Goal: Task Accomplishment & Management: Manage account settings

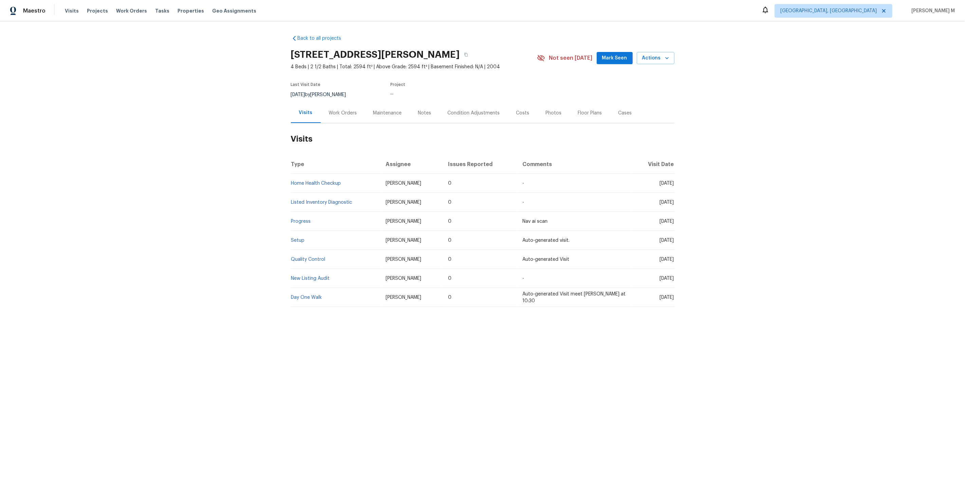
click at [337, 114] on div "Work Orders" at bounding box center [343, 113] width 44 height 20
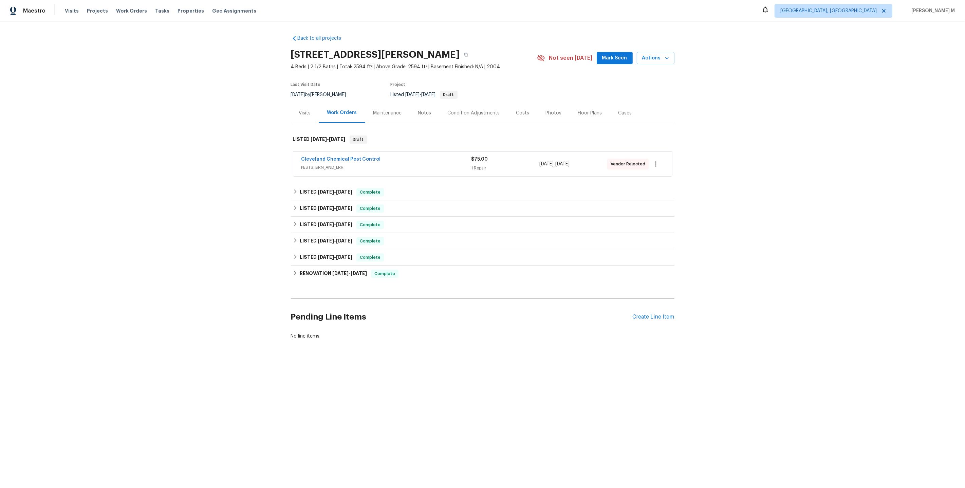
click at [329, 164] on span "PESTS, BRN_AND_LRR" at bounding box center [386, 167] width 170 height 7
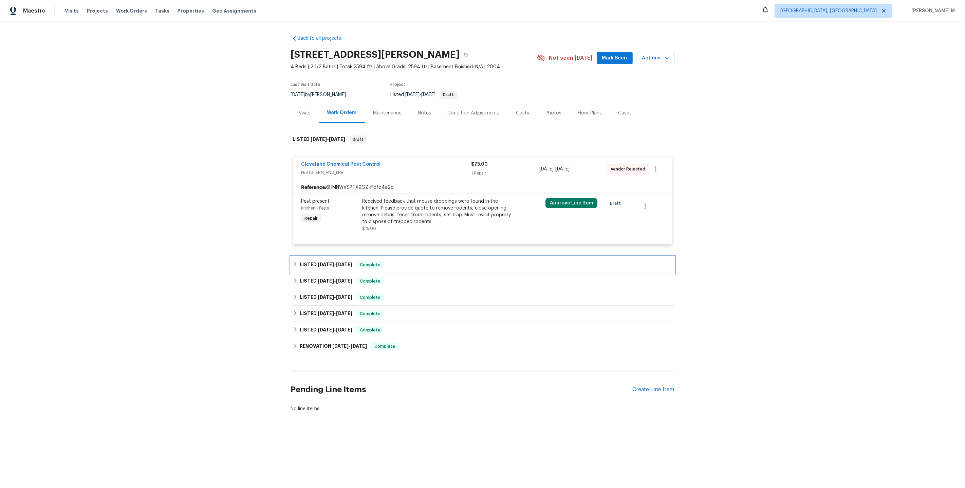
click at [333, 263] on h6 "LISTED [DATE] - [DATE]" at bounding box center [326, 265] width 53 height 8
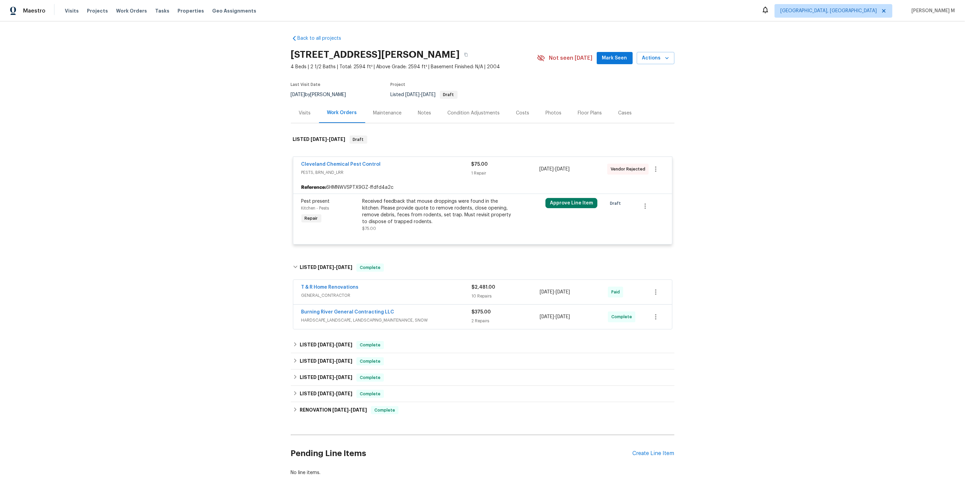
click at [374, 114] on div "Maintenance" at bounding box center [387, 113] width 45 height 20
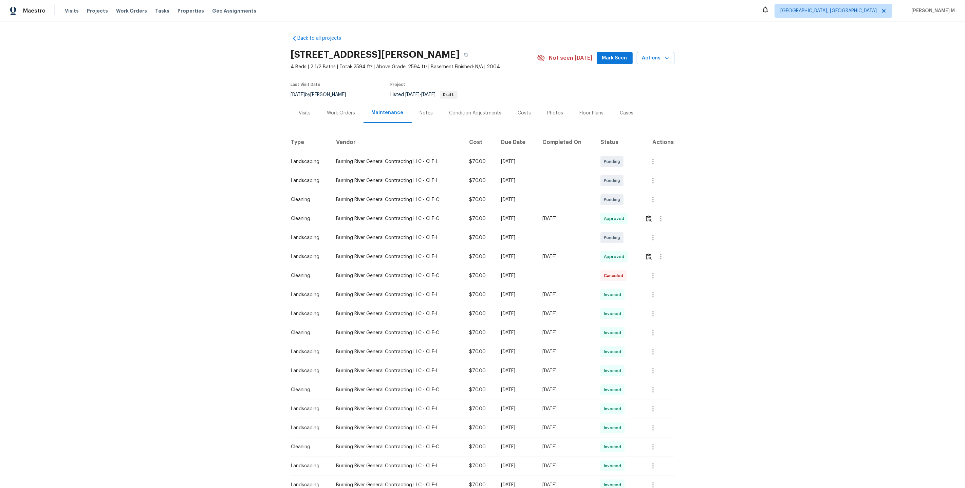
click at [343, 119] on div "Work Orders" at bounding box center [341, 113] width 44 height 20
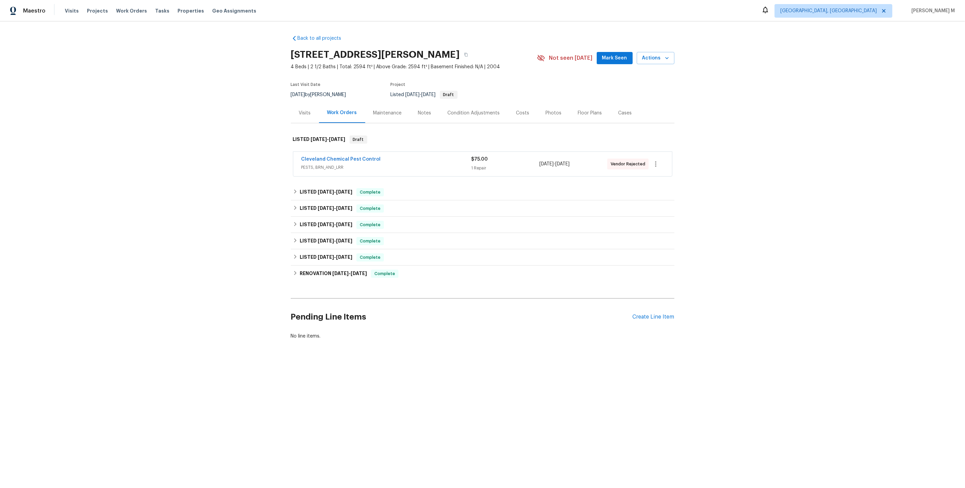
click at [316, 167] on span "PESTS, BRN_AND_LRR" at bounding box center [386, 167] width 170 height 7
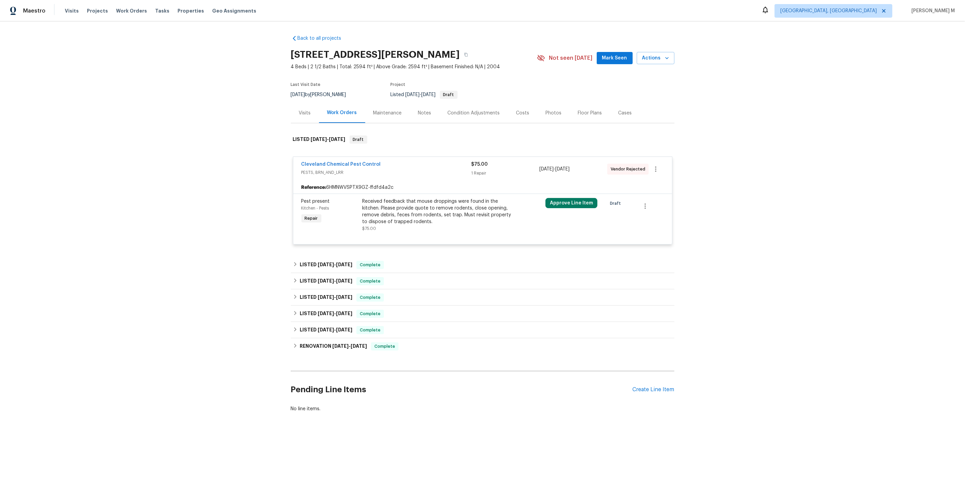
click at [381, 106] on div "Maintenance" at bounding box center [387, 113] width 45 height 20
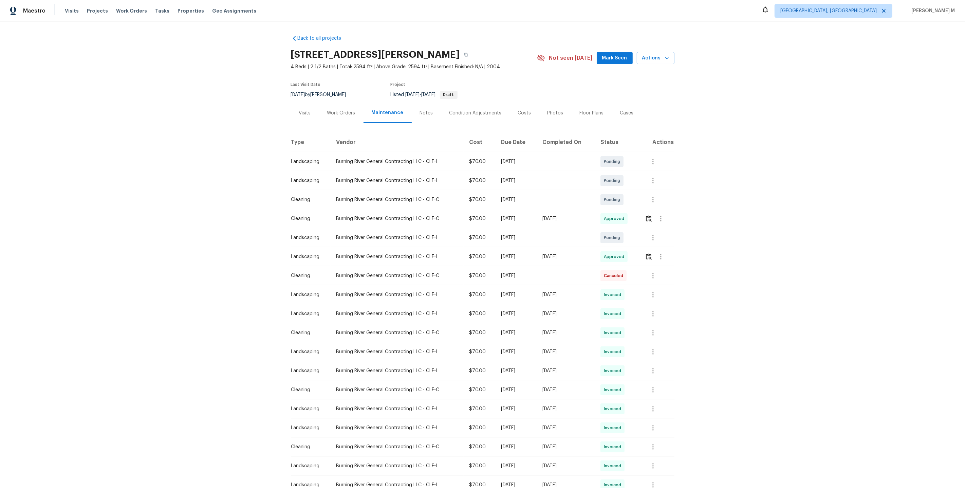
click at [336, 114] on div "Work Orders" at bounding box center [341, 113] width 44 height 20
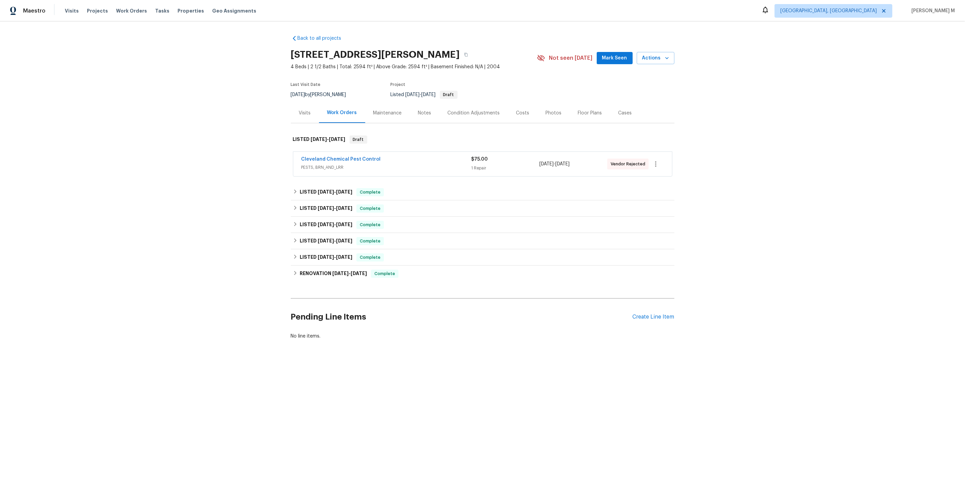
click at [329, 164] on span "PESTS, BRN_AND_LRR" at bounding box center [386, 167] width 170 height 7
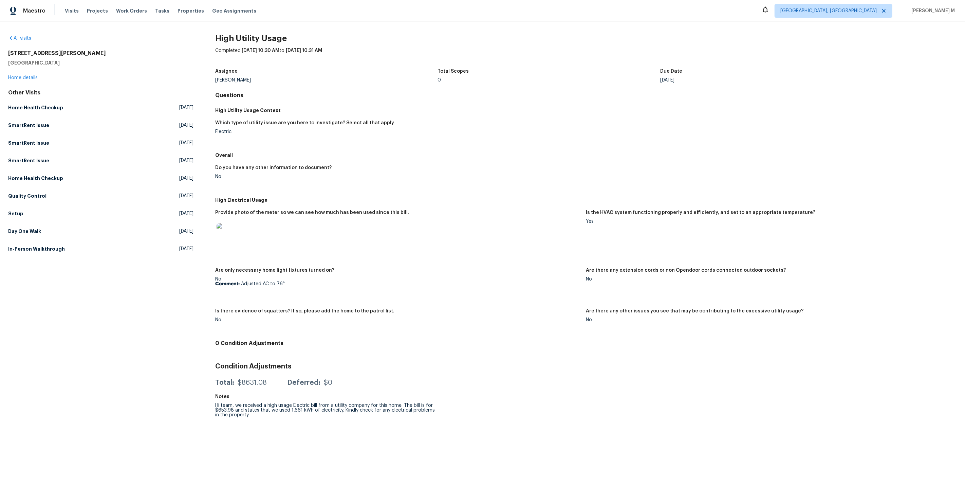
click at [221, 226] on img at bounding box center [227, 234] width 22 height 22
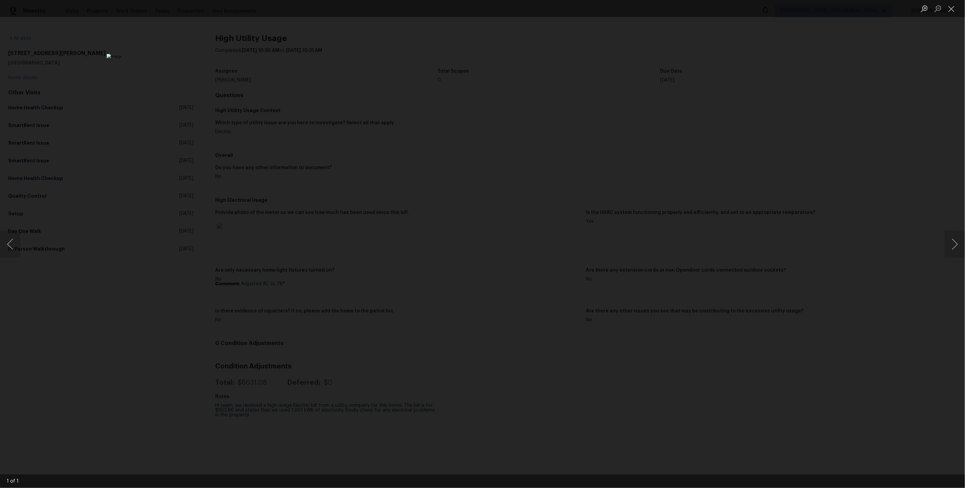
click at [701, 289] on div "Lightbox" at bounding box center [482, 244] width 965 height 488
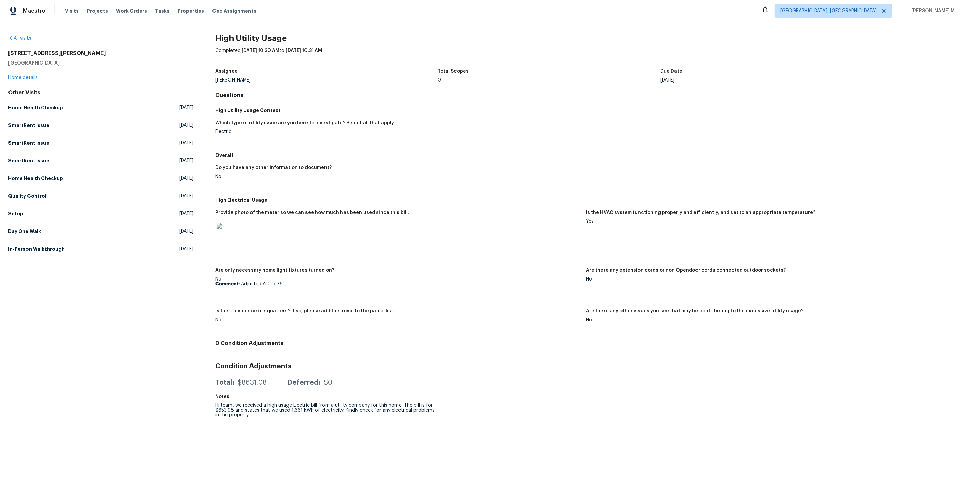
click at [614, 218] on figure "Is the HVAC system functioning properly and efficiently, and set to an appropri…" at bounding box center [771, 235] width 371 height 50
click at [24, 77] on link "Home details" at bounding box center [23, 77] width 30 height 5
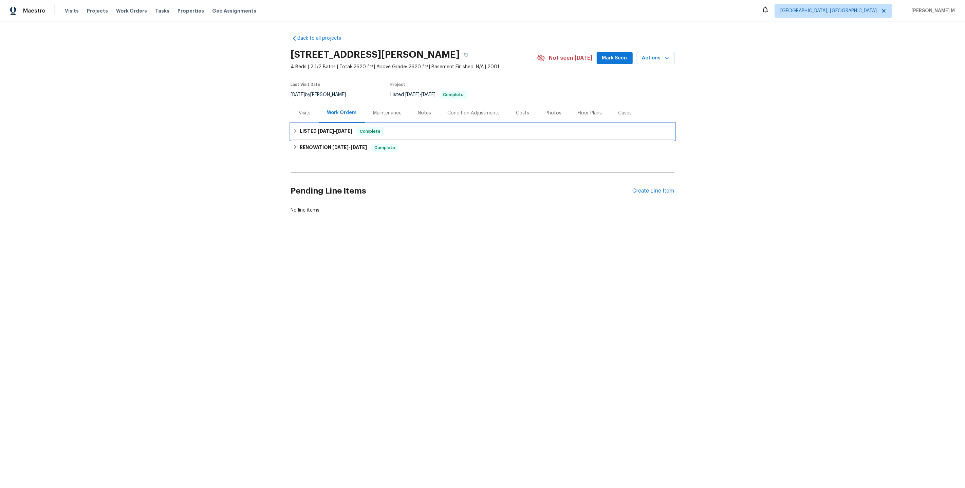
click at [320, 129] on span "5/1/25" at bounding box center [326, 131] width 16 height 5
click at [320, 164] on span "PHOTOGRAPHY" at bounding box center [386, 167] width 170 height 7
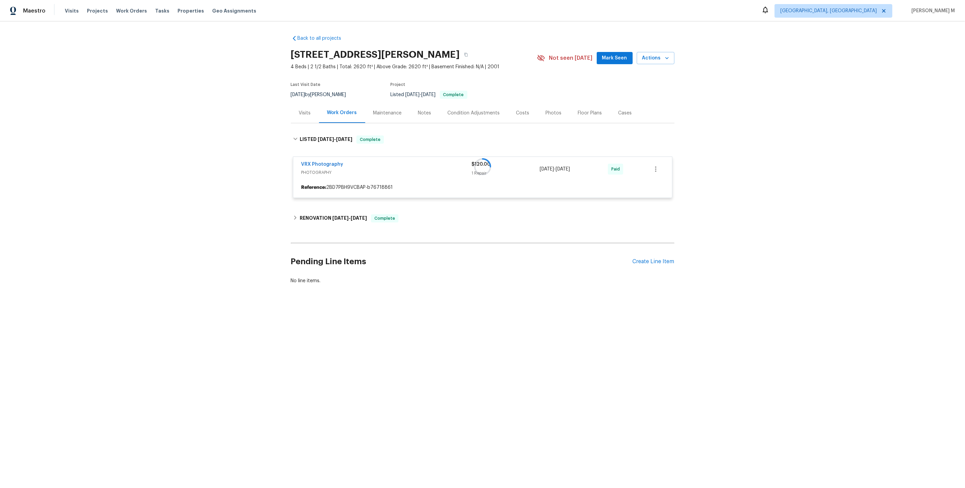
click at [378, 112] on div "Maintenance" at bounding box center [387, 113] width 29 height 7
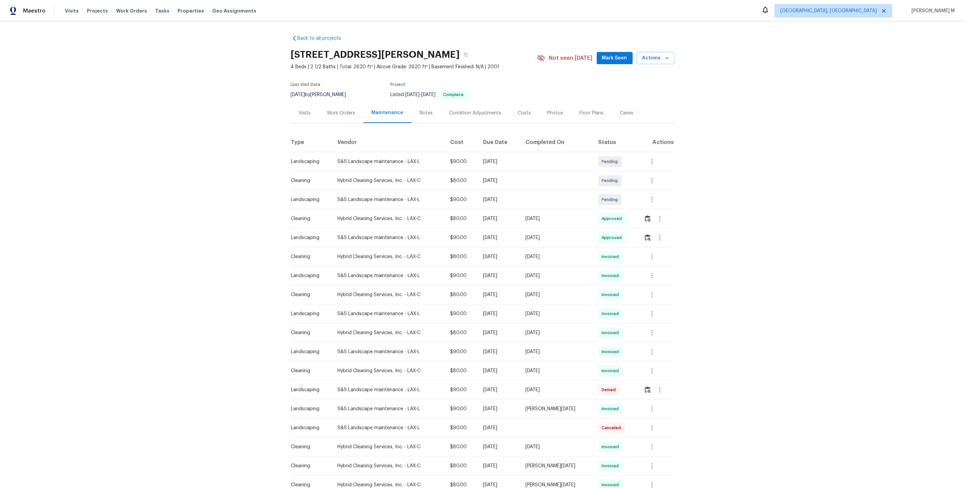
click at [328, 112] on div "Work Orders" at bounding box center [341, 113] width 28 height 7
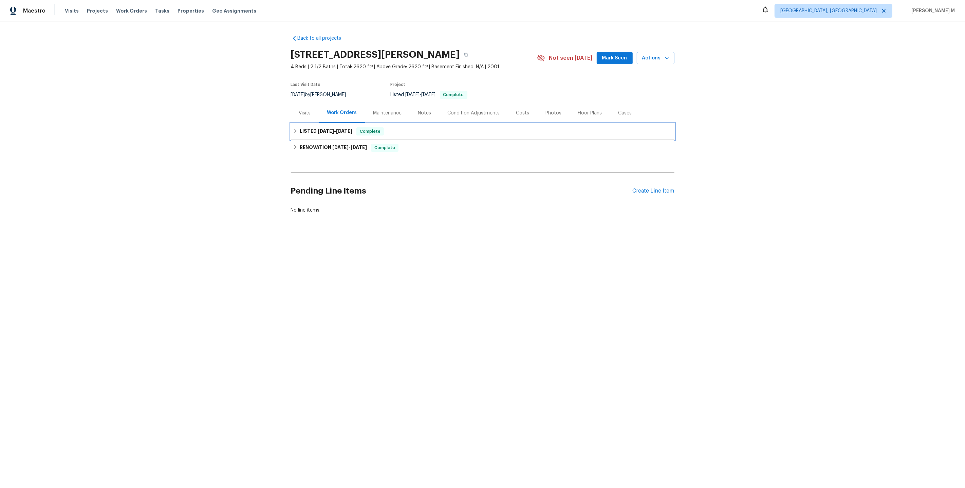
click at [336, 133] on div "LISTED 5/1/25 - 5/2/25 Complete" at bounding box center [482, 131] width 383 height 16
click at [314, 208] on div "Back to all projects 2272 N Parkhurst Dr, Orange, CA 92867 4 Beds | 2 1/2 Baths…" at bounding box center [482, 147] width 383 height 234
click at [321, 196] on div "Back to all projects 2272 N Parkhurst Dr, Orange, CA 92867 4 Beds | 2 1/2 Baths…" at bounding box center [482, 147] width 383 height 234
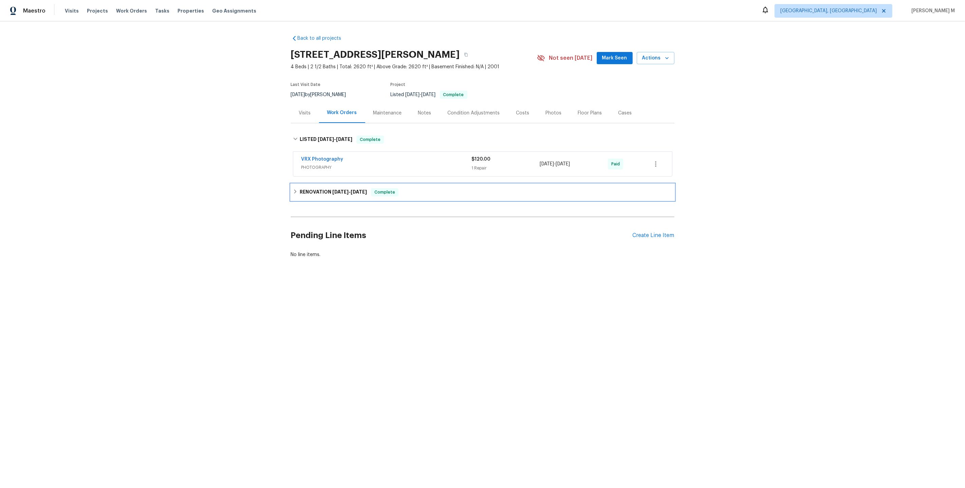
click at [331, 190] on h6 "RENOVATION 4/28/25 - 4/30/25" at bounding box center [333, 192] width 67 height 8
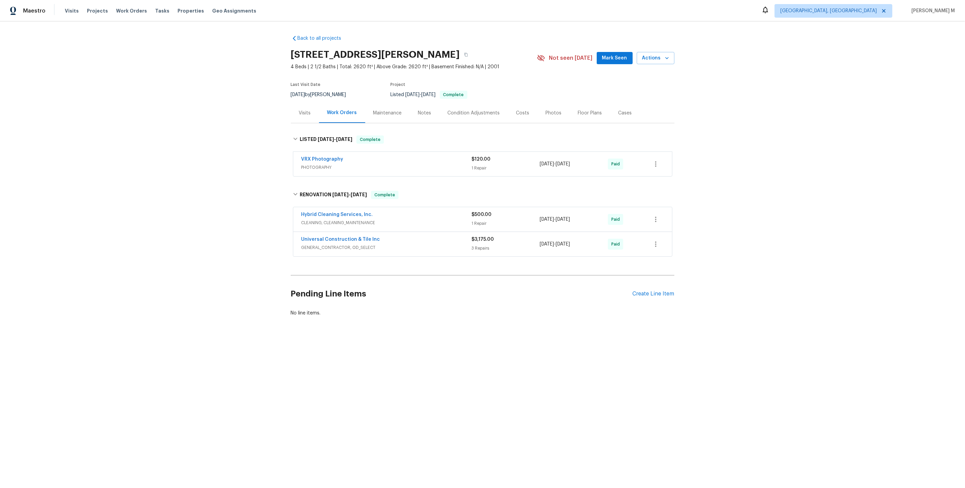
click at [331, 158] on span "VRX Photography" at bounding box center [322, 159] width 42 height 7
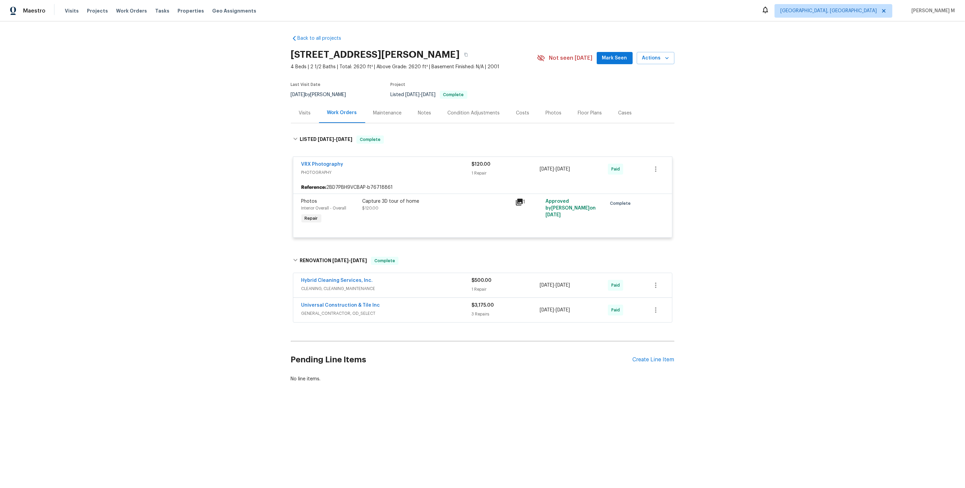
click at [352, 285] on span "CLEANING, CLEANING_MAINTENANCE" at bounding box center [386, 288] width 170 height 7
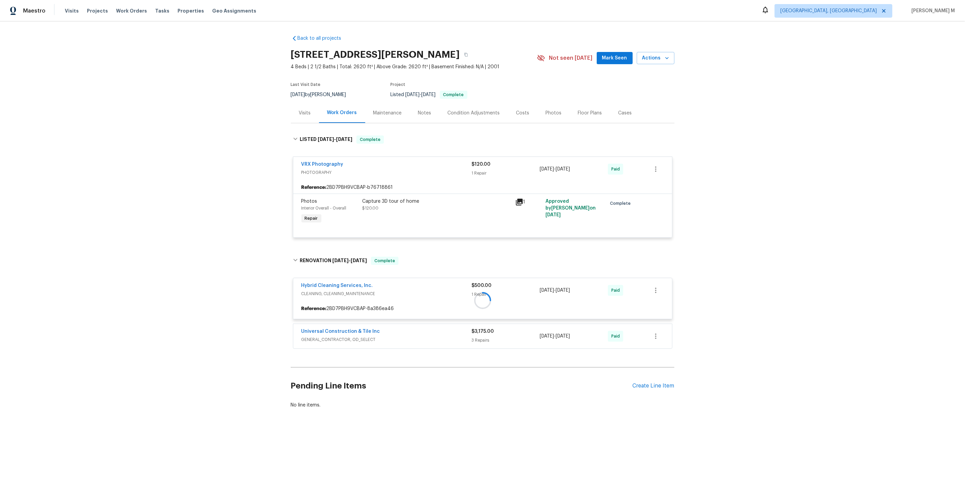
click at [374, 117] on div "Maintenance" at bounding box center [387, 113] width 45 height 20
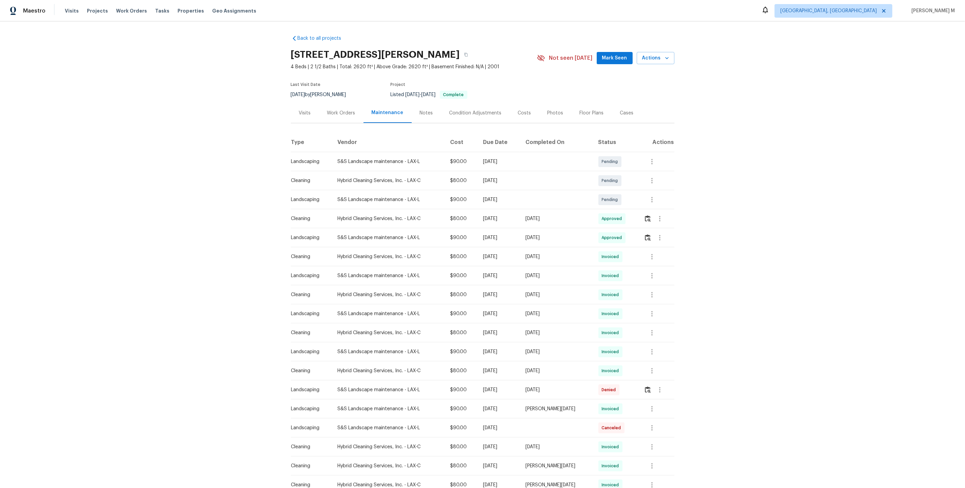
click at [344, 114] on div "Work Orders" at bounding box center [341, 113] width 44 height 20
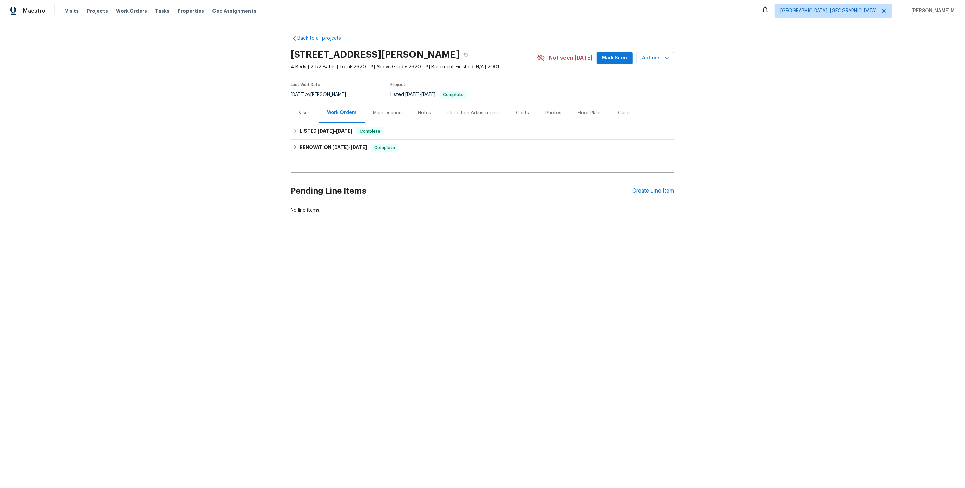
click at [301, 112] on div "Visits" at bounding box center [305, 113] width 12 height 7
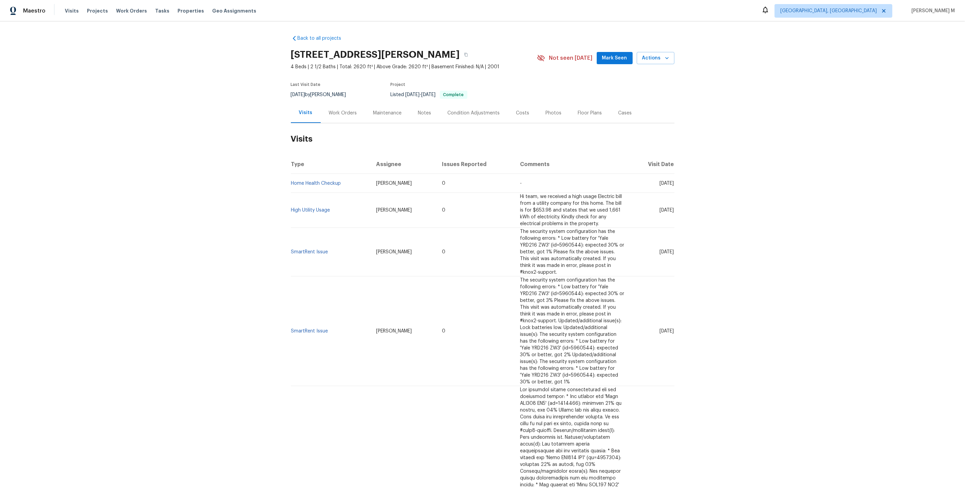
click at [331, 130] on h2 "Visits" at bounding box center [482, 139] width 383 height 32
click at [342, 115] on div "Work Orders" at bounding box center [343, 113] width 44 height 20
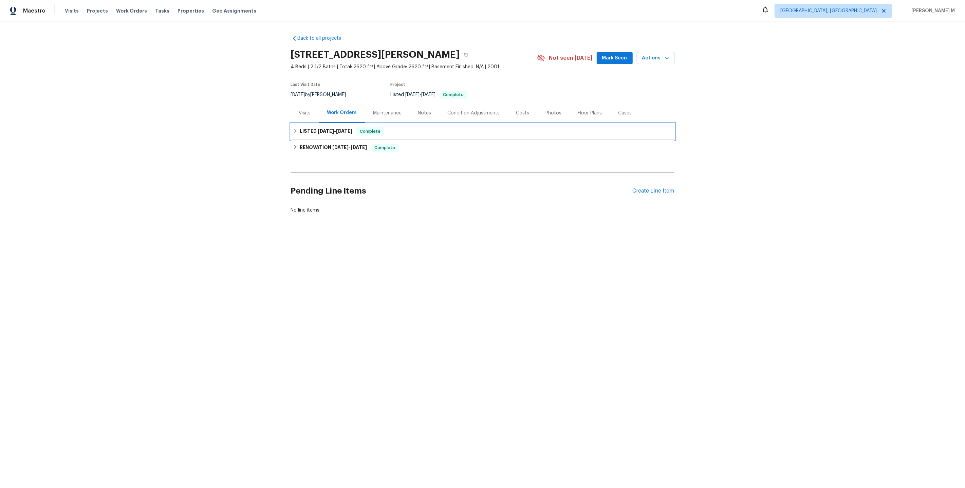
click at [335, 134] on div "LISTED 5/1/25 - 5/2/25 Complete" at bounding box center [482, 131] width 383 height 16
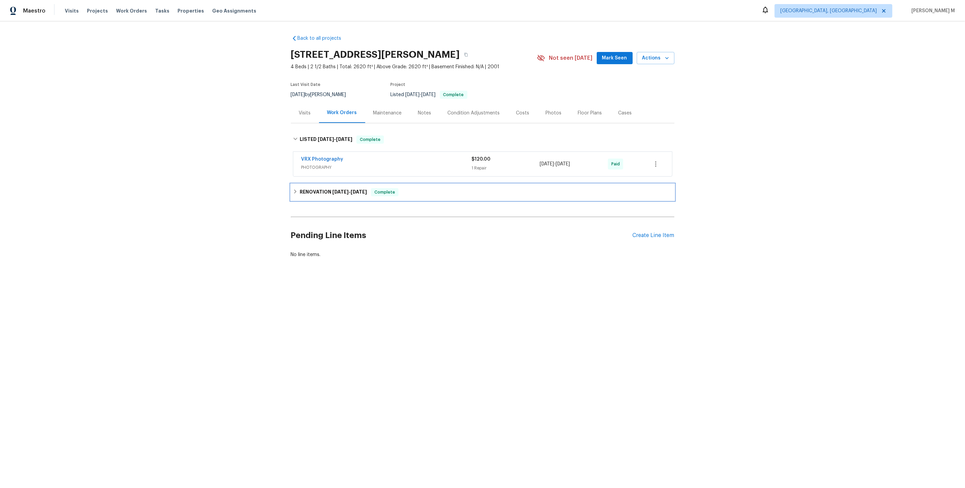
click at [315, 188] on h6 "RENOVATION 4/28/25 - 4/30/25" at bounding box center [333, 192] width 67 height 8
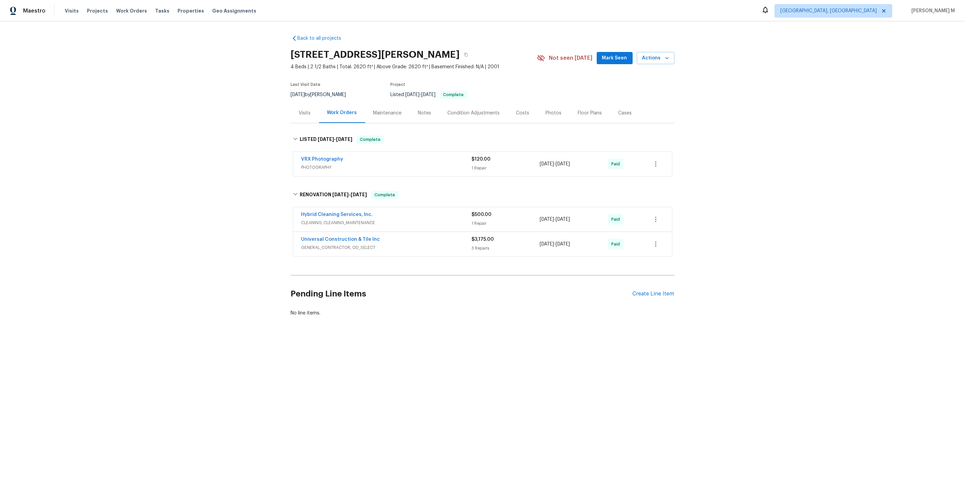
click at [383, 110] on div "Maintenance" at bounding box center [387, 113] width 29 height 7
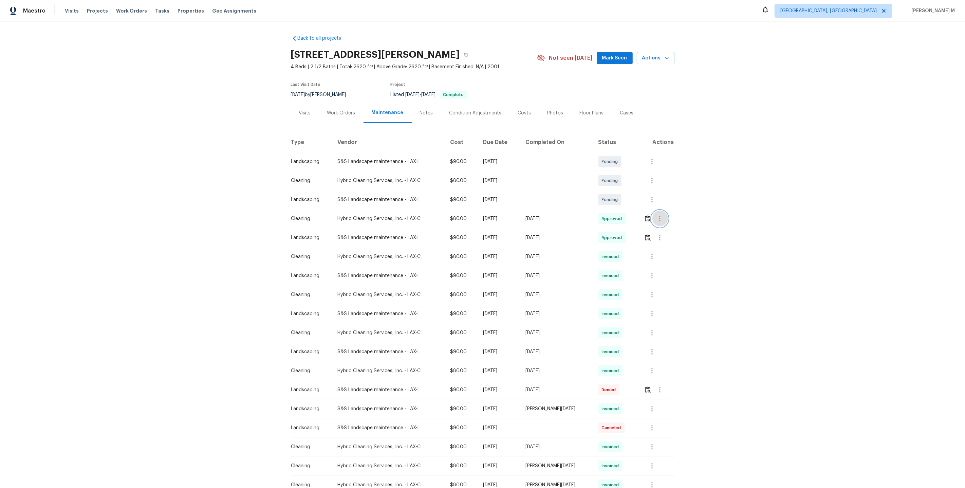
click at [653, 218] on button "button" at bounding box center [659, 218] width 16 height 16
click at [662, 229] on li "View details" at bounding box center [677, 226] width 48 height 11
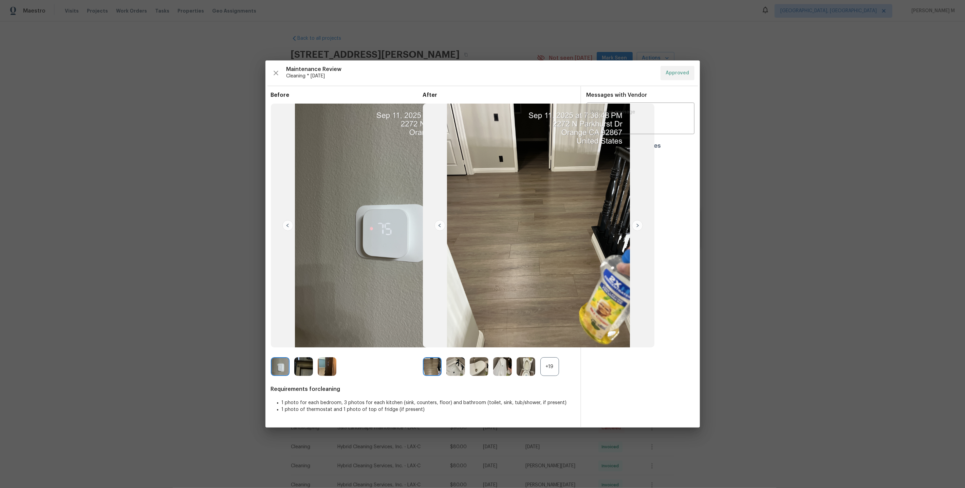
click at [554, 366] on div "+19" at bounding box center [549, 366] width 19 height 19
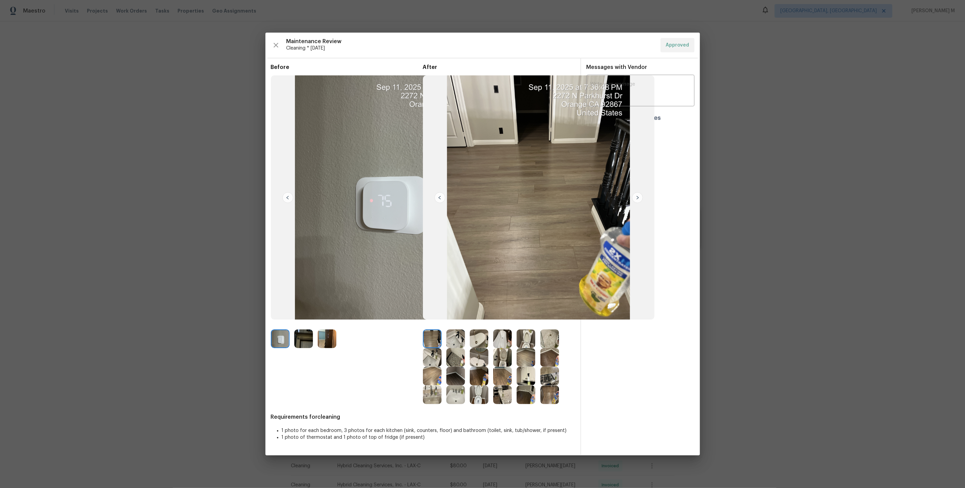
click at [273, 336] on img at bounding box center [280, 338] width 19 height 19
click at [300, 347] on img at bounding box center [303, 338] width 19 height 19
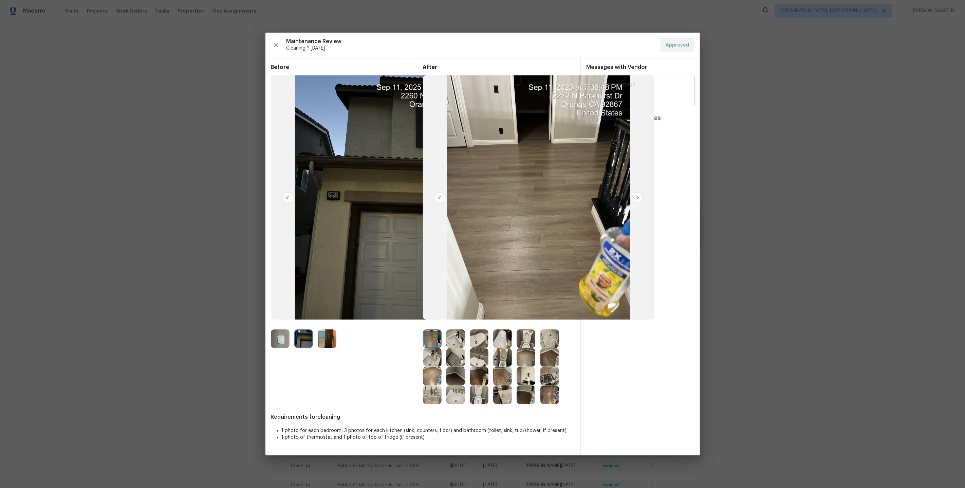
click at [300, 343] on img at bounding box center [303, 338] width 19 height 19
click at [319, 343] on img at bounding box center [327, 338] width 19 height 19
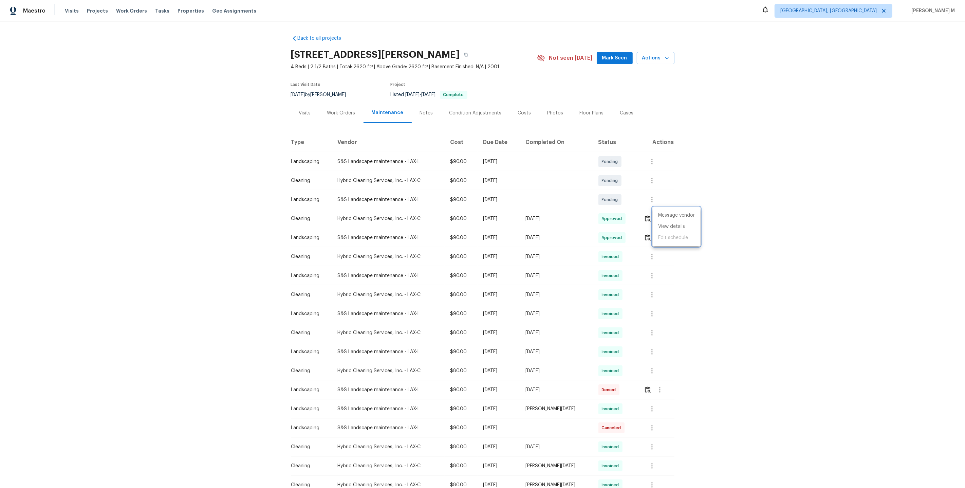
click at [351, 121] on div at bounding box center [482, 244] width 965 height 488
click at [345, 115] on div "Work Orders" at bounding box center [341, 113] width 44 height 20
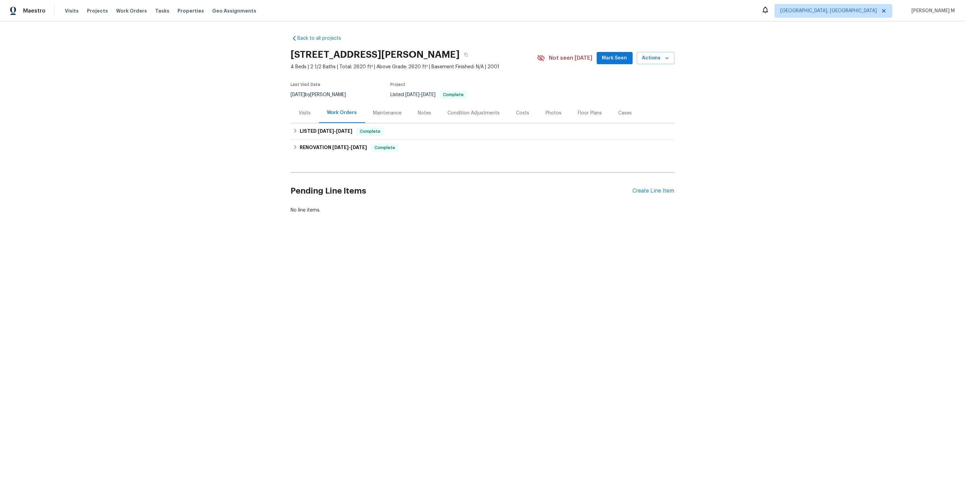
click at [311, 107] on div "Visits" at bounding box center [305, 113] width 28 height 20
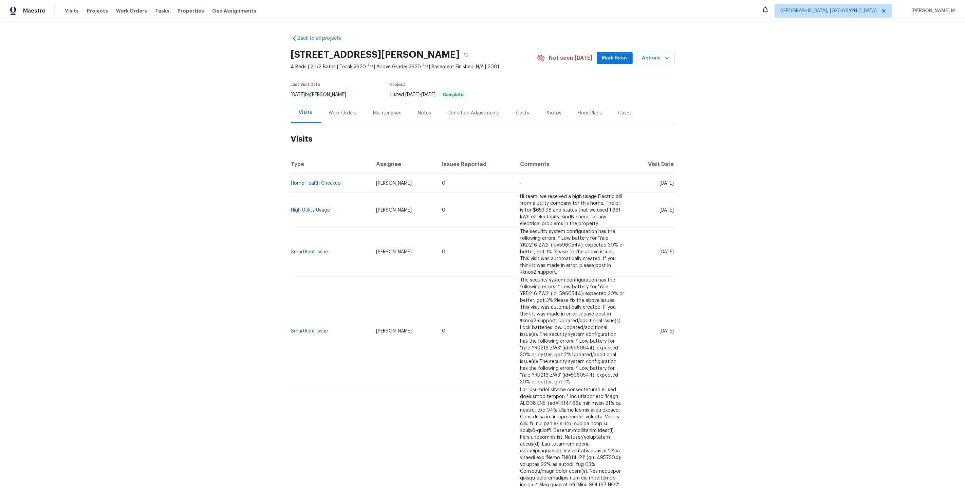
click at [340, 104] on div "Work Orders" at bounding box center [343, 113] width 44 height 20
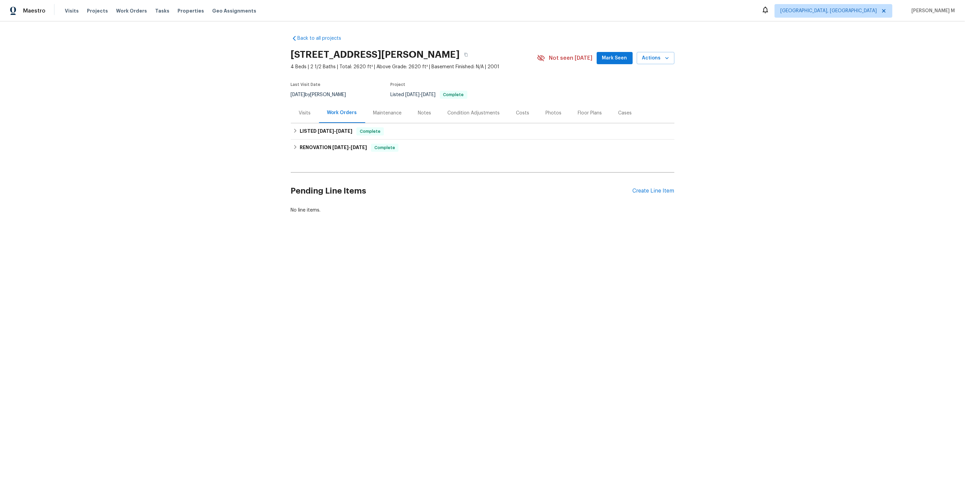
click at [310, 111] on div "Visits" at bounding box center [305, 113] width 12 height 7
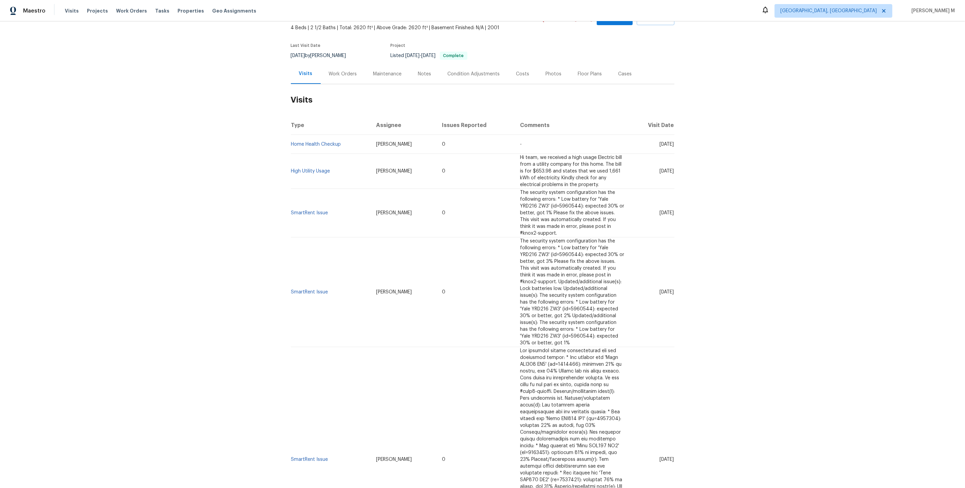
scroll to position [39, 0]
click at [337, 72] on div "Work Orders" at bounding box center [343, 74] width 28 height 7
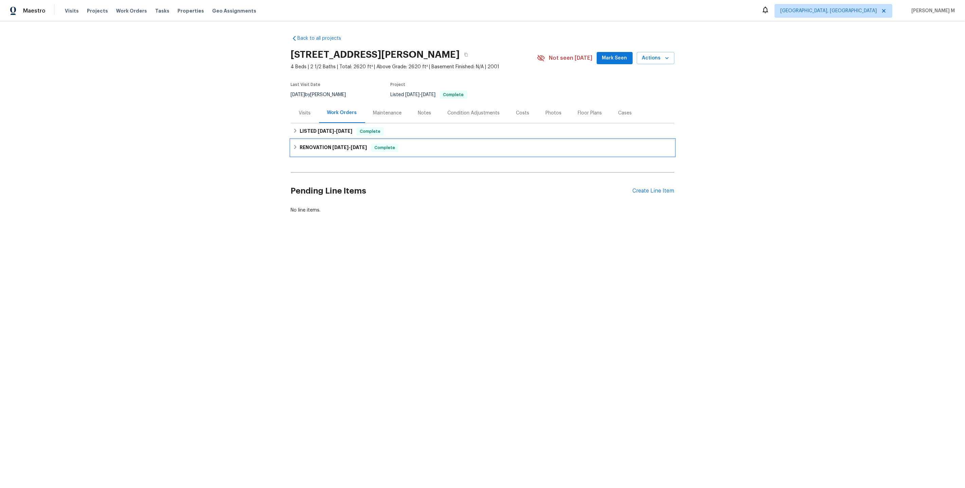
click at [329, 148] on h6 "RENOVATION 4/28/25 - 4/30/25" at bounding box center [333, 148] width 67 height 8
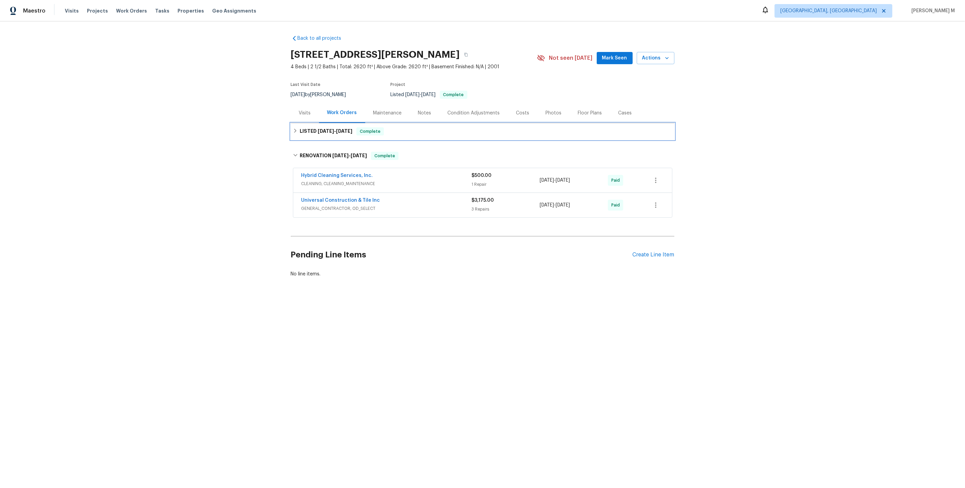
click at [324, 129] on span "5/1/25" at bounding box center [326, 131] width 16 height 5
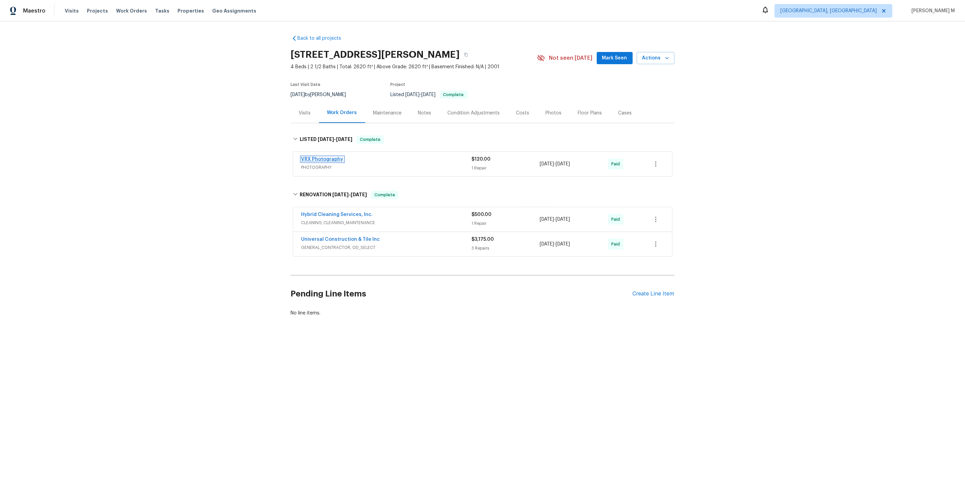
click at [331, 156] on span "VRX Photography" at bounding box center [322, 159] width 42 height 7
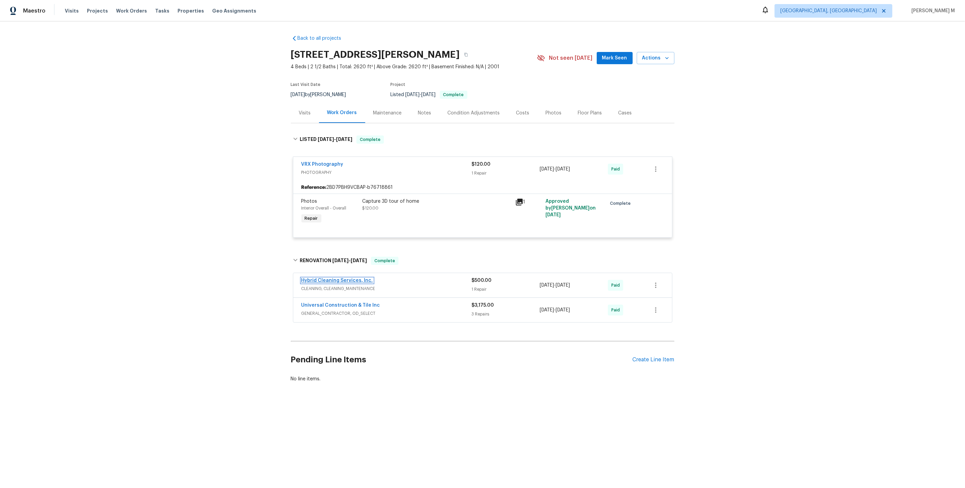
click at [342, 278] on link "Hybrid Cleaning Services, Inc." at bounding box center [337, 280] width 72 height 5
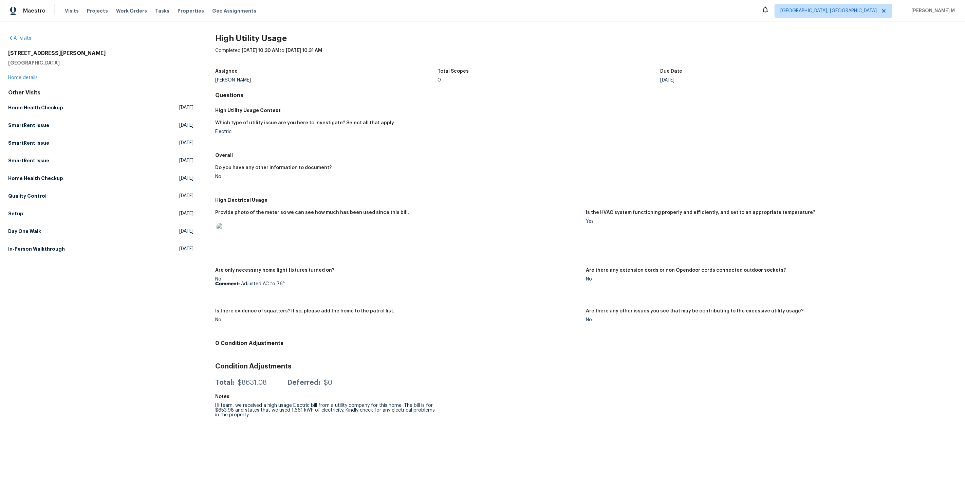
click at [226, 78] on div "Sean Hatfield" at bounding box center [326, 80] width 222 height 5
copy div "Sean Hatfield"
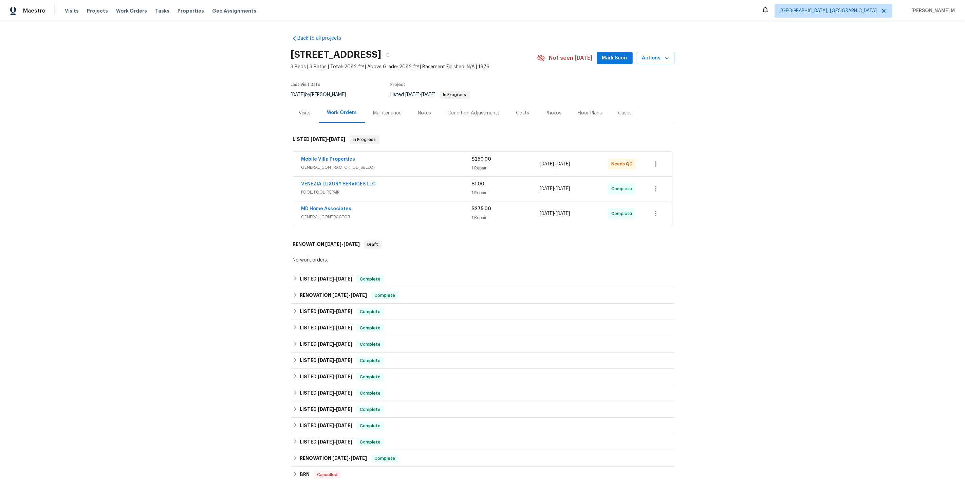
click at [317, 164] on span "GENERAL_CONTRACTOR, OD_SELECT" at bounding box center [386, 167] width 170 height 7
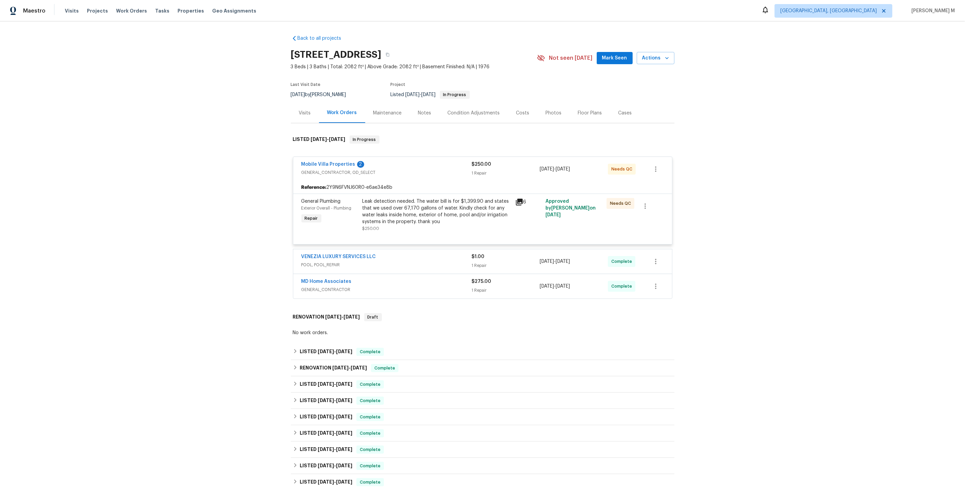
click at [422, 211] on div "Leak detection needed. The water bill is for $1,399.90 and states that we used …" at bounding box center [436, 211] width 149 height 27
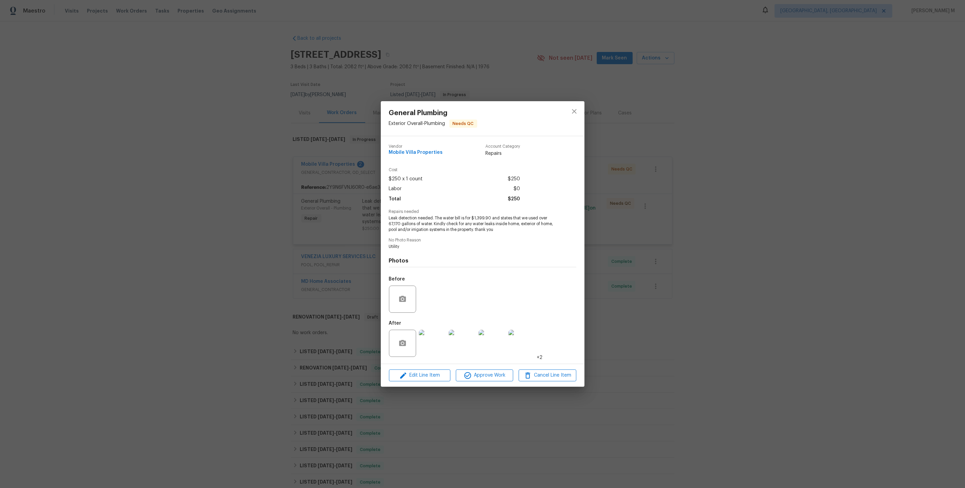
click at [436, 348] on img at bounding box center [432, 342] width 27 height 27
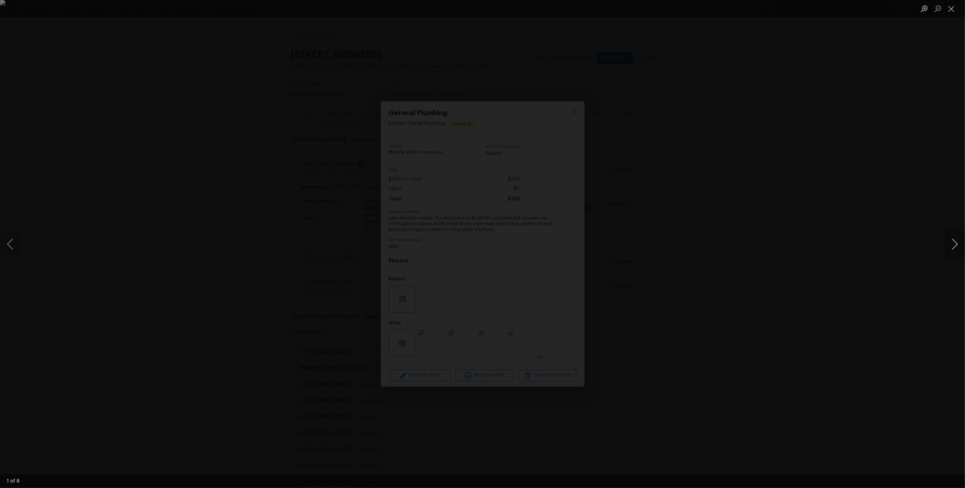
click at [946, 244] on button "Next image" at bounding box center [954, 243] width 20 height 27
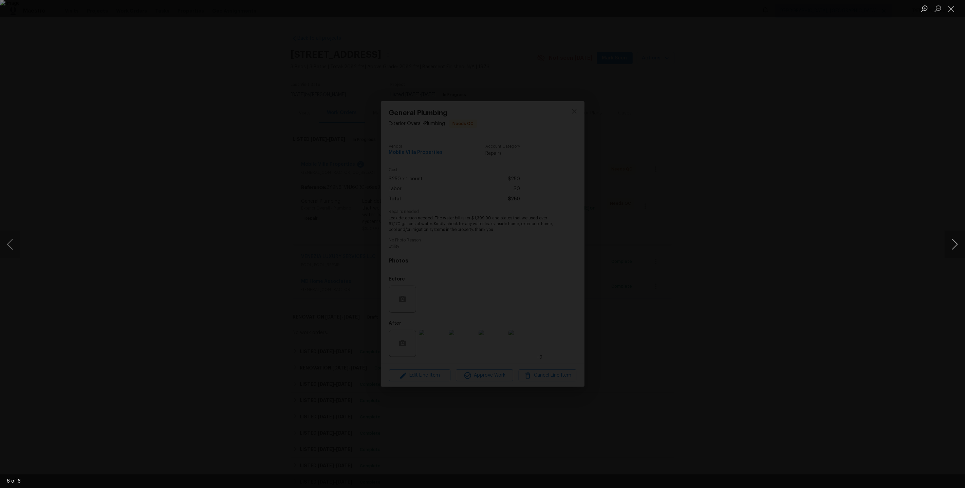
click at [946, 244] on button "Next image" at bounding box center [954, 243] width 20 height 27
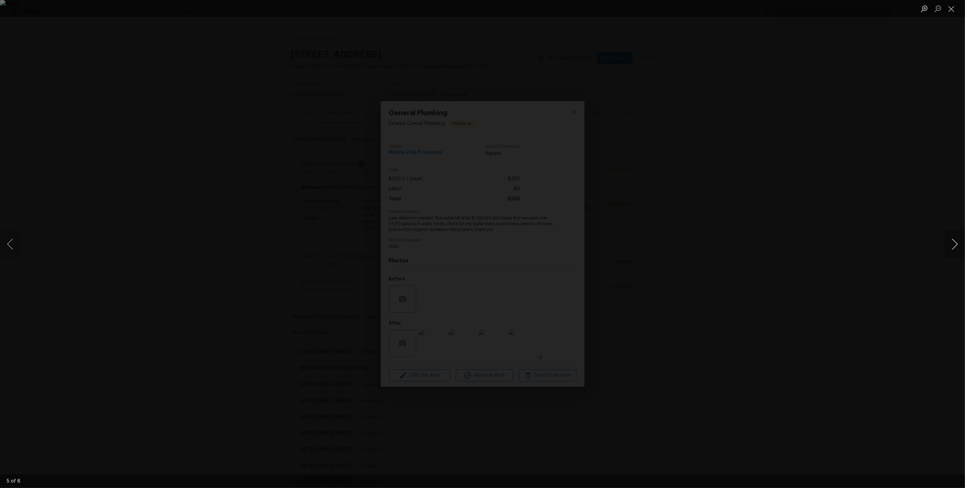
click at [946, 244] on button "Next image" at bounding box center [954, 243] width 20 height 27
click at [957, 7] on button "Close lightbox" at bounding box center [951, 9] width 14 height 12
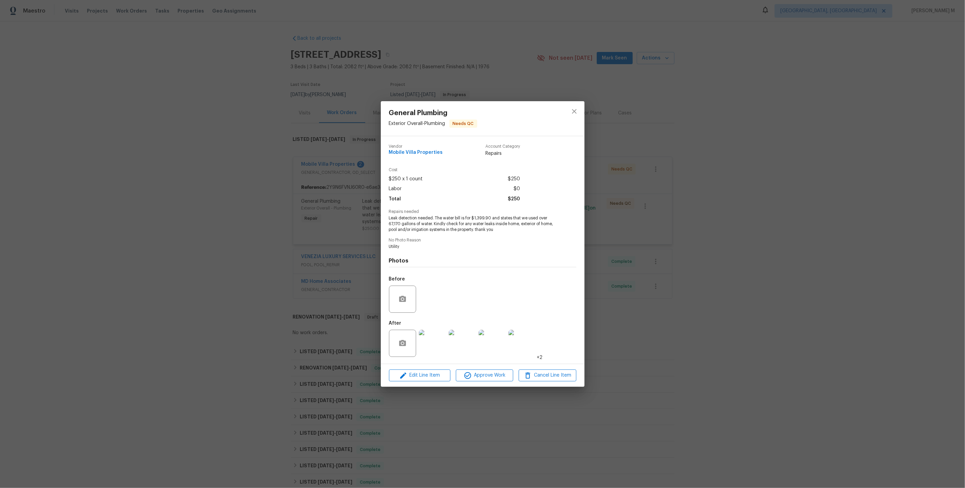
click at [294, 186] on div "General Plumbing Exterior Overall - Plumbing Needs QC Vendor Mobile Villa Prope…" at bounding box center [482, 244] width 965 height 488
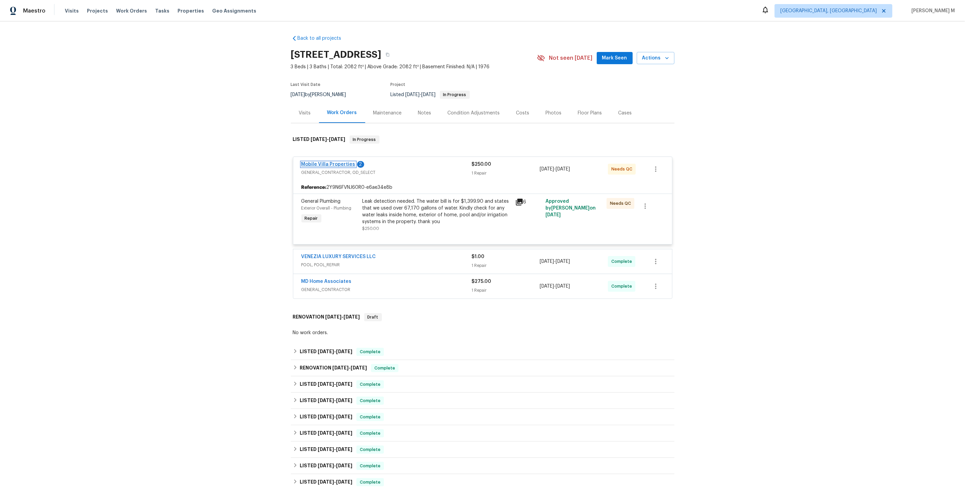
click at [323, 162] on link "Mobile Villa Properties" at bounding box center [328, 164] width 54 height 5
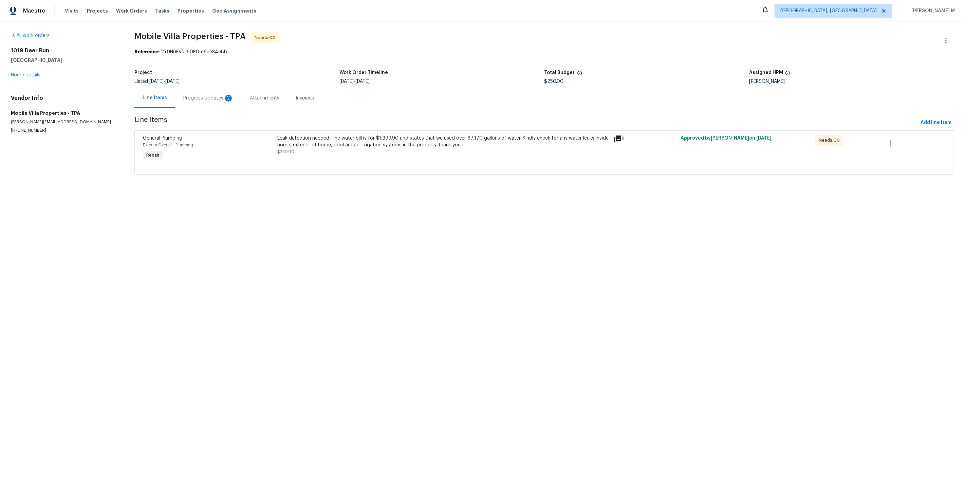
click at [195, 110] on section "Mobile Villa Properties - TPA Needs QC Reference: 2Y9N6FVNJ60R0-e6ae34e8b Proje…" at bounding box center [543, 107] width 819 height 150
click at [195, 97] on div "Progress Updates 2" at bounding box center [208, 98] width 50 height 7
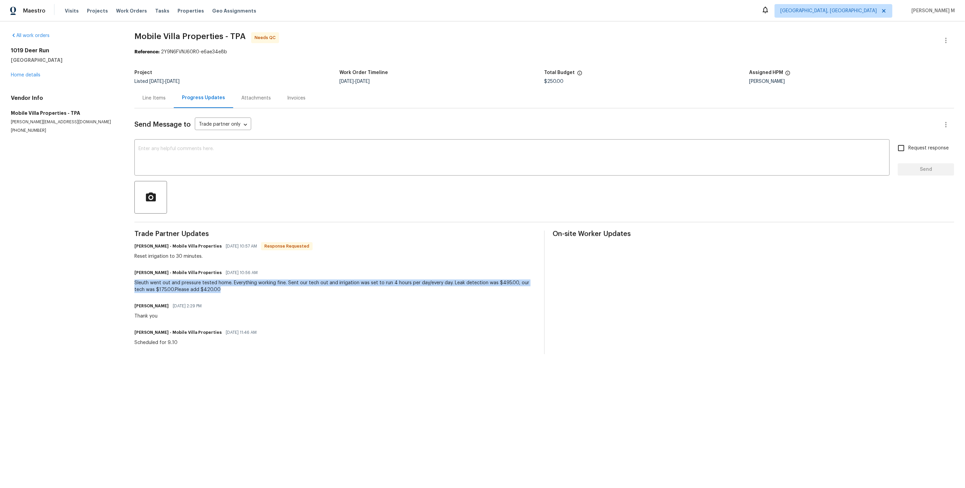
drag, startPoint x: 129, startPoint y: 274, endPoint x: 260, endPoint y: 280, distance: 131.5
click at [261, 281] on div "All work orders 1019 Deer Run Venice, FL 34293 Home details Vendor Info Mobile …" at bounding box center [482, 192] width 965 height 343
click at [260, 280] on div "Sleuth went out and pressure tested home. Everything working fine. Sent our tec…" at bounding box center [334, 286] width 401 height 14
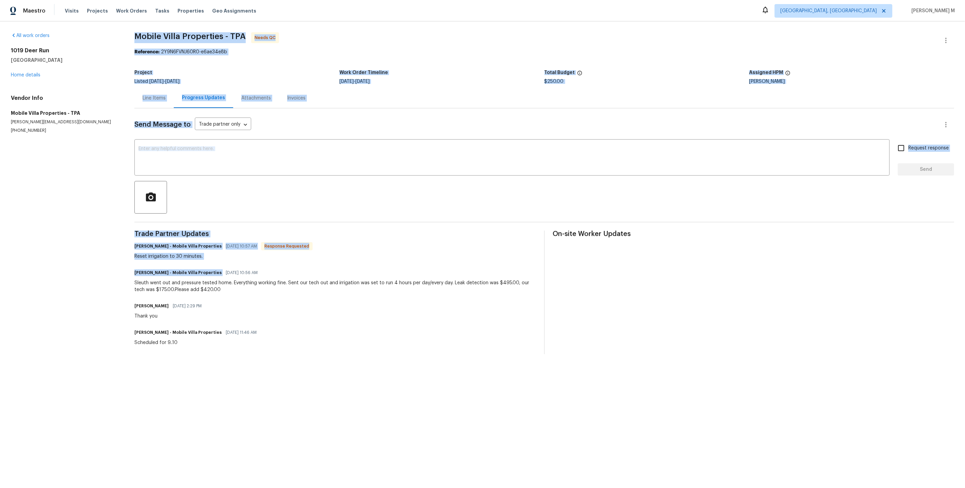
drag, startPoint x: 124, startPoint y: 246, endPoint x: 274, endPoint y: 261, distance: 151.1
click at [274, 261] on div "All work orders 1019 Deer Run Venice, FL 34293 Home details Vendor Info Mobile …" at bounding box center [482, 192] width 965 height 343
click at [274, 268] on div "James Carey - Mobile Villa Properties 09/15/2025 10:56 AM" at bounding box center [334, 273] width 401 height 10
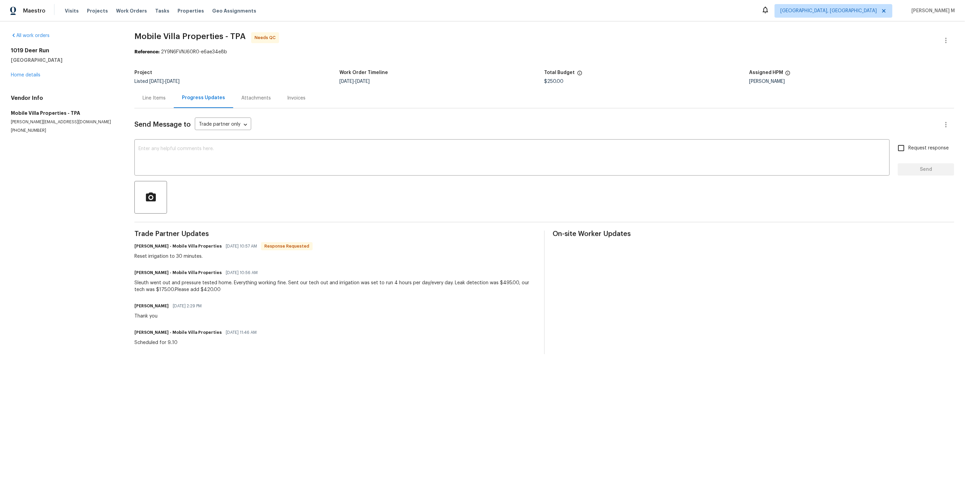
click at [153, 88] on div "Line Items" at bounding box center [153, 98] width 39 height 20
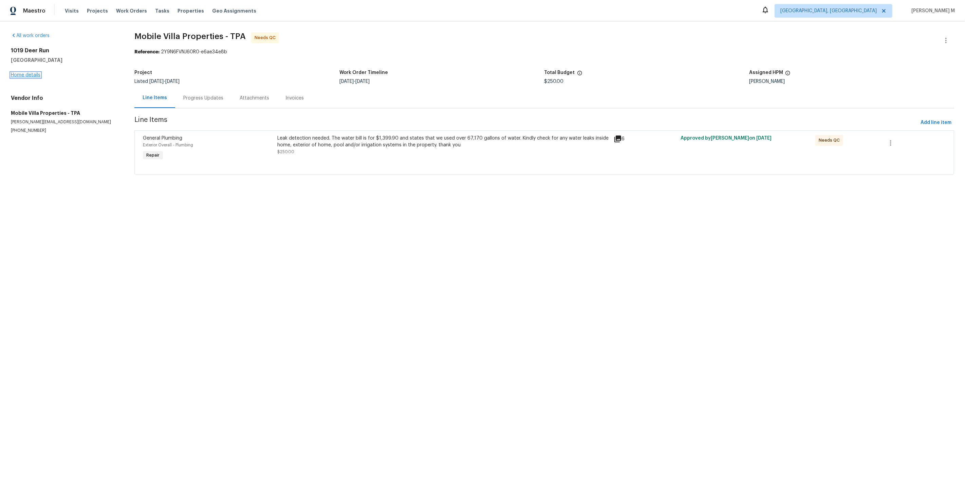
click at [30, 75] on link "Home details" at bounding box center [26, 75] width 30 height 5
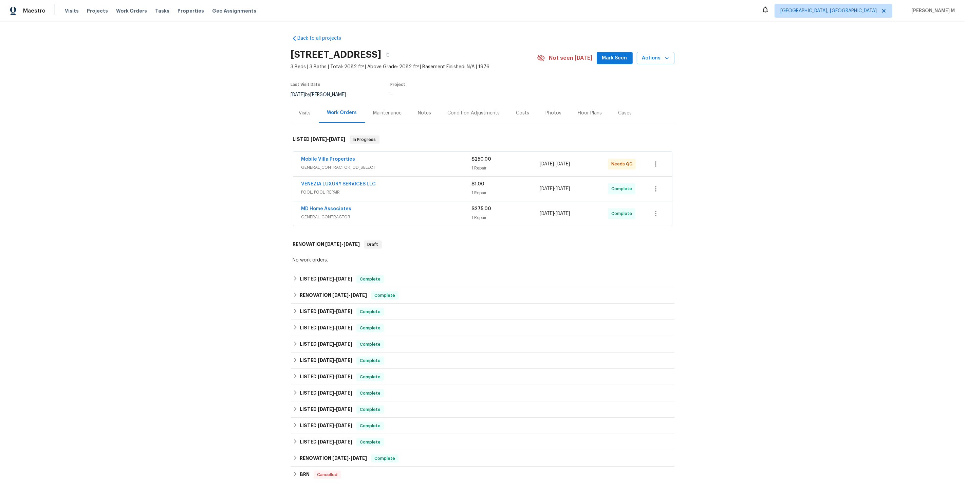
click at [321, 213] on span "GENERAL_CONTRACTOR" at bounding box center [386, 216] width 170 height 7
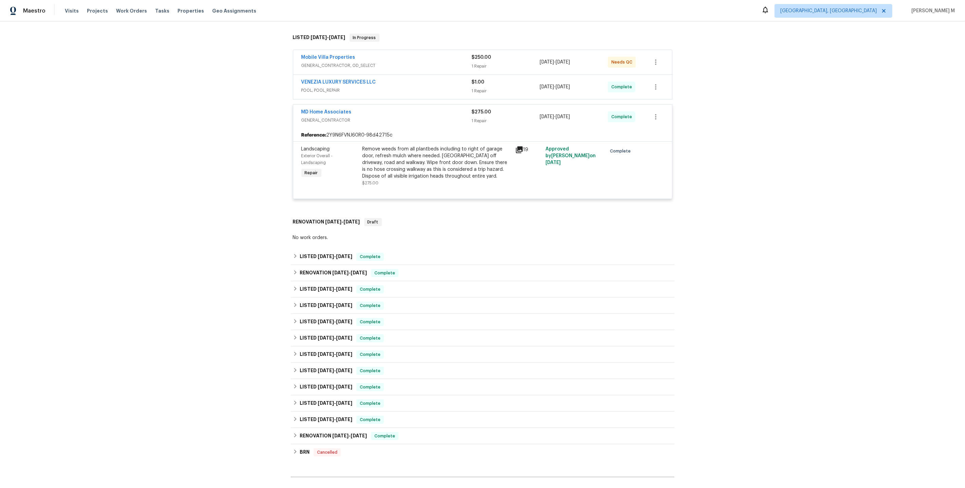
scroll to position [102, 0]
click at [320, 253] on span "7/31/25" at bounding box center [326, 255] width 16 height 5
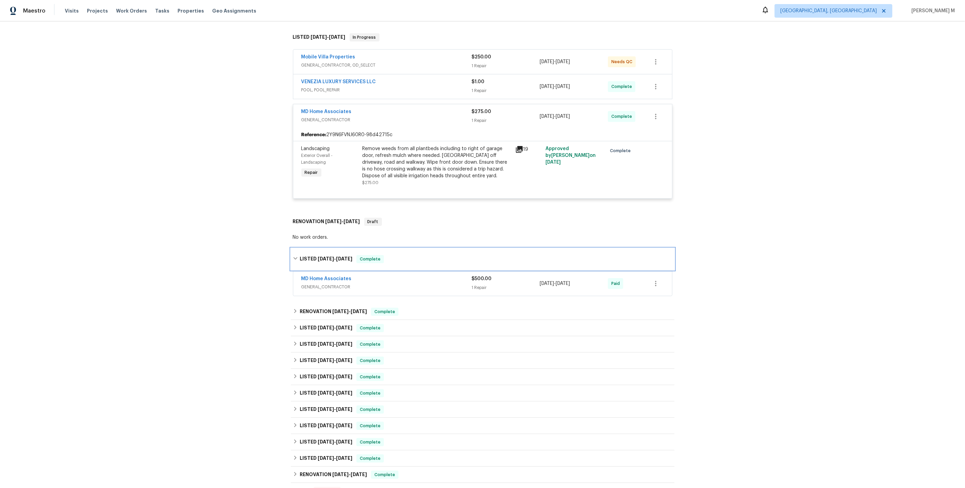
scroll to position [0, 0]
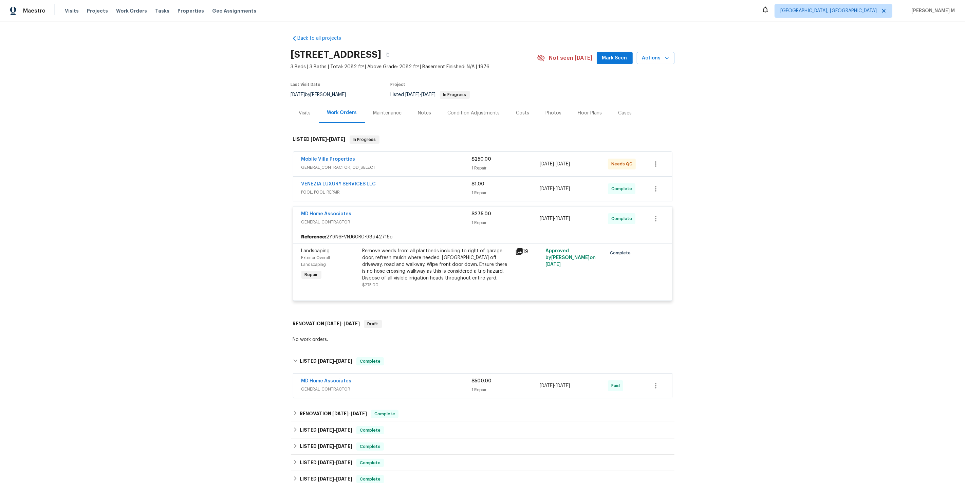
click at [333, 189] on span "POOL, POOL_REPAIR" at bounding box center [386, 192] width 170 height 7
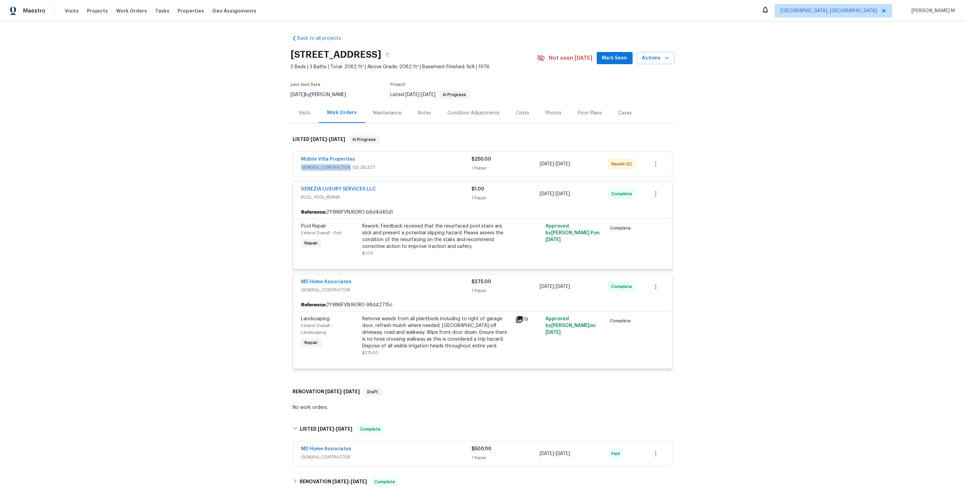
click at [337, 164] on span "GENERAL_CONTRACTOR, OD_SELECT" at bounding box center [386, 167] width 170 height 7
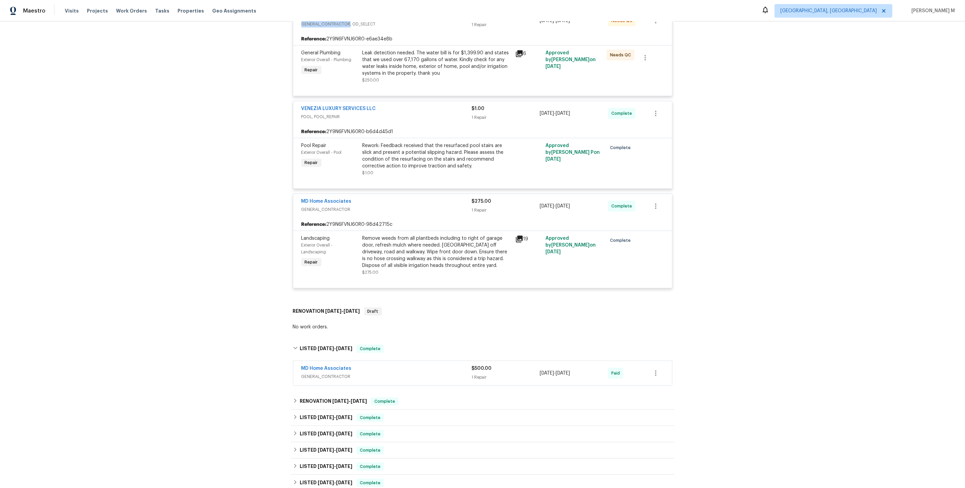
scroll to position [149, 0]
click at [314, 364] on div "MD Home Associates" at bounding box center [386, 368] width 170 height 8
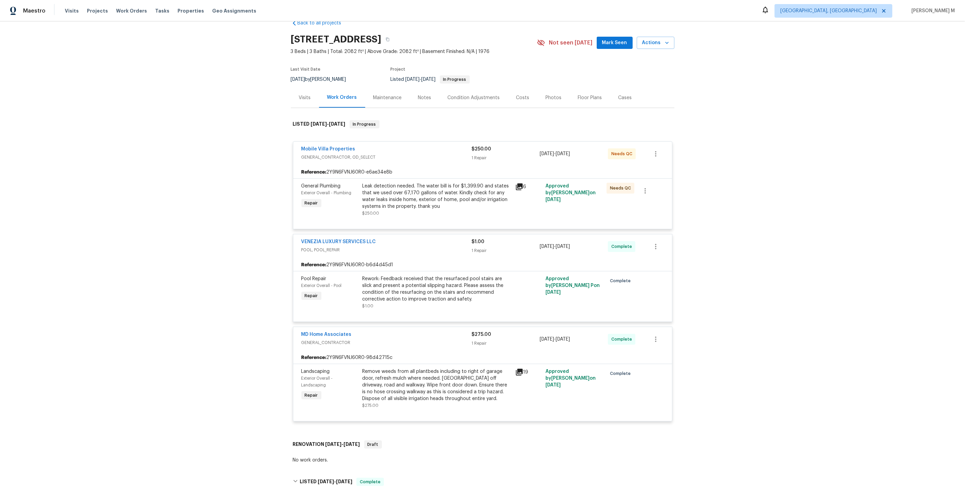
scroll to position [0, 0]
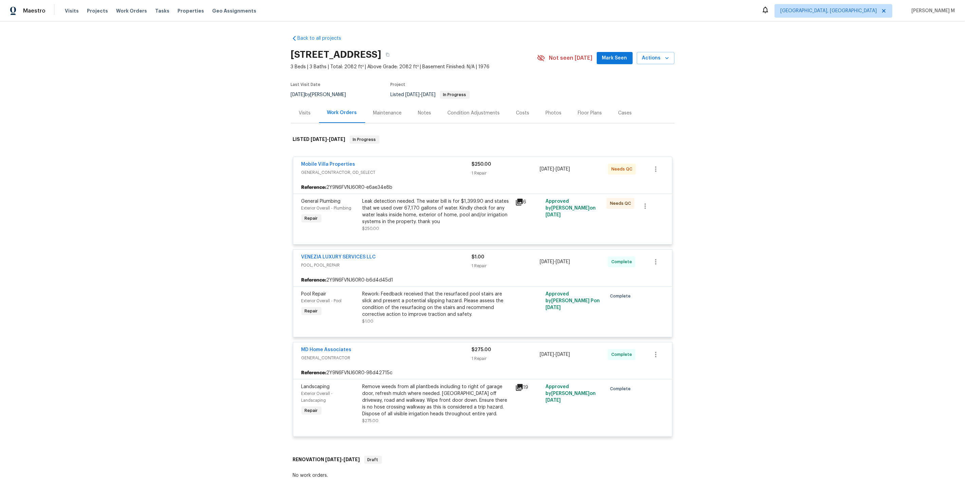
click at [386, 110] on div "Maintenance" at bounding box center [387, 113] width 29 height 7
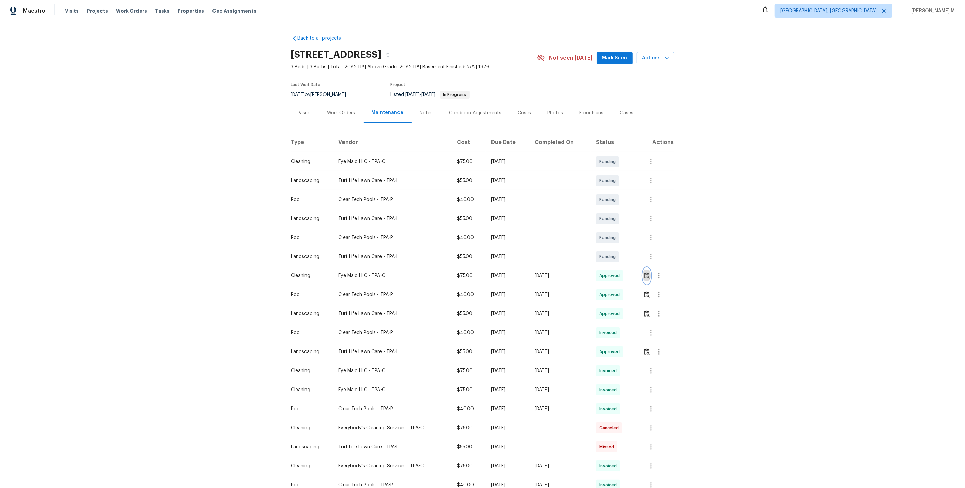
click at [646, 272] on img "button" at bounding box center [647, 275] width 6 height 6
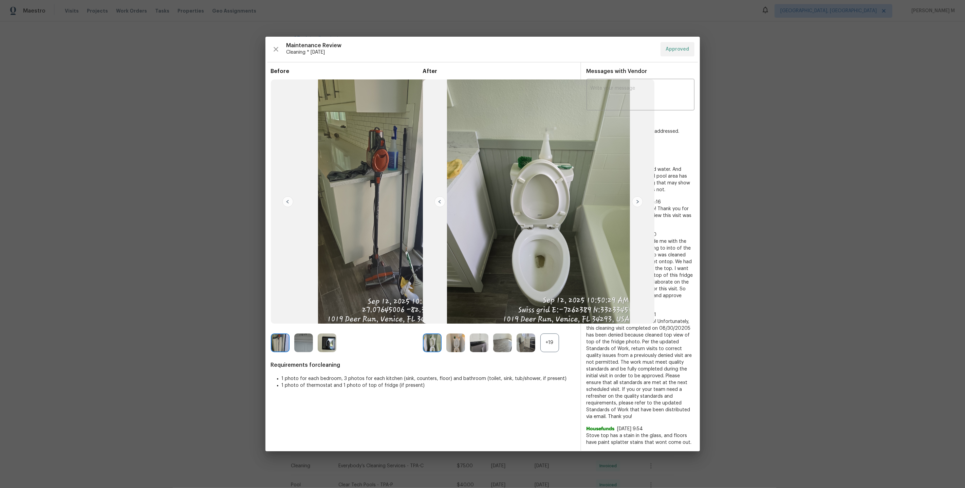
click at [537, 343] on div at bounding box center [527, 342] width 23 height 19
click at [435, 352] on img at bounding box center [432, 342] width 19 height 19
click at [453, 350] on img at bounding box center [455, 342] width 19 height 19
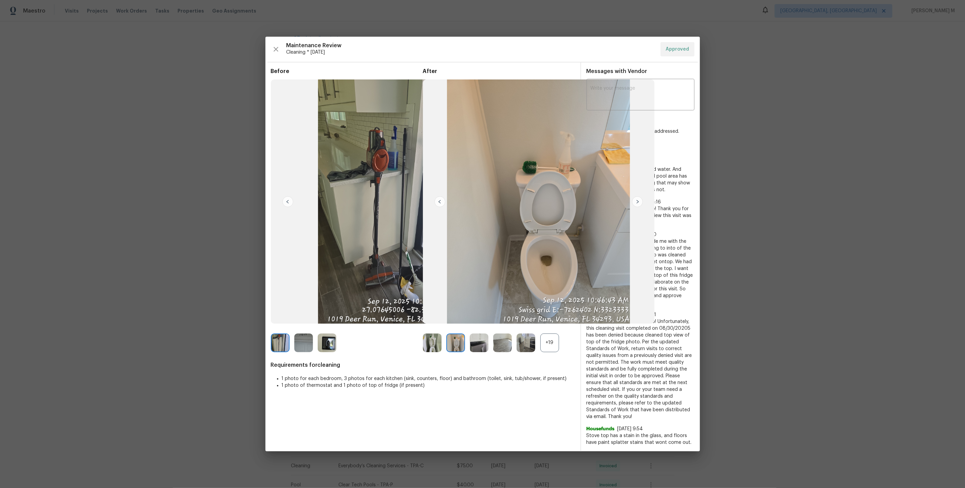
click at [455, 351] on img at bounding box center [455, 342] width 19 height 19
click at [453, 347] on img at bounding box center [455, 342] width 19 height 19
click at [546, 344] on div "+19" at bounding box center [549, 342] width 19 height 19
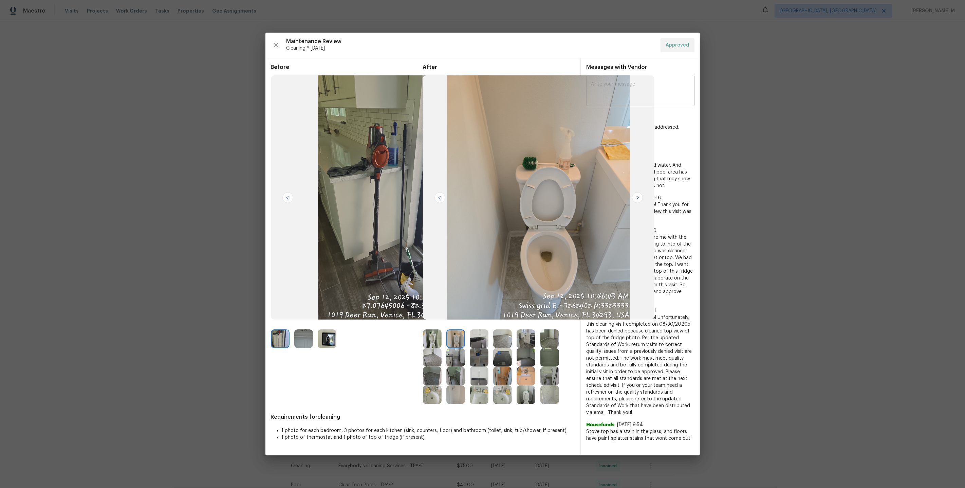
click at [523, 393] on img at bounding box center [525, 394] width 19 height 19
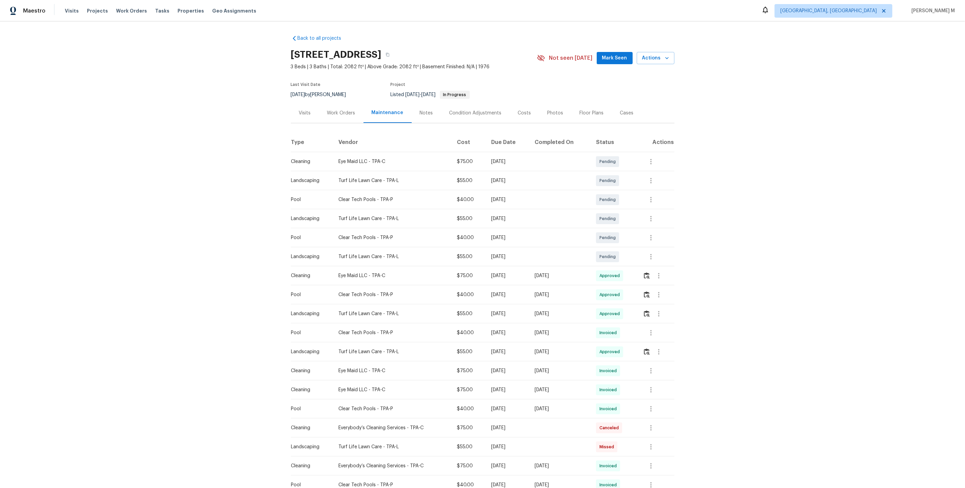
click at [334, 116] on div "Work Orders" at bounding box center [341, 113] width 44 height 20
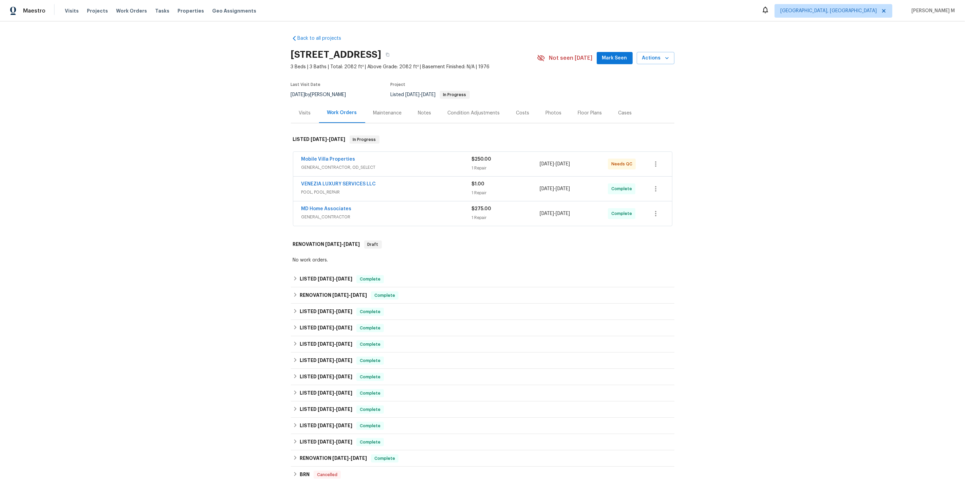
scroll to position [89, 0]
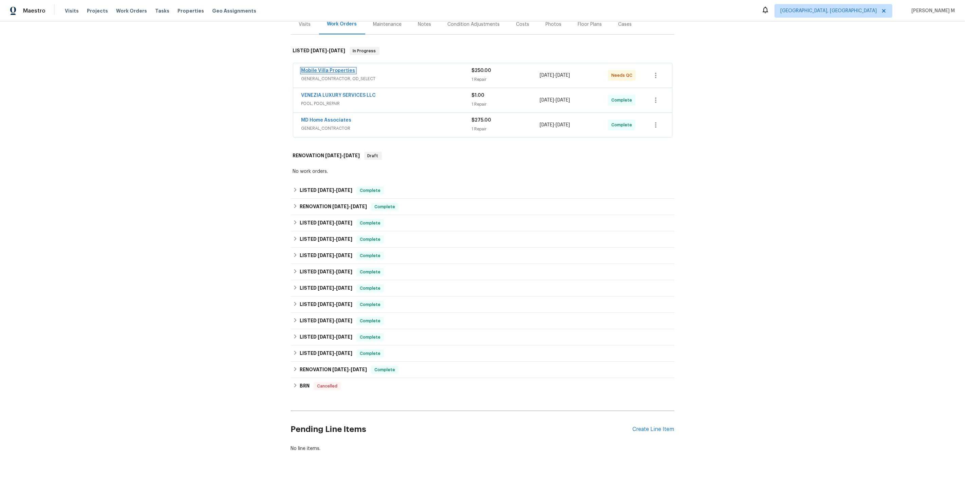
click at [331, 68] on link "Mobile Villa Properties" at bounding box center [328, 70] width 54 height 5
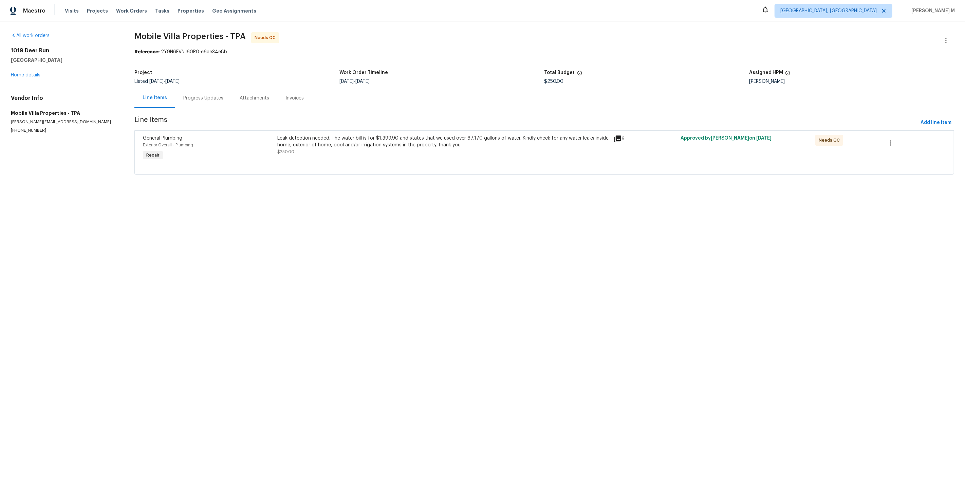
click at [166, 97] on div "Line Items" at bounding box center [154, 98] width 41 height 20
click at [201, 99] on div "Progress Updates" at bounding box center [203, 98] width 56 height 20
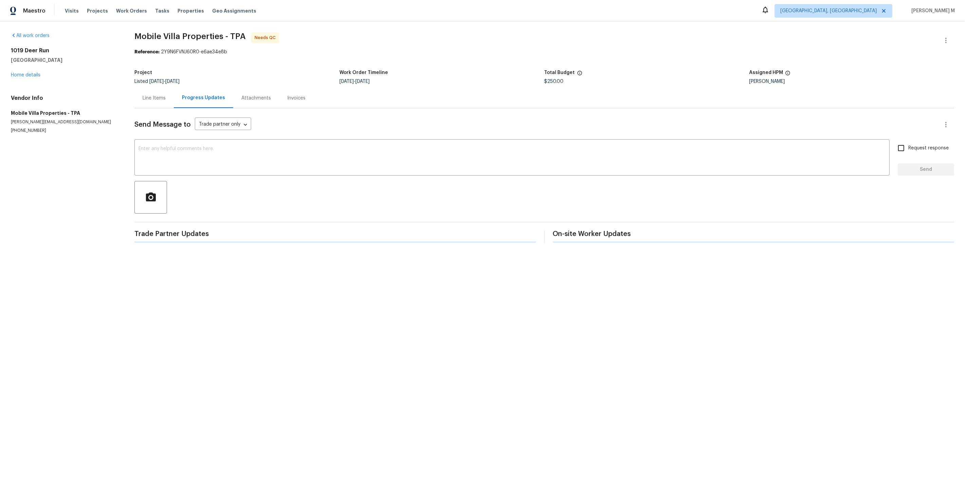
click at [406, 230] on span "Trade Partner Updates" at bounding box center [334, 233] width 401 height 7
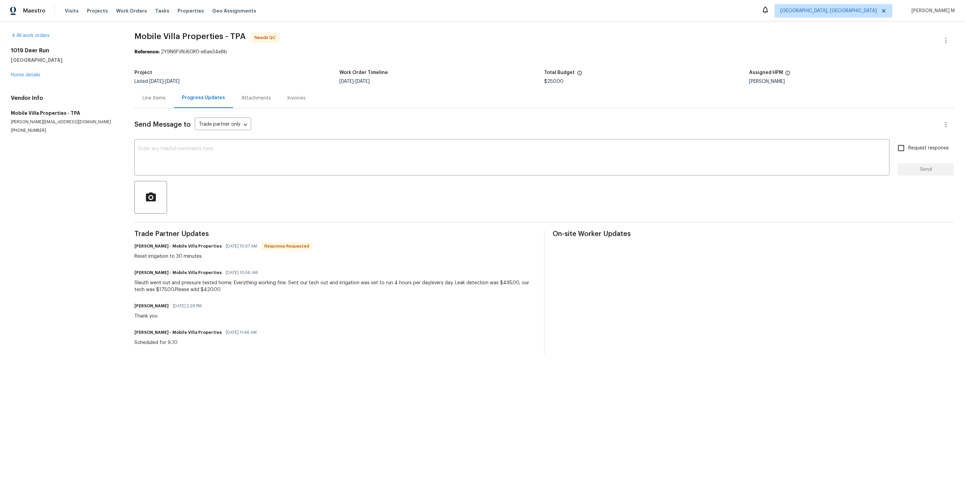
click at [146, 95] on div "Line Items" at bounding box center [154, 98] width 23 height 7
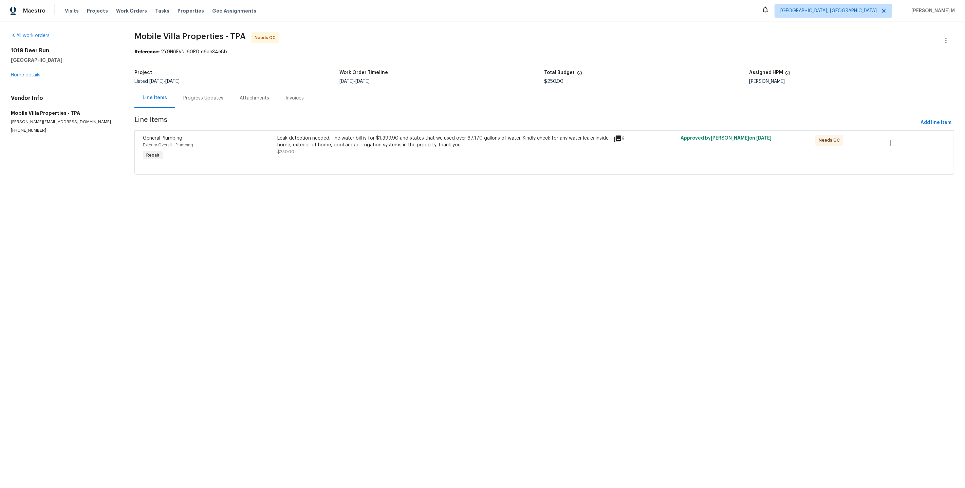
click at [368, 157] on div "Leak detection needed. The water bill is for $1,399.90 and states that we used …" at bounding box center [443, 148] width 336 height 31
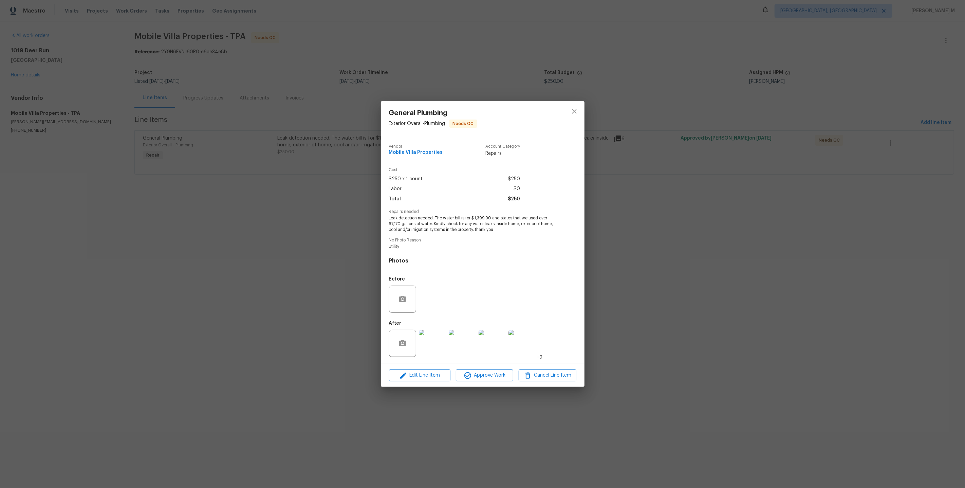
click at [426, 331] on img at bounding box center [432, 342] width 27 height 27
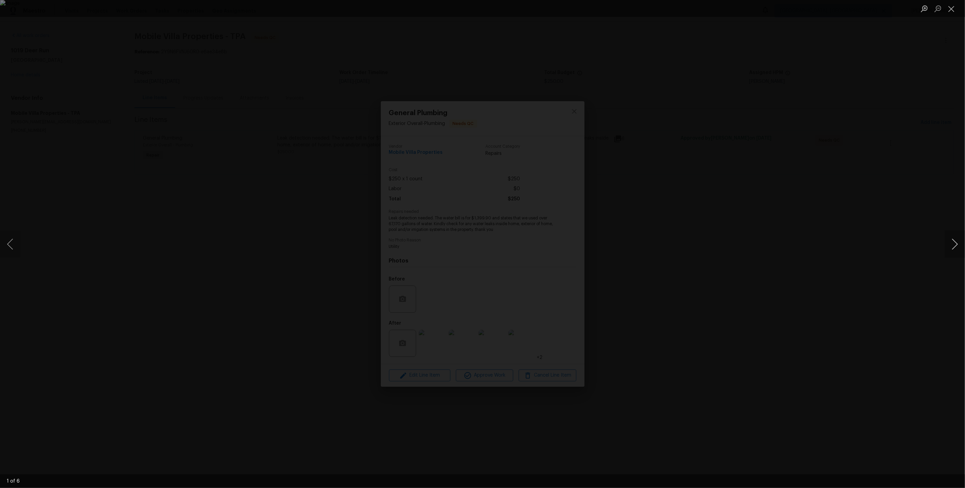
click at [959, 246] on button "Next image" at bounding box center [954, 243] width 20 height 27
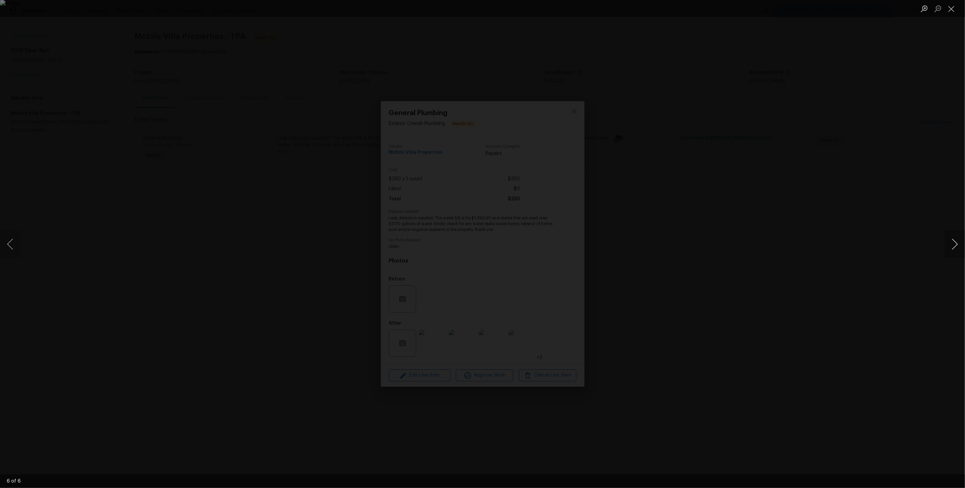
click at [959, 246] on button "Next image" at bounding box center [954, 243] width 20 height 27
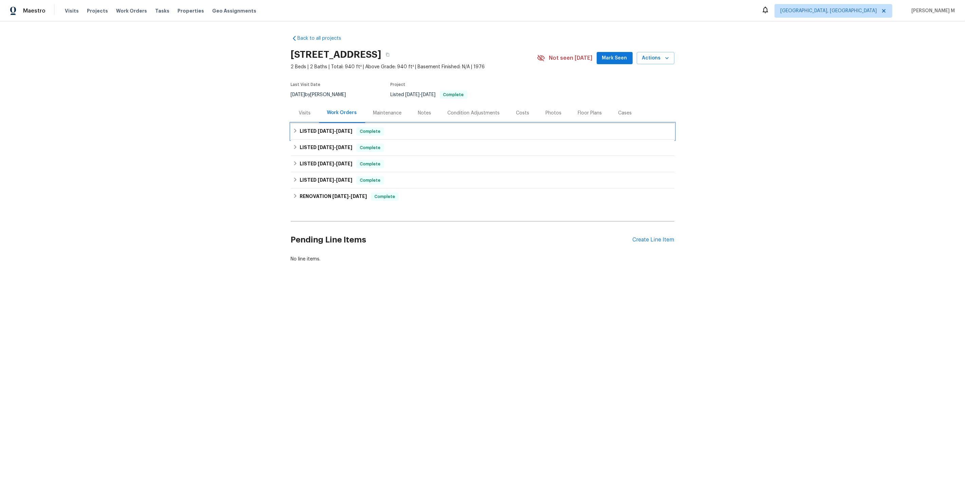
click at [347, 124] on div "LISTED [DATE] - [DATE] Complete" at bounding box center [482, 131] width 383 height 16
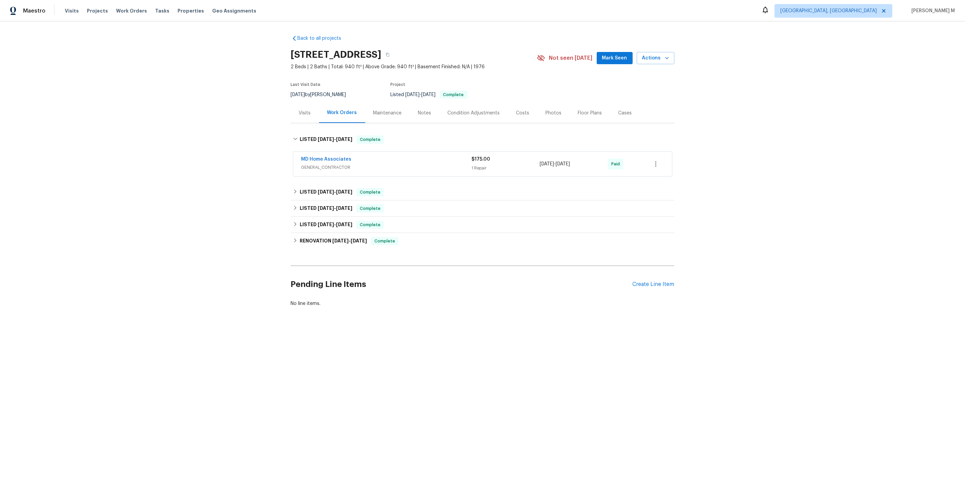
click at [343, 164] on span "GENERAL_CONTRACTOR" at bounding box center [386, 167] width 170 height 7
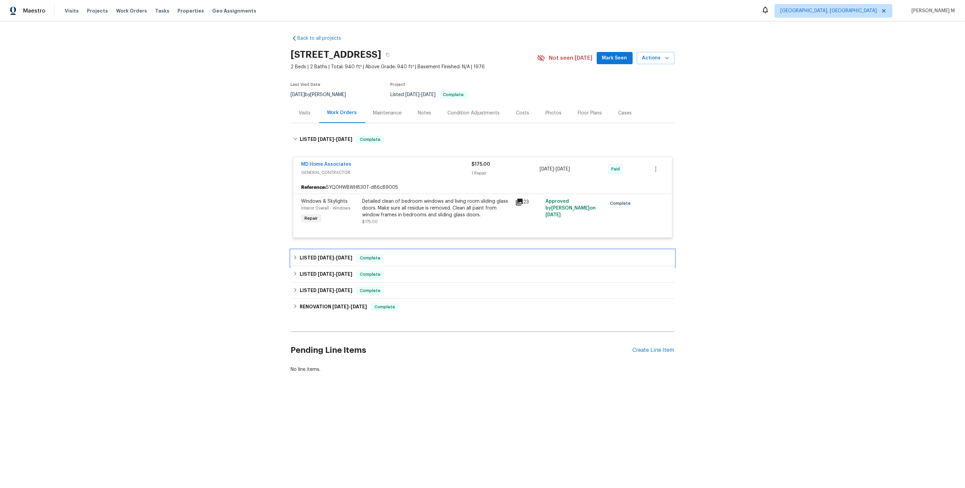
click at [330, 255] on span "[DATE]" at bounding box center [326, 257] width 16 height 5
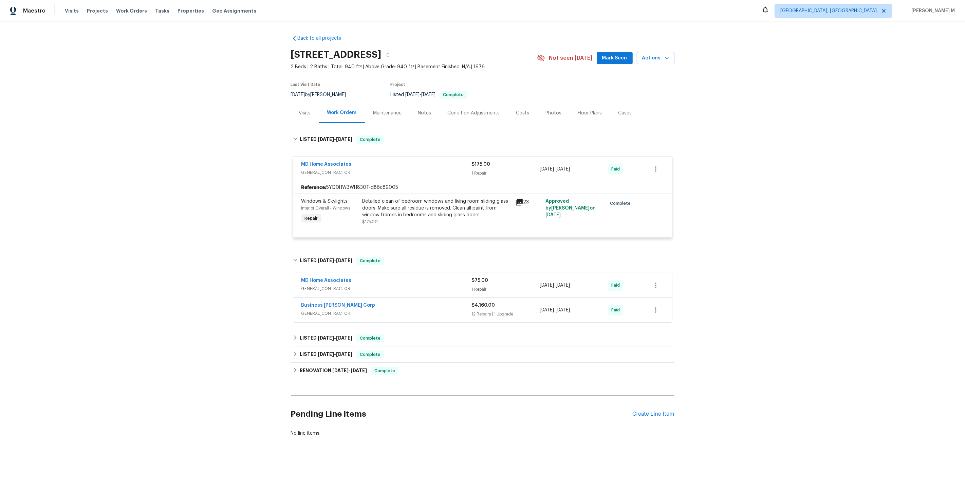
click at [323, 285] on span "GENERAL_CONTRACTOR" at bounding box center [386, 288] width 170 height 7
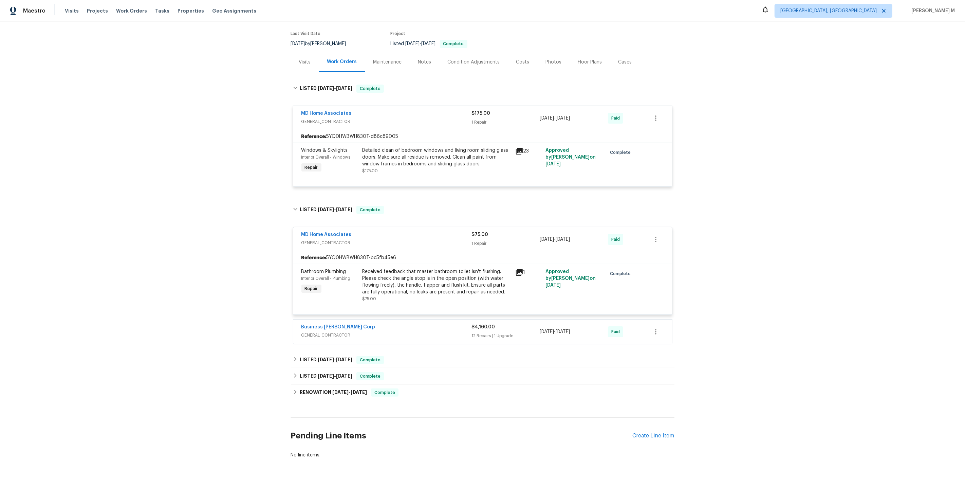
scroll to position [52, 0]
click at [317, 330] on span "GENERAL_CONTRACTOR" at bounding box center [386, 333] width 170 height 7
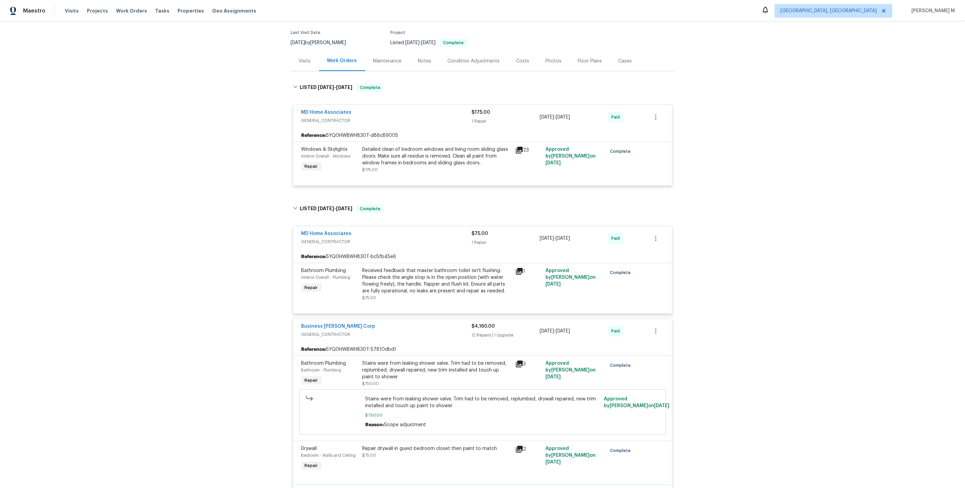
click at [391, 59] on div "Maintenance" at bounding box center [387, 61] width 29 height 7
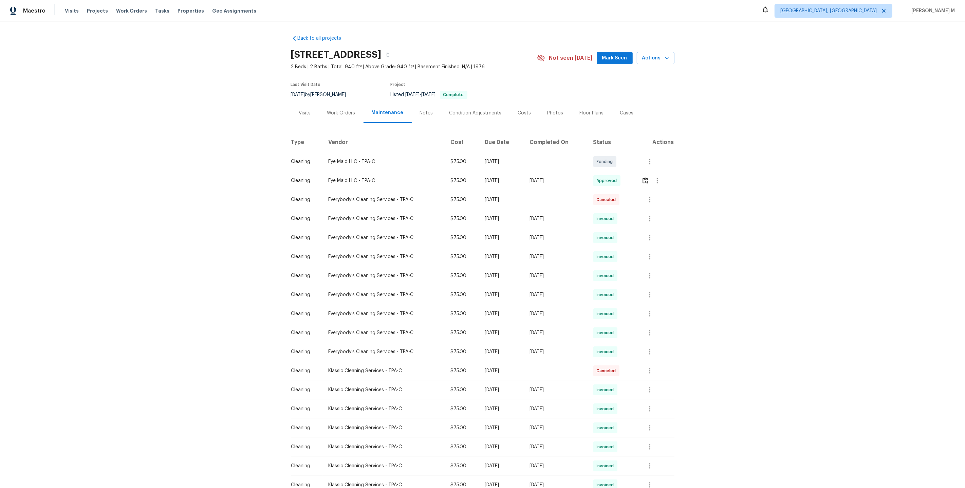
click at [699, 169] on div "Back to all projects [STREET_ADDRESS] 2 Beds | 2 Baths | Total: 940 ft² | Above…" at bounding box center [482, 254] width 965 height 466
click at [647, 172] on button "button" at bounding box center [645, 180] width 8 height 16
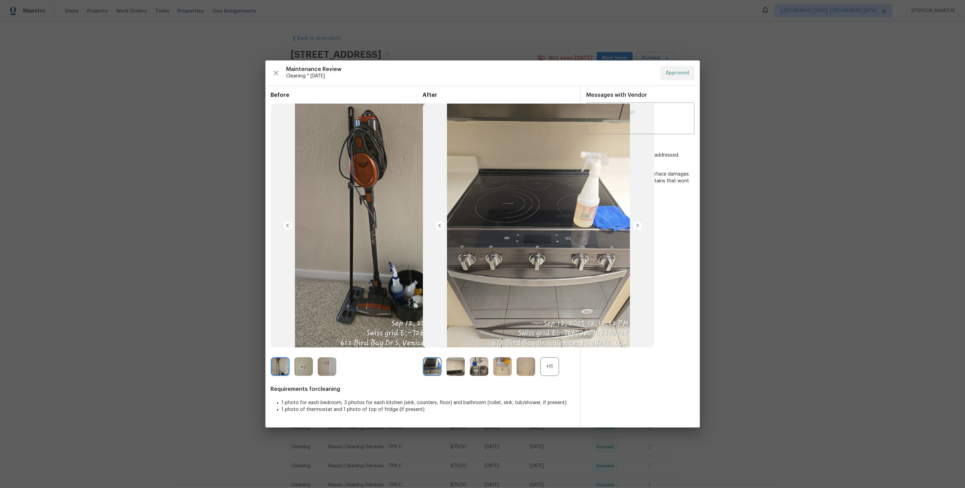
click at [556, 359] on div "+11" at bounding box center [549, 366] width 19 height 19
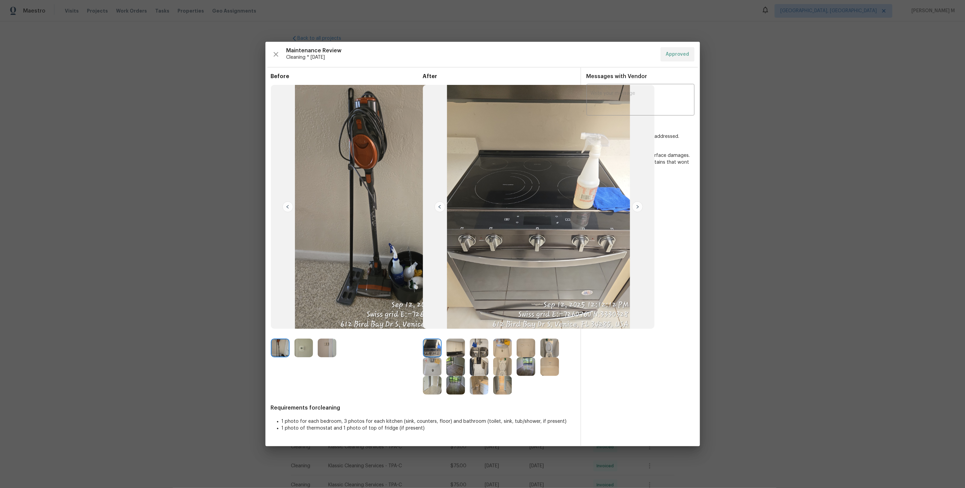
click at [551, 367] on img at bounding box center [549, 366] width 19 height 19
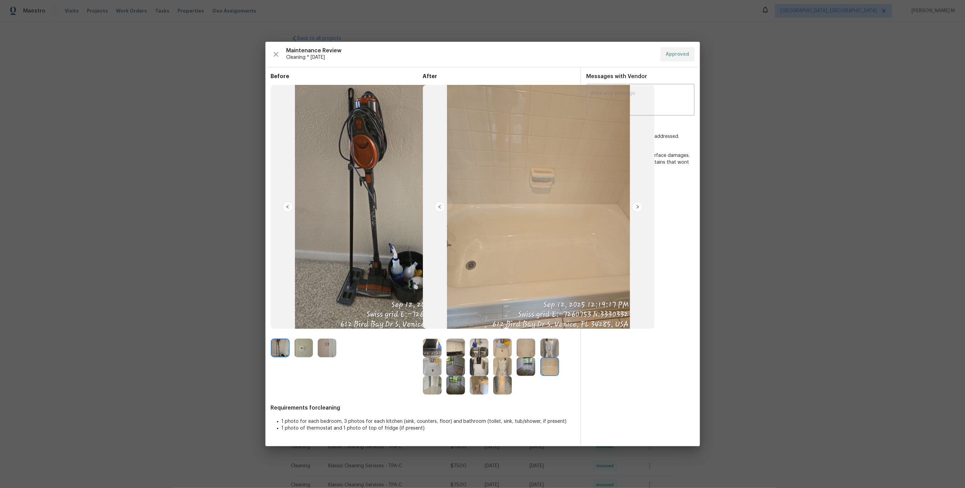
click at [282, 346] on img at bounding box center [280, 347] width 19 height 19
click at [424, 388] on img at bounding box center [432, 385] width 19 height 19
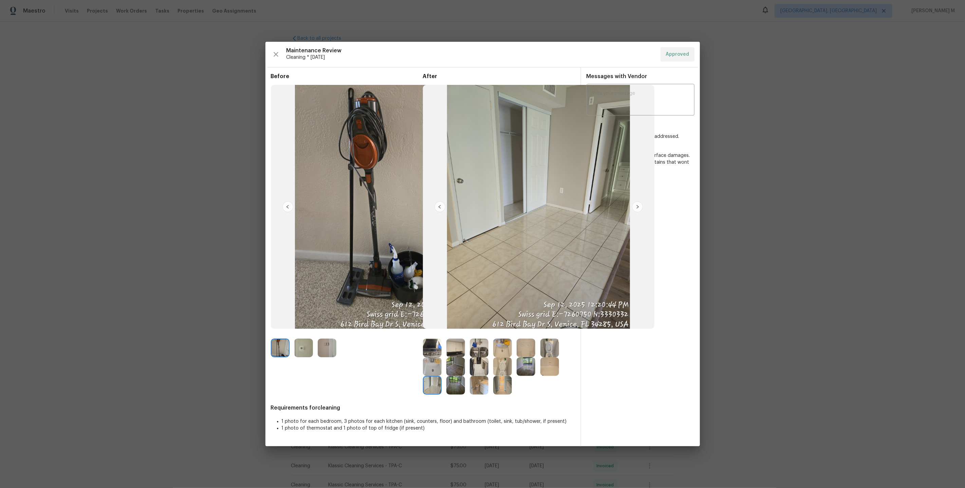
click at [424, 388] on img at bounding box center [432, 385] width 19 height 19
click at [432, 388] on img at bounding box center [432, 385] width 19 height 19
click at [428, 395] on div "Before After Requirements for cleaning 1 photo for each bedroom, 3 photos for e…" at bounding box center [423, 259] width 304 height 373
click at [432, 382] on img at bounding box center [432, 385] width 19 height 19
click at [525, 366] on img at bounding box center [525, 366] width 19 height 19
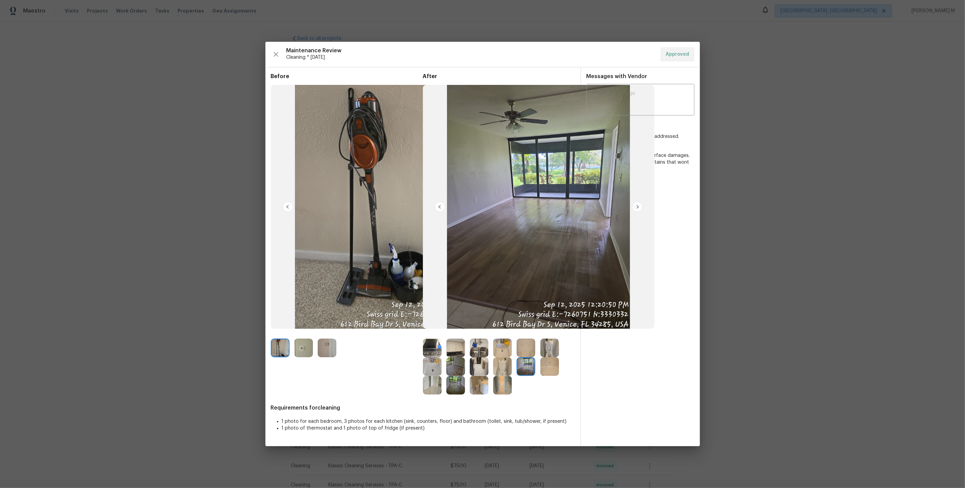
click at [514, 371] on div at bounding box center [504, 366] width 23 height 19
click at [500, 368] on img at bounding box center [502, 366] width 19 height 19
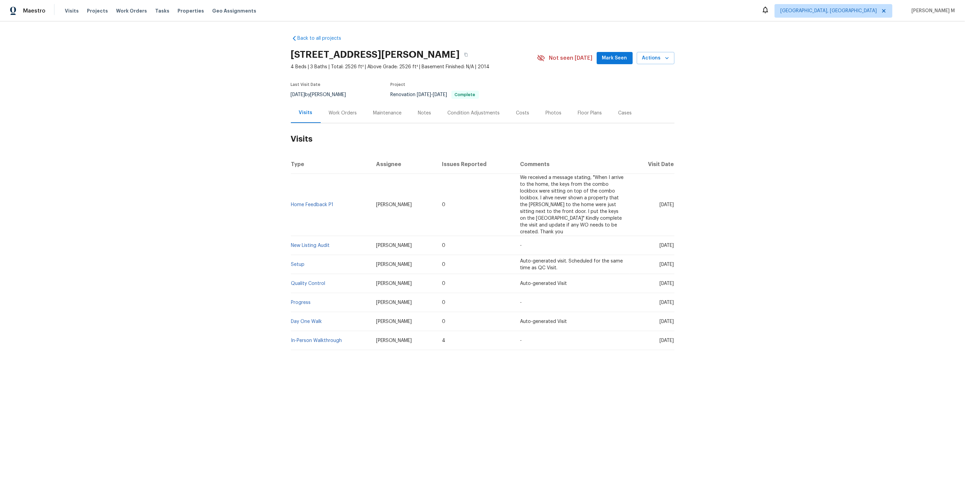
click at [330, 114] on div "Work Orders" at bounding box center [343, 113] width 44 height 20
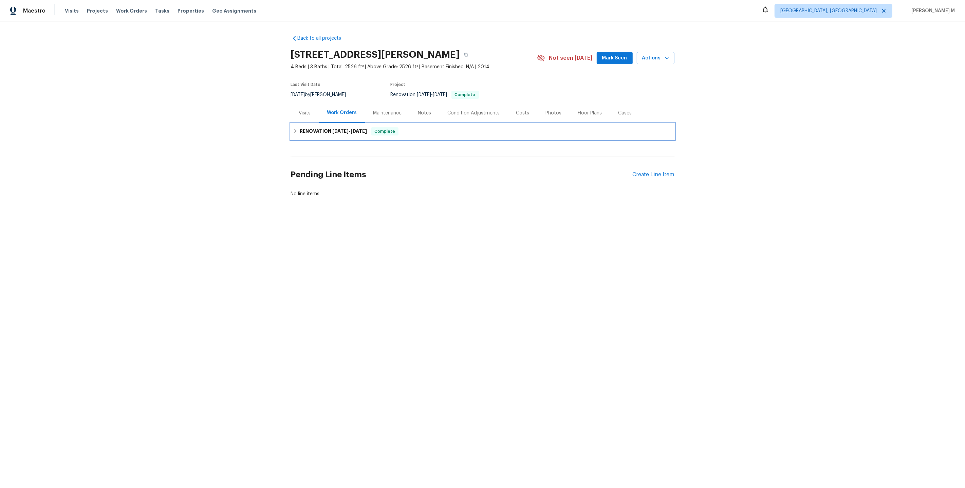
click at [332, 131] on h6 "RENOVATION [DATE] - [DATE]" at bounding box center [333, 131] width 67 height 8
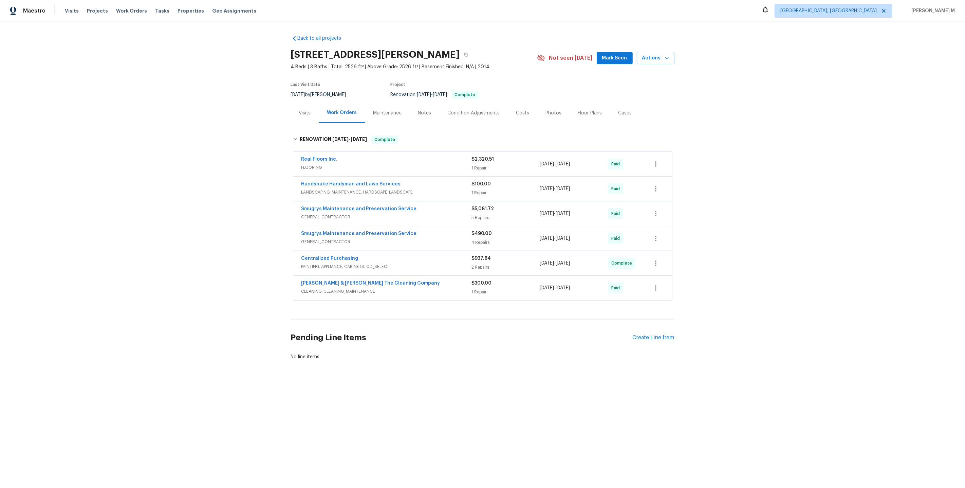
click at [333, 213] on span "GENERAL_CONTRACTOR" at bounding box center [386, 216] width 170 height 7
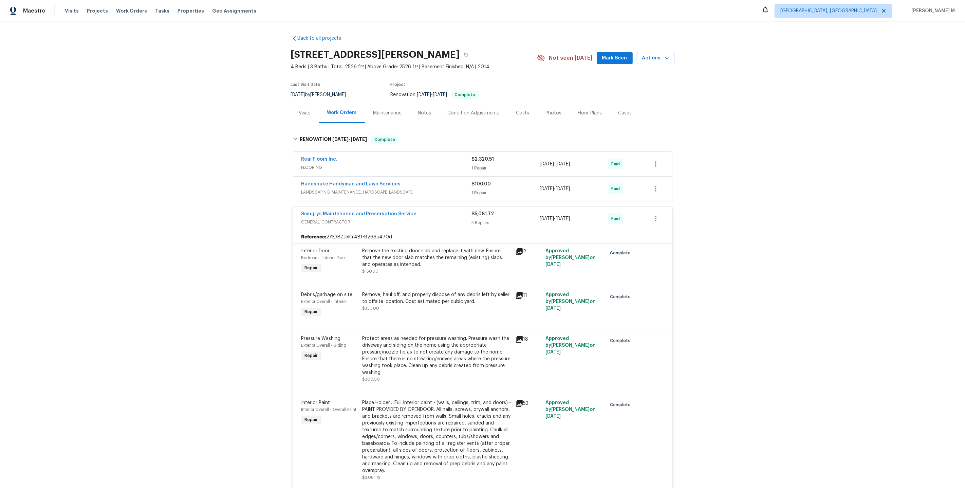
click at [380, 116] on div "Maintenance" at bounding box center [387, 113] width 45 height 20
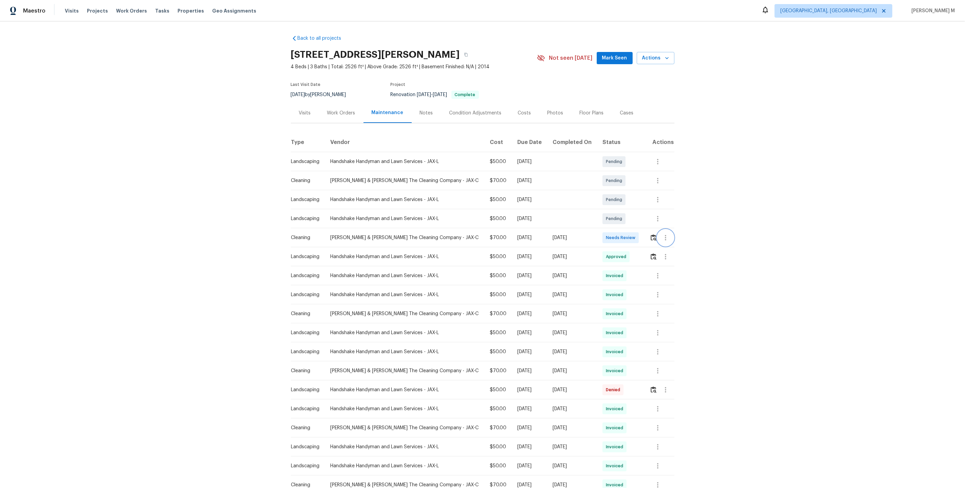
click at [662, 235] on icon "button" at bounding box center [665, 237] width 8 height 8
click at [680, 249] on li "View details" at bounding box center [681, 245] width 48 height 11
click at [671, 247] on li "View details" at bounding box center [681, 245] width 48 height 11
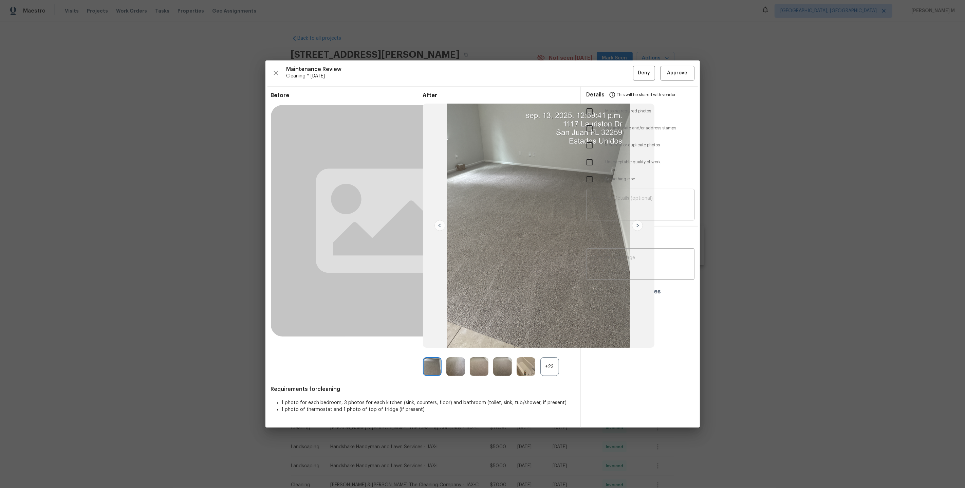
click at [550, 372] on div "+23" at bounding box center [549, 366] width 19 height 19
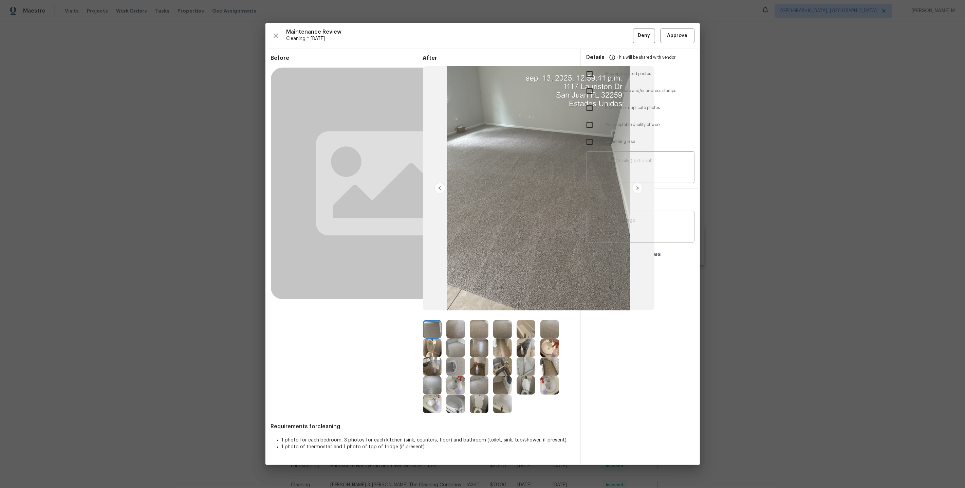
click at [454, 366] on img at bounding box center [455, 366] width 19 height 19
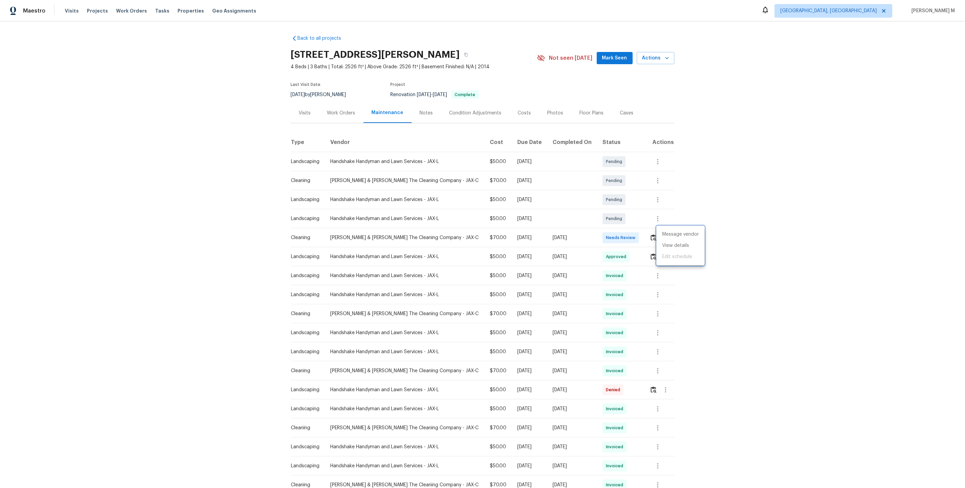
click at [330, 115] on div at bounding box center [482, 244] width 965 height 488
click at [333, 115] on div "Work Orders" at bounding box center [341, 113] width 44 height 20
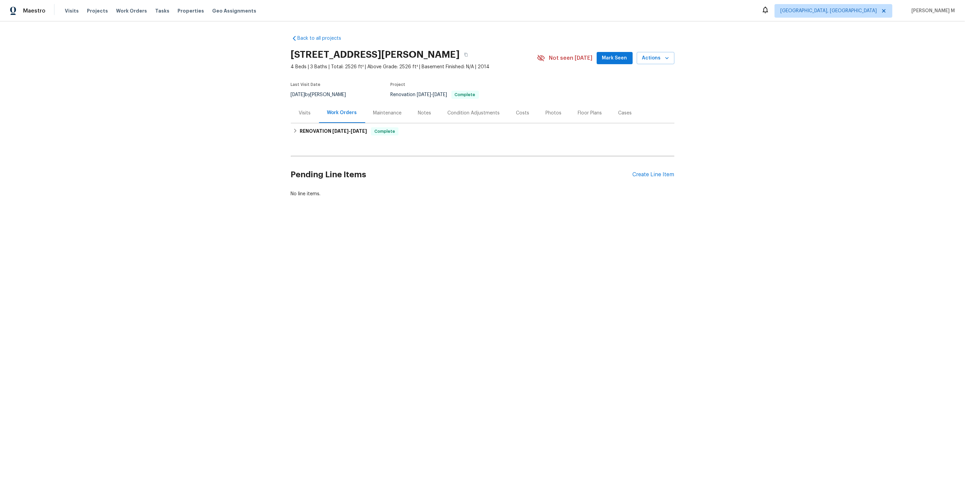
click at [231, 215] on div "Back to all projects 1090 Lauriston Dr, Saint Johns, FL 32259 4 Beds | 3 Baths …" at bounding box center [482, 132] width 965 height 222
click at [335, 123] on div "RENOVATION 7/2/25 - 7/8/25 Complete" at bounding box center [482, 131] width 383 height 16
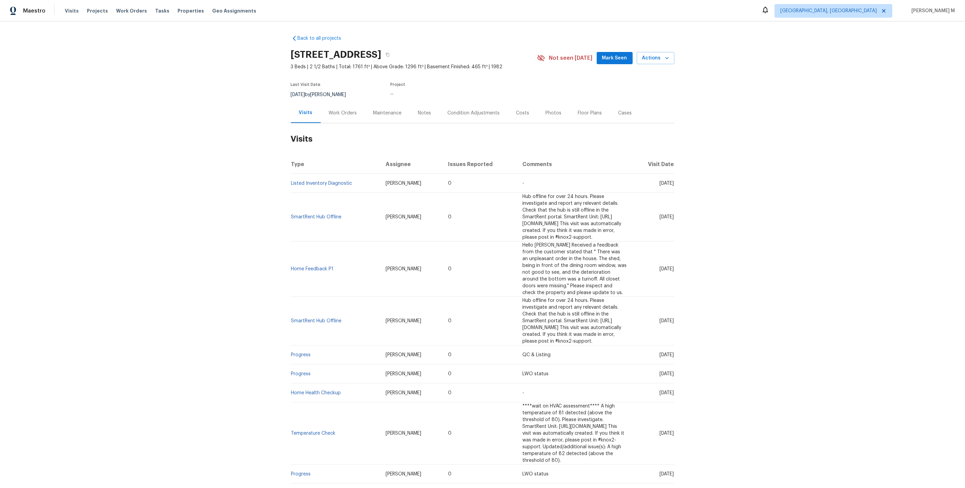
click at [333, 117] on div "Work Orders" at bounding box center [343, 113] width 44 height 20
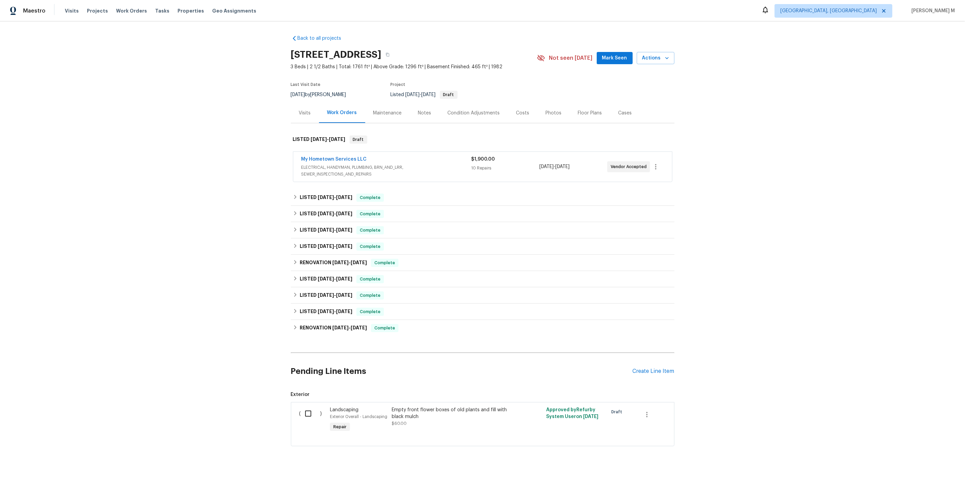
click at [316, 166] on span "ELECTRICAL, HANDYMAN, PLUMBING, BRN_AND_LRR, SEWER_INSPECTIONS_AND_REPAIRS" at bounding box center [386, 171] width 170 height 14
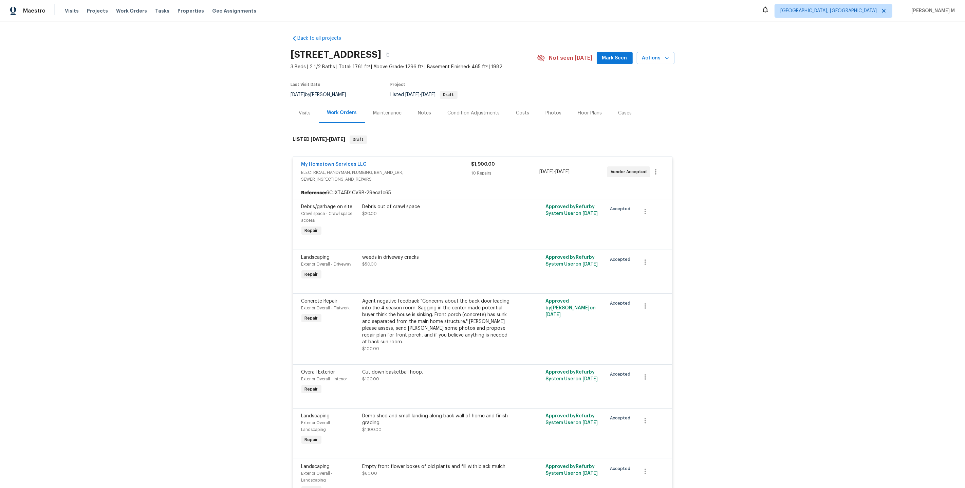
click at [384, 110] on div "Maintenance" at bounding box center [387, 113] width 29 height 7
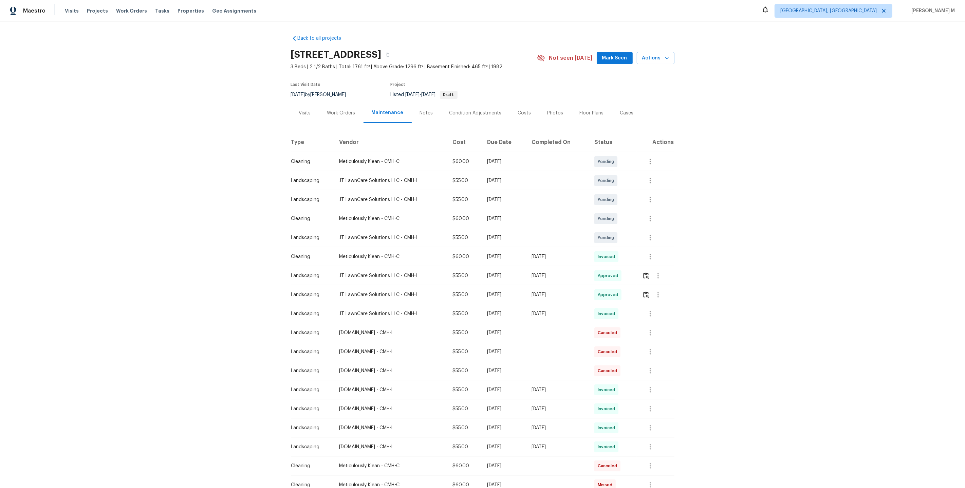
click at [340, 116] on div "Work Orders" at bounding box center [341, 113] width 44 height 20
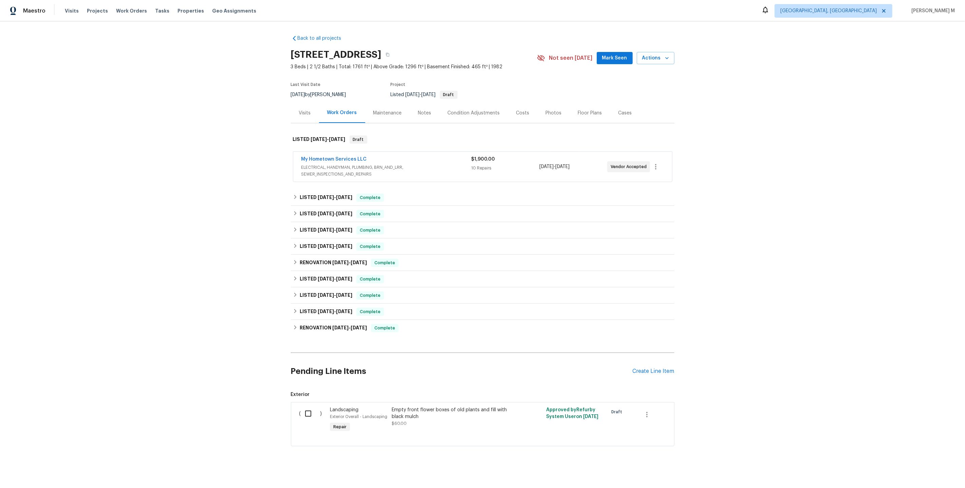
click at [347, 164] on span "ELECTRICAL, HANDYMAN, PLUMBING, BRN_AND_LRR, SEWER_INSPECTIONS_AND_REPAIRS" at bounding box center [386, 171] width 170 height 14
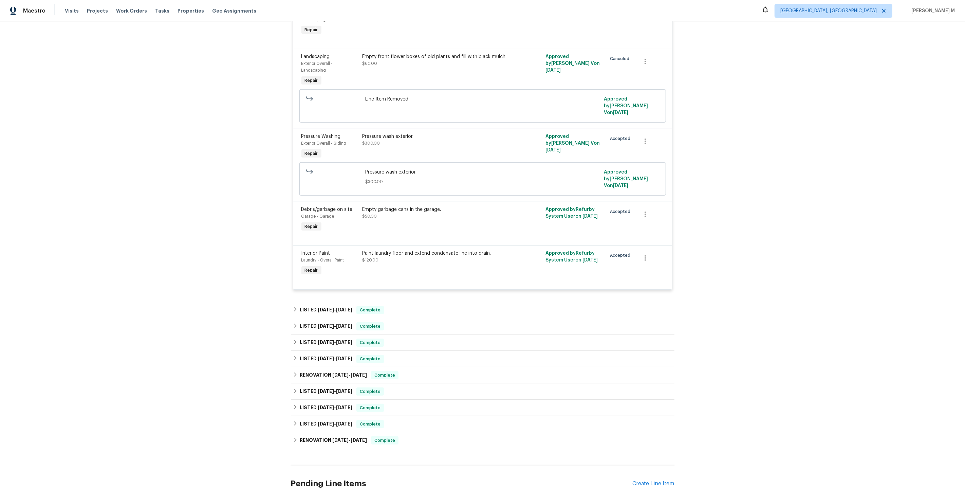
scroll to position [514, 0]
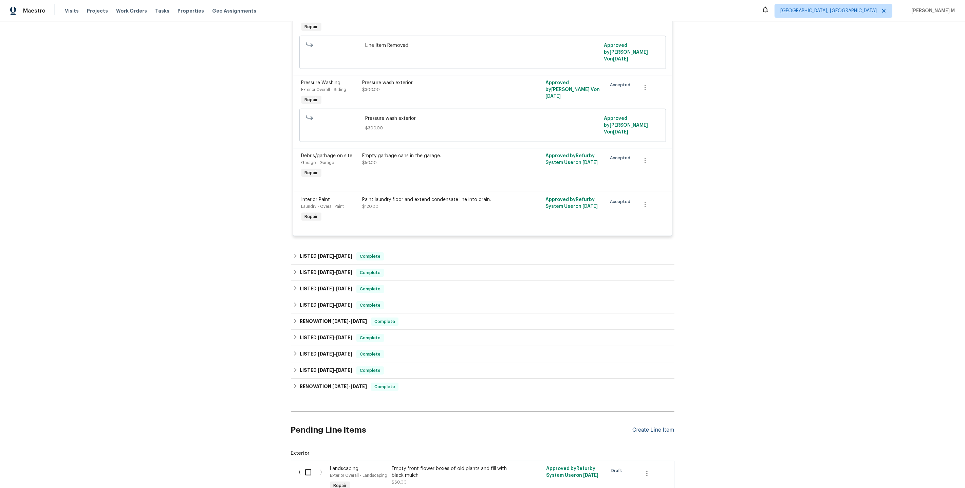
click at [653, 427] on div "Create Line Item" at bounding box center [653, 430] width 42 height 6
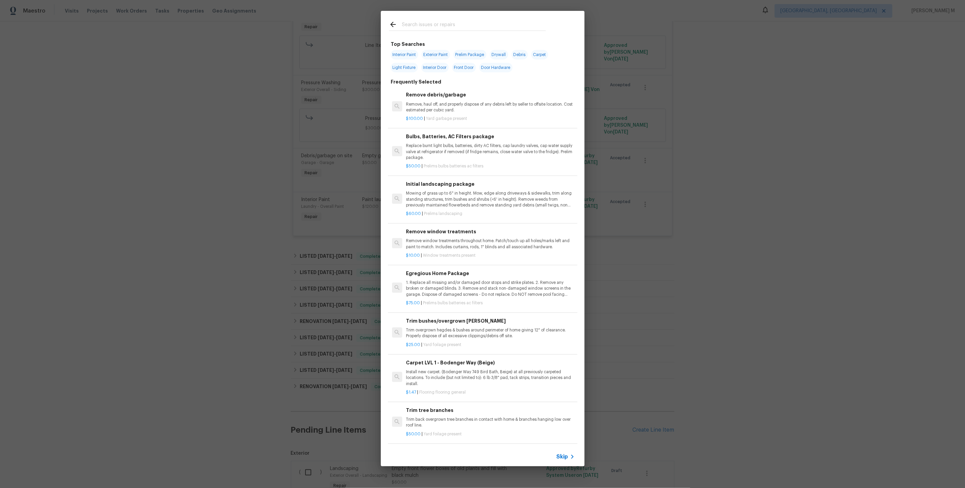
click at [568, 460] on span "Skip" at bounding box center [562, 456] width 12 height 7
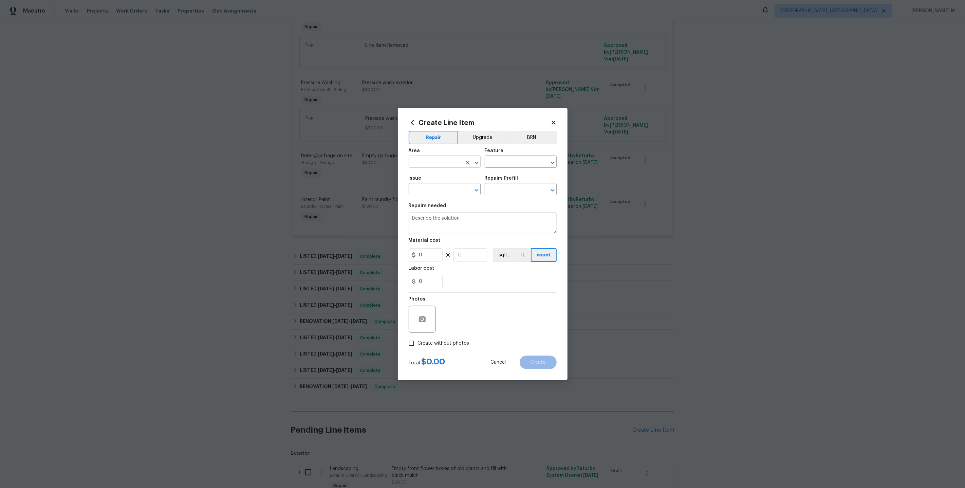
click at [450, 163] on input "text" at bounding box center [435, 162] width 53 height 11
click at [450, 179] on li "Interior Addition" at bounding box center [444, 180] width 73 height 11
type input "Interior Addition"
click at [518, 164] on input "text" at bounding box center [511, 162] width 53 height 11
click at [515, 214] on ul "Other Exterior Windows Windows" at bounding box center [520, 194] width 73 height 44
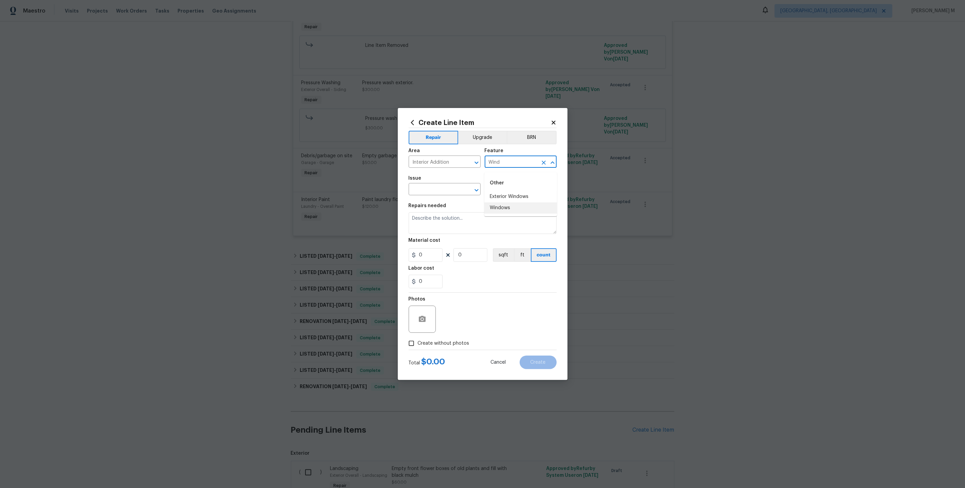
click at [515, 211] on li "Windows" at bounding box center [520, 207] width 73 height 11
type input "Windows"
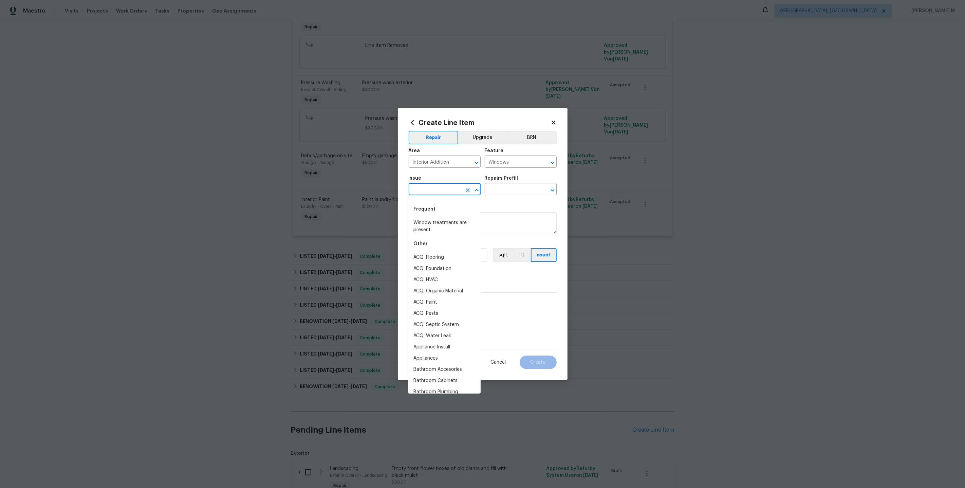
click at [441, 190] on input "text" at bounding box center [435, 190] width 53 height 11
click at [433, 263] on li "Windows & Skylights" at bounding box center [444, 268] width 73 height 11
type input "Windows & Skylights"
click at [512, 190] on input "text" at bounding box center [511, 190] width 53 height 11
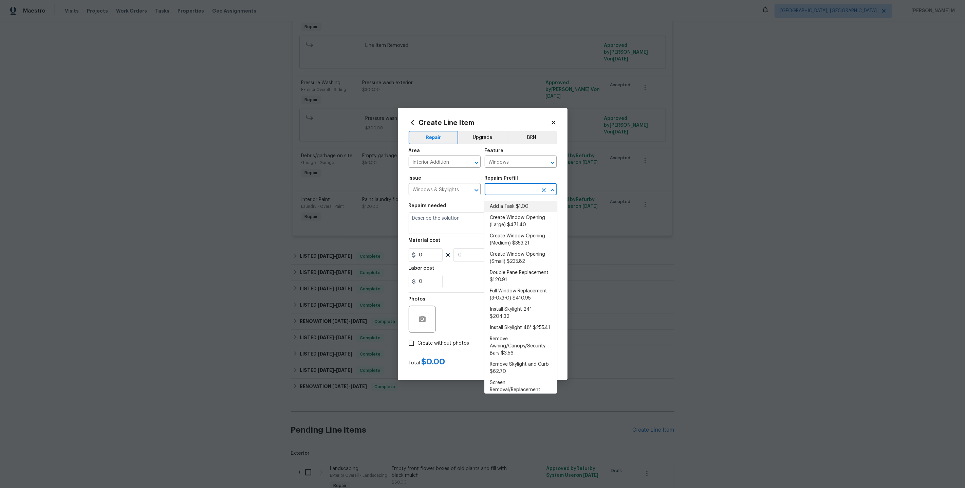
click at [508, 205] on li "Add a Task $1.00" at bounding box center [520, 206] width 73 height 11
type input "Add a Task $1.00"
type textarea "HPM to detail"
type input "1"
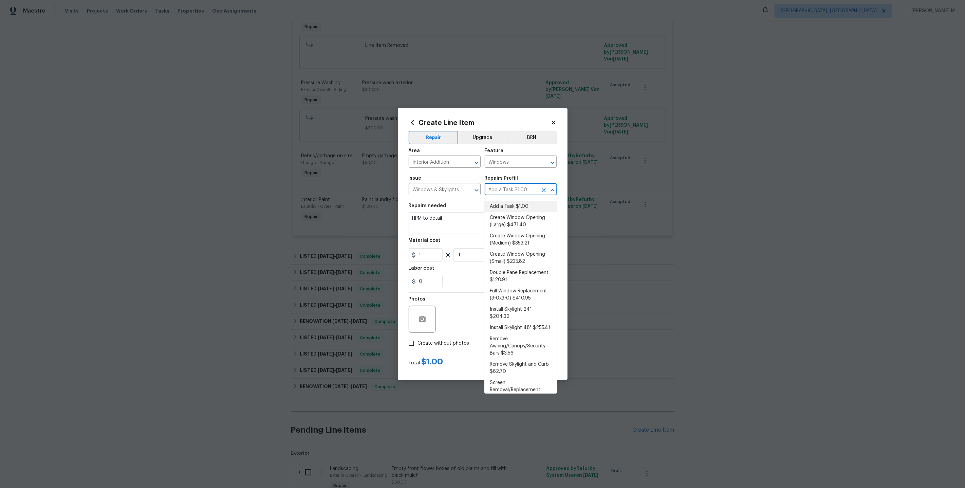
drag, startPoint x: 462, startPoint y: 194, endPoint x: 309, endPoint y: 193, distance: 152.7
click at [308, 193] on div "Create Line Item Repair Upgrade BRN Area Interior Addition ​ Feature Windows ​ …" at bounding box center [482, 244] width 965 height 488
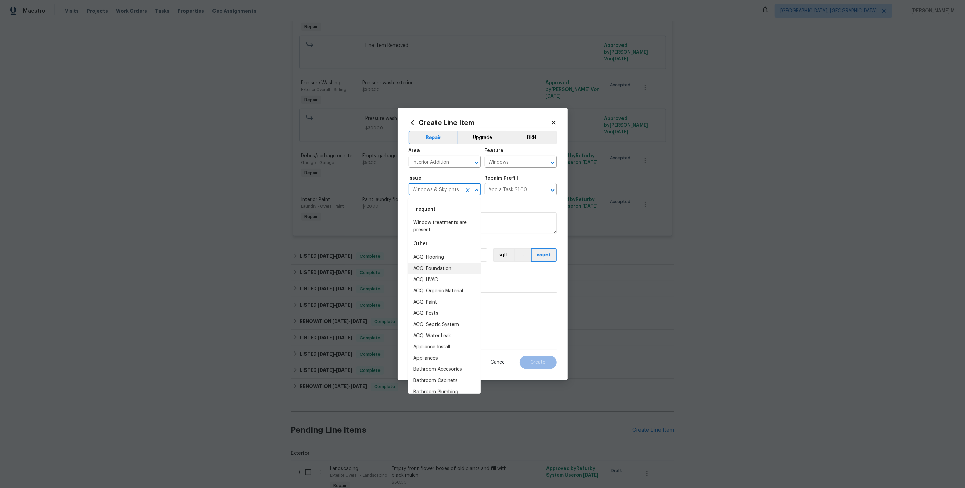
click at [425, 192] on input "Windows & Skylights" at bounding box center [435, 190] width 53 height 11
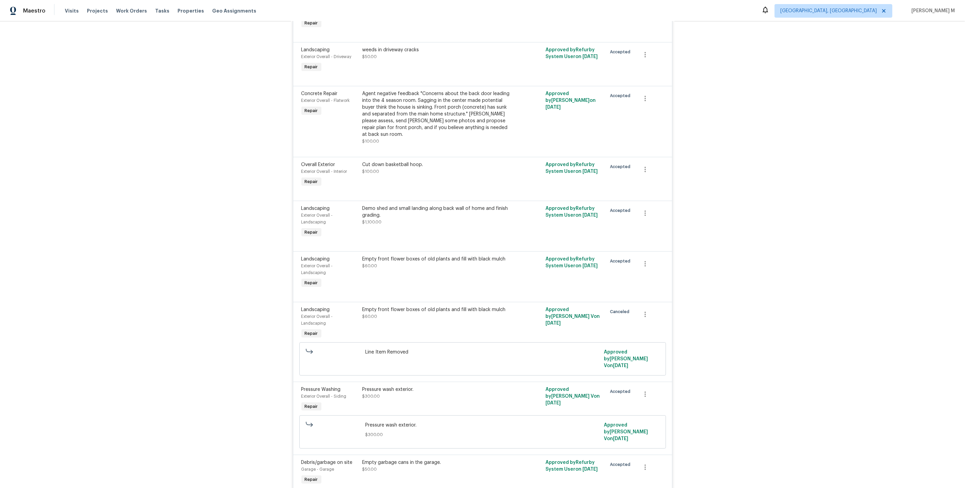
scroll to position [0, 0]
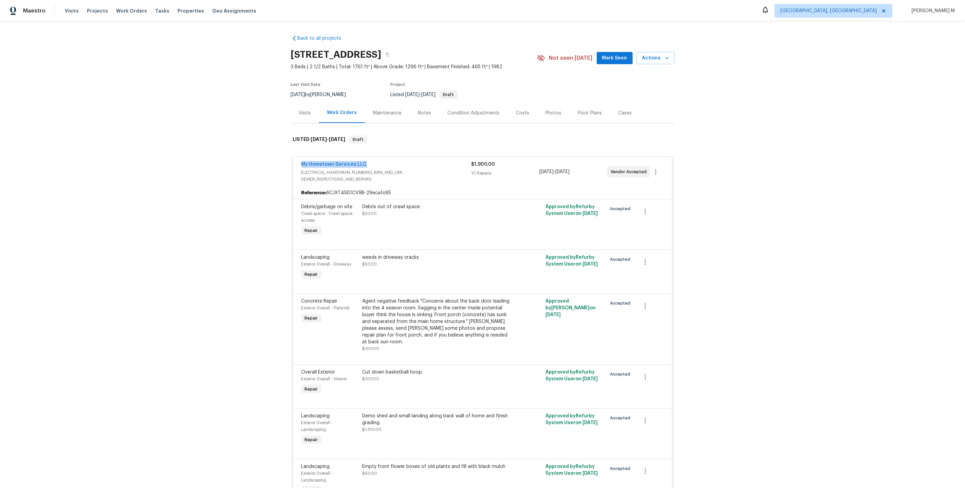
drag, startPoint x: 367, startPoint y: 160, endPoint x: 294, endPoint y: 159, distance: 73.0
click at [294, 159] on div "My Hometown Services LLC ELECTRICAL, HANDYMAN, PLUMBING, BRN_AND_LRR, SEWER_INS…" at bounding box center [482, 172] width 379 height 30
copy link "My Hometown Services LLC"
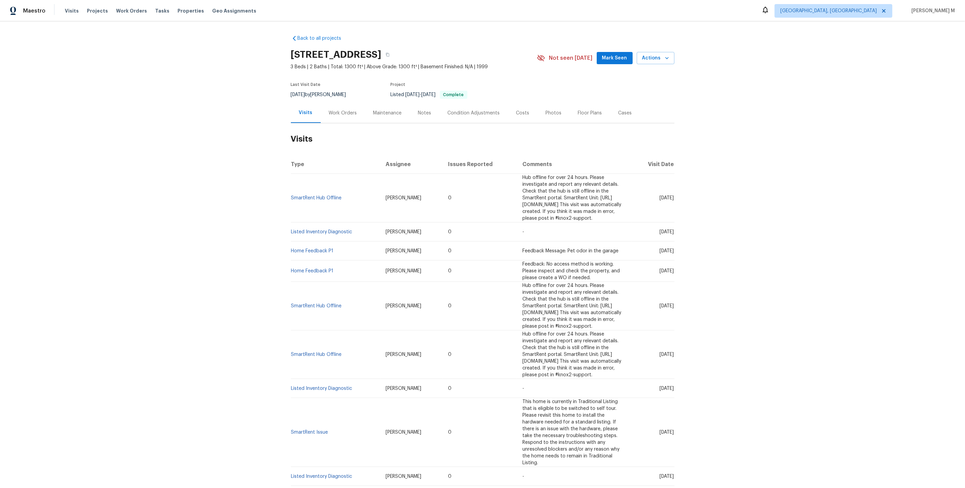
click at [336, 113] on div "Work Orders" at bounding box center [343, 113] width 44 height 20
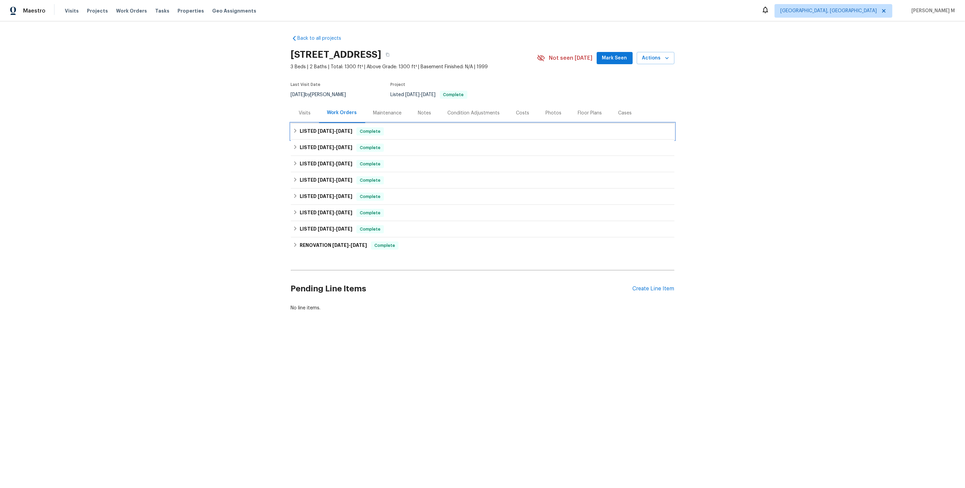
click at [332, 134] on div "LISTED [DATE] - [DATE] Complete" at bounding box center [482, 131] width 383 height 16
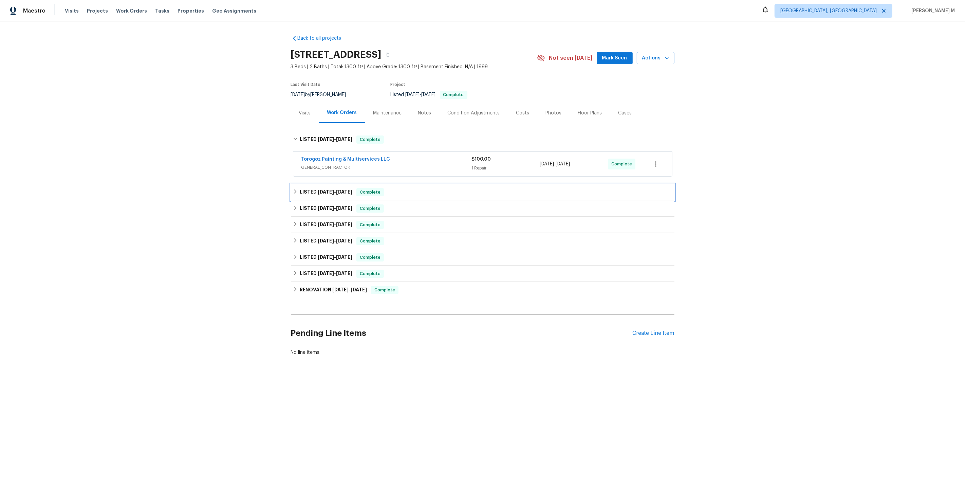
click at [323, 191] on h6 "LISTED 8/13/25 - 8/18/25" at bounding box center [326, 192] width 53 height 8
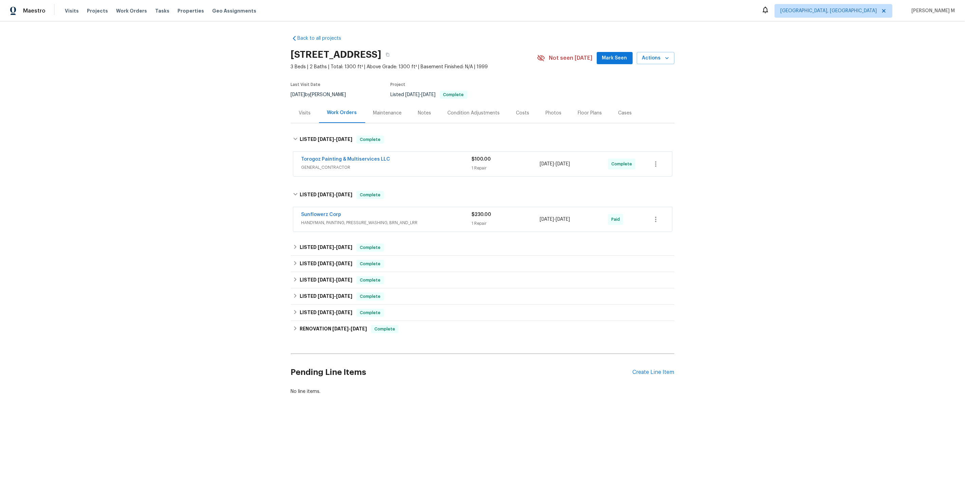
click at [331, 166] on span "GENERAL_CONTRACTOR" at bounding box center [386, 167] width 170 height 7
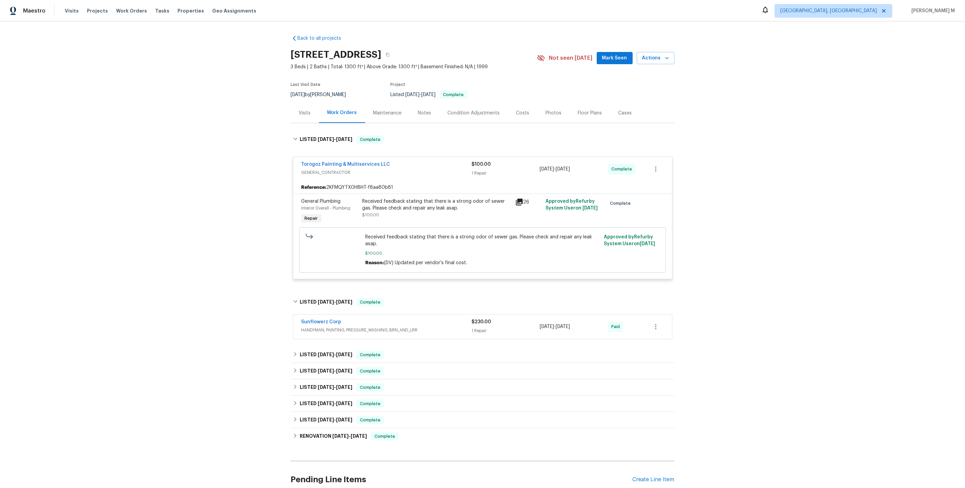
click at [373, 110] on div "Maintenance" at bounding box center [387, 113] width 29 height 7
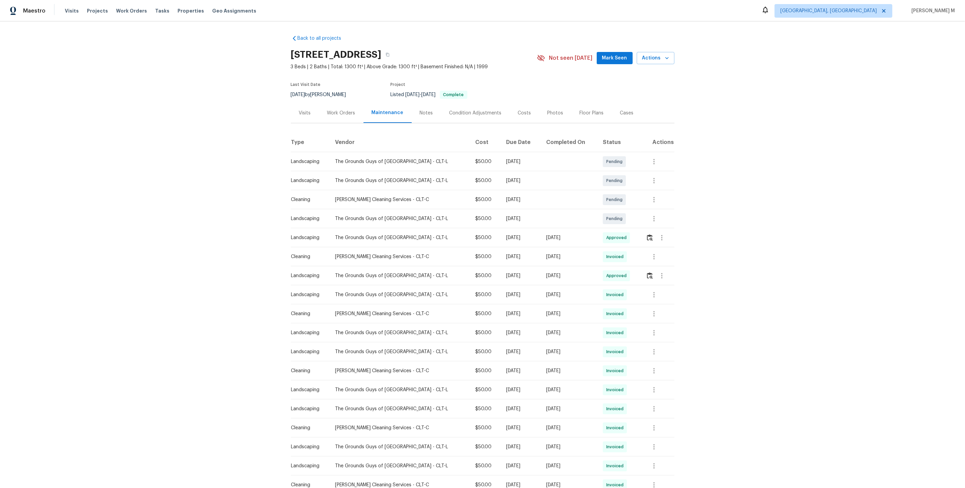
click at [327, 110] on div "Work Orders" at bounding box center [341, 113] width 28 height 7
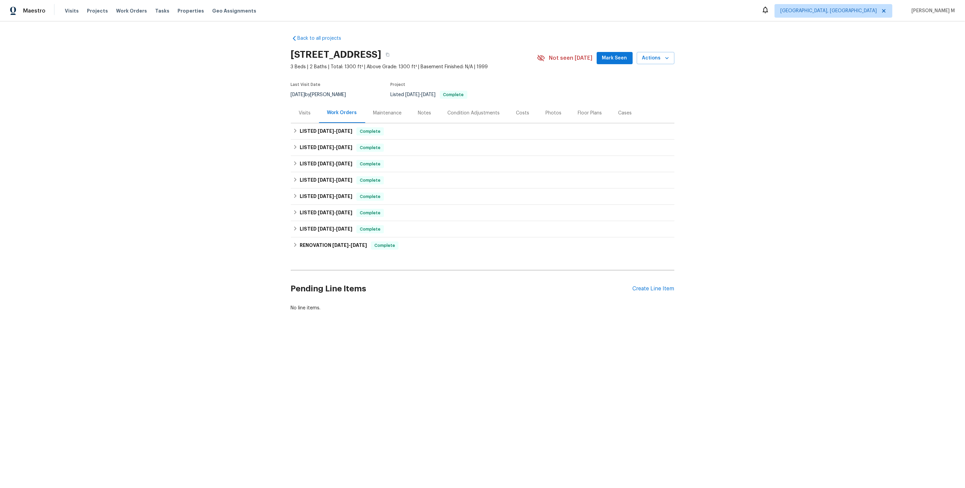
click at [410, 109] on div "Notes" at bounding box center [425, 113] width 30 height 20
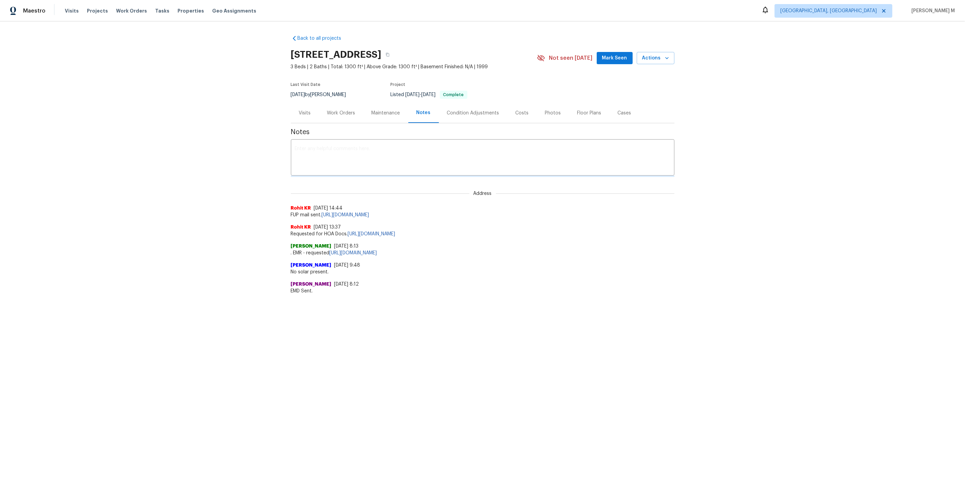
click at [308, 110] on div "Visits" at bounding box center [305, 113] width 12 height 7
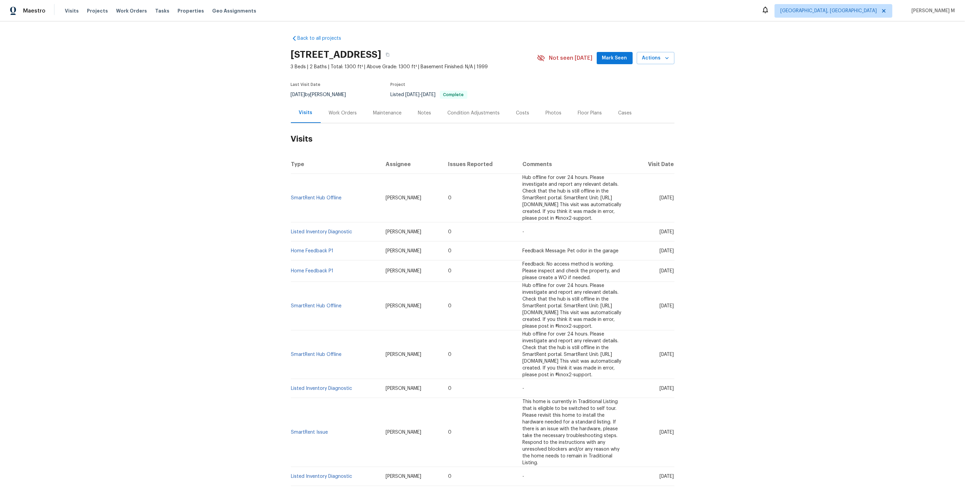
click at [329, 111] on div "Work Orders" at bounding box center [343, 113] width 28 height 7
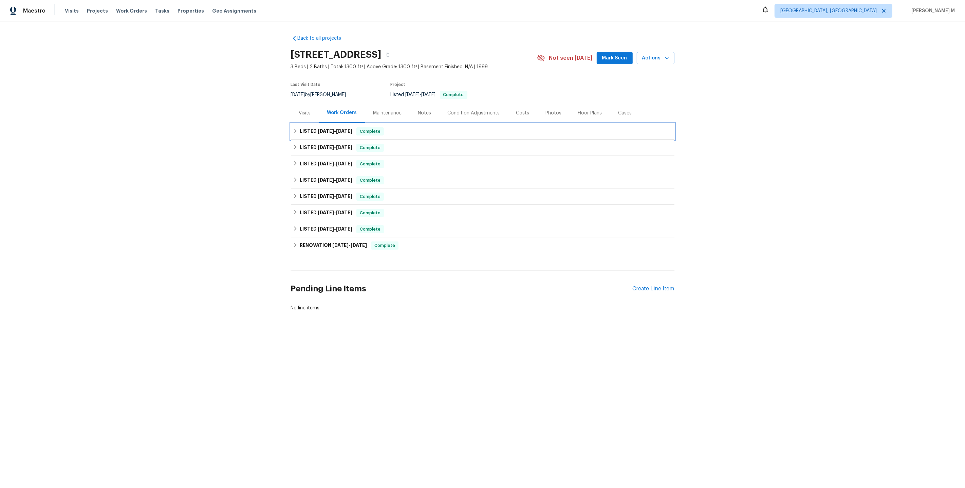
click at [334, 131] on h6 "LISTED 9/7/25 - 9/11/25" at bounding box center [326, 131] width 53 height 8
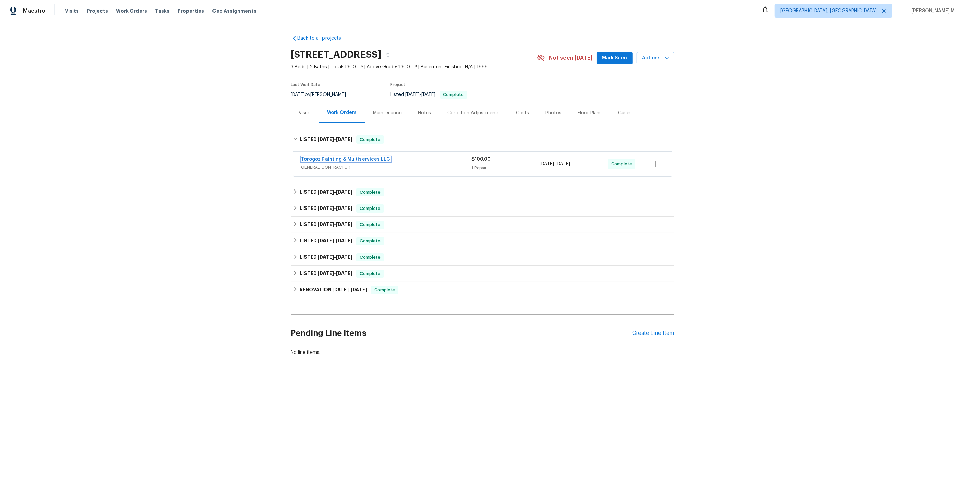
click at [330, 157] on link "Torogoz Painting & Multiservices LLC" at bounding box center [345, 159] width 89 height 5
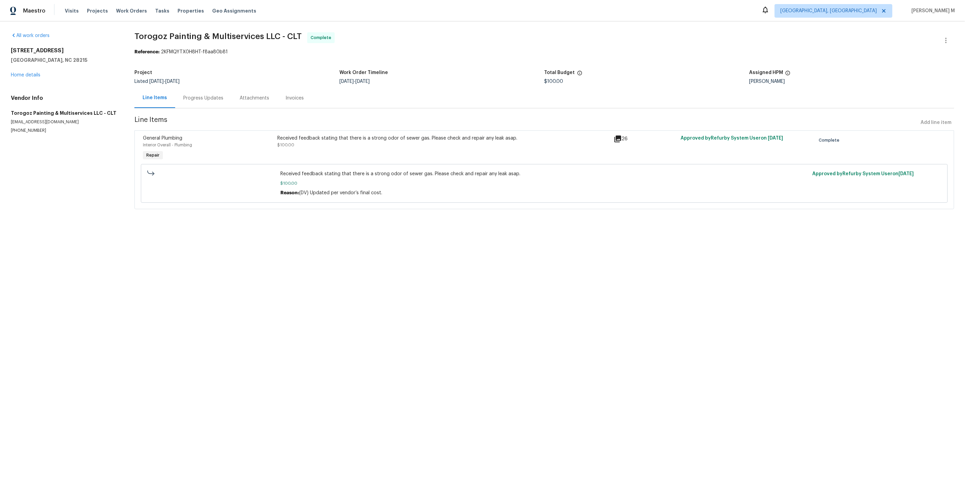
click at [194, 98] on div "Progress Updates" at bounding box center [203, 98] width 56 height 20
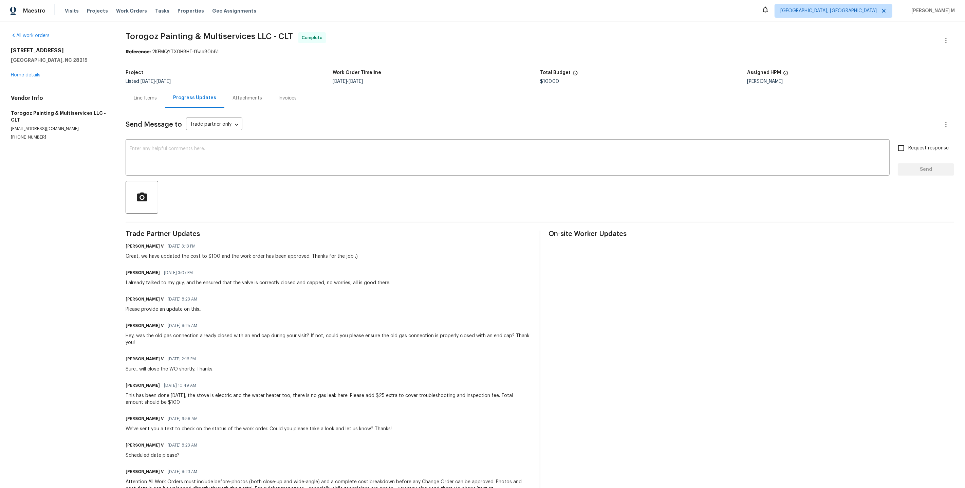
click at [154, 95] on div "Line Items" at bounding box center [145, 98] width 23 height 7
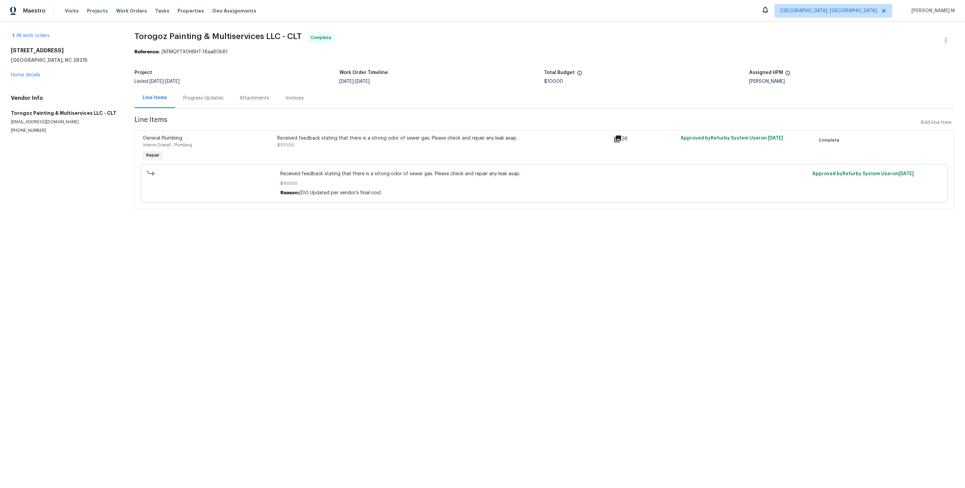
click at [319, 135] on div "Received feedback stating that there is a strong odor of sewer gas. Please chec…" at bounding box center [443, 138] width 332 height 7
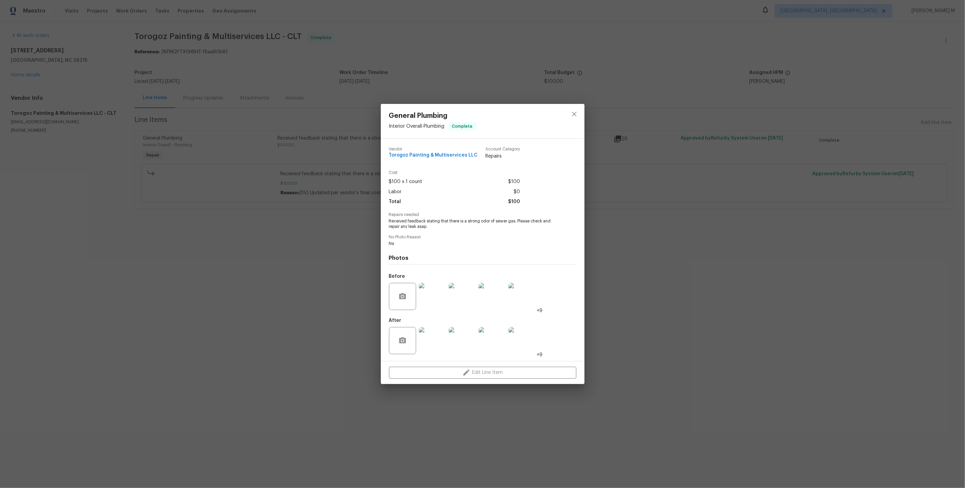
click at [600, 280] on div "General Plumbing Interior Overall - Plumbing Complete Vendor Torogoz Painting &…" at bounding box center [482, 244] width 965 height 488
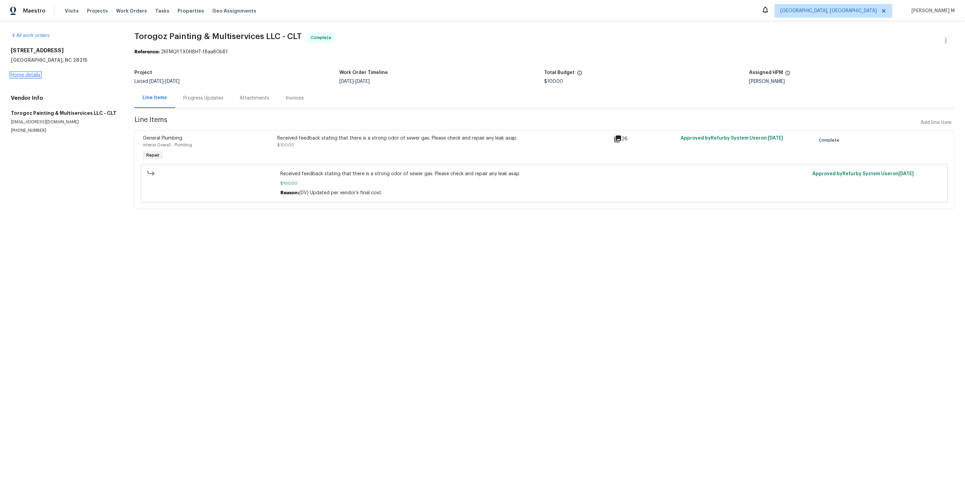
click at [34, 73] on link "Home details" at bounding box center [26, 75] width 30 height 5
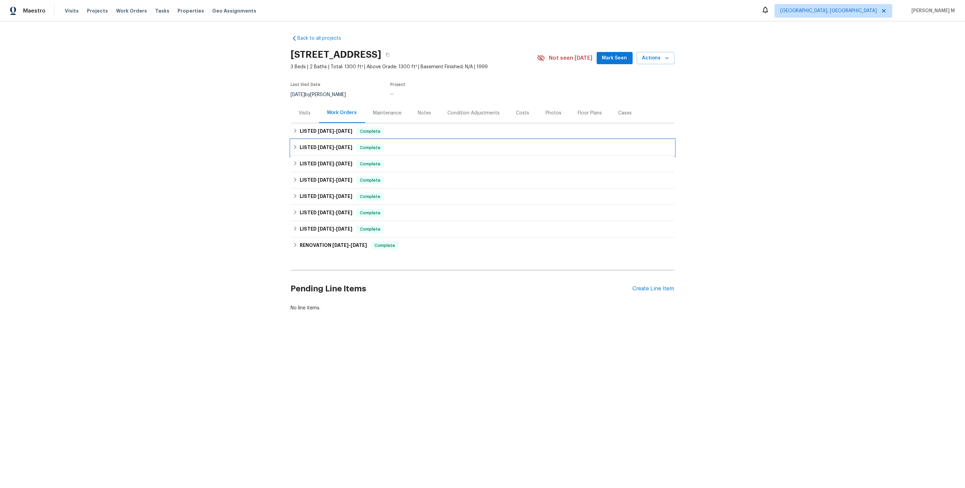
click at [314, 139] on div "LISTED 8/13/25 - 8/18/25 Complete" at bounding box center [482, 147] width 383 height 16
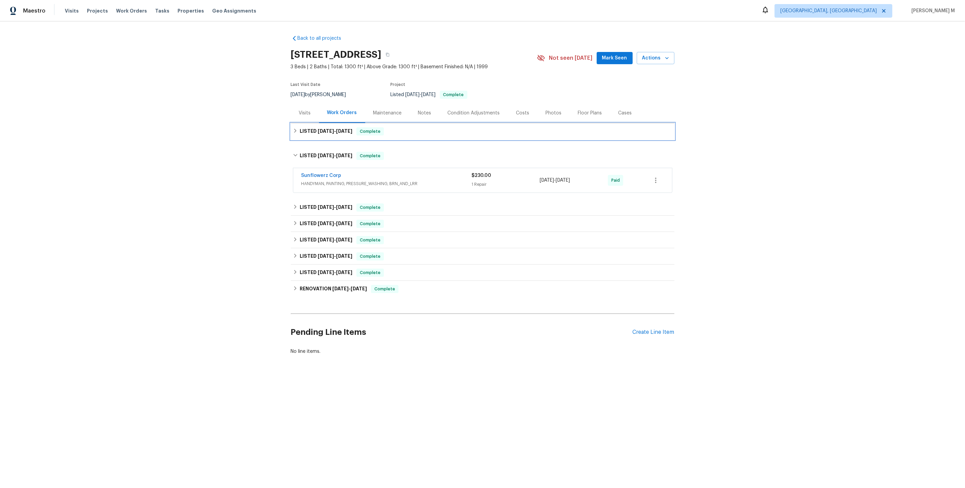
click at [314, 132] on h6 "LISTED 9/7/25 - 9/11/25" at bounding box center [326, 131] width 53 height 8
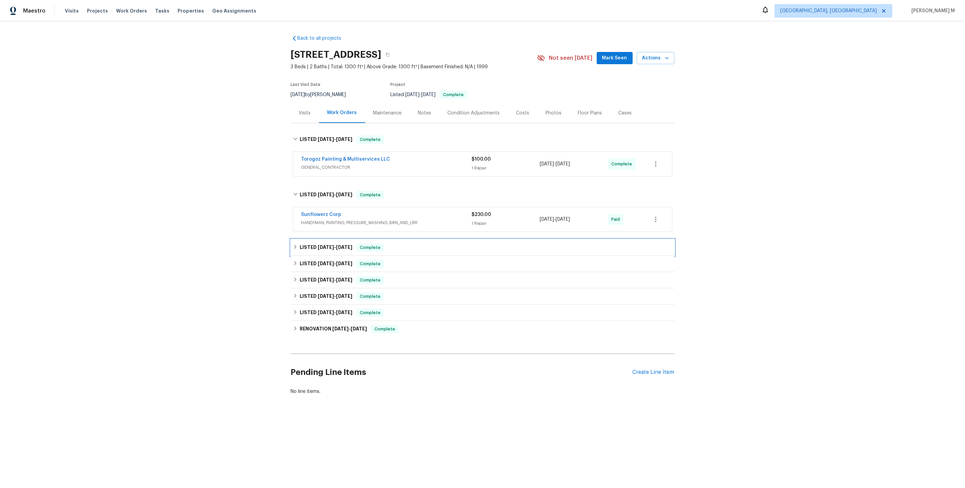
click at [319, 244] on h6 "LISTED 7/28/25 - 7/31/25" at bounding box center [326, 247] width 53 height 8
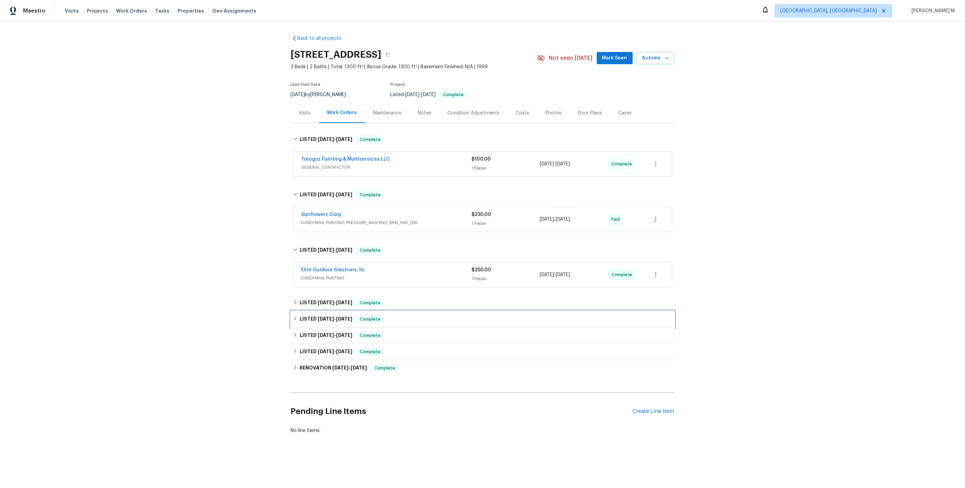
click at [334, 311] on div "LISTED 6/3/25 - 6/23/25 Complete" at bounding box center [482, 319] width 383 height 16
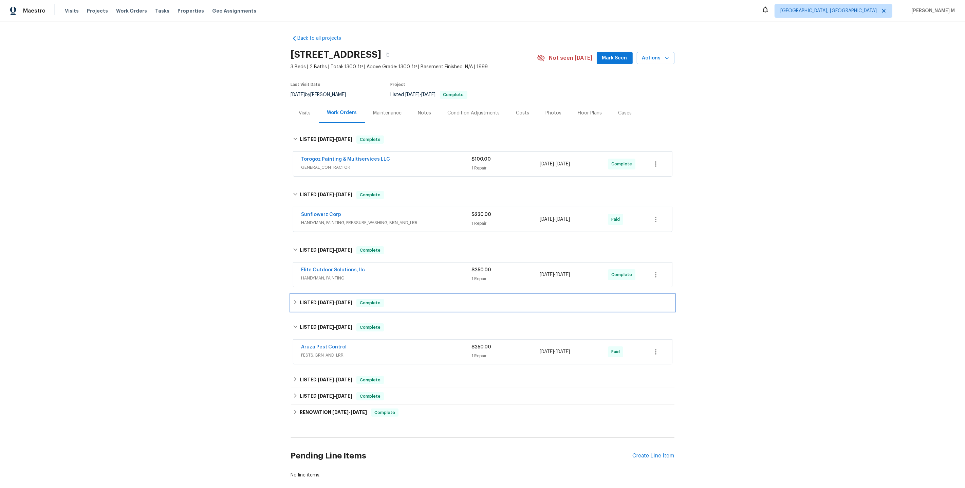
click at [344, 299] on h6 "LISTED 6/26/25 - 7/1/25" at bounding box center [326, 303] width 53 height 8
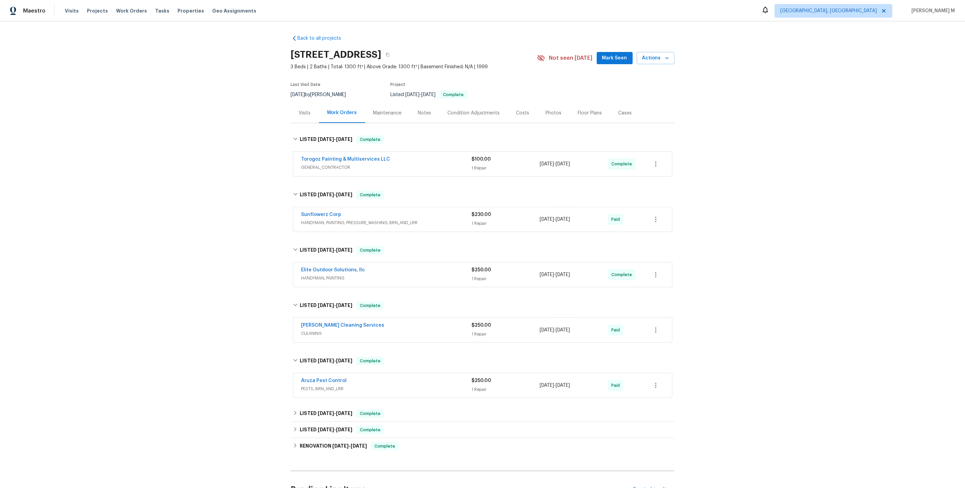
click at [318, 385] on span "PESTS, BRN_AND_LRR" at bounding box center [386, 388] width 170 height 7
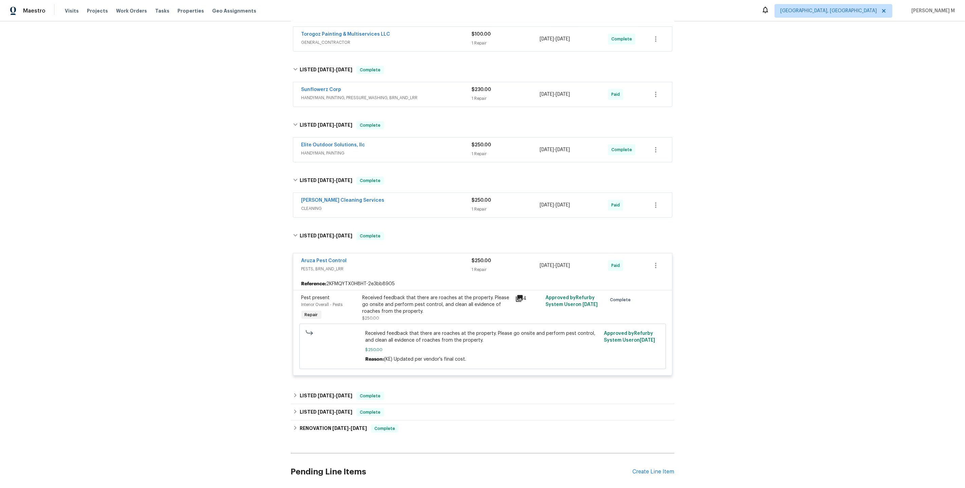
scroll to position [126, 0]
click at [435, 296] on div "Received feedback that there are roaches at the property. Please go onsite and …" at bounding box center [436, 304] width 149 height 20
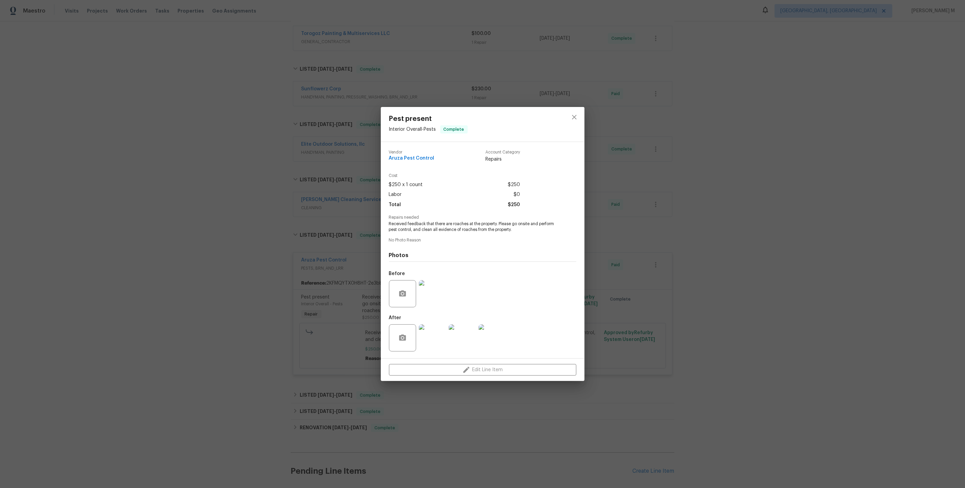
click at [434, 337] on img at bounding box center [432, 337] width 27 height 27
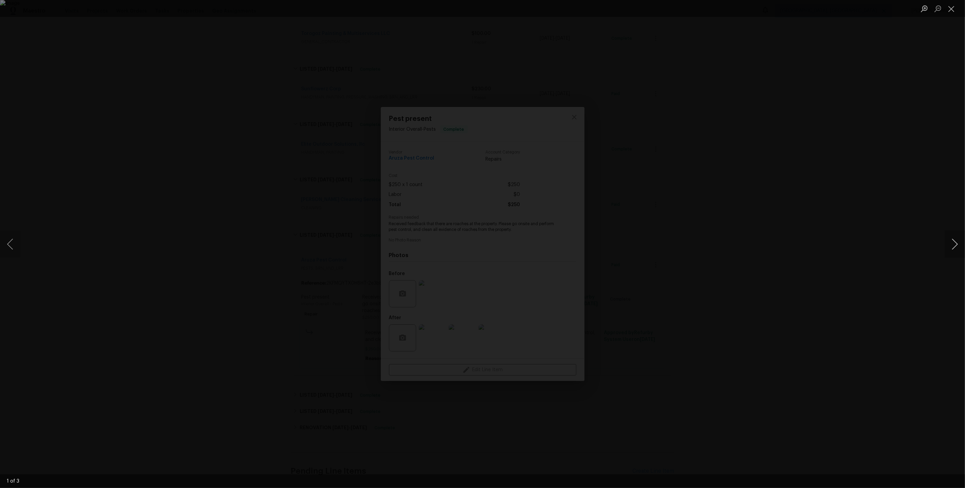
click at [957, 247] on button "Next image" at bounding box center [954, 243] width 20 height 27
click at [932, 133] on div "Lightbox" at bounding box center [482, 244] width 965 height 488
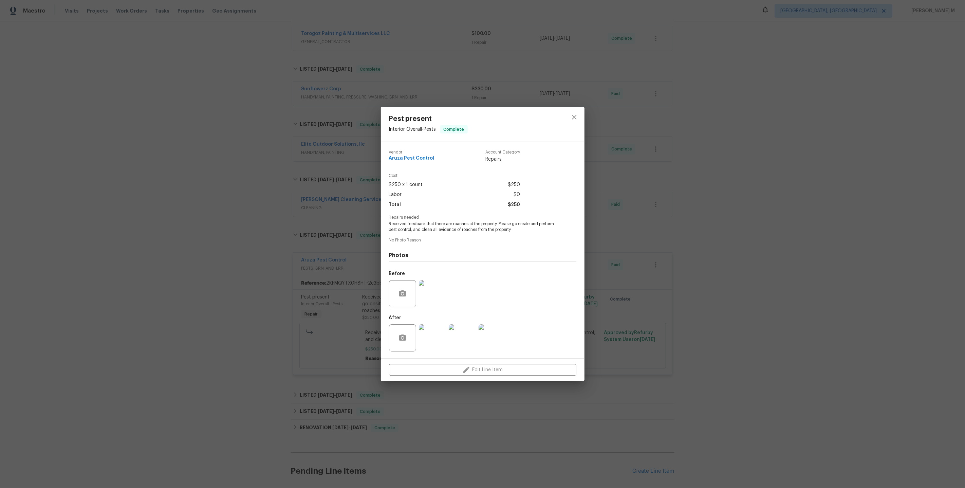
click at [879, 134] on div "Pest present Interior Overall - Pests Complete Vendor Aruza Pest Control Accoun…" at bounding box center [482, 244] width 965 height 488
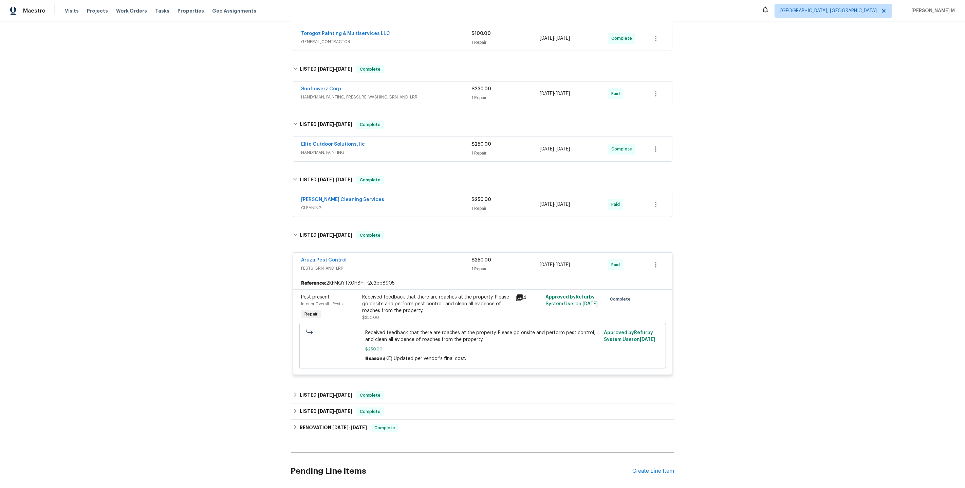
scroll to position [163, 0]
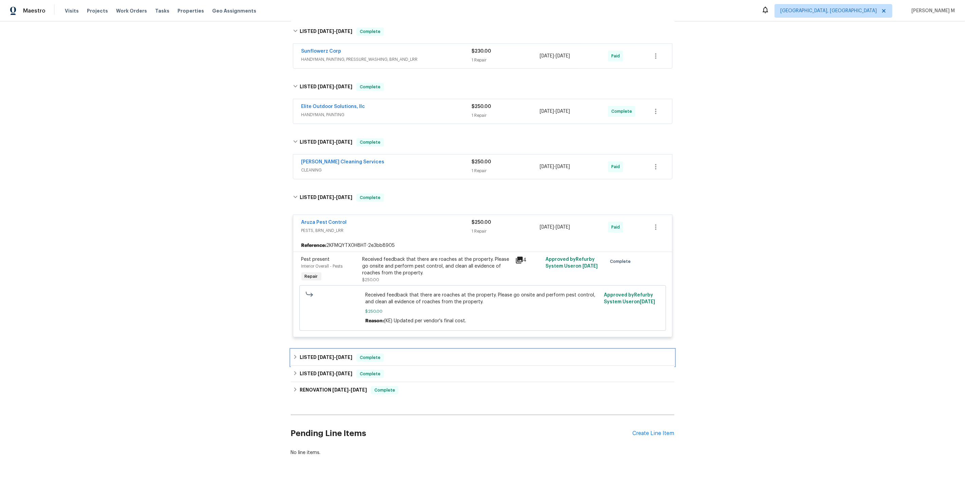
click at [314, 353] on h6 "LISTED 4/29/25 - 4/30/25" at bounding box center [326, 357] width 53 height 8
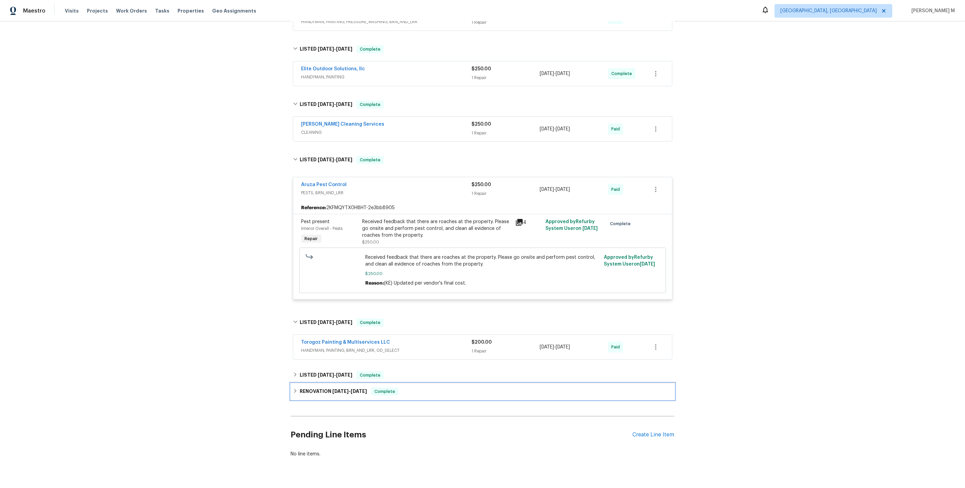
click at [311, 383] on div "RENOVATION 12/9/24 - 12/30/24 Complete" at bounding box center [482, 391] width 383 height 16
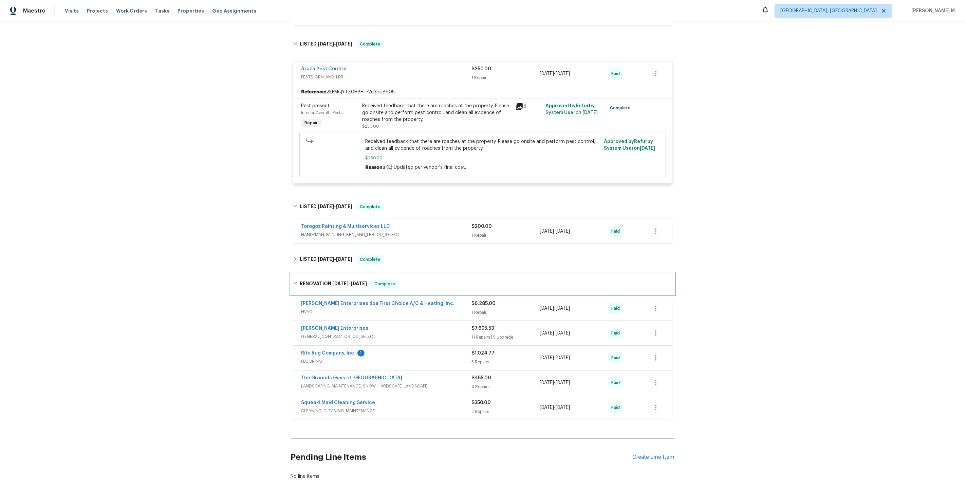
scroll to position [317, 0]
click at [332, 251] on div "LISTED 3/8/25 - 3/10/25 Complete" at bounding box center [482, 259] width 383 height 16
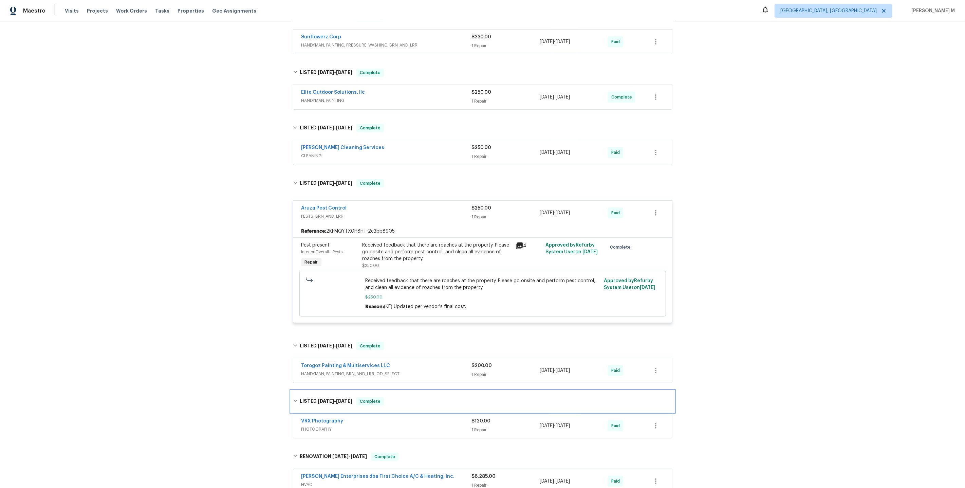
scroll to position [0, 0]
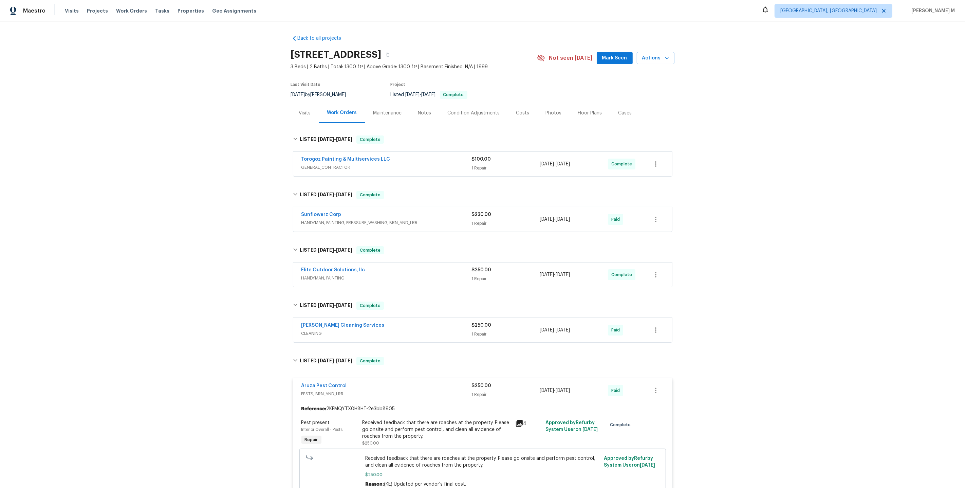
click at [393, 115] on div "Maintenance" at bounding box center [387, 113] width 45 height 20
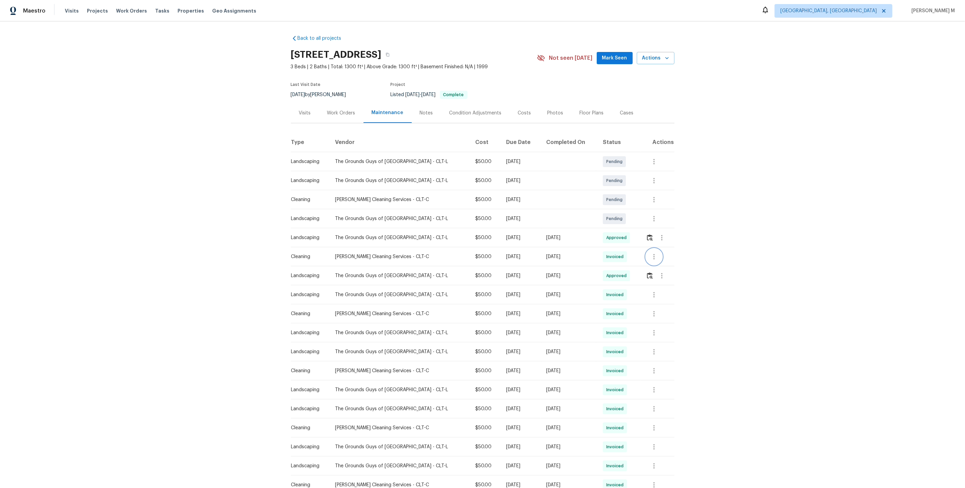
click at [651, 254] on icon "button" at bounding box center [654, 256] width 8 height 8
click at [659, 267] on li "View details" at bounding box center [669, 264] width 48 height 11
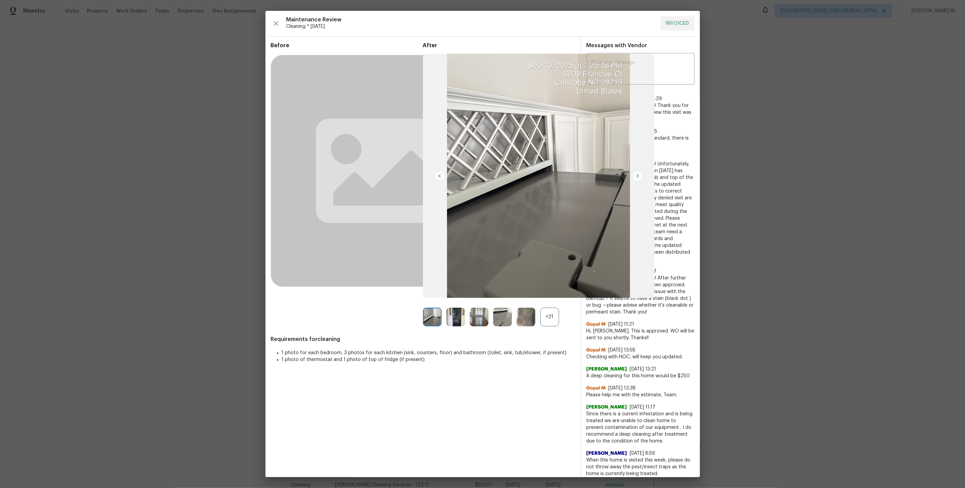
click at [546, 316] on div "+21" at bounding box center [549, 316] width 19 height 19
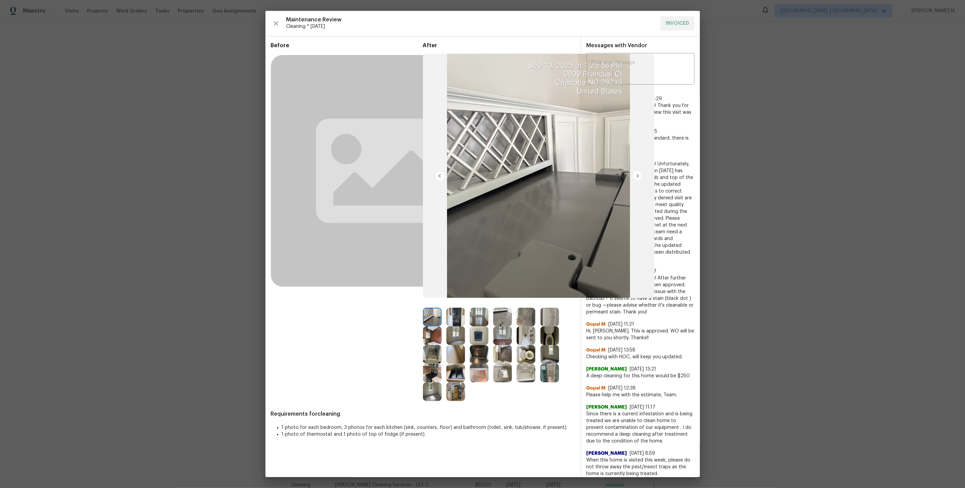
click at [529, 367] on img at bounding box center [525, 372] width 19 height 19
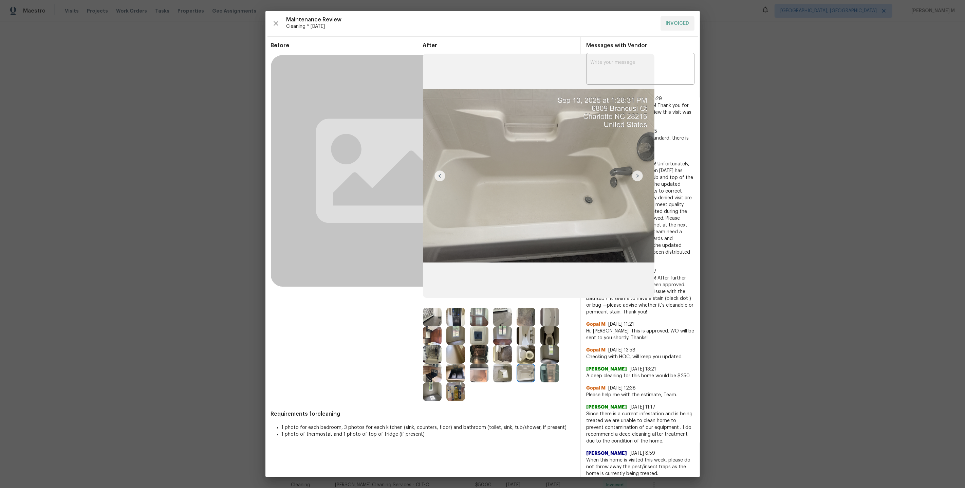
click at [547, 375] on img at bounding box center [549, 372] width 19 height 19
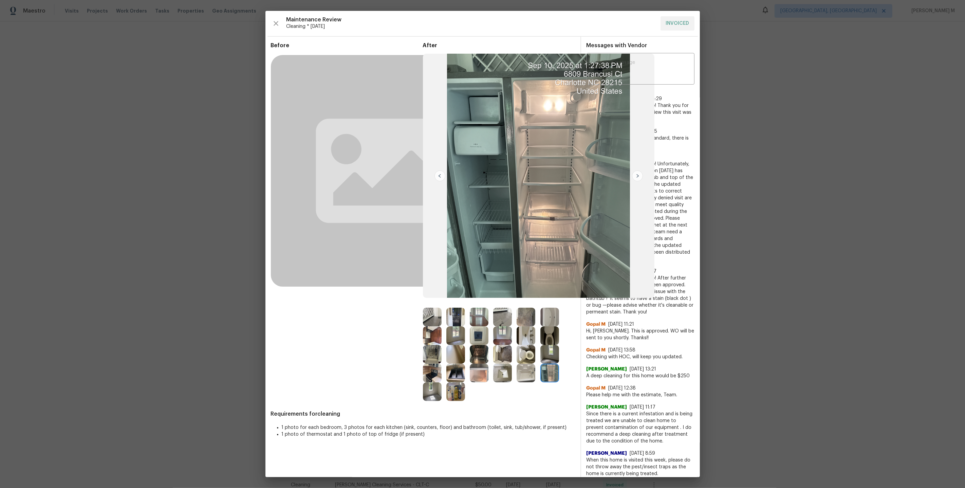
click at [527, 322] on img at bounding box center [525, 316] width 19 height 19
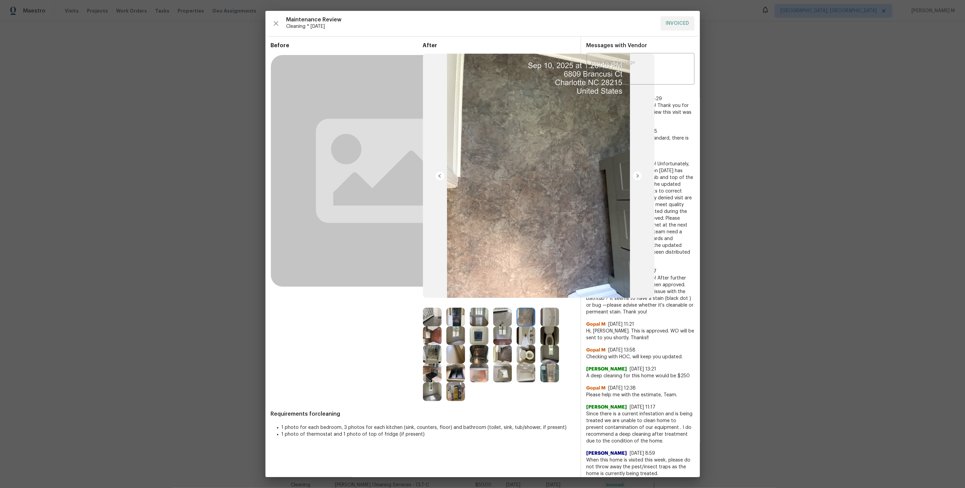
click at [631, 182] on img at bounding box center [538, 176] width 231 height 244
click at [635, 172] on img at bounding box center [637, 175] width 11 height 11
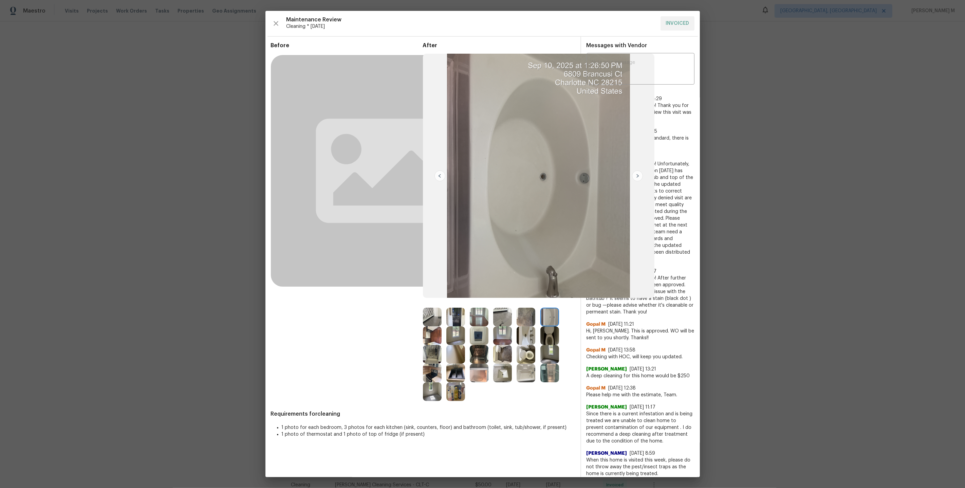
click at [635, 172] on img at bounding box center [637, 175] width 11 height 11
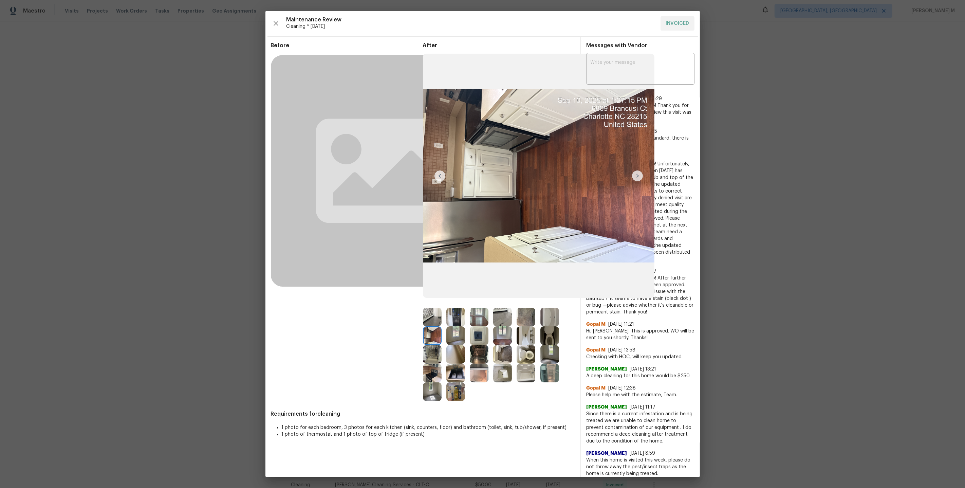
click at [452, 351] on img at bounding box center [455, 354] width 19 height 19
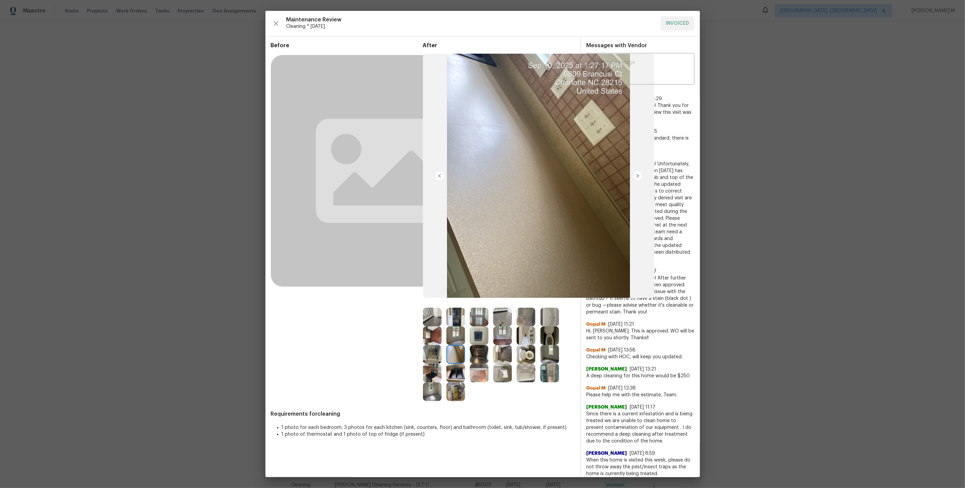
click at [488, 160] on img at bounding box center [538, 176] width 231 height 244
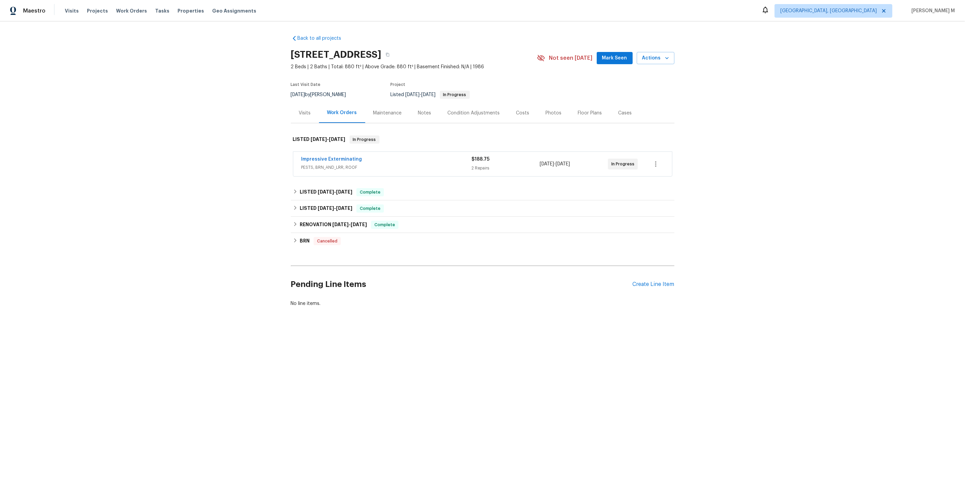
click at [324, 165] on span "PESTS, BRN_AND_LRR, ROOF" at bounding box center [386, 167] width 170 height 7
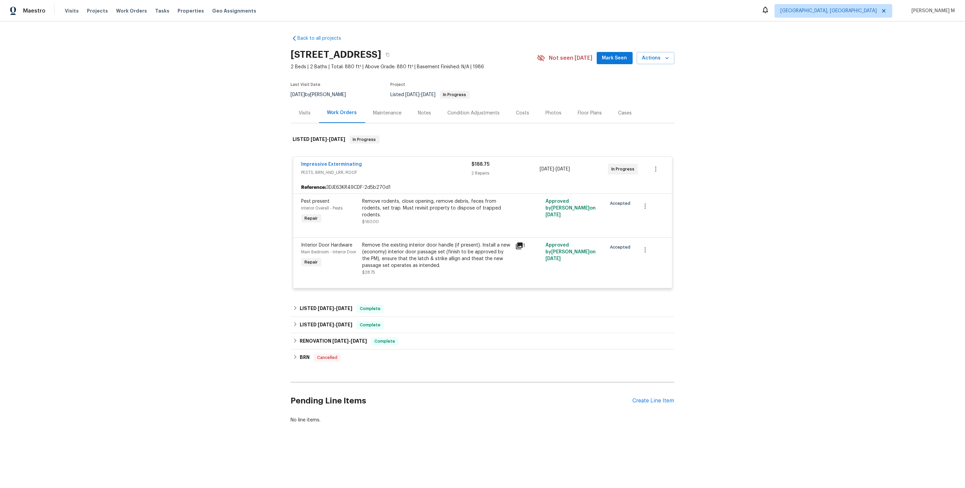
click at [776, 164] on div "Back to all projects [STREET_ADDRESS] 2 Beds | 2 Baths | Total: 880 ft² | Above…" at bounding box center [482, 245] width 965 height 448
click at [949, 192] on div "Back to all projects [STREET_ADDRESS] 2 Beds | 2 Baths | Total: 880 ft² | Above…" at bounding box center [482, 245] width 965 height 448
click at [726, 143] on div "Back to all projects [STREET_ADDRESS] 2 Beds | 2 Baths | Total: 880 ft² | Above…" at bounding box center [482, 245] width 965 height 448
click at [739, 120] on div "Back to all projects [STREET_ADDRESS] 2 Beds | 2 Baths | Total: 880 ft² | Above…" at bounding box center [482, 245] width 965 height 448
click at [772, 254] on div "Back to all projects [STREET_ADDRESS] 2 Beds | 2 Baths | Total: 880 ft² | Above…" at bounding box center [482, 245] width 965 height 448
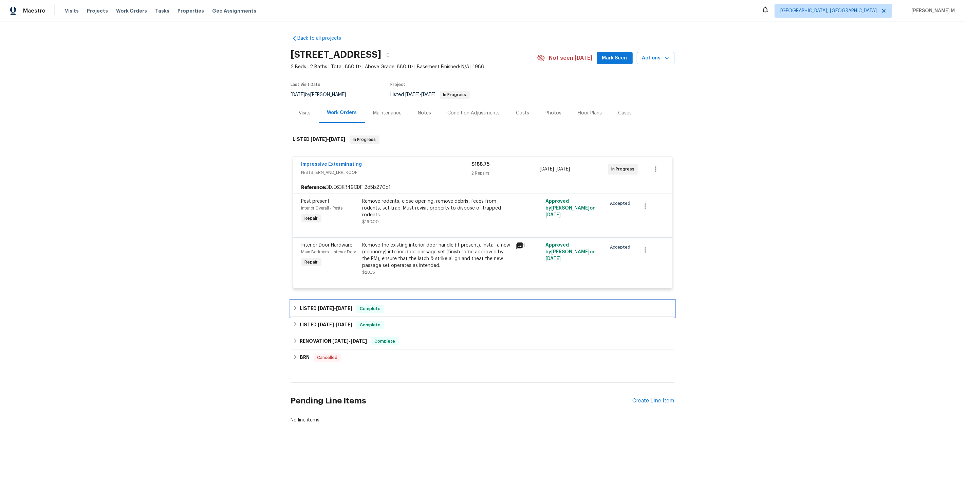
click at [321, 306] on span "[DATE]" at bounding box center [326, 308] width 16 height 5
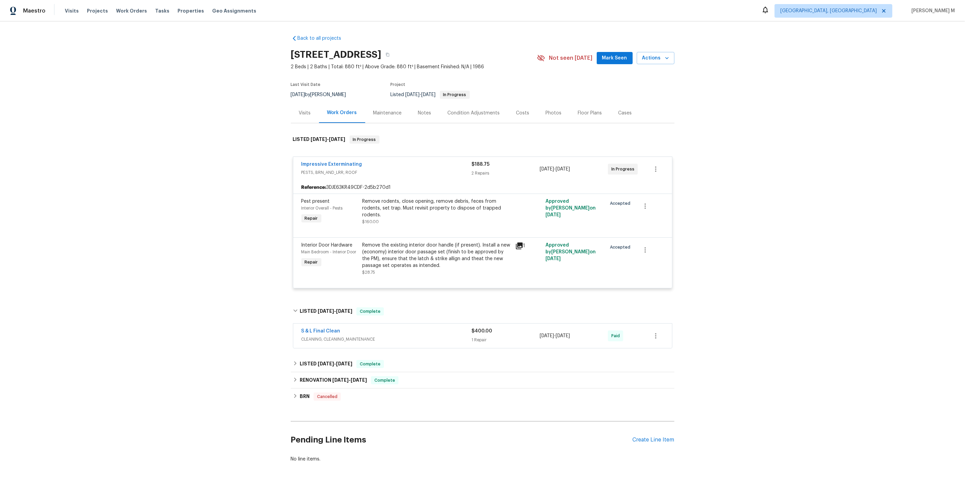
click at [309, 336] on span "CLEANING, CLEANING_MAINTENANCE" at bounding box center [386, 339] width 170 height 7
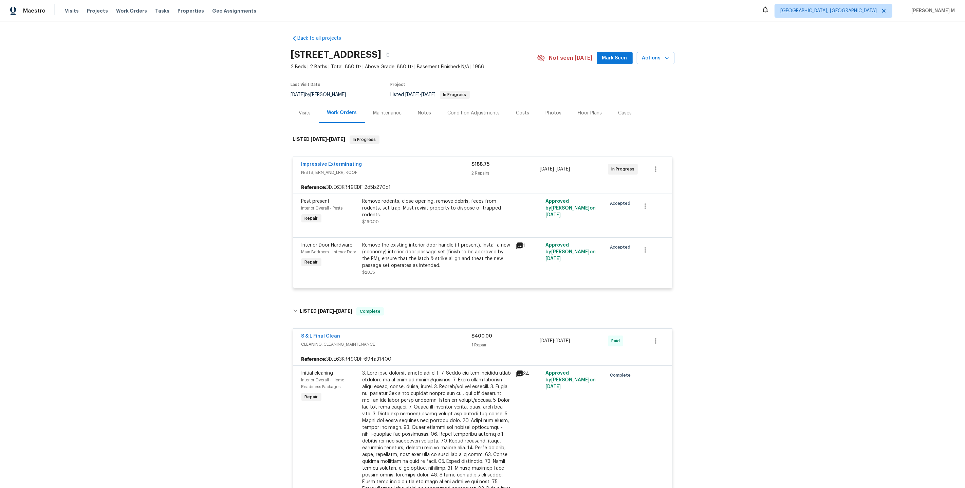
click at [834, 121] on div "Back to all projects [STREET_ADDRESS] 2 Beds | 2 Baths | Total: 880 ft² | Above…" at bounding box center [482, 254] width 965 height 466
click at [754, 226] on div "Back to all projects [STREET_ADDRESS] 2 Beds | 2 Baths | Total: 880 ft² | Above…" at bounding box center [482, 254] width 965 height 466
click at [340, 129] on div "LISTED [DATE] - [DATE] In Progress" at bounding box center [482, 140] width 383 height 22
click at [342, 114] on div "Work Orders" at bounding box center [342, 113] width 46 height 20
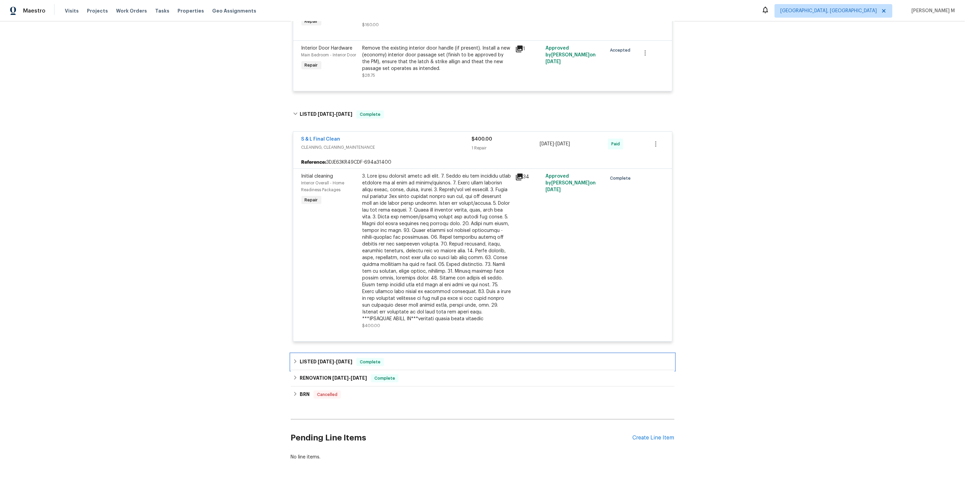
click at [333, 358] on h6 "LISTED [DATE] - [DATE]" at bounding box center [326, 362] width 53 height 8
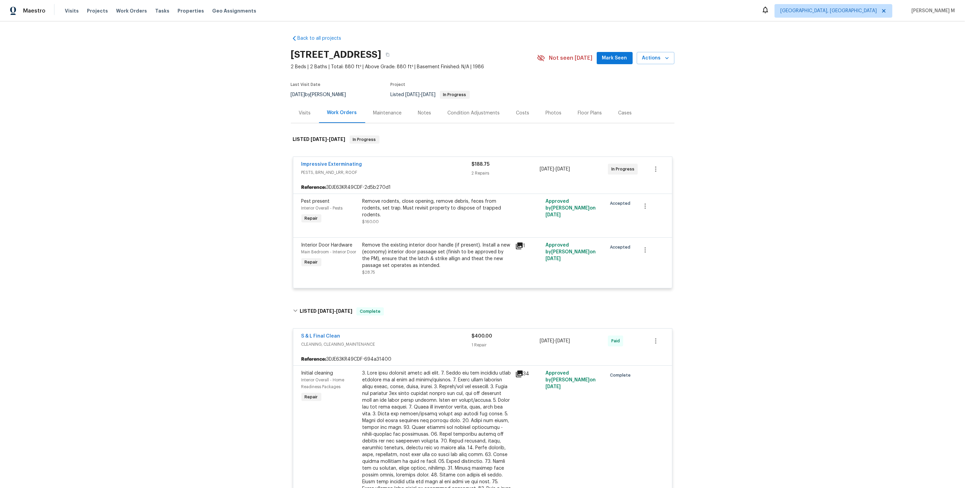
scroll to position [235, 0]
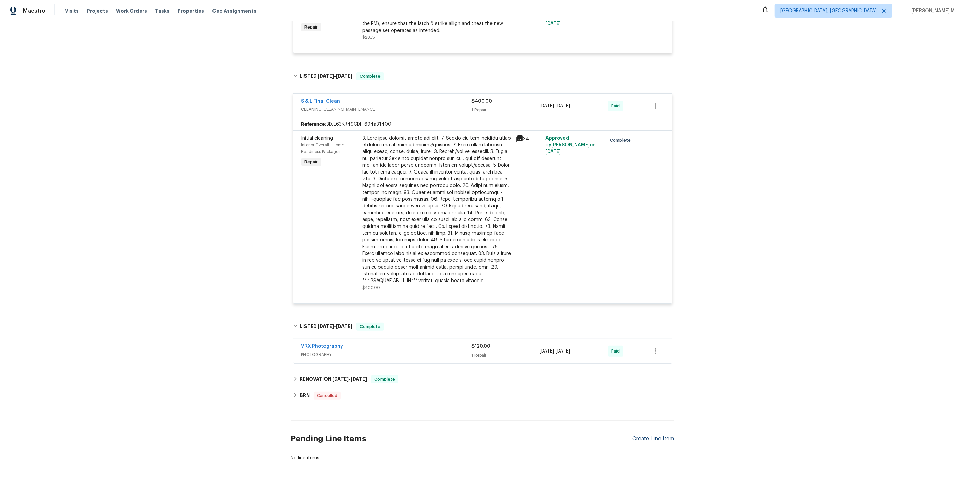
click at [645, 435] on div "Create Line Item" at bounding box center [653, 438] width 42 height 6
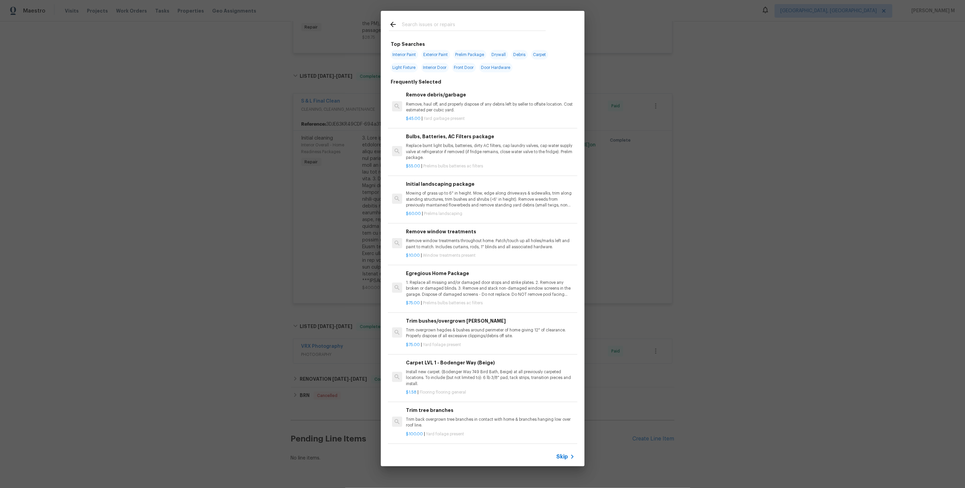
click at [568, 461] on div "Skip" at bounding box center [483, 456] width 204 height 19
click at [567, 458] on span "Skip" at bounding box center [562, 456] width 12 height 7
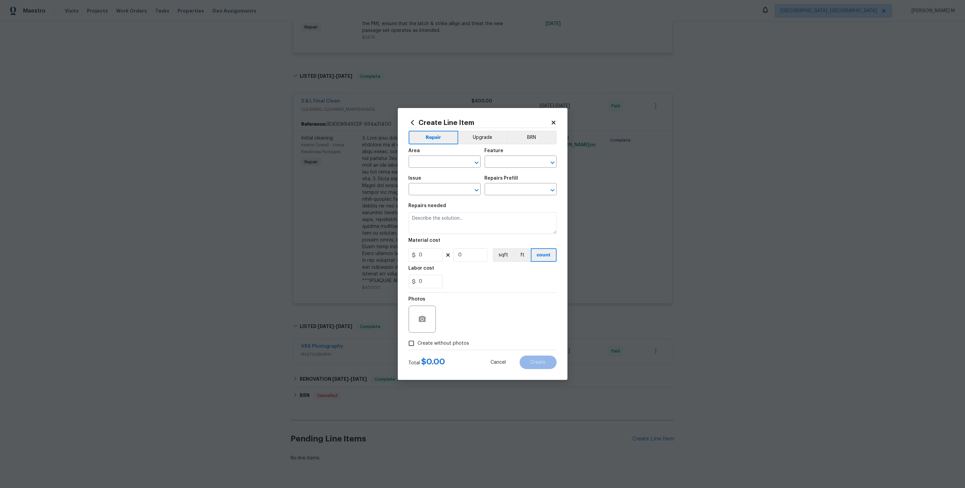
click at [431, 172] on span "Area ​" at bounding box center [445, 157] width 72 height 27
click at [431, 166] on input "text" at bounding box center [435, 162] width 53 height 11
type input "IN"
type input "Main"
click at [435, 191] on li "Main Bedroom" at bounding box center [444, 191] width 73 height 11
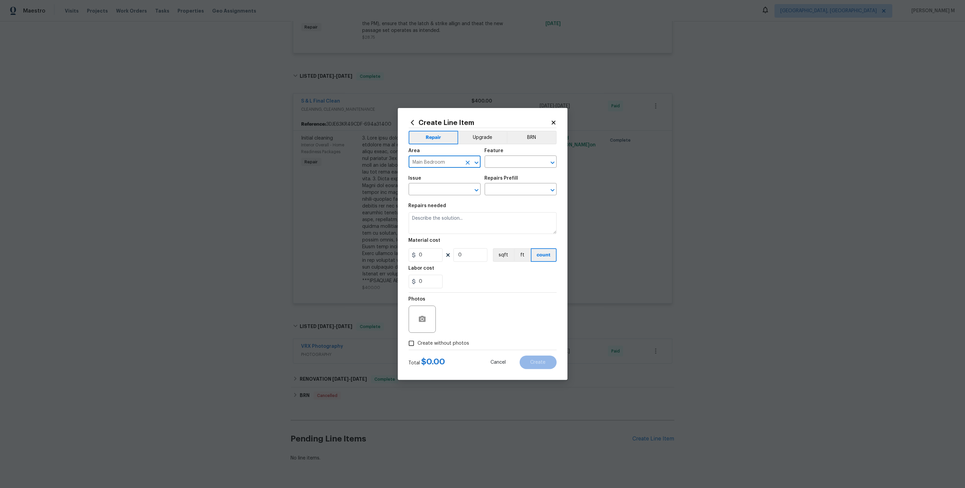
drag, startPoint x: 448, startPoint y: 167, endPoint x: 360, endPoint y: 167, distance: 87.9
click at [360, 167] on div "Create Line Item Repair Upgrade BRN Area Main Bedroom ​ Feature ​ Issue ​ Repai…" at bounding box center [482, 244] width 965 height 488
type input "Main Bedroom"
click at [511, 168] on input "text" at bounding box center [511, 162] width 53 height 11
click at [510, 199] on li "Doors" at bounding box center [520, 196] width 73 height 11
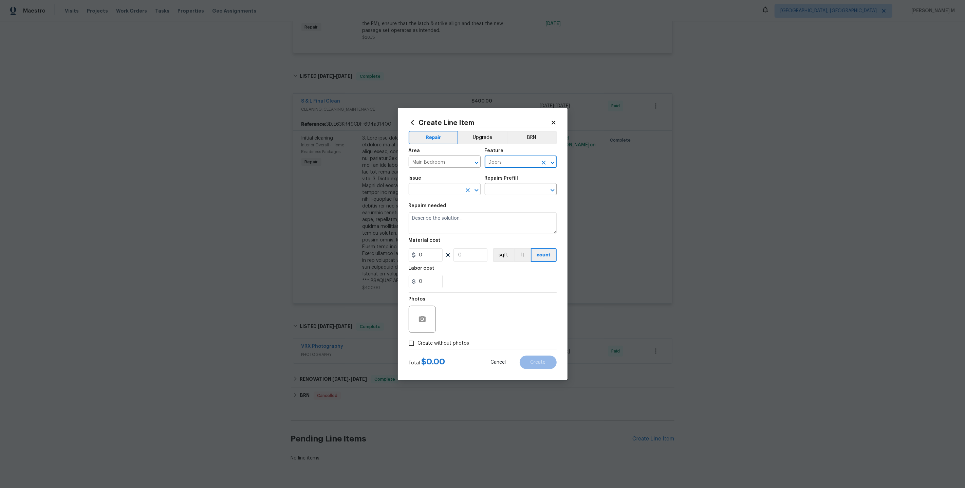
type input "Doors"
click at [426, 188] on input "text" at bounding box center [435, 190] width 53 height 11
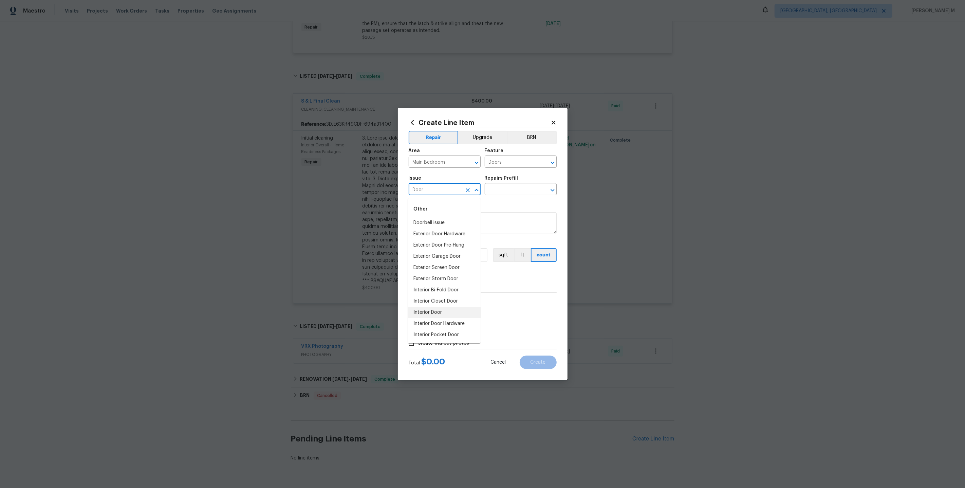
click at [430, 308] on li "Interior Door" at bounding box center [444, 312] width 73 height 11
type input "Interior Door"
click at [508, 192] on input "text" at bounding box center [511, 190] width 53 height 11
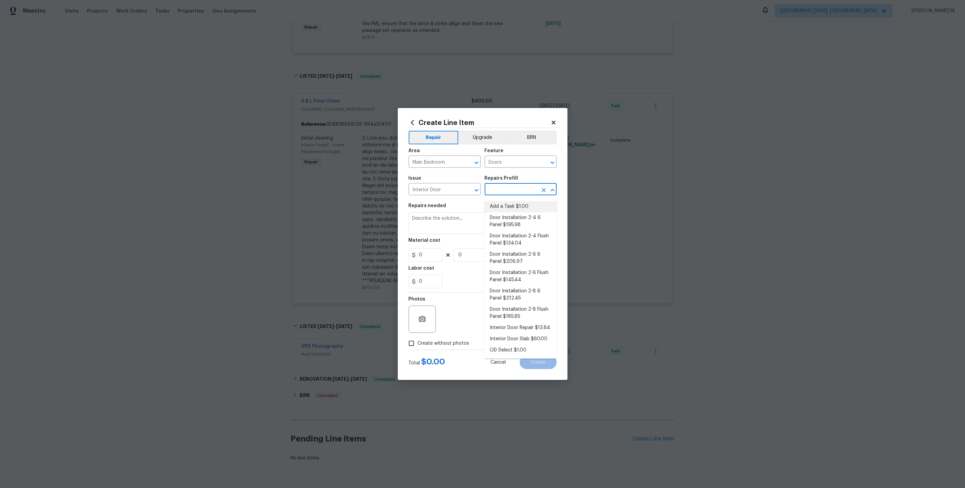
click at [507, 206] on li "Add a Task $1.00" at bounding box center [520, 206] width 73 height 11
type input "Interior Door"
type input "Add a Task $1.00"
type textarea "HPM to detail"
type input "1"
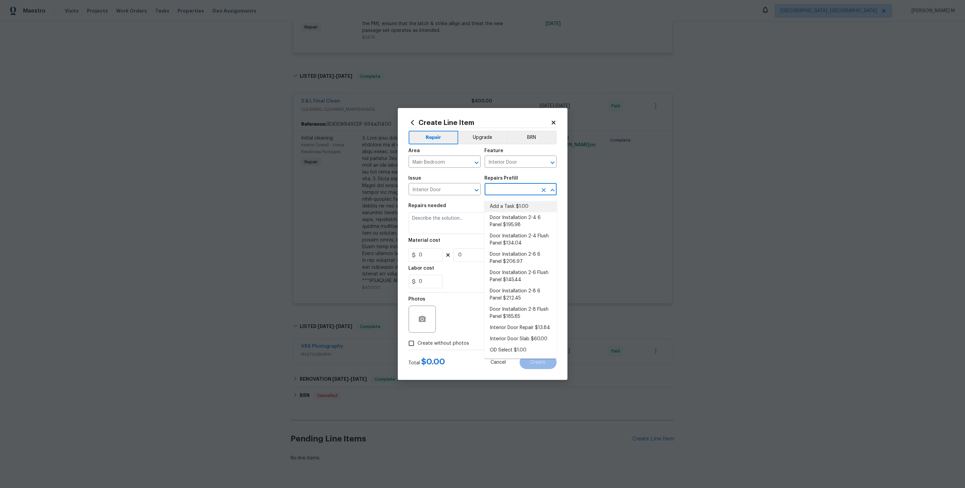
type input "1"
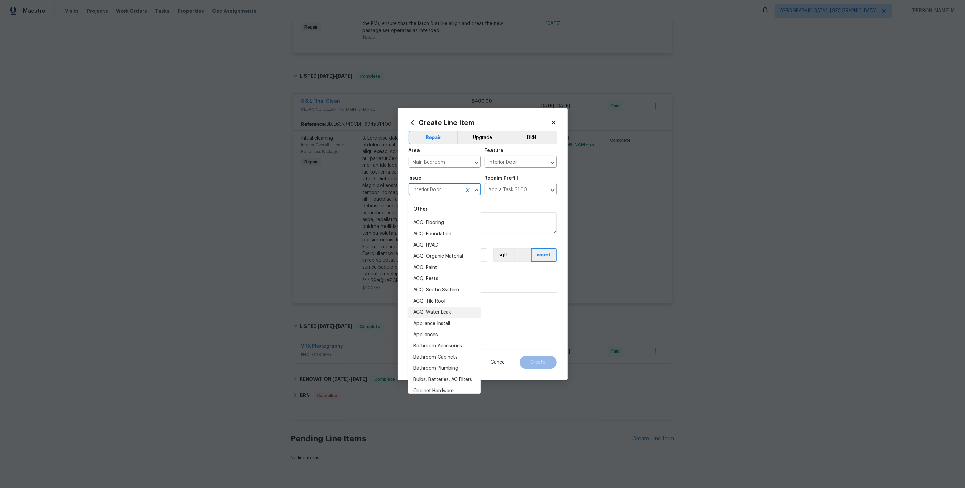
drag, startPoint x: 453, startPoint y: 191, endPoint x: 357, endPoint y: 191, distance: 96.0
click at [357, 191] on div "Create Line Item Repair Upgrade BRN Area Main Bedroom ​ Feature Interior Door ​…" at bounding box center [482, 244] width 965 height 488
click at [540, 190] on button "Clear" at bounding box center [544, 190] width 10 height 10
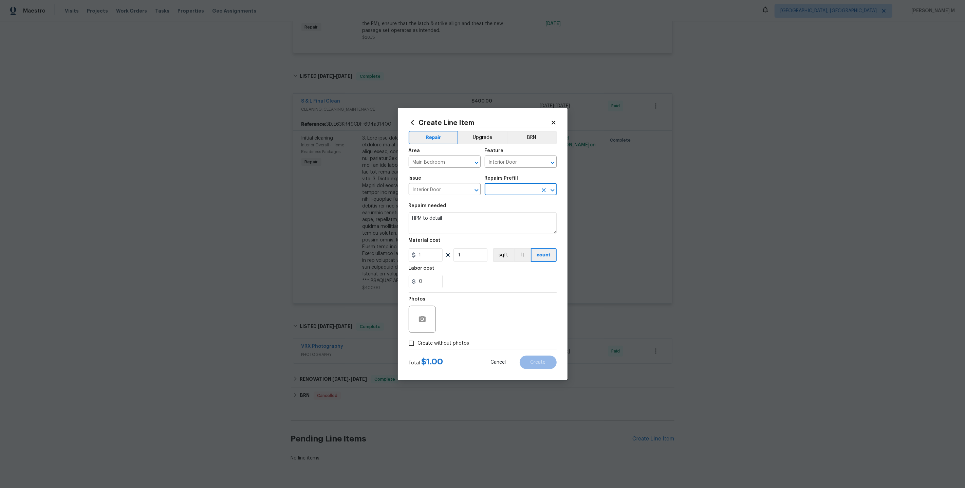
click at [529, 192] on input "text" at bounding box center [511, 190] width 53 height 11
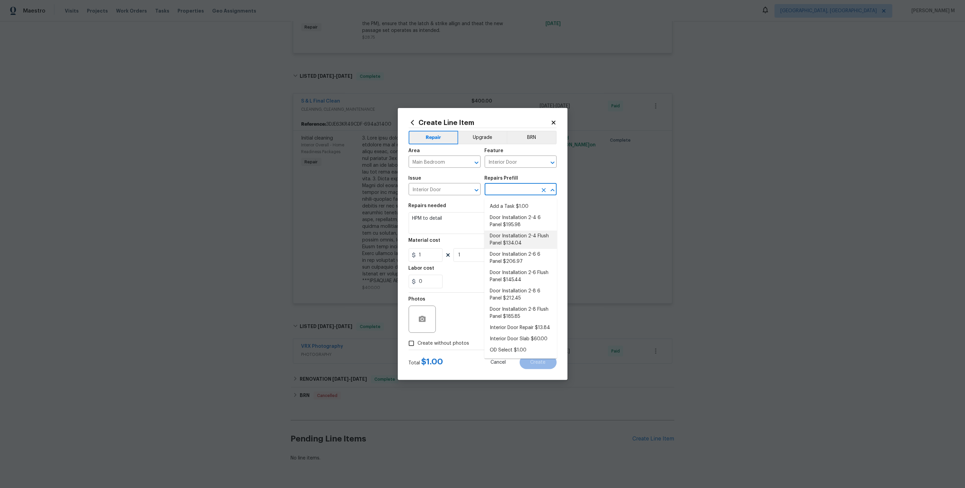
click at [435, 206] on h5 "Repairs needed" at bounding box center [428, 205] width 38 height 5
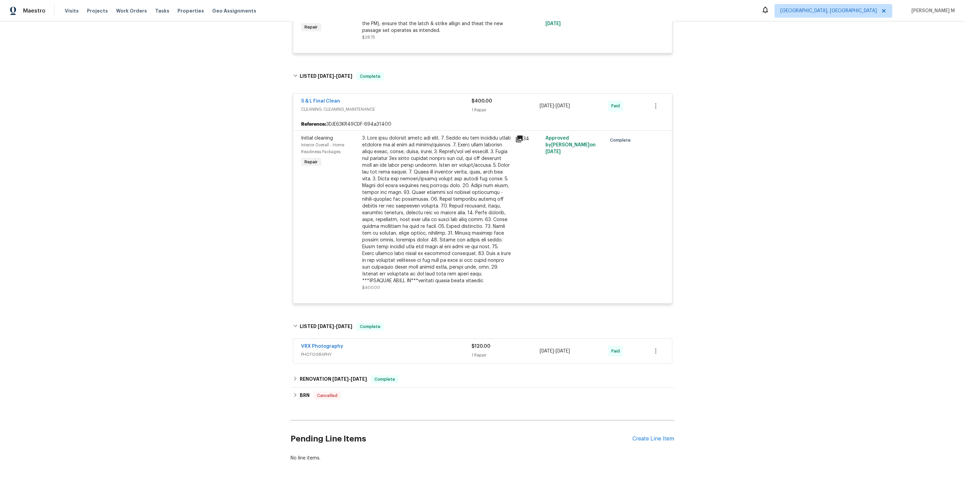
click at [353, 201] on div "Initial cleaning Interior Overall - Home Readiness Packages Repair" at bounding box center [329, 213] width 61 height 160
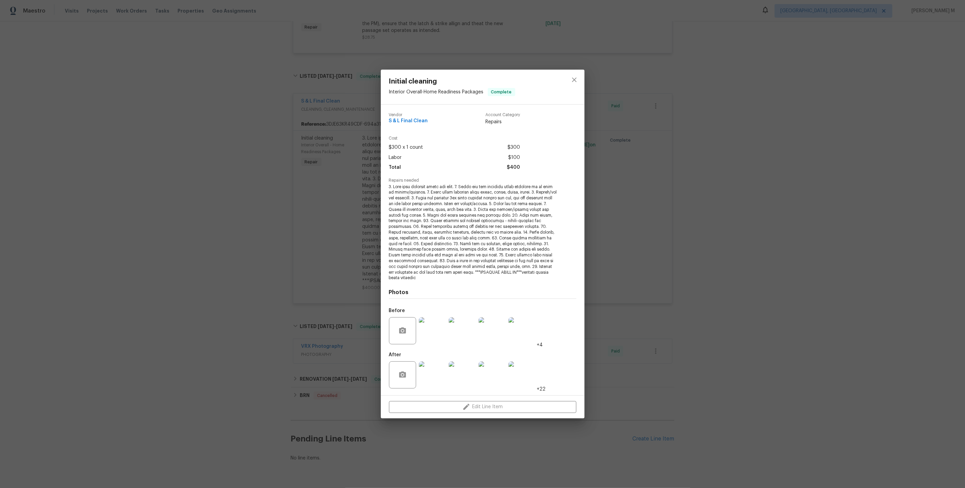
click at [353, 201] on div "Initial cleaning Interior Overall - Home Readiness Packages Complete Vendor S &…" at bounding box center [482, 244] width 965 height 488
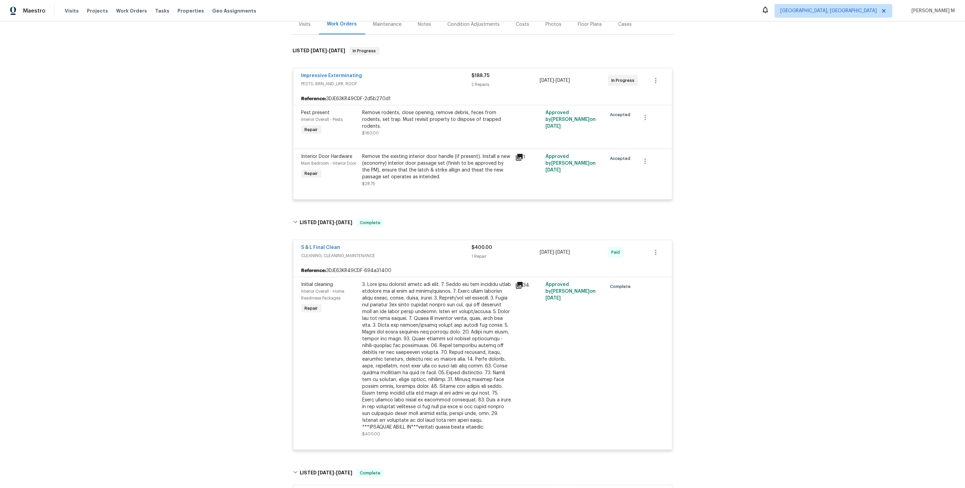
scroll to position [38, 0]
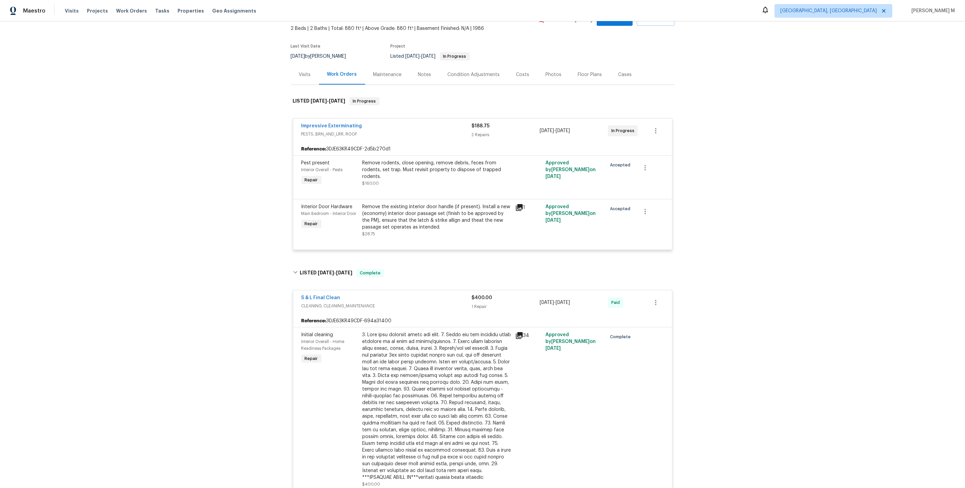
click at [810, 179] on div "Back to all projects [STREET_ADDRESS] 2 Beds | 2 Baths | Total: 880 ft² | Above…" at bounding box center [482, 254] width 965 height 466
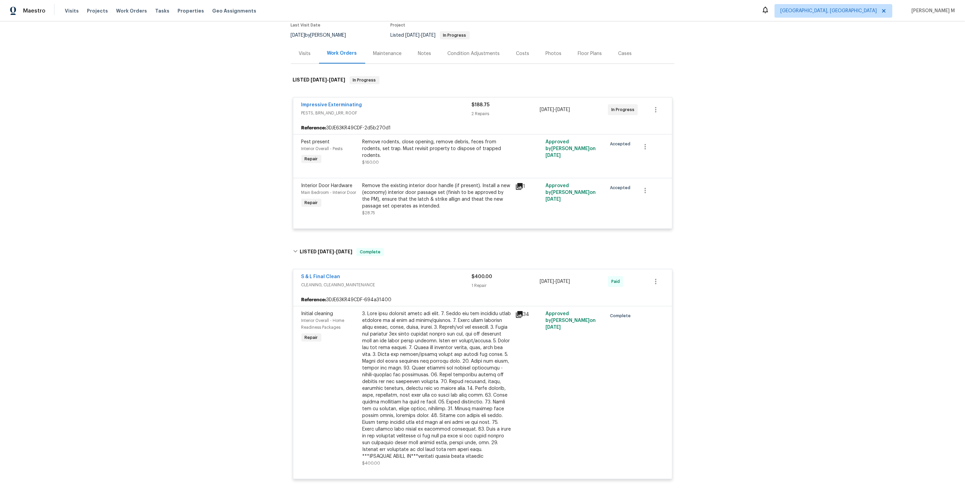
scroll to position [0, 0]
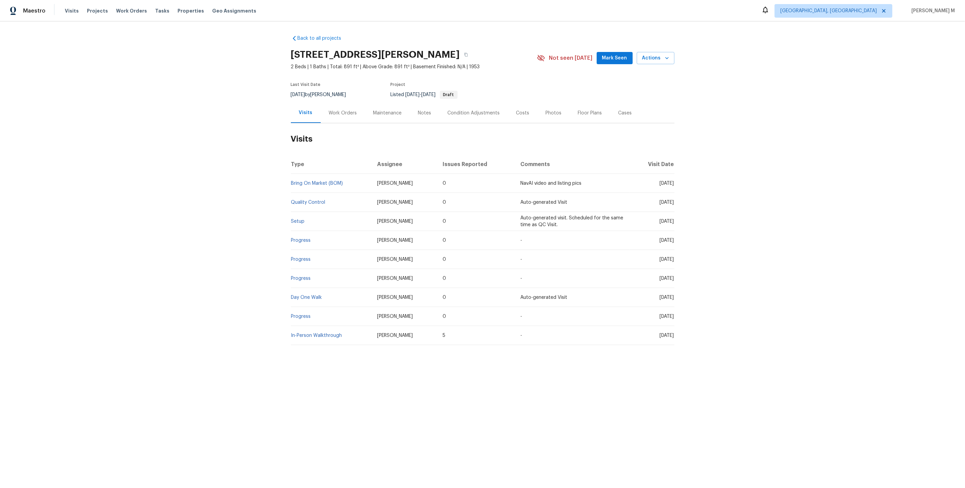
click at [339, 113] on div "Work Orders" at bounding box center [343, 113] width 44 height 20
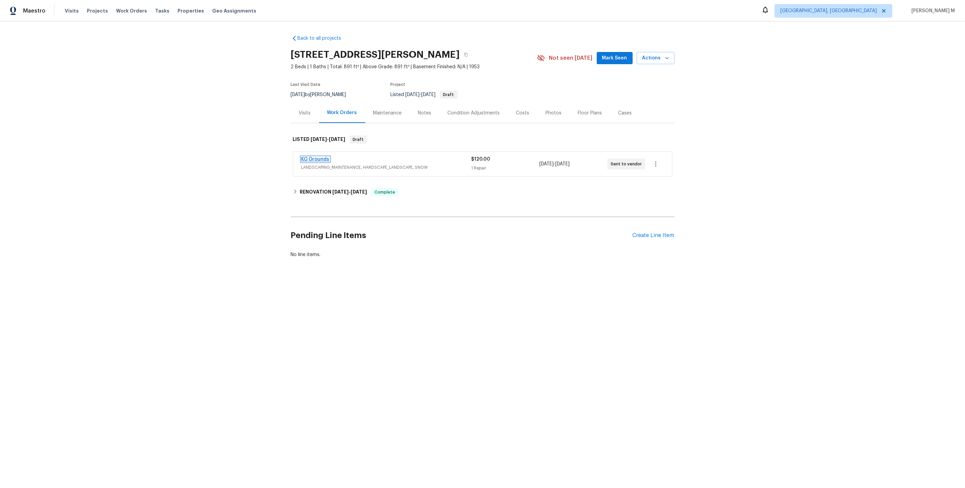
click at [326, 157] on link "KG Grounds" at bounding box center [315, 159] width 28 height 5
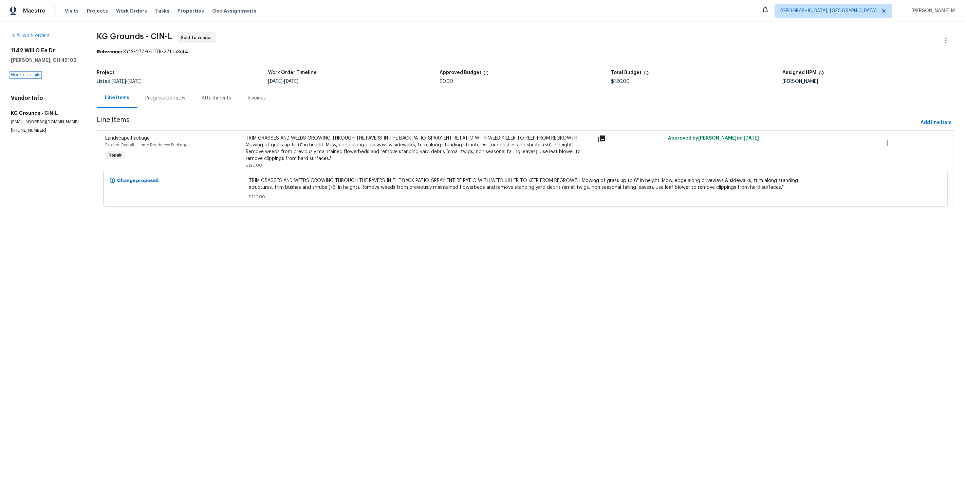
click at [20, 73] on link "Home details" at bounding box center [26, 75] width 30 height 5
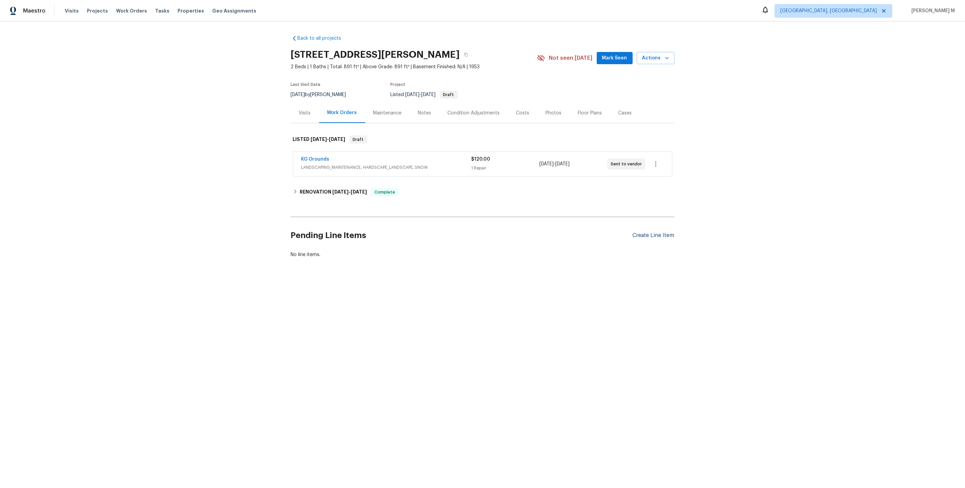
click at [665, 232] on div "Create Line Item" at bounding box center [653, 235] width 42 height 6
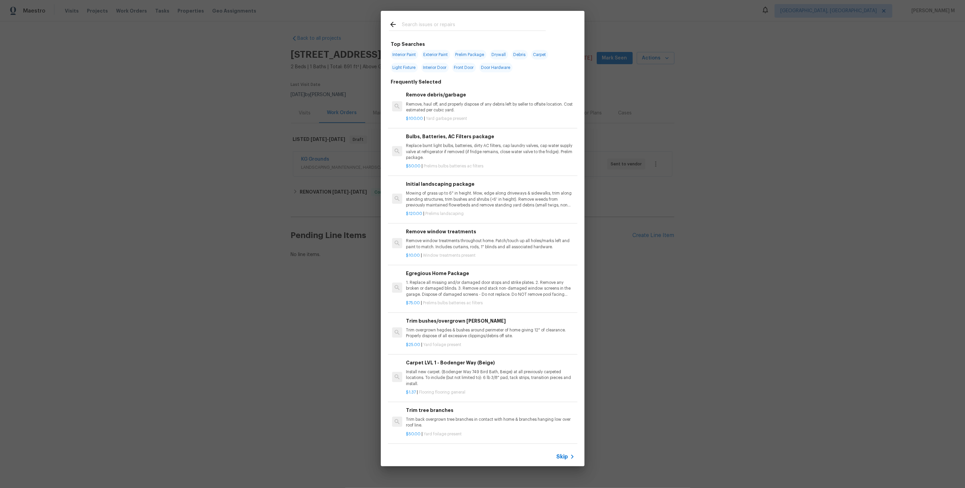
click at [569, 458] on icon at bounding box center [572, 456] width 8 height 8
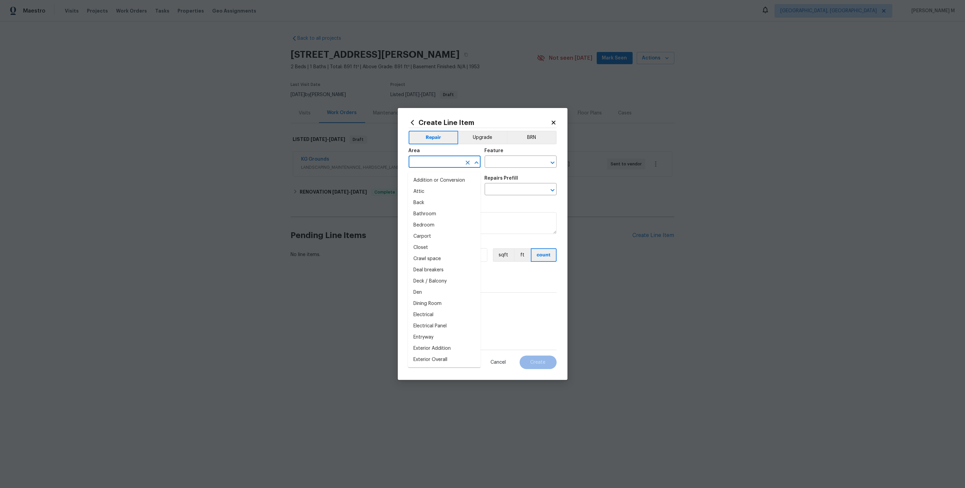
click at [432, 168] on input "text" at bounding box center [435, 162] width 53 height 11
click at [432, 175] on li "Kitchen" at bounding box center [444, 180] width 73 height 11
type input "Kitchen"
click at [517, 163] on input "text" at bounding box center [511, 162] width 53 height 11
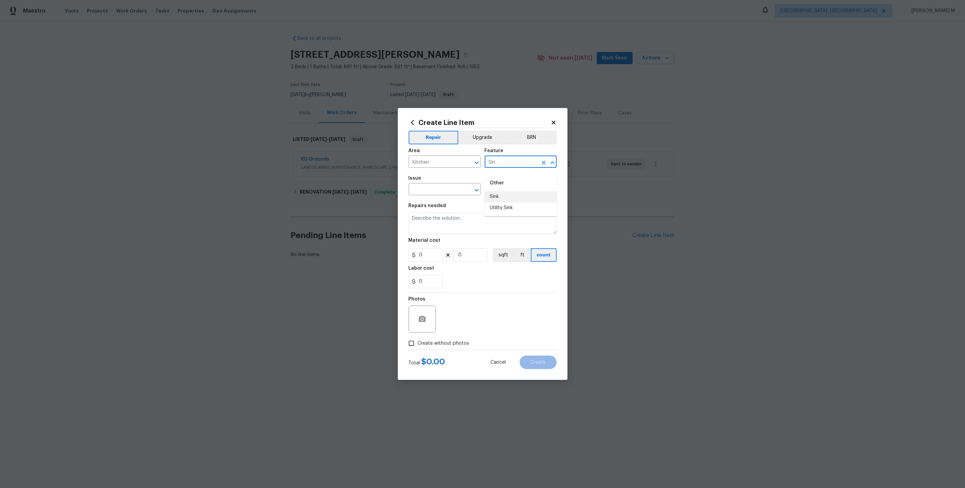
click at [500, 192] on li "Sink" at bounding box center [520, 196] width 73 height 11
type input "Sink"
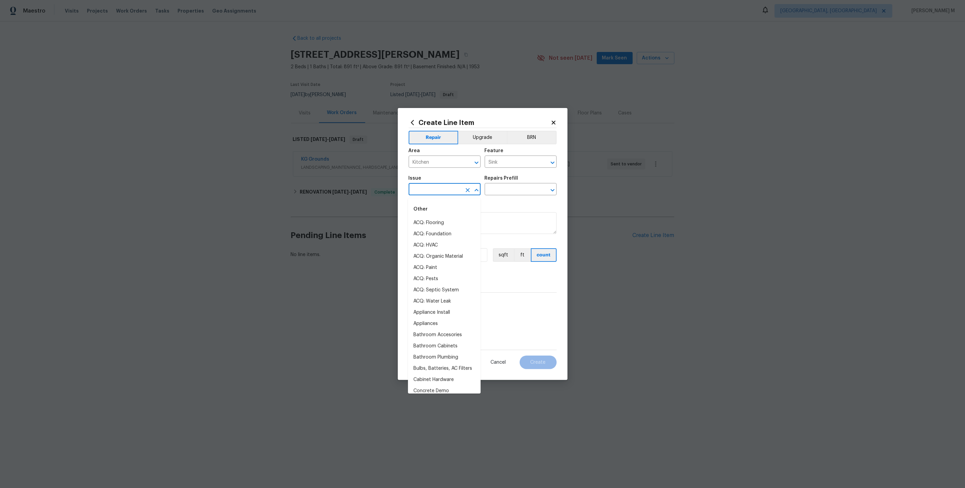
click at [440, 194] on input "text" at bounding box center [435, 190] width 53 height 11
click at [451, 288] on li "Kitchen Plumbing" at bounding box center [444, 289] width 73 height 11
type input "Kitchen Plumbing"
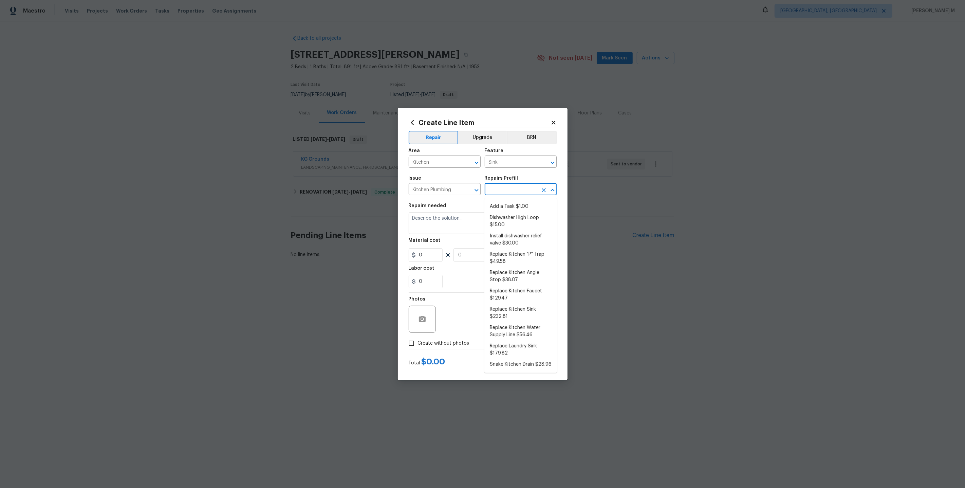
click at [515, 196] on body "Maestro Visits Projects Work Orders Tasks Properties Geo Assignments [GEOGRAPHI…" at bounding box center [482, 152] width 965 height 304
click at [510, 207] on li "Add a Task $1.00" at bounding box center [520, 206] width 73 height 11
type input "Plumbing"
type input "Add a Task $1.00"
type textarea "HPM to detail"
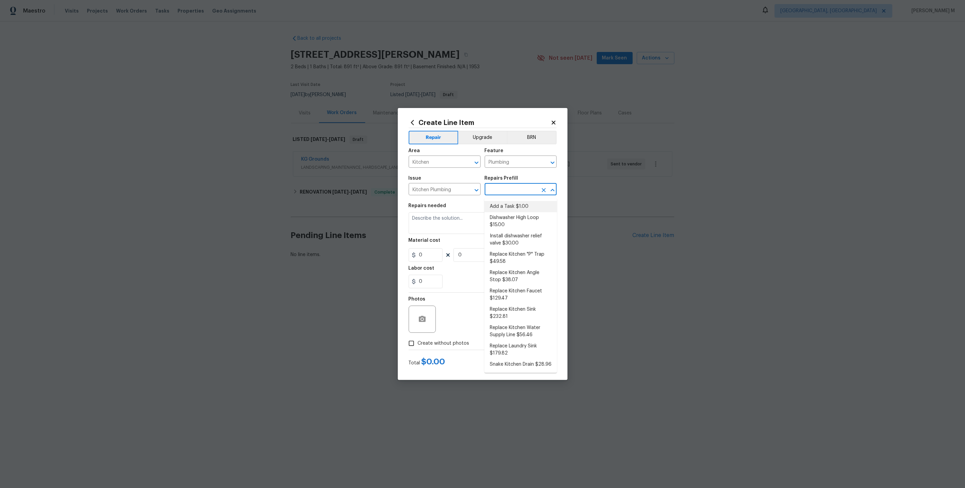
type input "1"
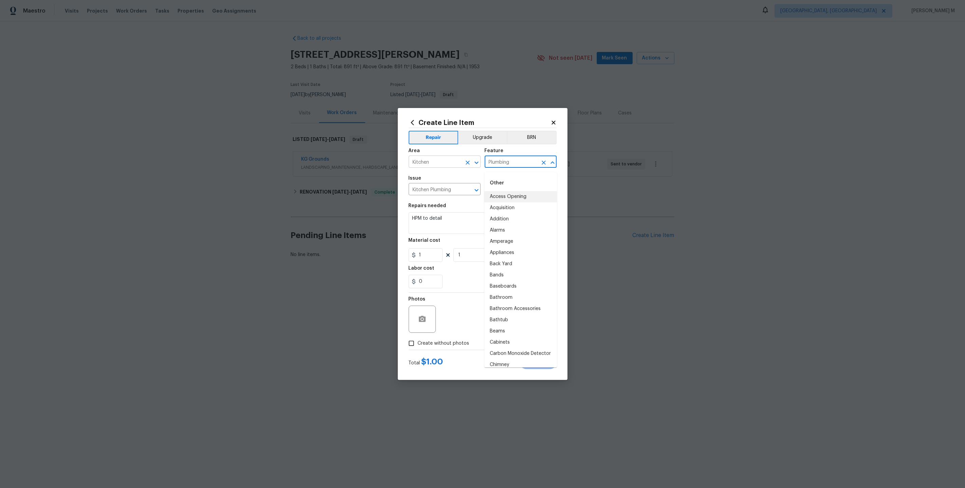
drag, startPoint x: 512, startPoint y: 164, endPoint x: 461, endPoint y: 164, distance: 50.9
click at [461, 164] on div "Area Kitchen ​ Feature Plumbing ​" at bounding box center [483, 157] width 148 height 27
click at [468, 178] on div "Issue" at bounding box center [445, 180] width 72 height 9
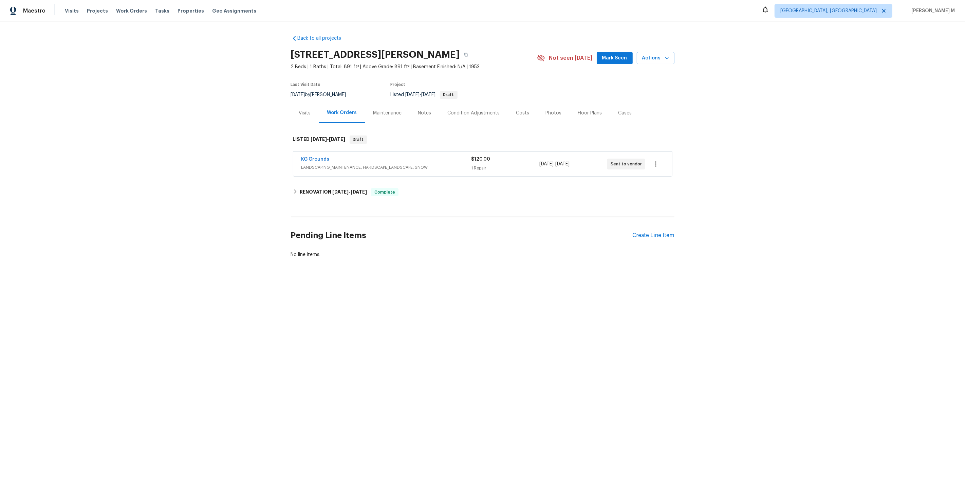
click at [320, 164] on span "LANDSCAPING_MAINTENANCE, HARDSCAPE_LANDSCAPE, SNOW" at bounding box center [386, 167] width 170 height 7
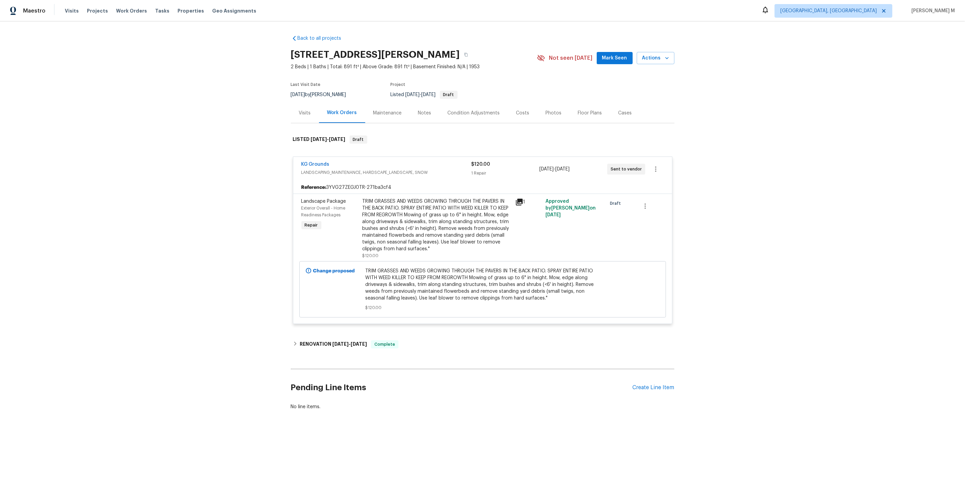
click at [333, 218] on div "Landscape Package Exterior Overall - Home Readiness Packages Repair" at bounding box center [329, 228] width 61 height 65
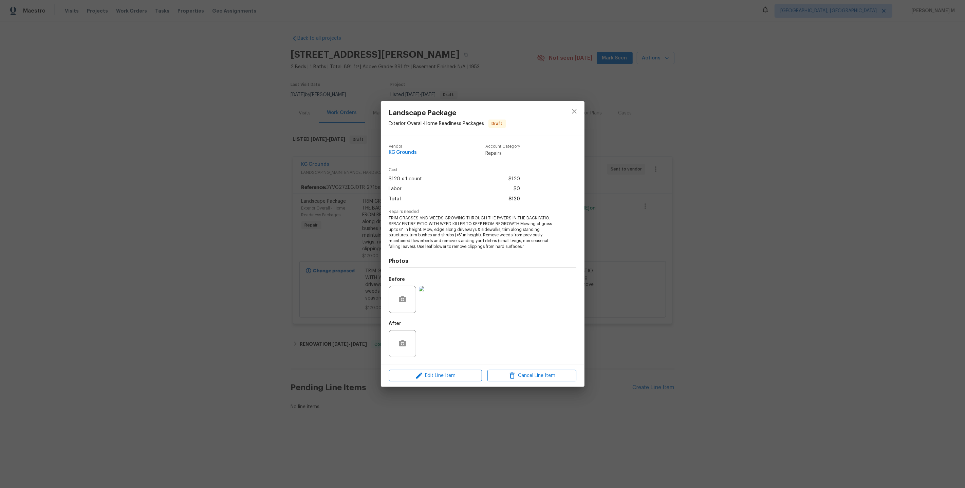
click at [330, 358] on div "Landscape Package Exterior Overall - Home Readiness Packages Draft Vendor KG Gr…" at bounding box center [482, 244] width 965 height 488
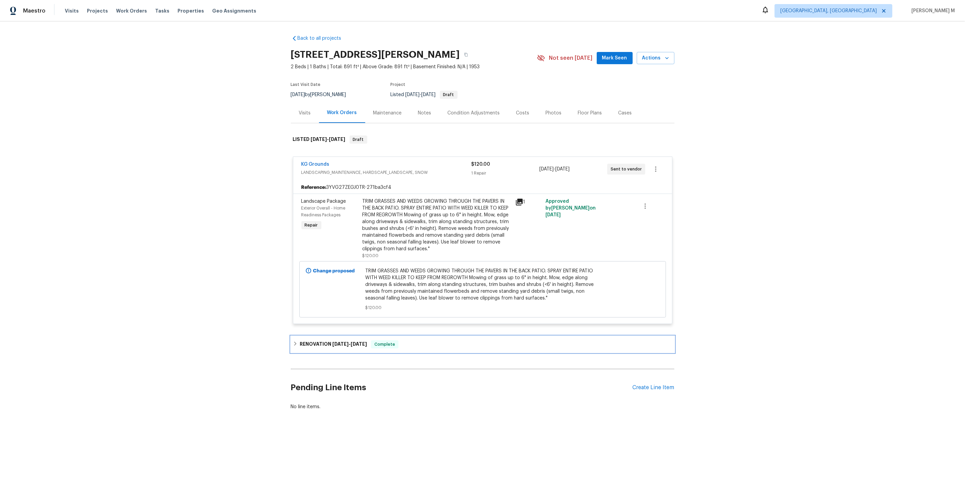
click at [332, 341] on span "[DATE]" at bounding box center [340, 343] width 16 height 5
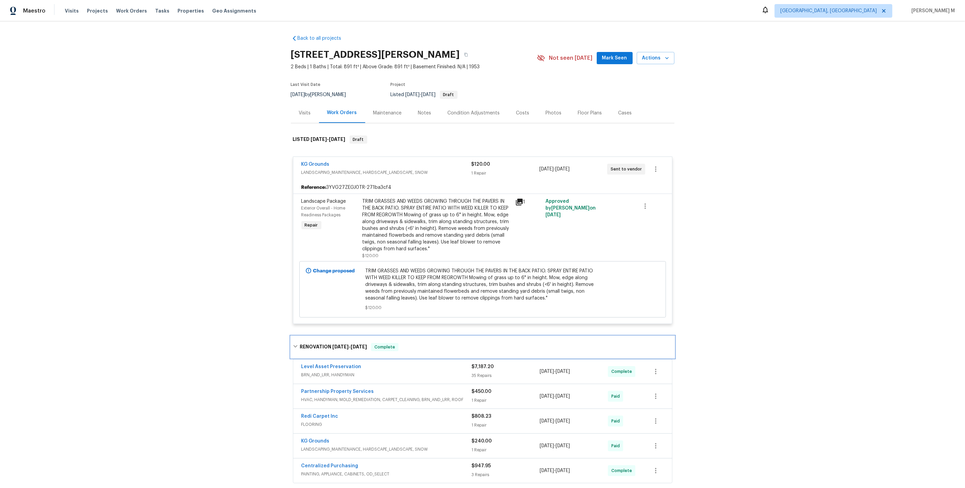
scroll to position [87, 0]
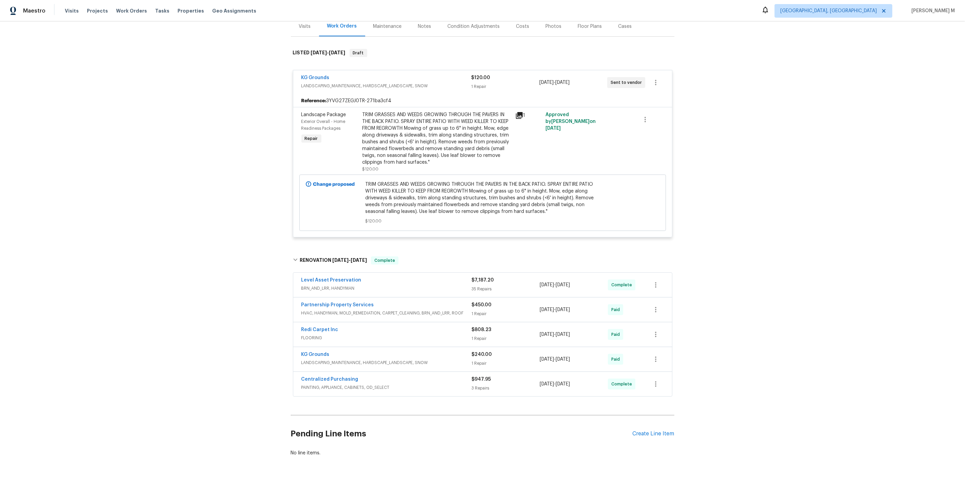
click at [328, 285] on span "BRN_AND_LRR, HANDYMAN" at bounding box center [386, 288] width 170 height 7
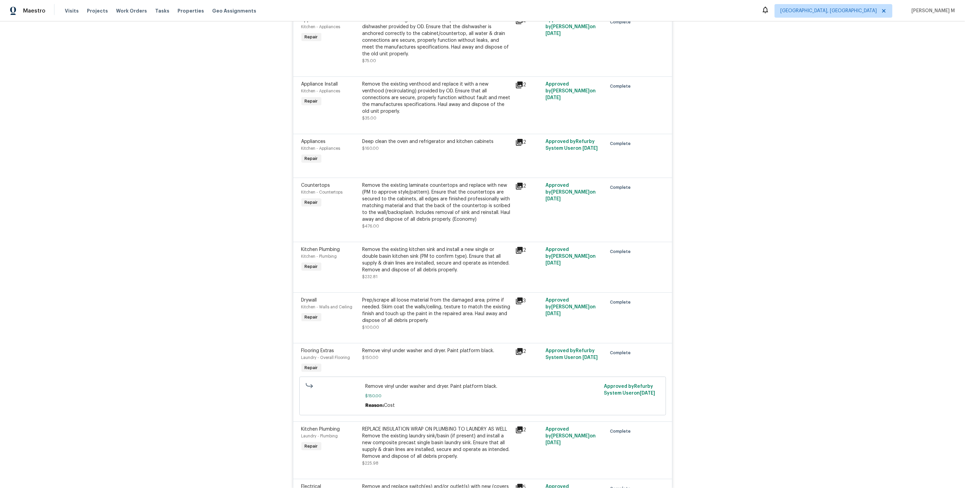
scroll to position [2060, 0]
click at [414, 246] on div "Remove the existing kitchen sink and install a new single or double basin kitch…" at bounding box center [436, 259] width 149 height 27
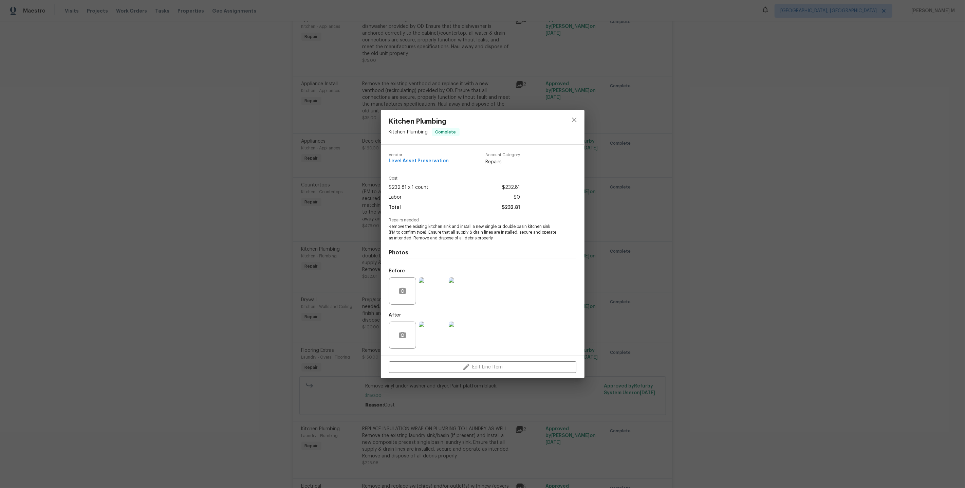
click at [438, 288] on img at bounding box center [432, 290] width 27 height 27
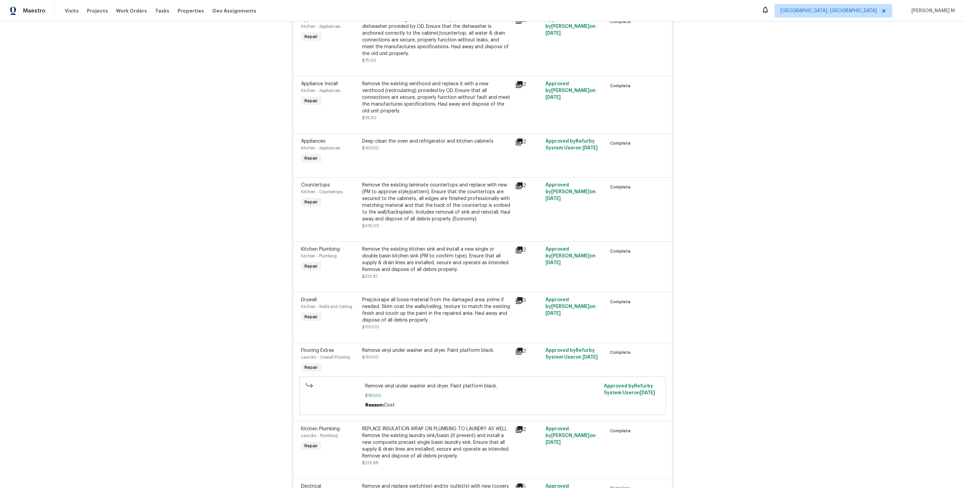
click at [450, 246] on div "Remove the existing kitchen sink and install a new single or double basin kitch…" at bounding box center [436, 259] width 149 height 27
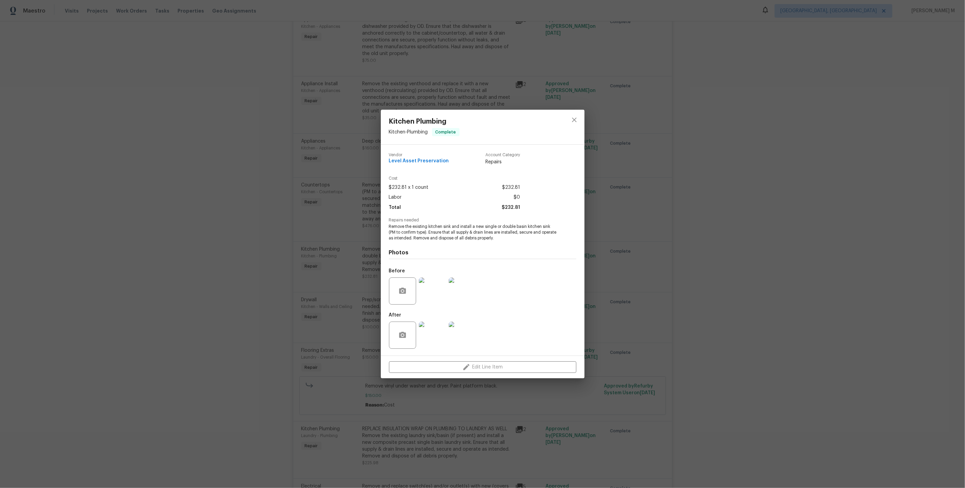
click at [432, 326] on img at bounding box center [432, 334] width 27 height 27
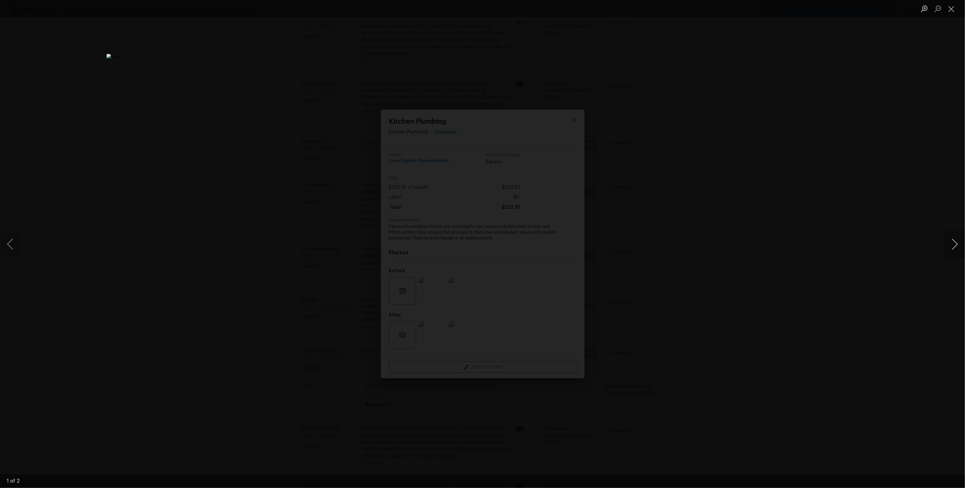
click at [954, 247] on button "Next image" at bounding box center [954, 243] width 20 height 27
click at [851, 195] on div "Lightbox" at bounding box center [482, 244] width 965 height 488
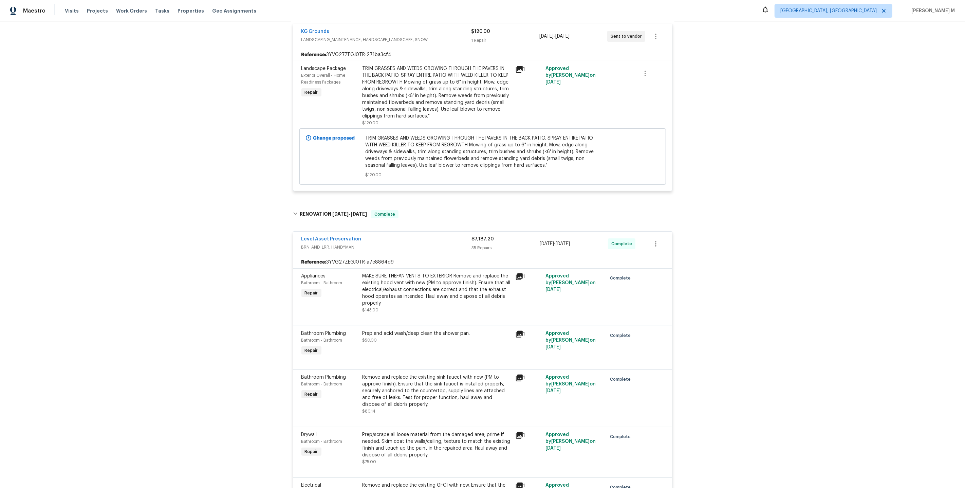
scroll to position [0, 0]
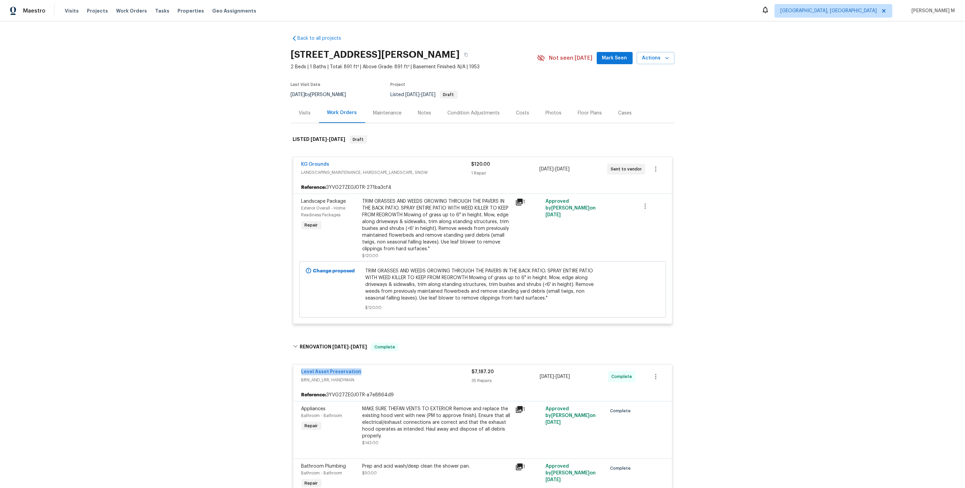
drag, startPoint x: 361, startPoint y: 364, endPoint x: 245, endPoint y: 365, distance: 116.0
click at [245, 365] on div "Back to all projects [STREET_ADDRESS][PERSON_NAME] 2 Beds | 1 Baths | Total: 89…" at bounding box center [482, 254] width 965 height 466
copy link "Level Asset Preservation"
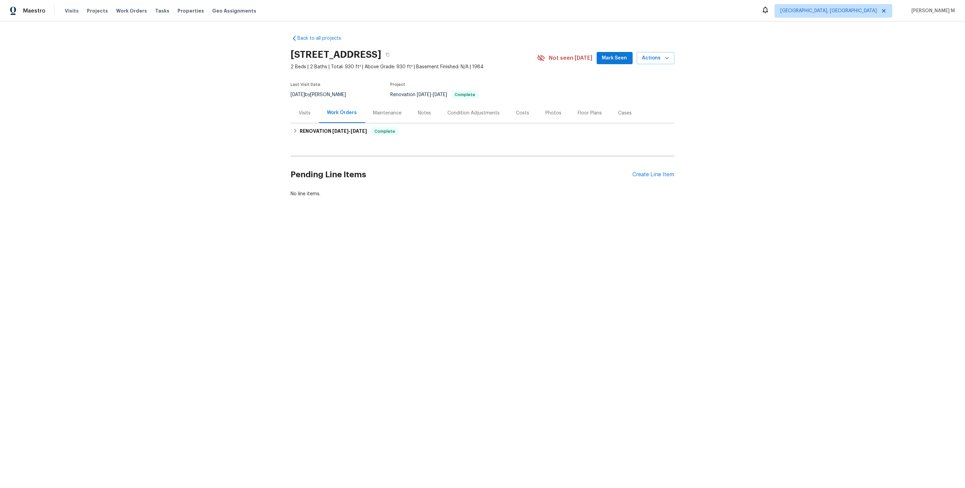
click at [382, 237] on html "Maestro Visits Projects Work Orders Tasks Properties Geo Assignments [GEOGRAPHI…" at bounding box center [482, 121] width 965 height 243
click at [374, 128] on span "Complete" at bounding box center [385, 131] width 26 height 7
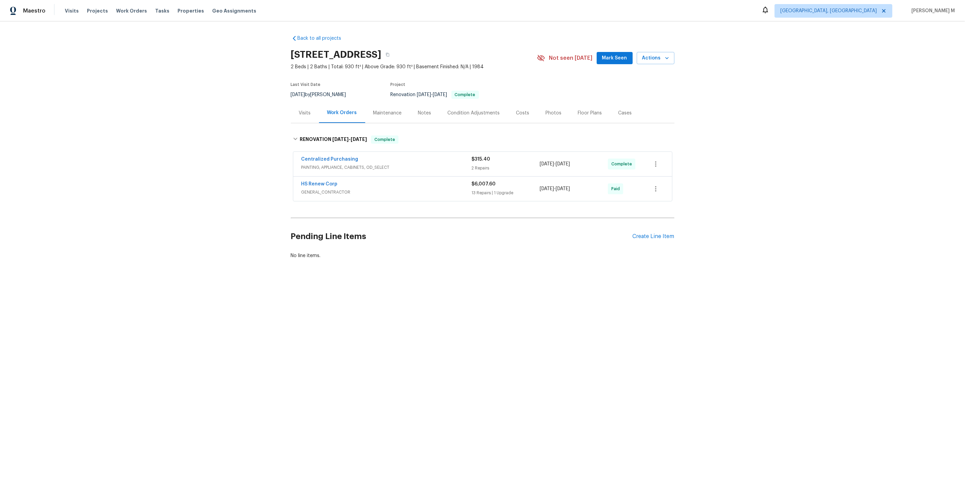
click at [381, 105] on div "Maintenance" at bounding box center [387, 113] width 45 height 20
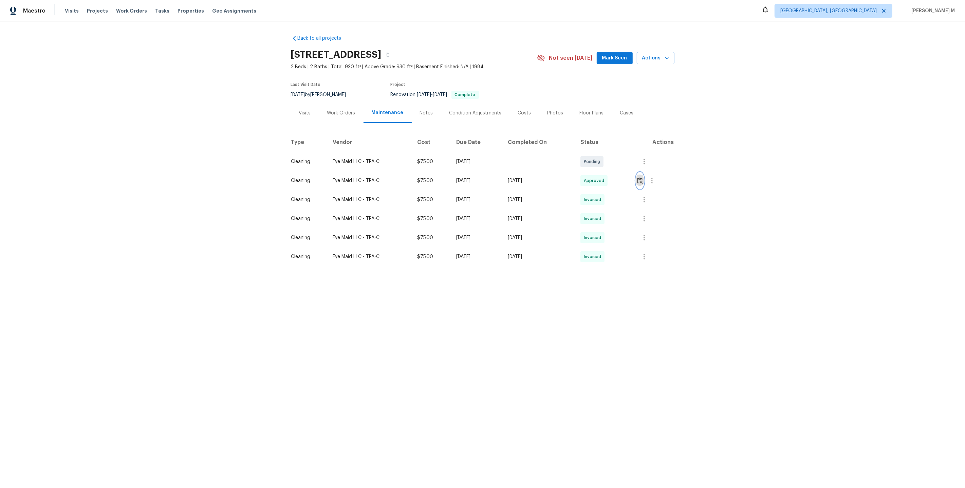
click at [642, 177] on img "button" at bounding box center [640, 180] width 6 height 6
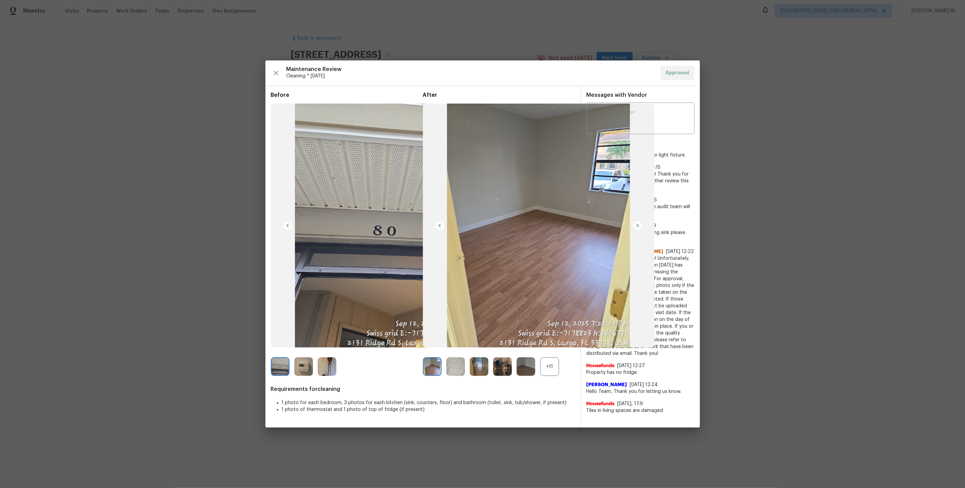
click at [544, 367] on div "+11" at bounding box center [549, 366] width 19 height 19
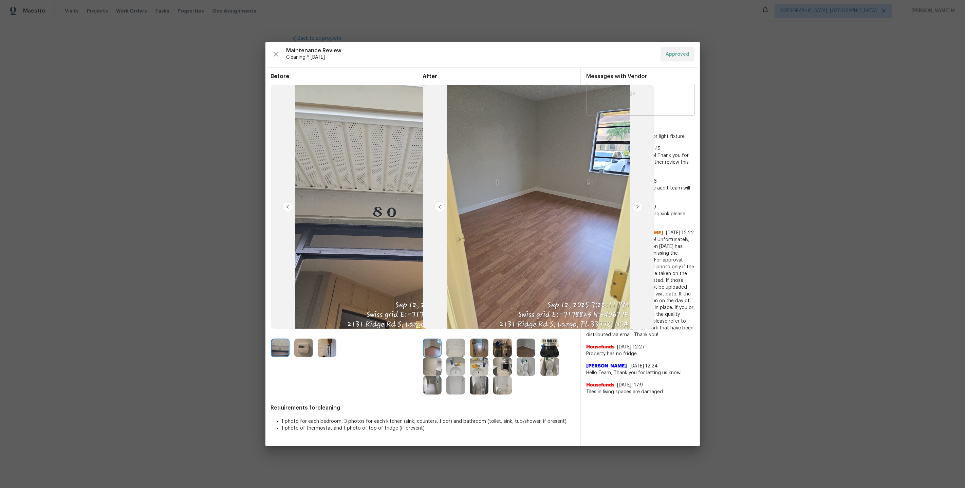
click at [433, 344] on img at bounding box center [432, 347] width 19 height 19
click at [277, 356] on img at bounding box center [280, 347] width 19 height 19
click at [283, 340] on img at bounding box center [280, 347] width 19 height 19
click at [479, 348] on img at bounding box center [479, 347] width 19 height 19
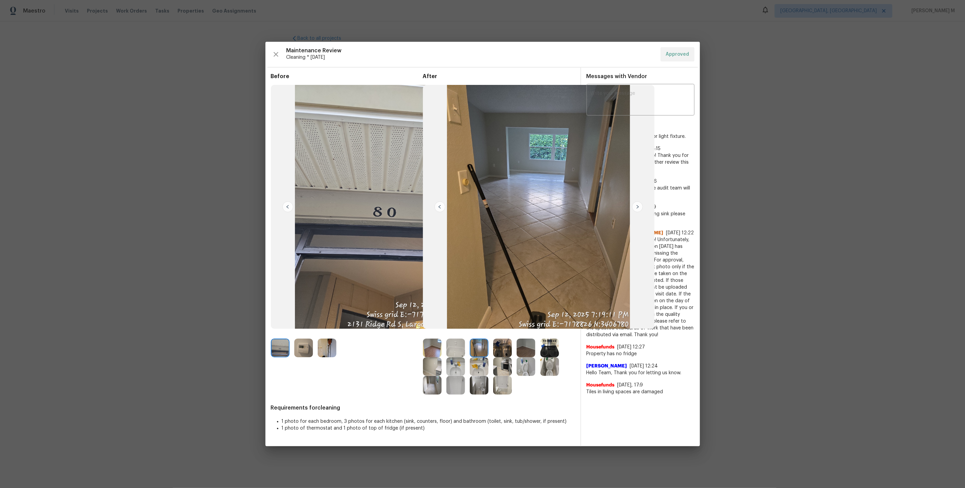
click at [527, 349] on img at bounding box center [525, 347] width 19 height 19
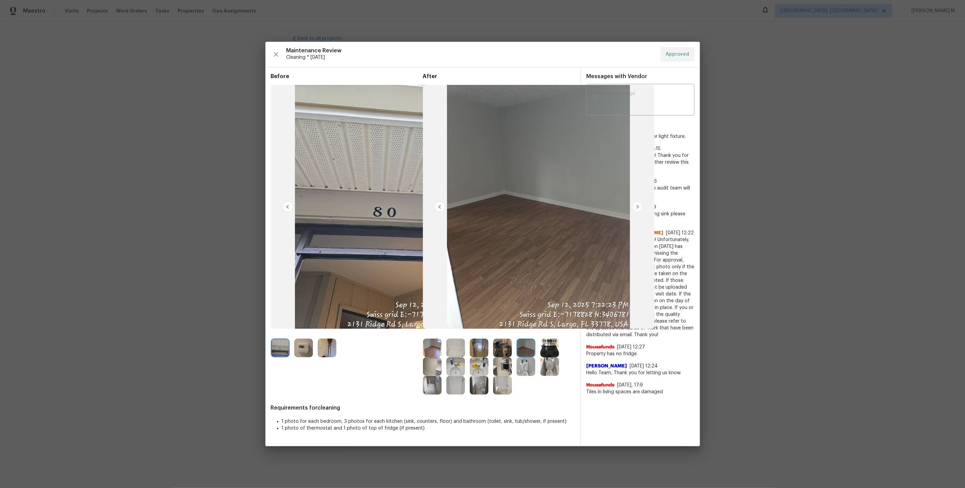
click at [432, 347] on img at bounding box center [432, 347] width 19 height 19
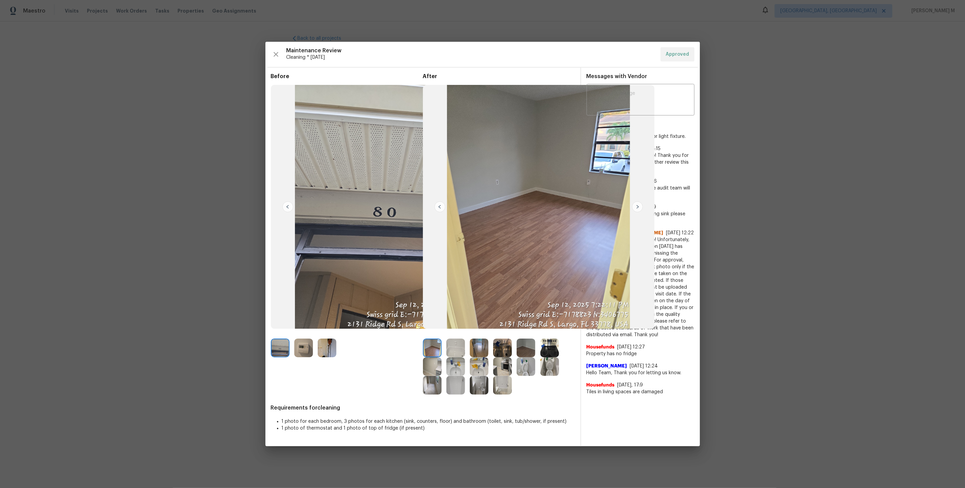
click at [528, 351] on img at bounding box center [525, 347] width 19 height 19
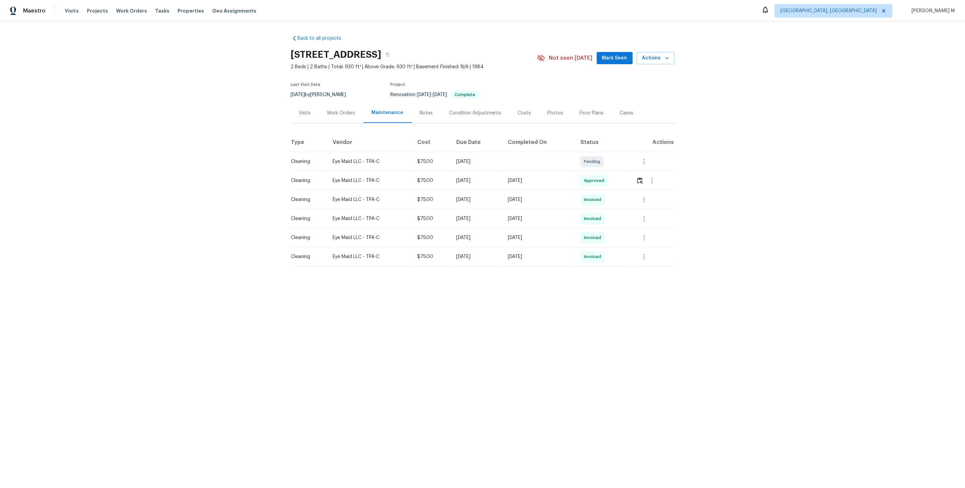
click at [301, 118] on div "Visits" at bounding box center [305, 113] width 28 height 20
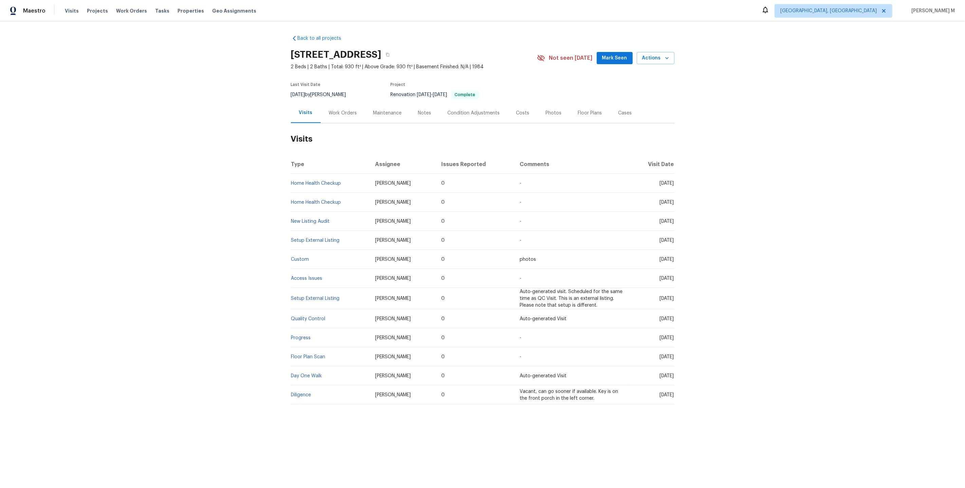
click at [570, 115] on div "Floor Plans" at bounding box center [590, 113] width 40 height 20
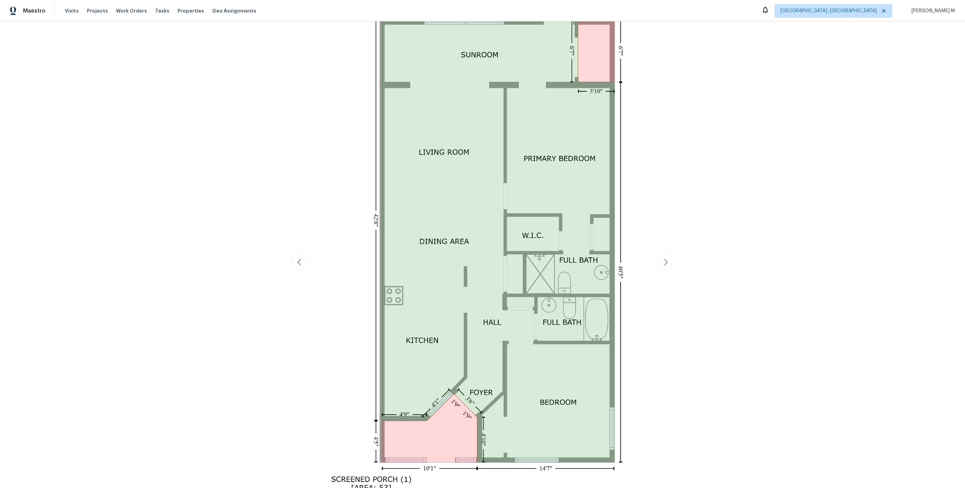
scroll to position [182, 0]
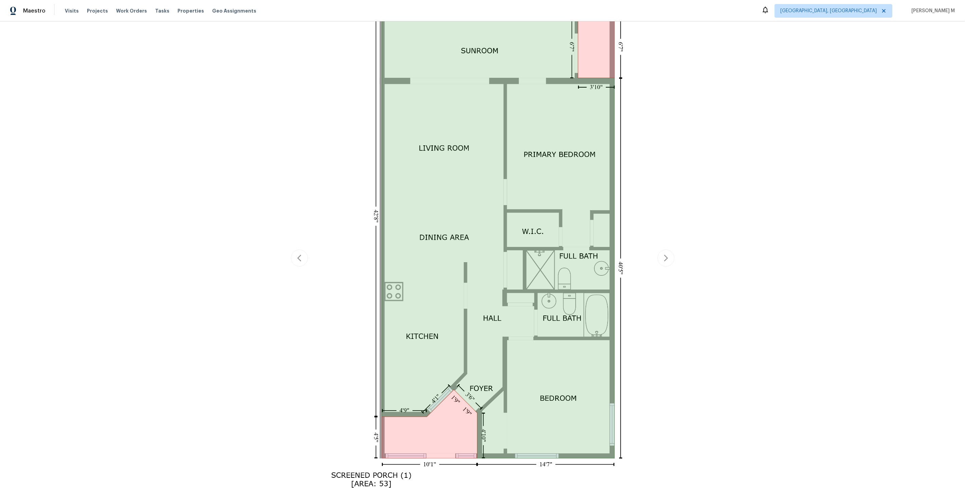
click at [550, 377] on img at bounding box center [482, 256] width 333 height 577
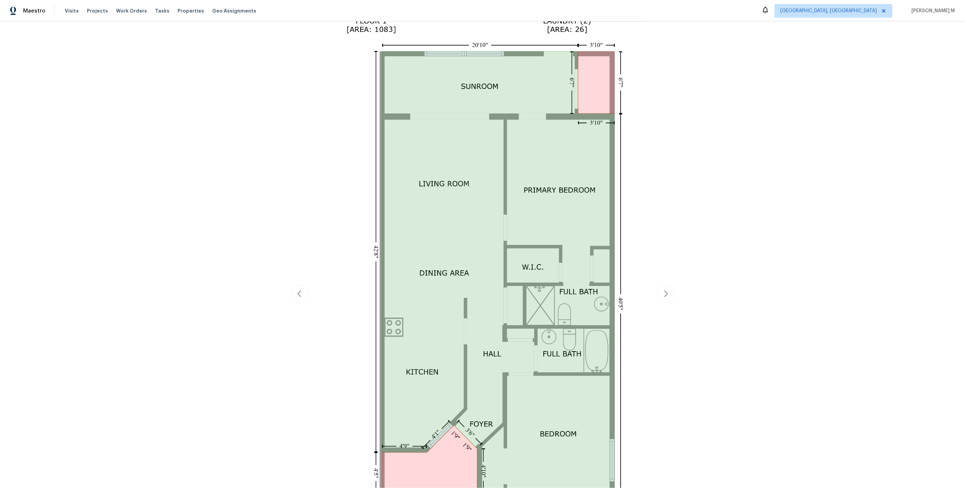
scroll to position [143, 0]
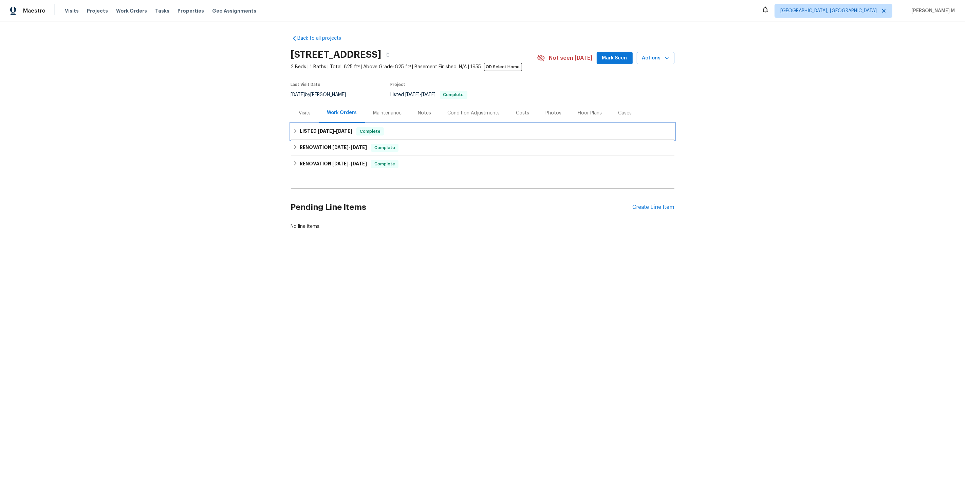
click at [336, 129] on span "8/20/25 - 8/21/25" at bounding box center [335, 131] width 35 height 5
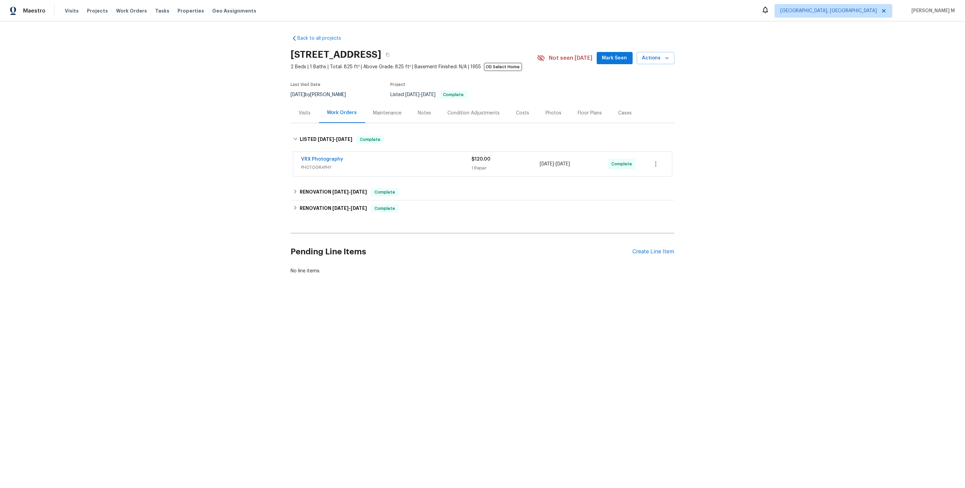
click at [302, 297] on div "Back to all projects 190 Derby St, Athens, GA 30601 2 Beds | 1 Baths | Total: 8…" at bounding box center [482, 170] width 965 height 299
click at [649, 239] on div "Pending Line Items Create Line Item" at bounding box center [482, 252] width 383 height 32
click at [647, 248] on div "Create Line Item" at bounding box center [653, 251] width 42 height 6
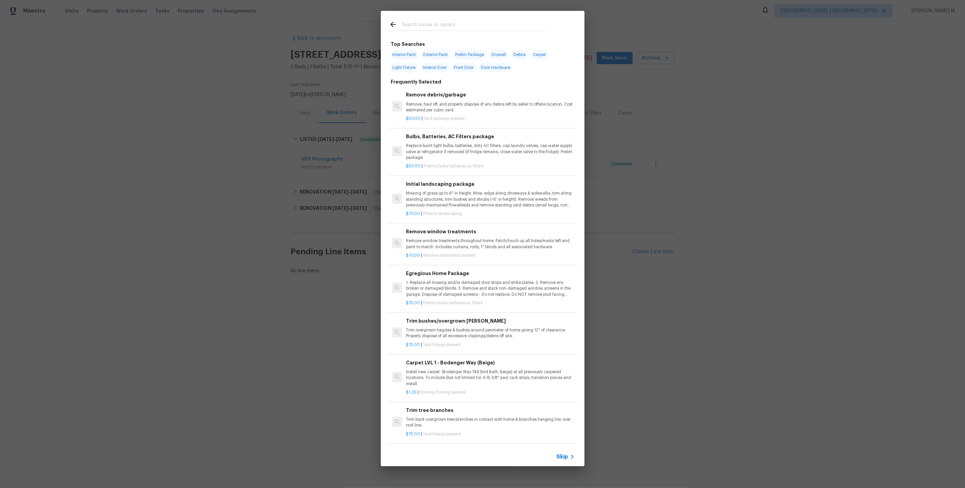
click at [556, 452] on div "Skip" at bounding box center [483, 456] width 204 height 19
click at [565, 456] on span "Skip" at bounding box center [562, 456] width 12 height 7
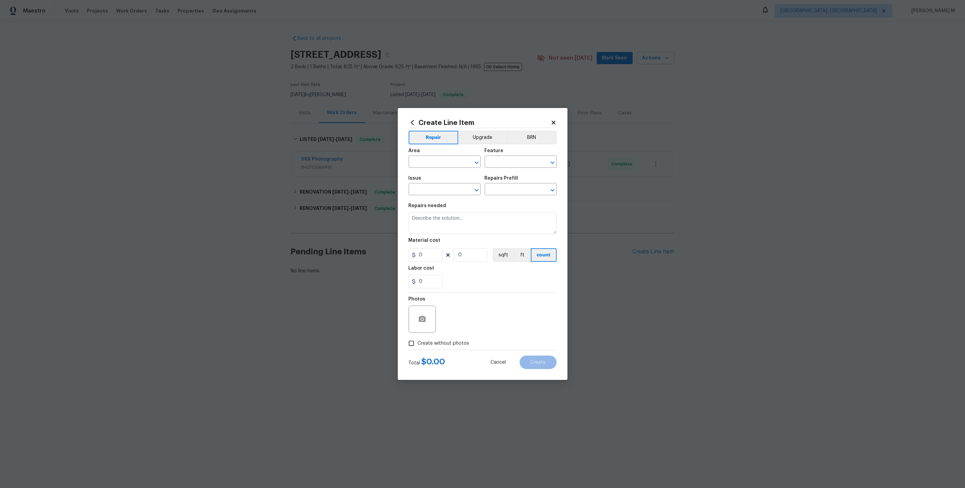
click at [435, 172] on span "Area ​" at bounding box center [445, 157] width 72 height 27
click at [435, 157] on div "Area" at bounding box center [445, 152] width 72 height 9
click at [445, 170] on body "Maestro Visits Projects Work Orders Tasks Properties Geo Assignments Albuquerqu…" at bounding box center [482, 160] width 965 height 320
click at [452, 181] on li "Bedroom" at bounding box center [444, 180] width 73 height 11
type input "Bedroom"
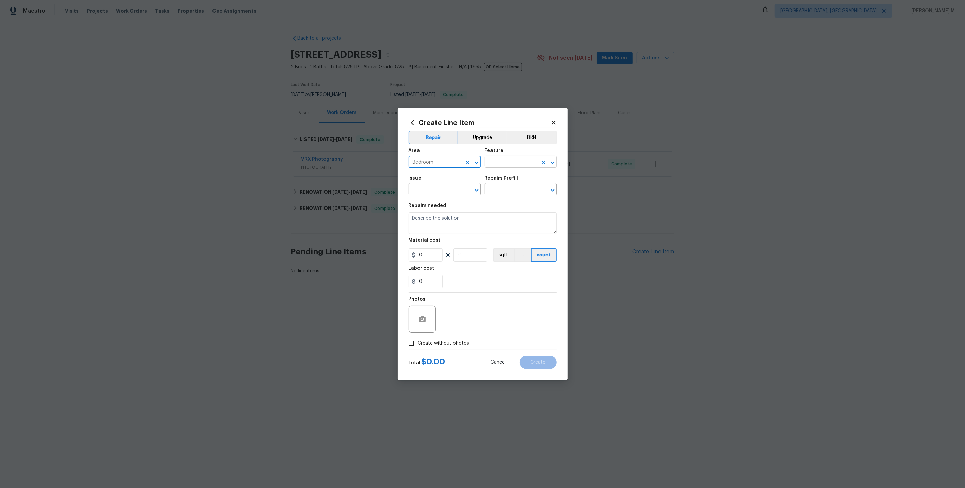
click at [497, 168] on input "text" at bounding box center [511, 162] width 53 height 11
click at [501, 199] on li "Closets" at bounding box center [520, 196] width 73 height 11
type input "Closets"
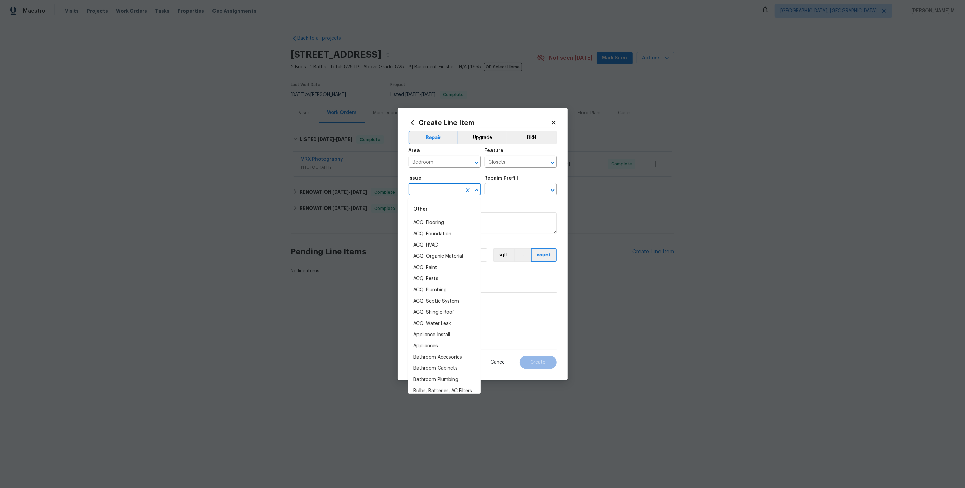
click at [429, 189] on input "text" at bounding box center [435, 190] width 53 height 11
click at [438, 224] on li "Interior Closet Door" at bounding box center [444, 222] width 73 height 11
type input "Interior Closet Door"
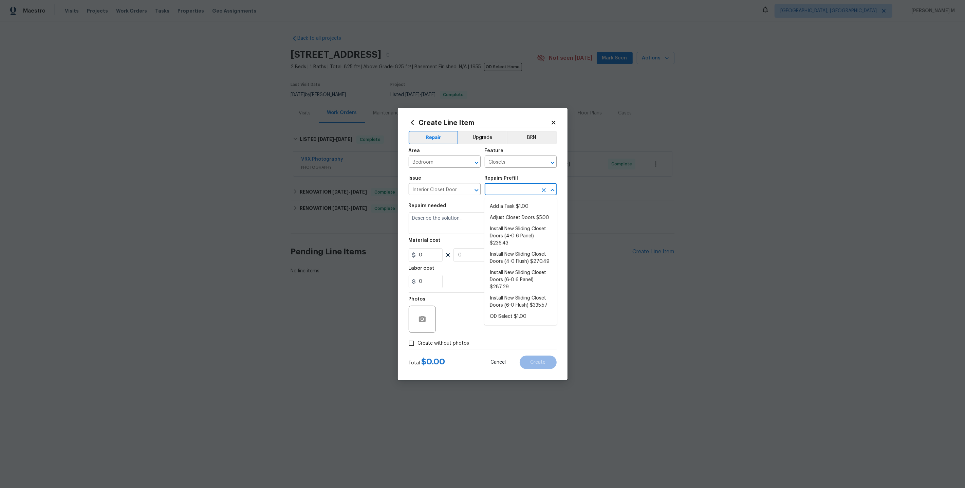
click at [493, 190] on input "text" at bounding box center [511, 190] width 53 height 11
click at [504, 215] on li "Adjust Closet Doors $5.00" at bounding box center [520, 217] width 73 height 11
type input "Interior Door"
type input "Adjust Closet Doors $5.00"
type textarea "Adjust the closet doors ensuring that they open/close/operate as intended."
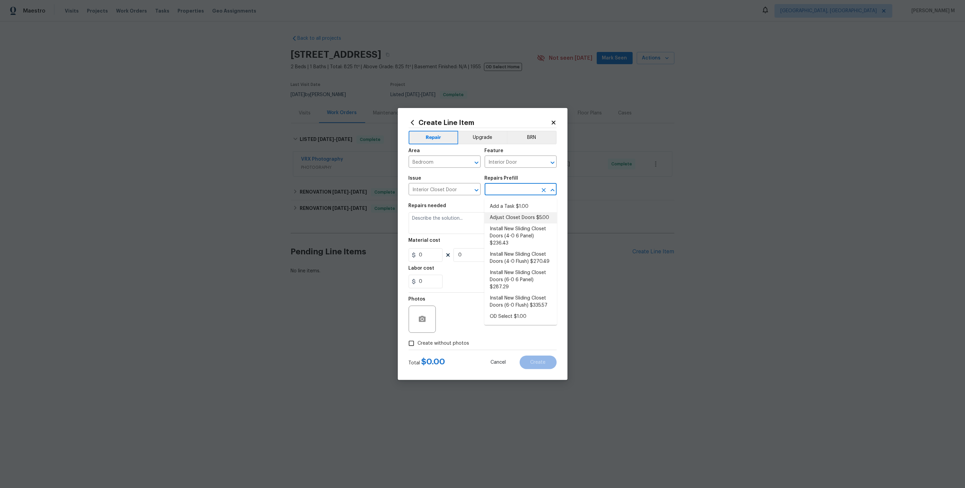
type input "5"
type input "1"
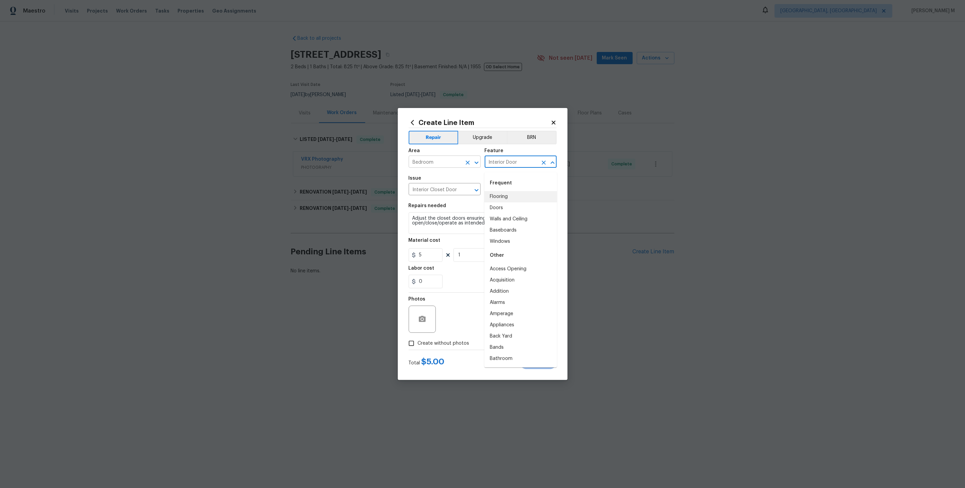
drag, startPoint x: 527, startPoint y: 168, endPoint x: 454, endPoint y: 168, distance: 73.3
click at [454, 168] on div "Area Bedroom ​ Feature Interior Door ​" at bounding box center [483, 157] width 148 height 27
click at [512, 168] on input "Interior Door" at bounding box center [511, 162] width 53 height 11
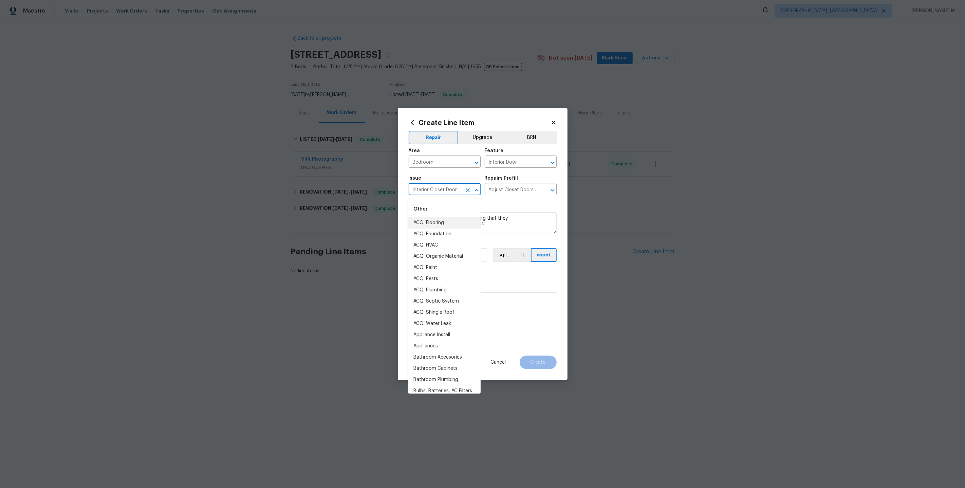
drag, startPoint x: 456, startPoint y: 193, endPoint x: 357, endPoint y: 193, distance: 99.4
click at [357, 193] on div "Create Line Item Repair Upgrade BRN Area Bedroom ​ Feature Interior Door ​ Issu…" at bounding box center [482, 244] width 965 height 488
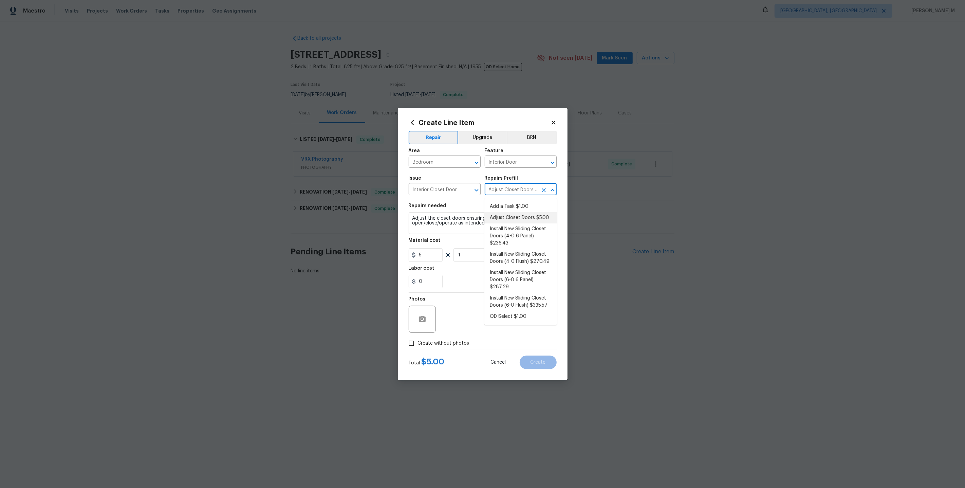
click at [508, 188] on input "Adjust Closet Doors $5.00" at bounding box center [511, 190] width 53 height 11
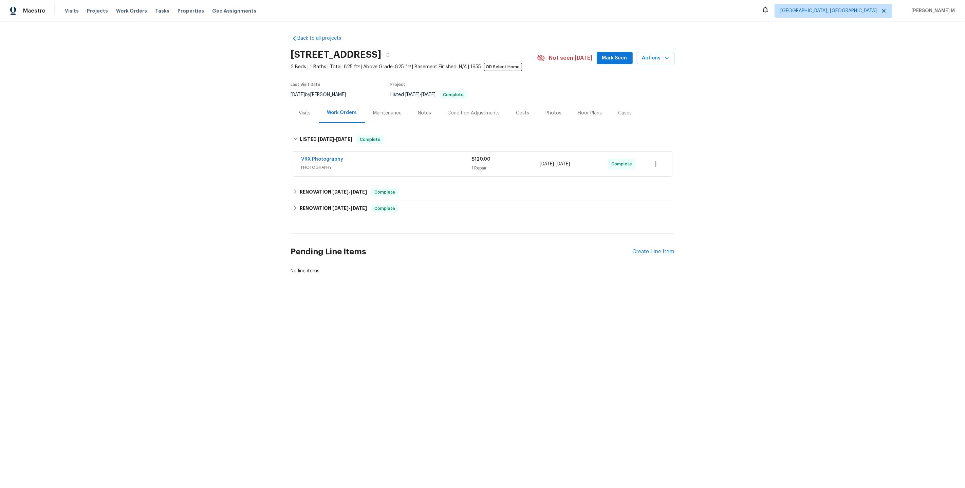
click at [367, 106] on div "Maintenance" at bounding box center [387, 113] width 45 height 20
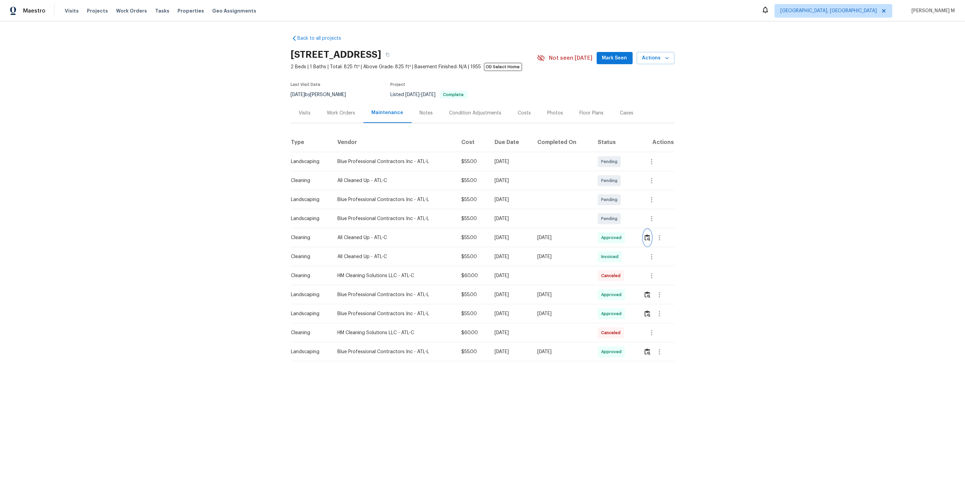
click at [650, 238] on button "button" at bounding box center [647, 237] width 8 height 16
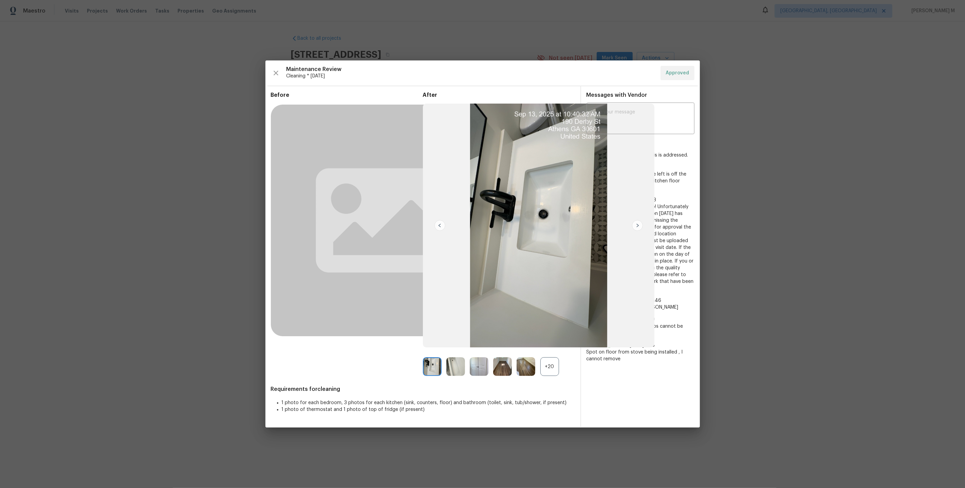
click at [547, 372] on div "+20" at bounding box center [549, 366] width 19 height 19
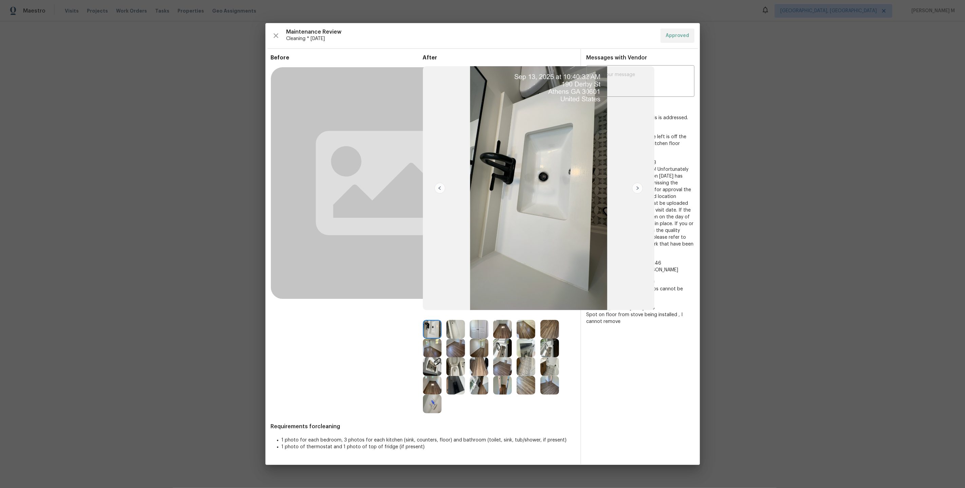
click at [483, 336] on img at bounding box center [479, 329] width 19 height 19
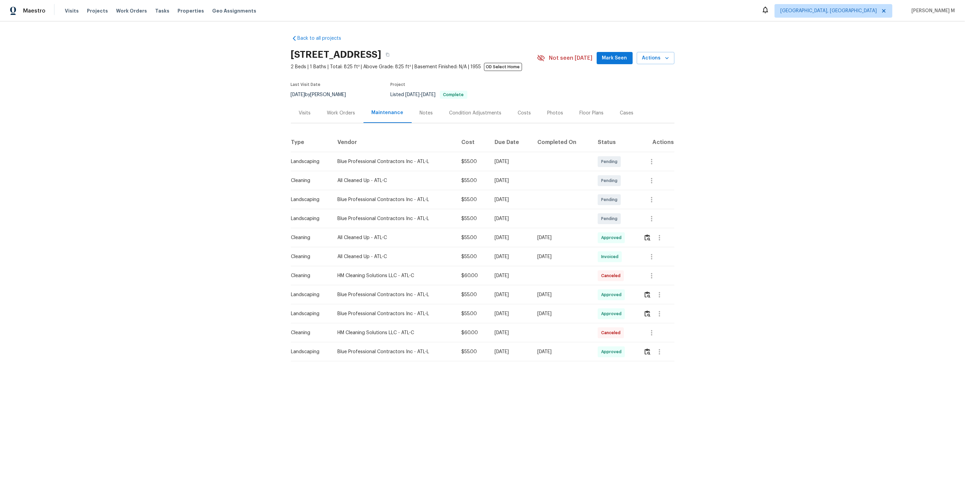
click at [328, 121] on div "Back to all projects 190 Derby St, Athens, GA 30601 2 Beds | 1 Baths | Total: 8…" at bounding box center [482, 196] width 383 height 332
click at [346, 110] on div "Work Orders" at bounding box center [341, 113] width 28 height 7
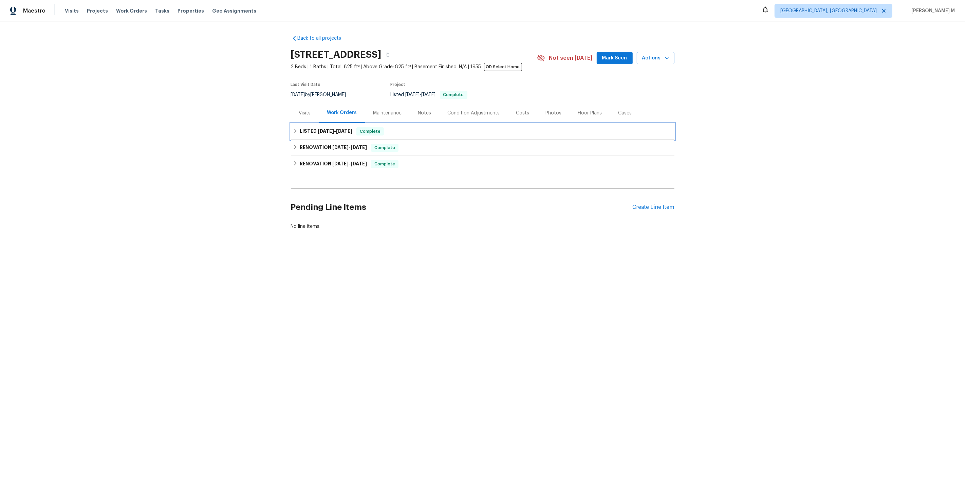
click at [333, 129] on span "8/20/25 - 8/21/25" at bounding box center [335, 131] width 35 height 5
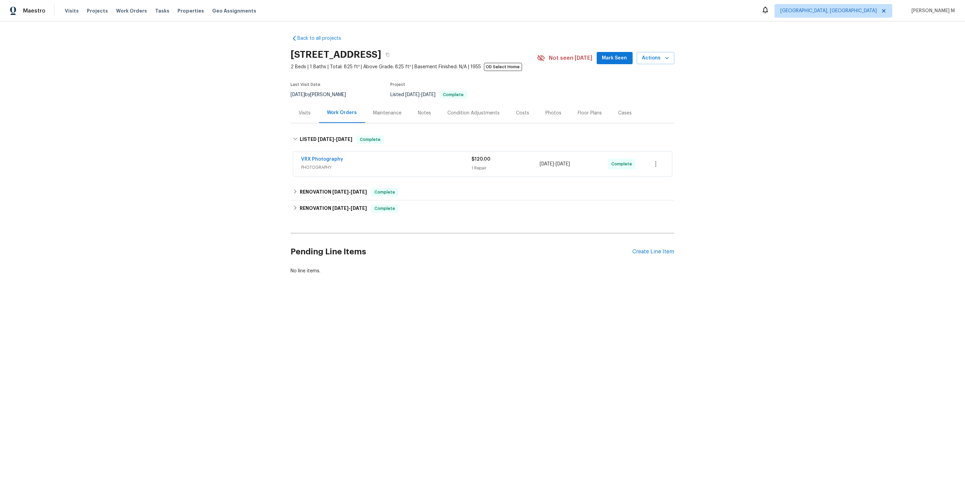
click at [332, 177] on div "Back to all projects 190 Derby St, Athens, GA 30601 2 Beds | 1 Baths | Total: 8…" at bounding box center [482, 155] width 383 height 250
click at [329, 190] on h6 "RENOVATION 8/19/25 - 8/20/25" at bounding box center [333, 192] width 67 height 8
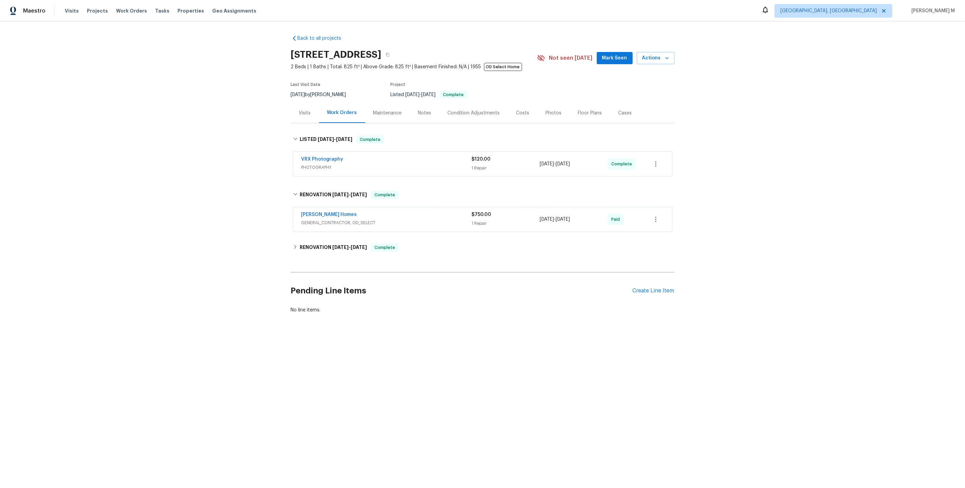
click at [329, 224] on div "Therrien Homes GENERAL_CONTRACTOR, OD_SELECT $750.00 1 Repair 8/19/2025 - 8/20/…" at bounding box center [482, 219] width 379 height 24
click at [336, 221] on span "GENERAL_CONTRACTOR, OD_SELECT" at bounding box center [386, 222] width 170 height 7
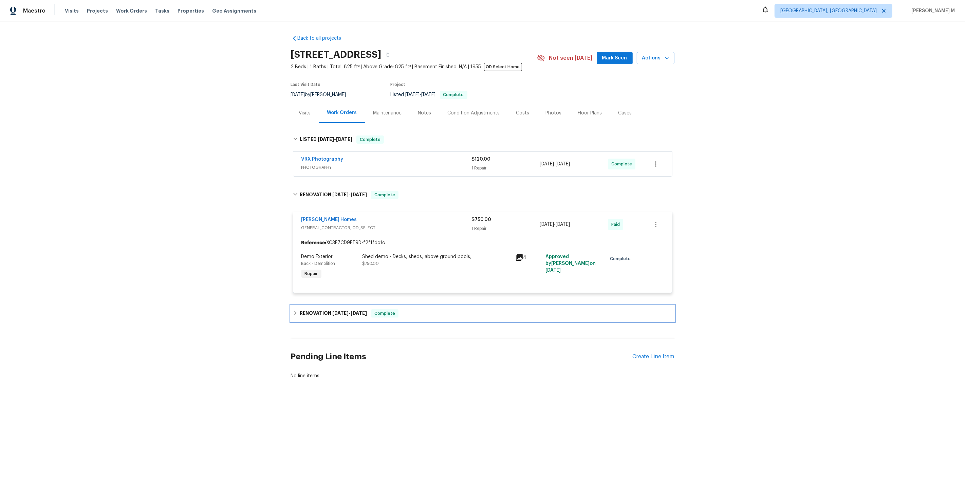
click at [351, 309] on h6 "RENOVATION 6/3/25 - 8/12/25" at bounding box center [333, 313] width 67 height 8
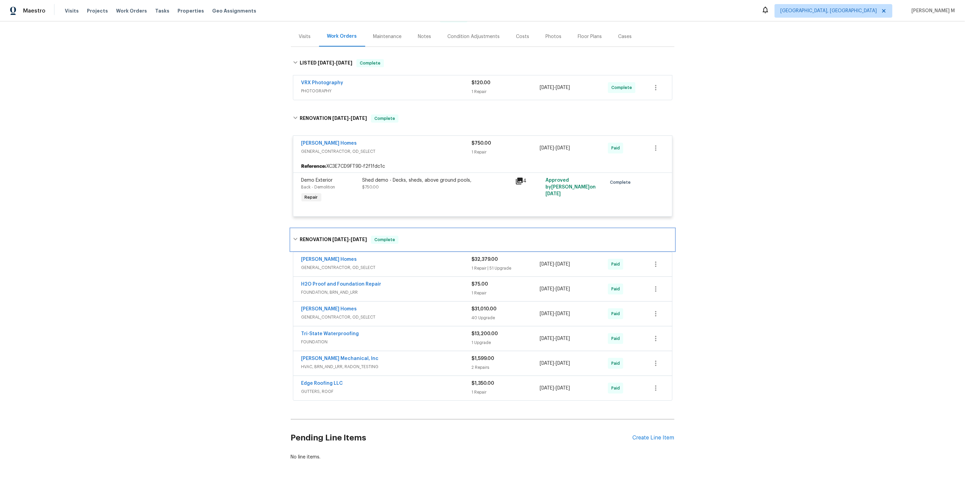
scroll to position [77, 0]
click at [326, 264] on span "GENERAL_CONTRACTOR, OD_SELECT" at bounding box center [386, 267] width 170 height 7
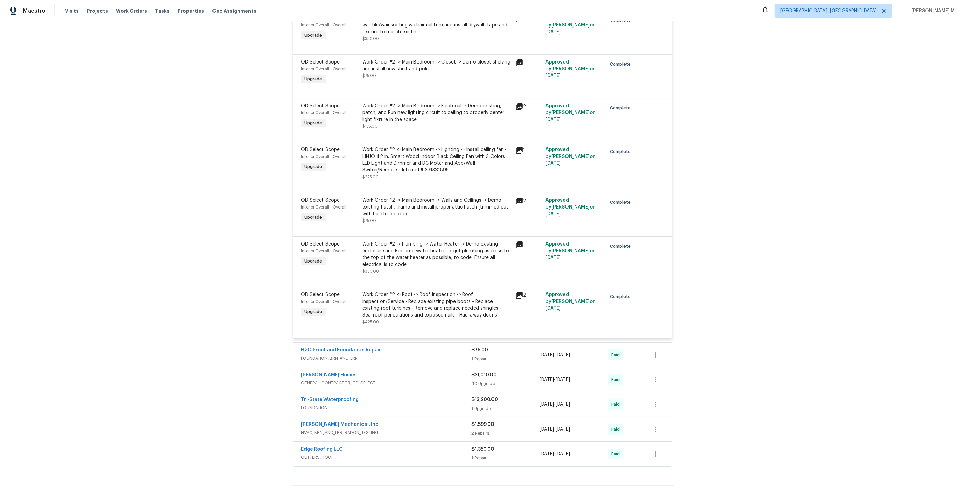
scroll to position [2627, 0]
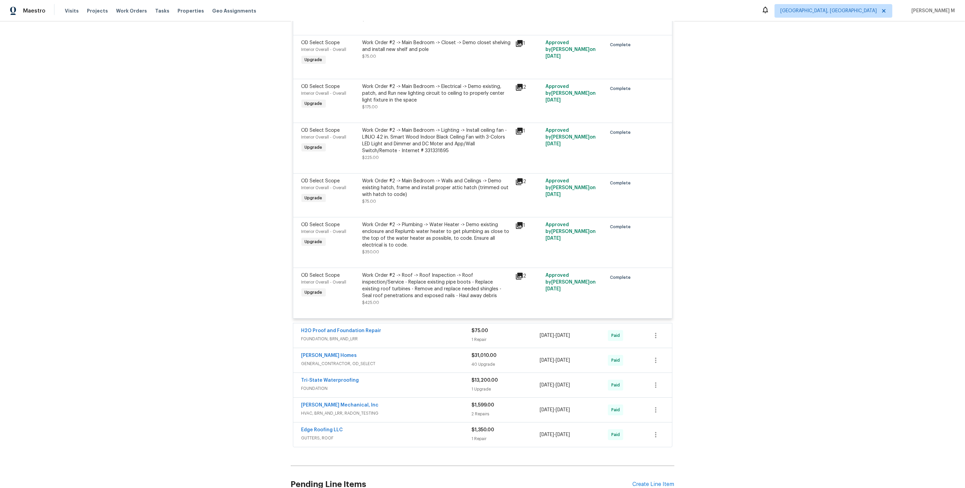
click at [321, 360] on span "GENERAL_CONTRACTOR, OD_SELECT" at bounding box center [386, 363] width 170 height 7
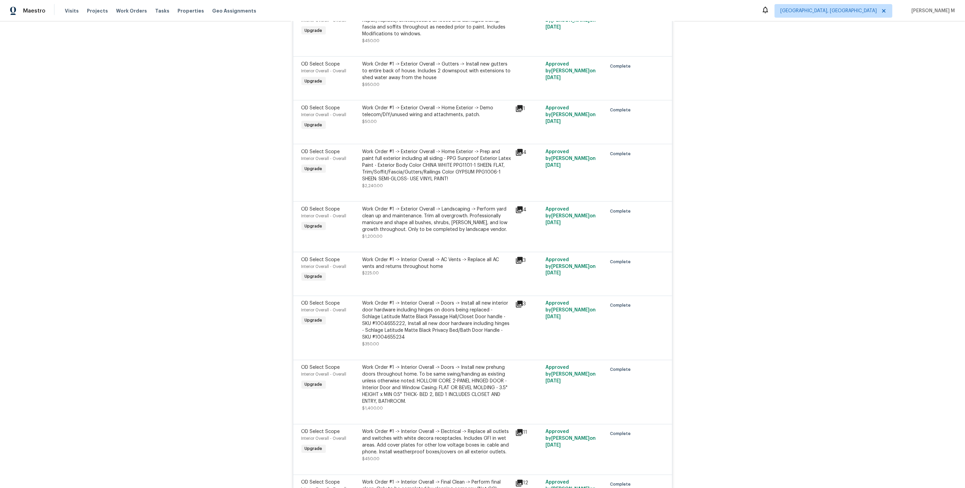
scroll to position [235, 0]
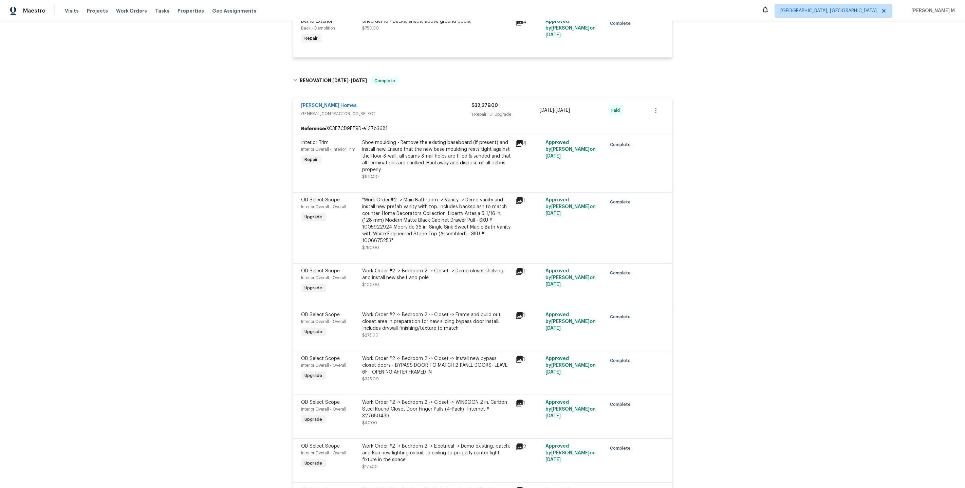
click at [407, 267] on div "Work Order #2 -> Bedroom 2 -> Closet -> Demo closet shelving and install new sh…" at bounding box center [436, 274] width 149 height 14
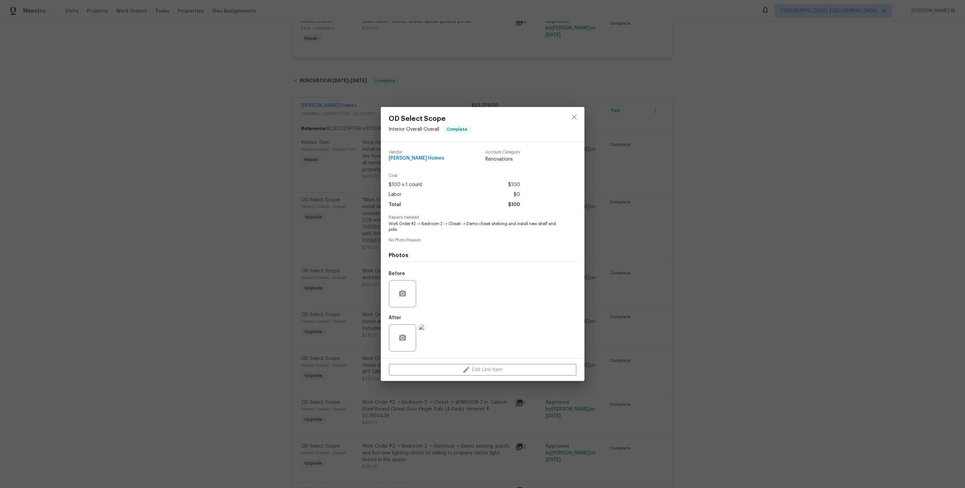
click at [431, 334] on img at bounding box center [432, 337] width 27 height 27
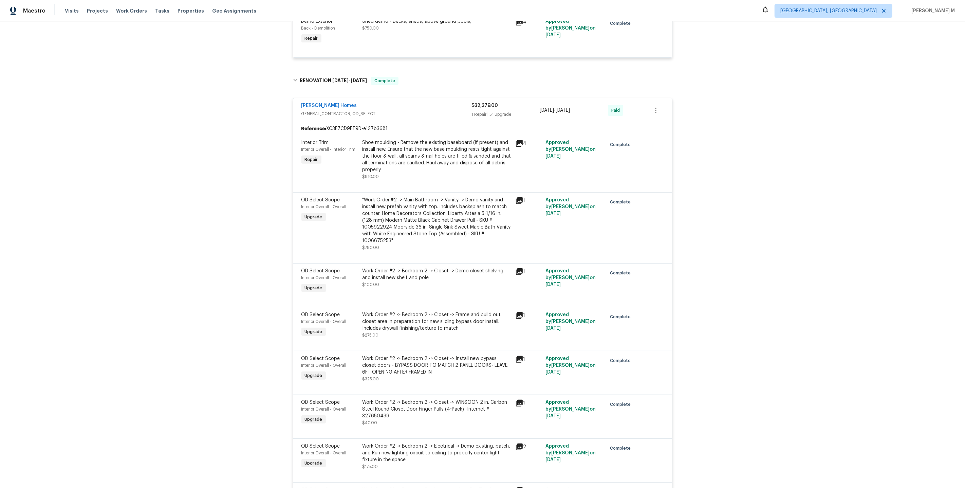
scroll to position [290, 0]
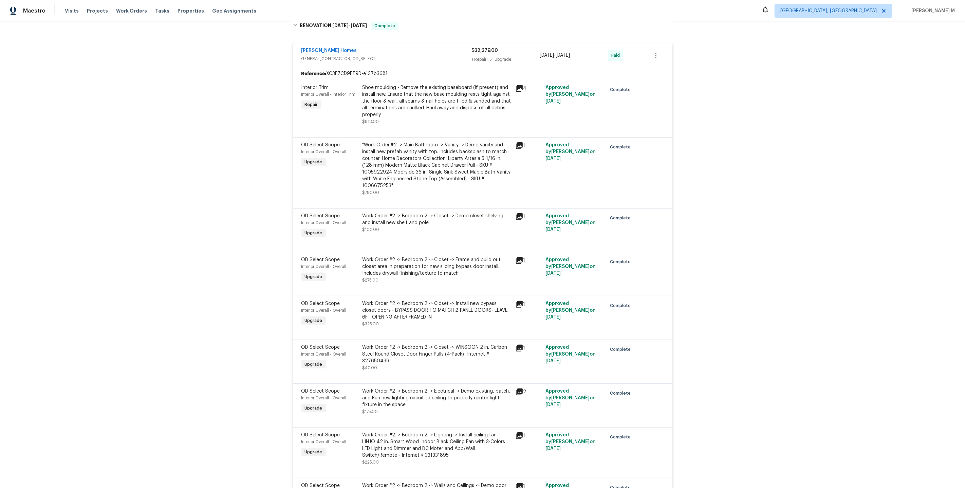
click at [406, 256] on div "Work Order #2 -> Bedroom 2 -> Closet -> Frame and build out closet area in prep…" at bounding box center [436, 266] width 149 height 20
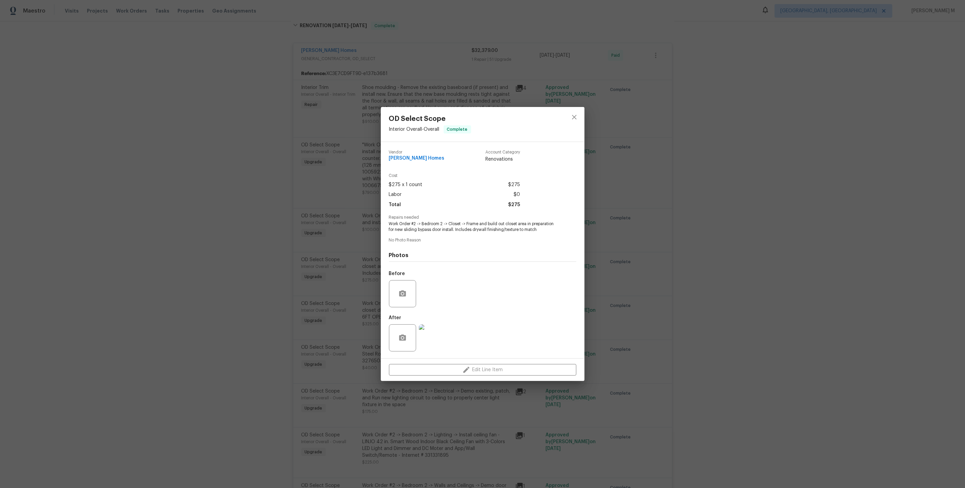
click at [419, 334] on img at bounding box center [432, 337] width 27 height 27
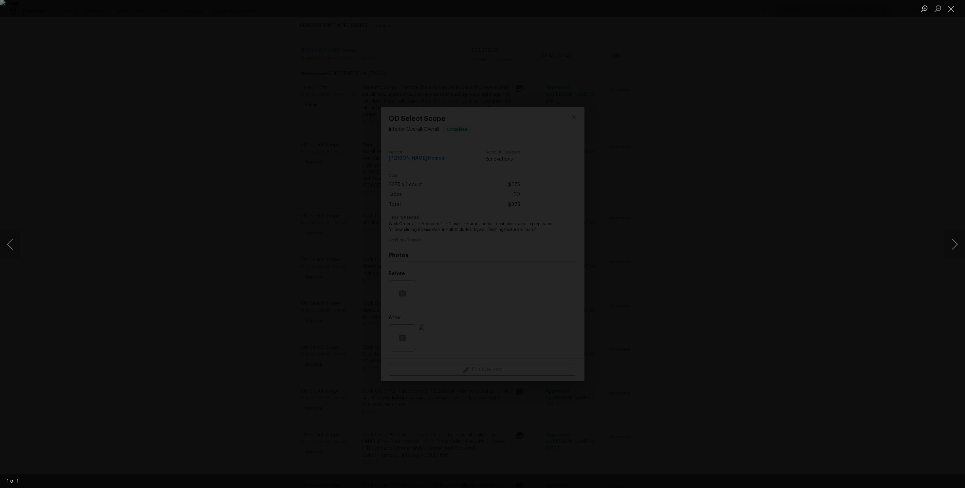
click at [780, 254] on div "Lightbox" at bounding box center [482, 244] width 965 height 488
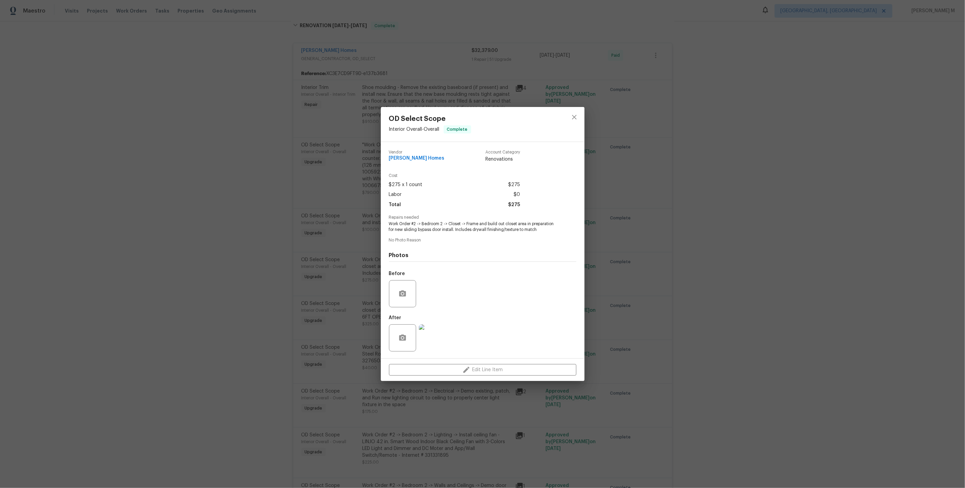
click at [686, 268] on div "OD Select Scope Interior Overall - Overall Complete Vendor Therrien Homes Accou…" at bounding box center [482, 244] width 965 height 488
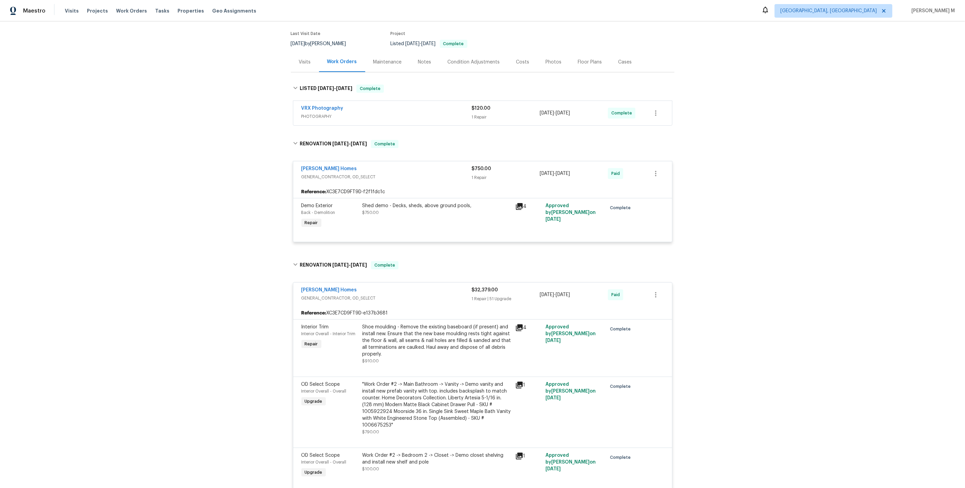
scroll to position [0, 0]
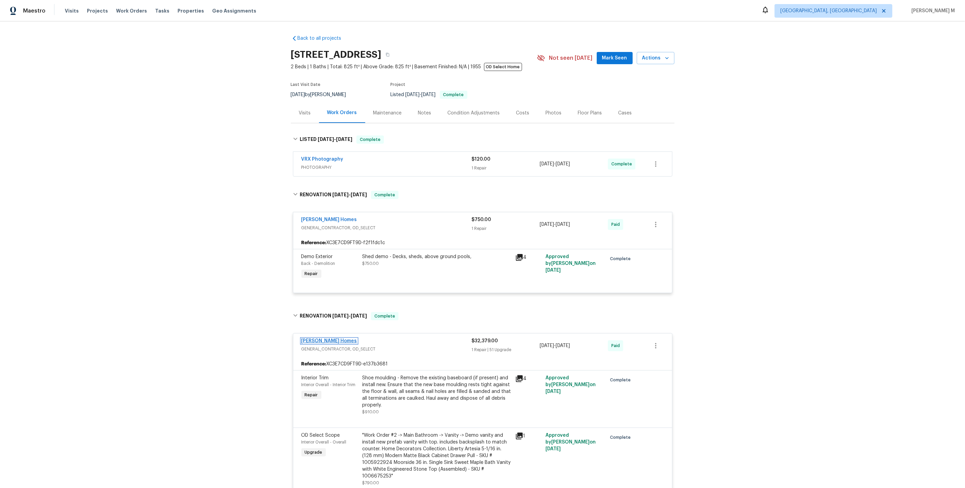
click at [321, 338] on link "Therrien Homes" at bounding box center [329, 340] width 56 height 5
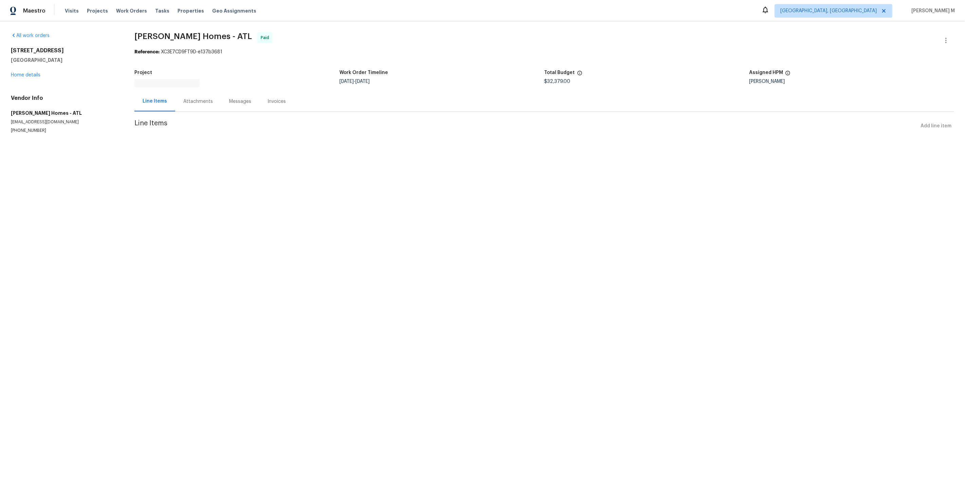
click at [202, 100] on div "Attachments" at bounding box center [198, 101] width 30 height 7
click at [202, 100] on div "Progress Updates" at bounding box center [202, 101] width 40 height 7
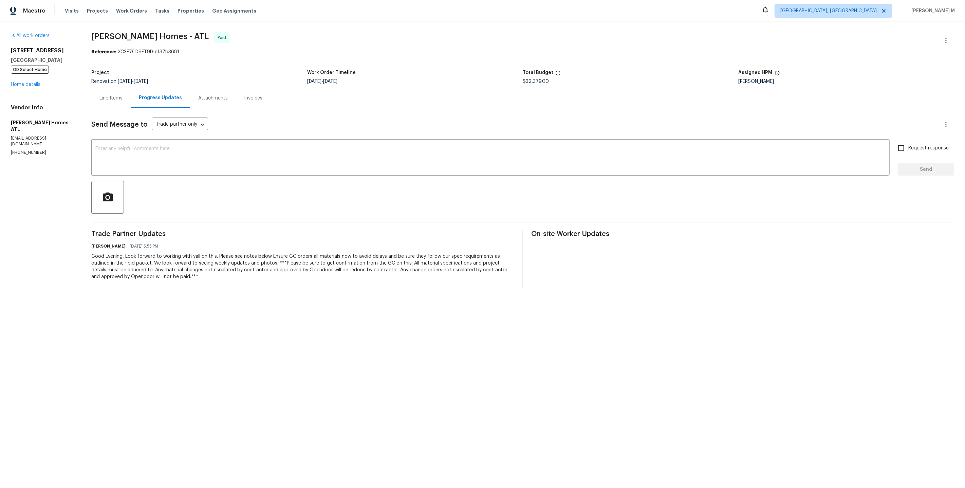
click at [30, 88] on div "All work orders 190 Derby St Athens, GA 30601 OD Select Home Home details Vendo…" at bounding box center [43, 93] width 64 height 123
click at [30, 86] on div "All work orders 190 Derby St Athens, GA 30601 OD Select Home Home details Vendo…" at bounding box center [43, 93] width 64 height 123
click at [23, 82] on link "Home details" at bounding box center [26, 84] width 30 height 5
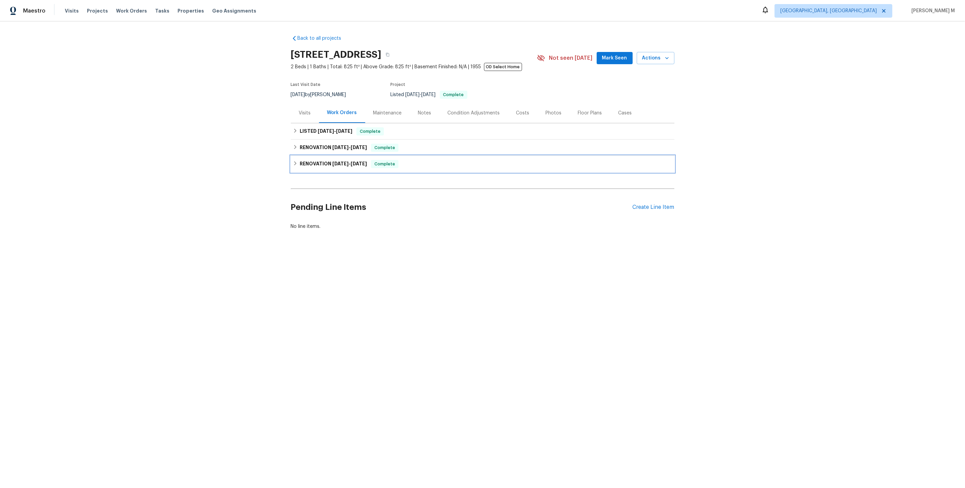
click at [338, 161] on span "6/3/25" at bounding box center [340, 163] width 16 height 5
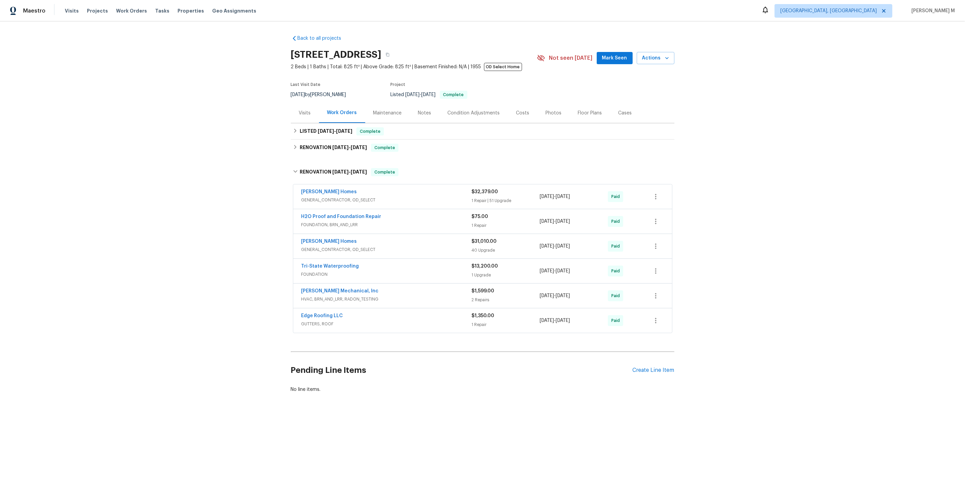
click at [315, 246] on span "GENERAL_CONTRACTOR, OD_SELECT" at bounding box center [386, 249] width 170 height 7
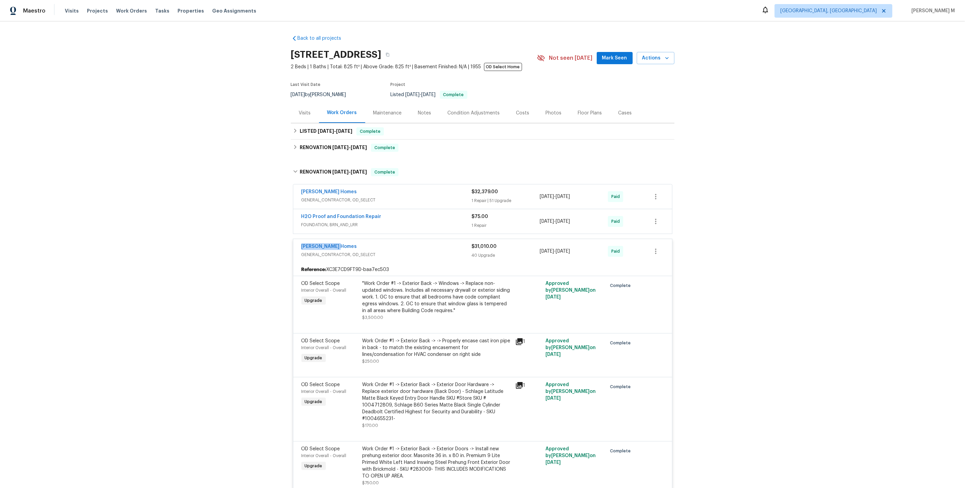
drag, startPoint x: 347, startPoint y: 243, endPoint x: 298, endPoint y: 238, distance: 48.8
click at [298, 239] on div "Therrien Homes GENERAL_CONTRACTOR, OD_SELECT $31,010.00 40 Upgrade 6/26/2025 - …" at bounding box center [482, 251] width 379 height 24
copy link "Therrien Homes"
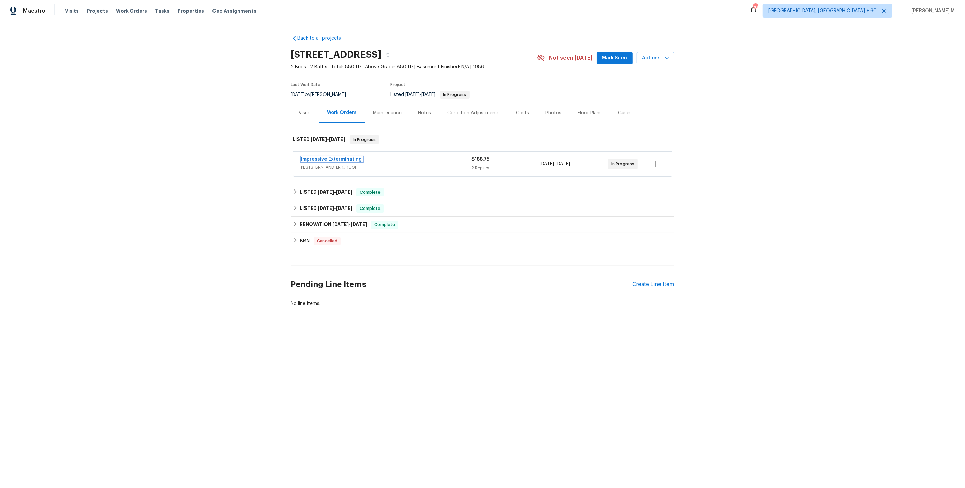
click at [334, 157] on link "Impressive Exterminating" at bounding box center [331, 159] width 61 height 5
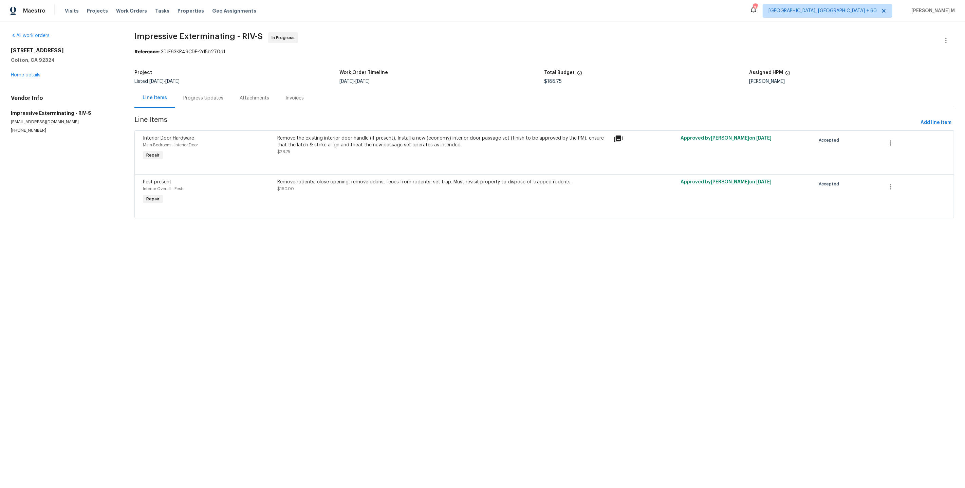
click at [183, 95] on div "Progress Updates" at bounding box center [203, 98] width 40 height 7
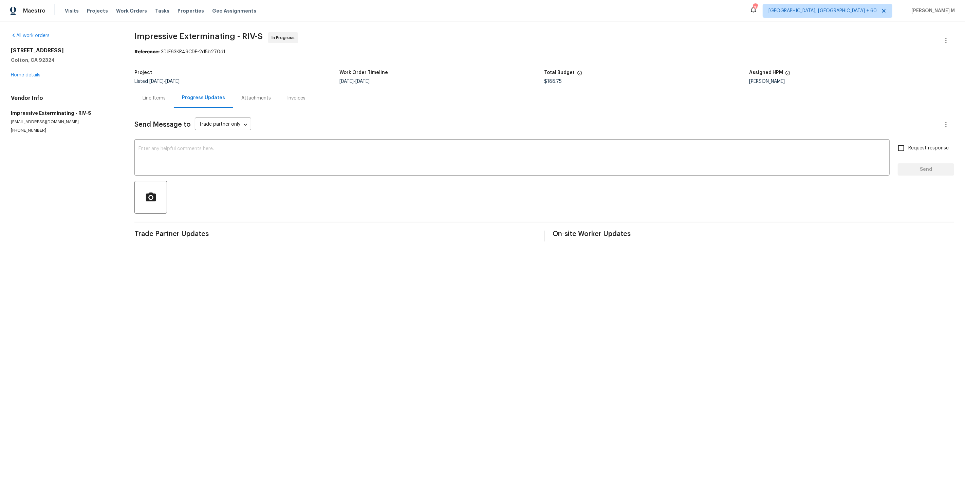
click at [150, 99] on div "Line Items" at bounding box center [153, 98] width 39 height 20
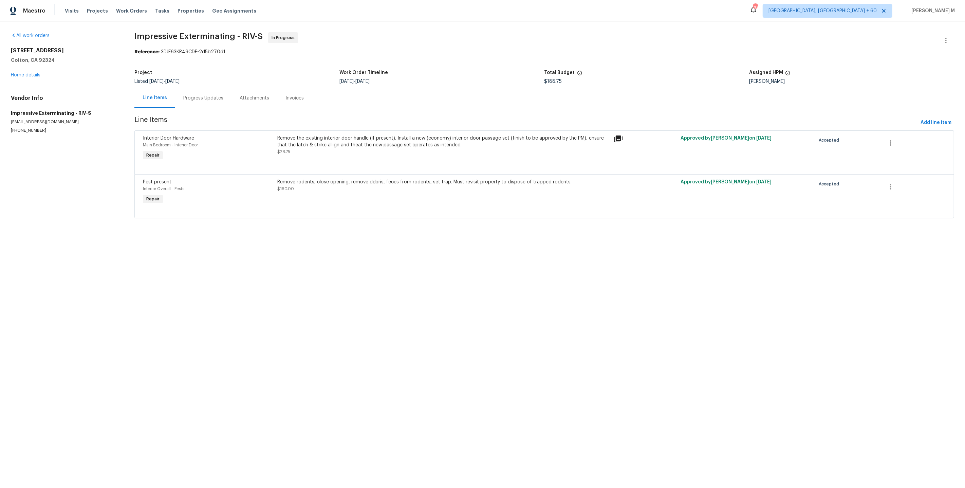
click at [31, 75] on div "[STREET_ADDRESS] Home details" at bounding box center [64, 62] width 107 height 31
click at [18, 73] on link "Home details" at bounding box center [26, 75] width 30 height 5
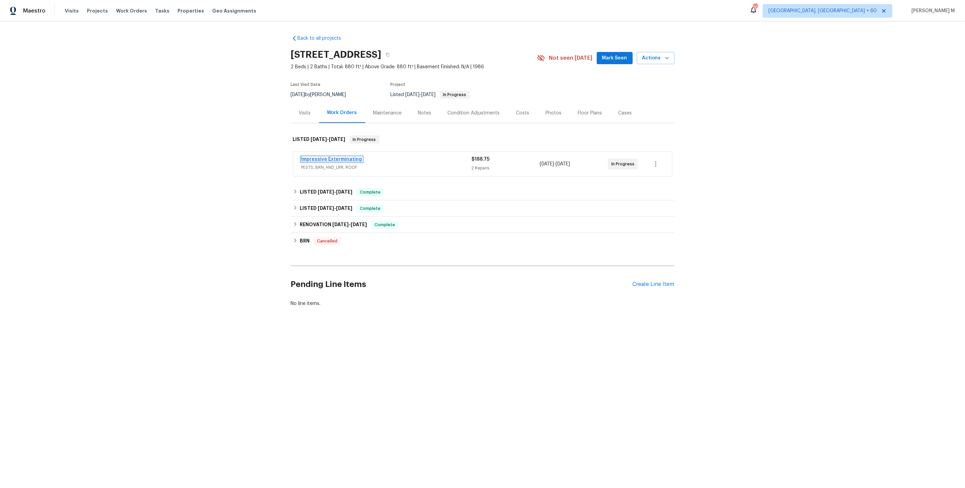
click at [338, 157] on link "Impressive Exterminating" at bounding box center [331, 159] width 61 height 5
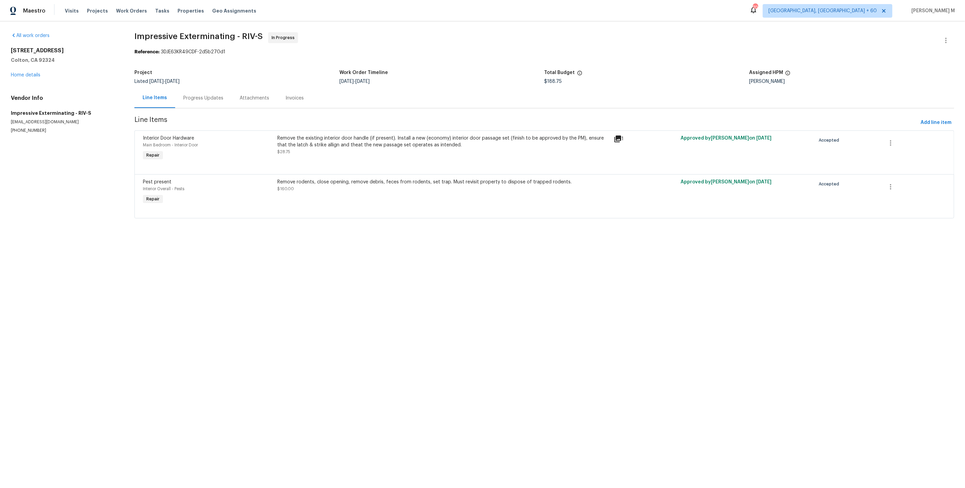
click at [345, 149] on div "Remove the existing interior door handle (if present). Install a new (economy) …" at bounding box center [443, 145] width 332 height 20
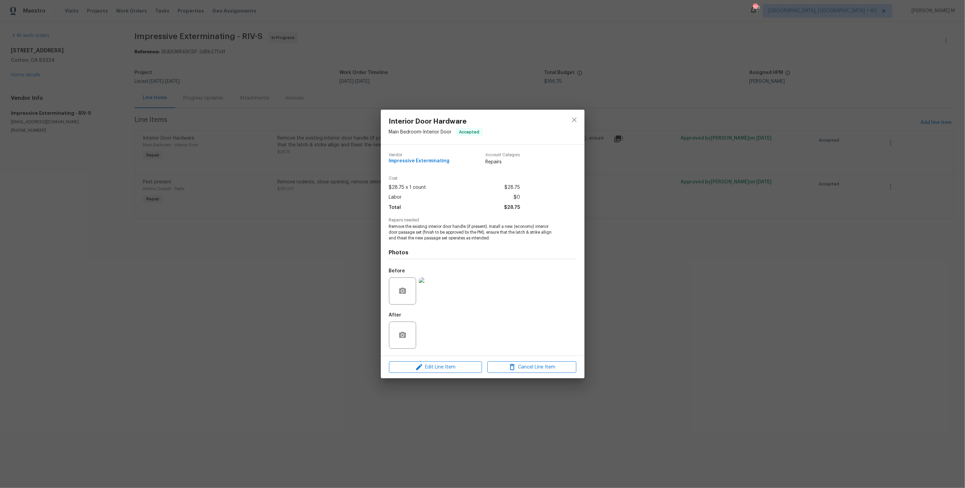
click at [435, 302] on img at bounding box center [432, 290] width 27 height 27
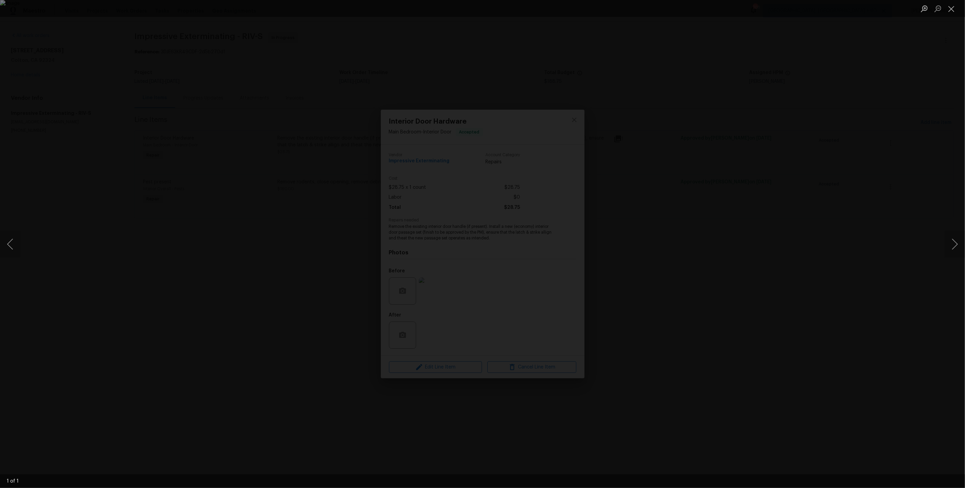
click at [788, 187] on div "Lightbox" at bounding box center [482, 244] width 965 height 488
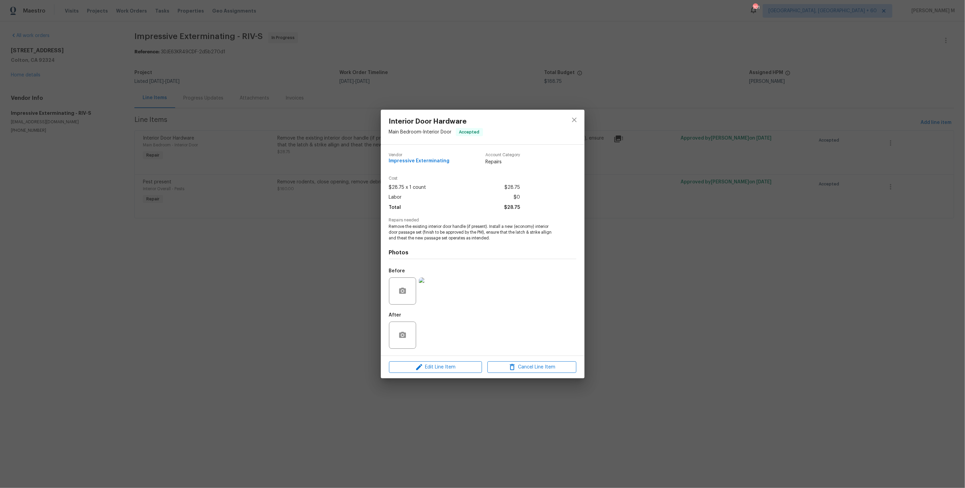
click at [645, 255] on div "Interior Door Hardware Main Bedroom - Interior Door Accepted Vendor Impressive …" at bounding box center [482, 244] width 965 height 488
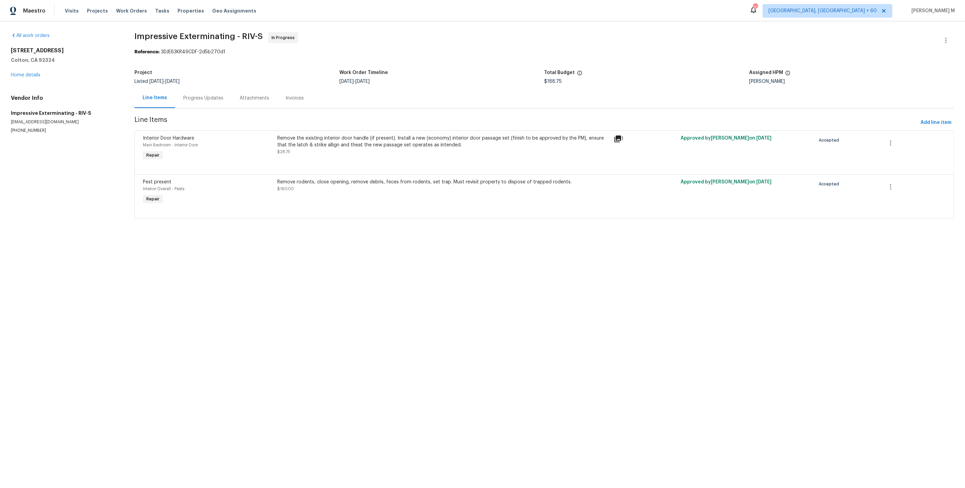
click at [310, 190] on div "Remove rodents, close opening, remove debris, feces from rodents, set trap. Mus…" at bounding box center [443, 191] width 336 height 31
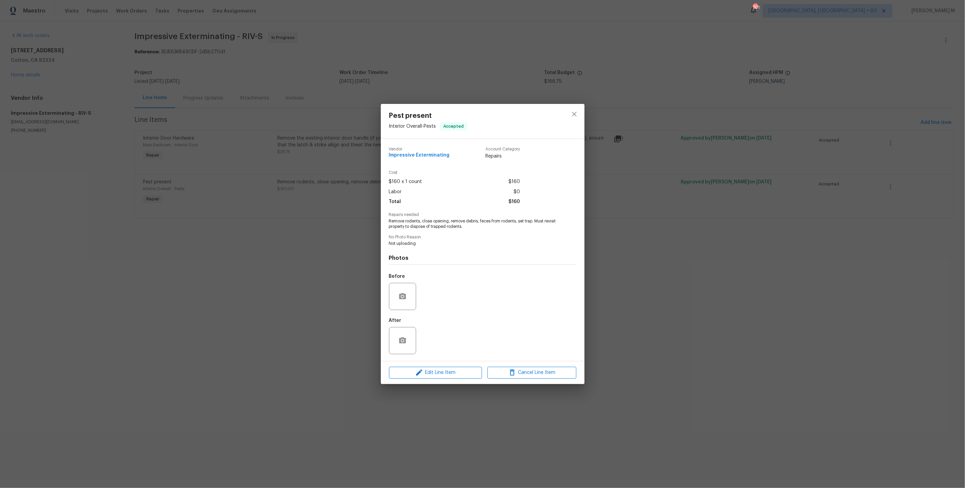
click at [627, 266] on div "Pest present Interior Overall - Pests Accepted Vendor Impressive Exterminating …" at bounding box center [482, 244] width 965 height 488
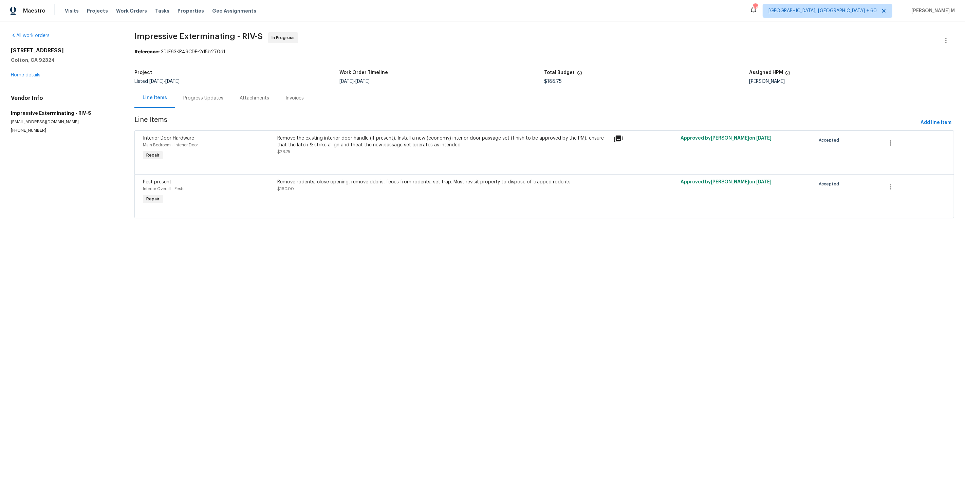
click at [398, 144] on div "Remove the existing interior door handle (if present). Install a new (economy) …" at bounding box center [443, 142] width 332 height 14
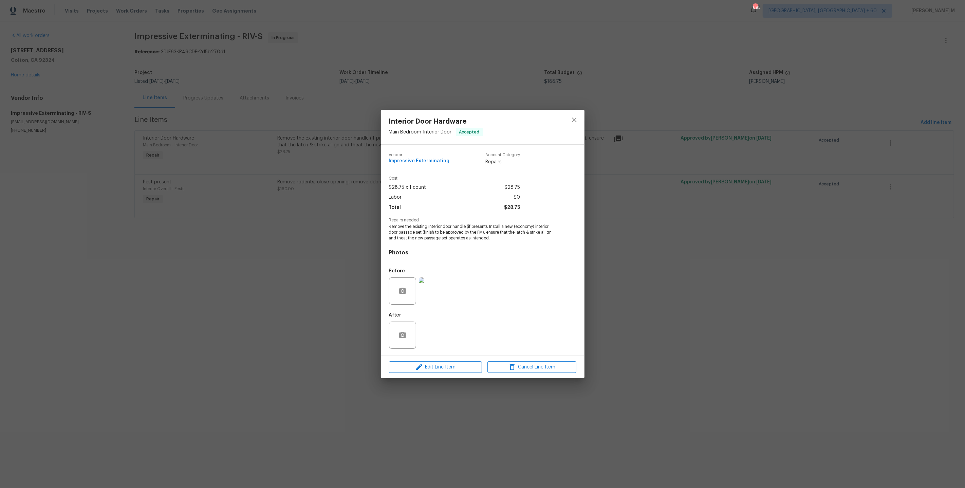
click at [657, 294] on div "Interior Door Hardware Main Bedroom - Interior Door Accepted Vendor Impressive …" at bounding box center [482, 244] width 965 height 488
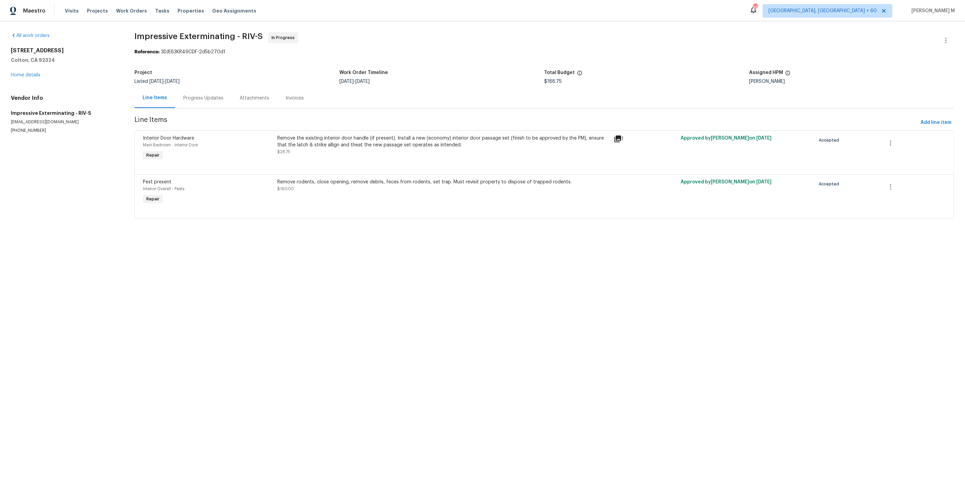
click at [15, 75] on div "[STREET_ADDRESS] Home details" at bounding box center [64, 62] width 107 height 31
click at [19, 74] on link "Home details" at bounding box center [26, 75] width 30 height 5
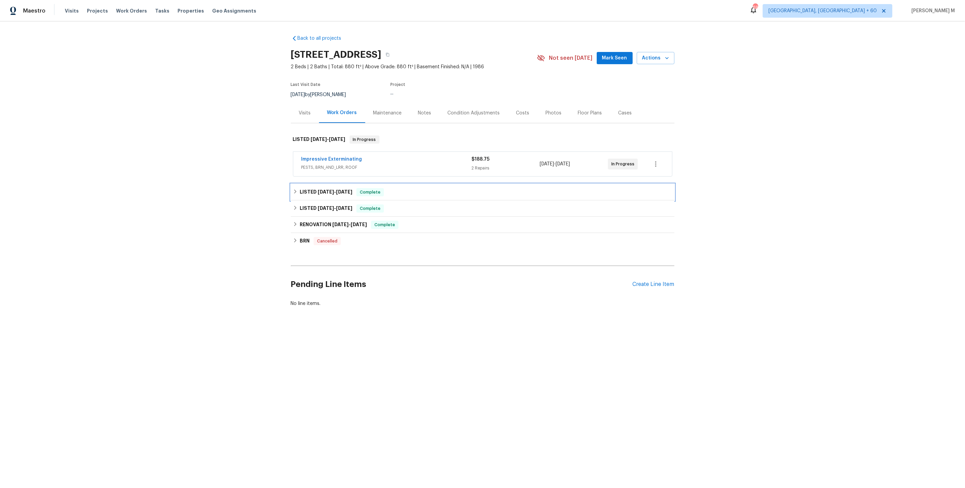
click at [317, 184] on div "LISTED [DATE] - [DATE] Complete" at bounding box center [482, 192] width 383 height 16
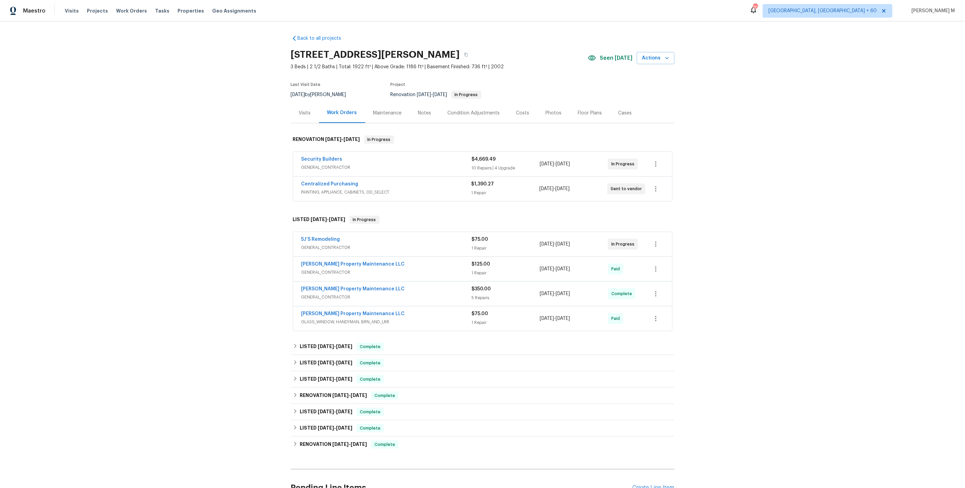
click at [341, 164] on span "GENERAL_CONTRACTOR" at bounding box center [386, 167] width 170 height 7
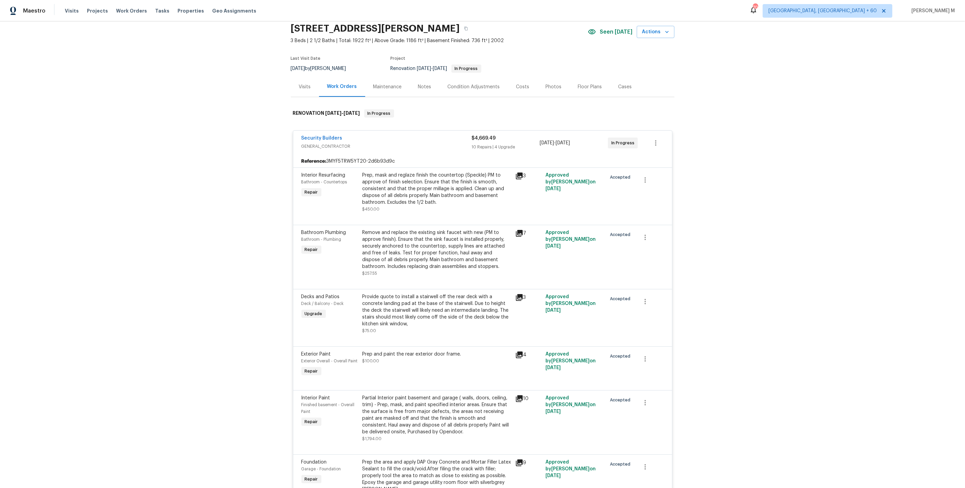
scroll to position [29, 0]
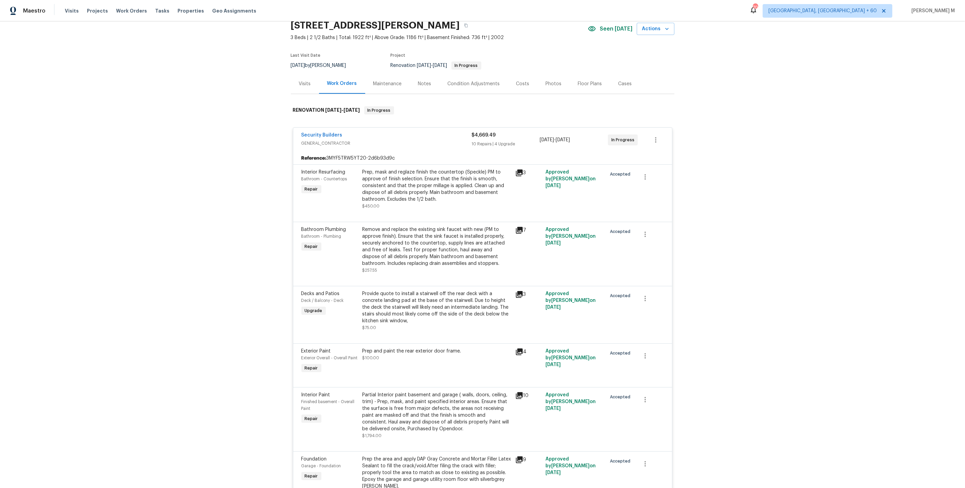
click at [420, 176] on div "Prep, mask and reglaze finish the countertop (Speckle) PM to approve of finish …" at bounding box center [436, 186] width 149 height 34
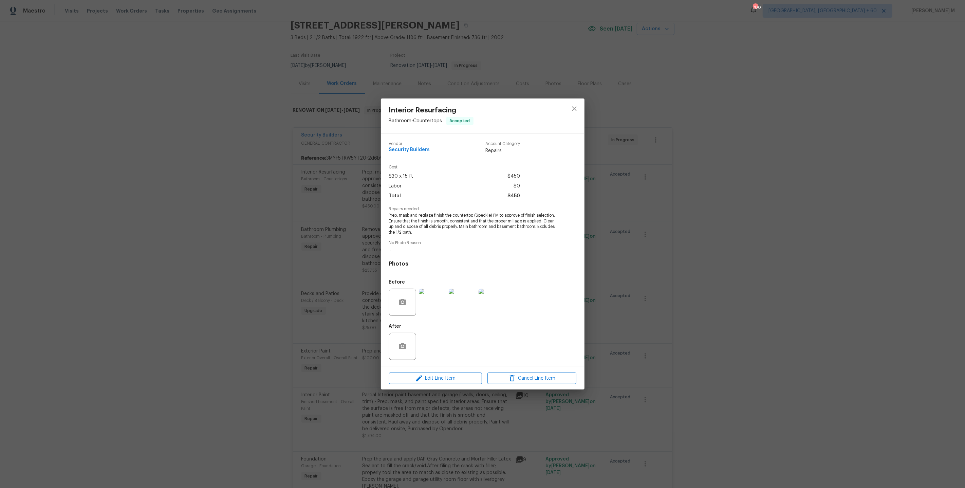
click at [425, 296] on img at bounding box center [432, 301] width 27 height 27
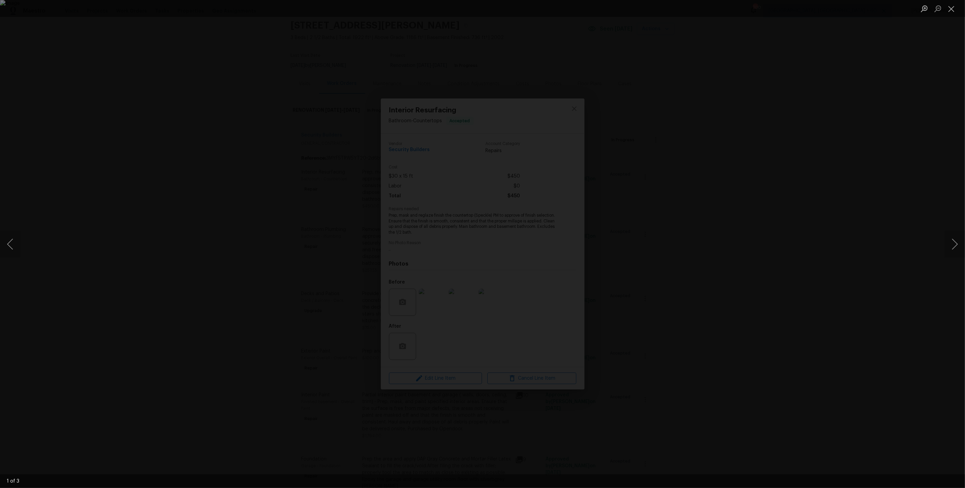
click at [736, 223] on div "Lightbox" at bounding box center [482, 244] width 965 height 488
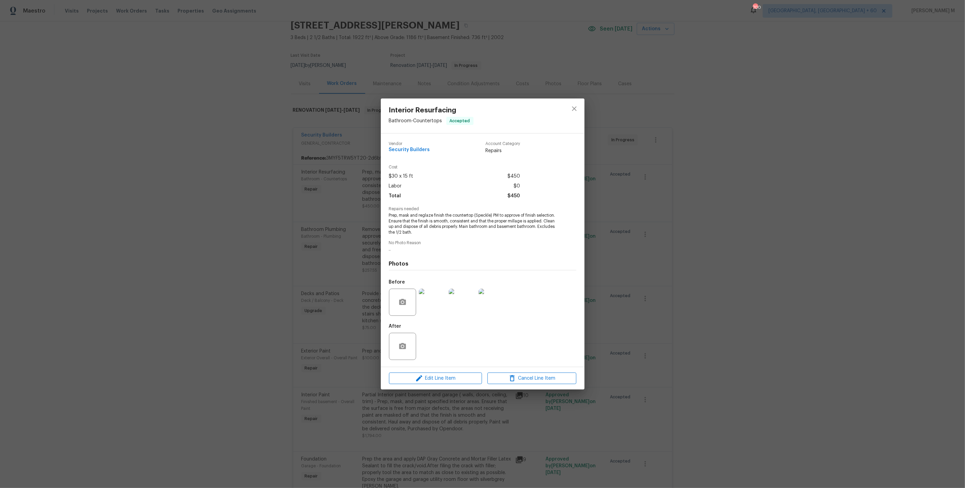
click at [684, 226] on div "Interior Resurfacing Bathroom - Countertops Accepted Vendor Security Builders A…" at bounding box center [482, 244] width 965 height 488
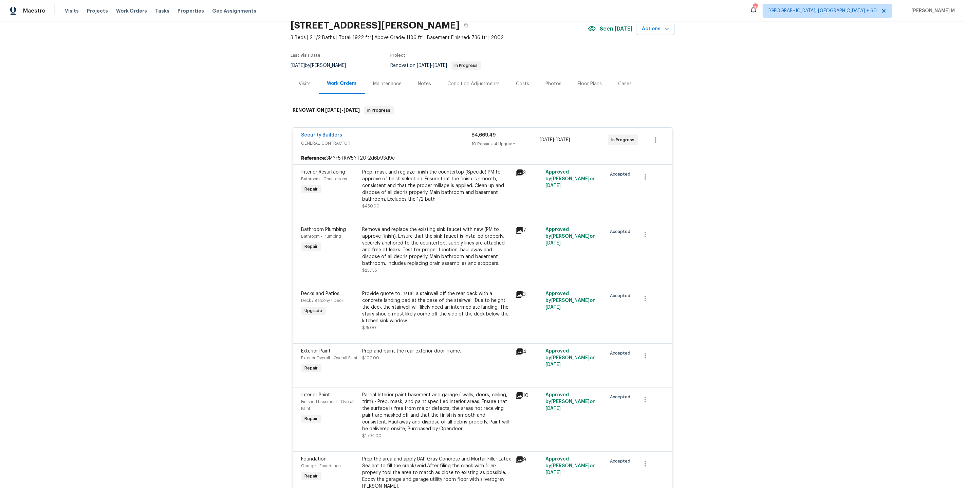
click at [432, 237] on div "Remove and replace the existing sink faucet with new (PM to approve finish). En…" at bounding box center [436, 246] width 149 height 41
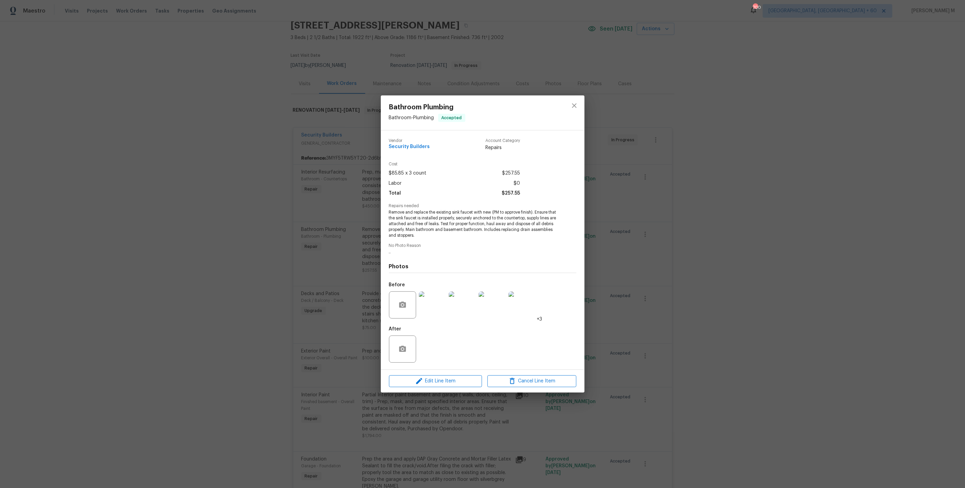
click at [435, 307] on img at bounding box center [432, 304] width 27 height 27
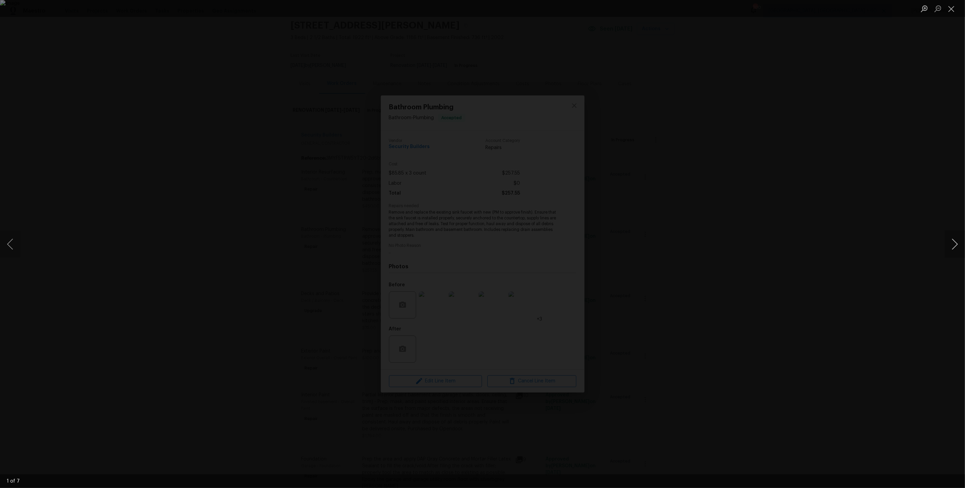
click at [960, 242] on button "Next image" at bounding box center [954, 243] width 20 height 27
click at [882, 167] on div "Lightbox" at bounding box center [482, 244] width 965 height 488
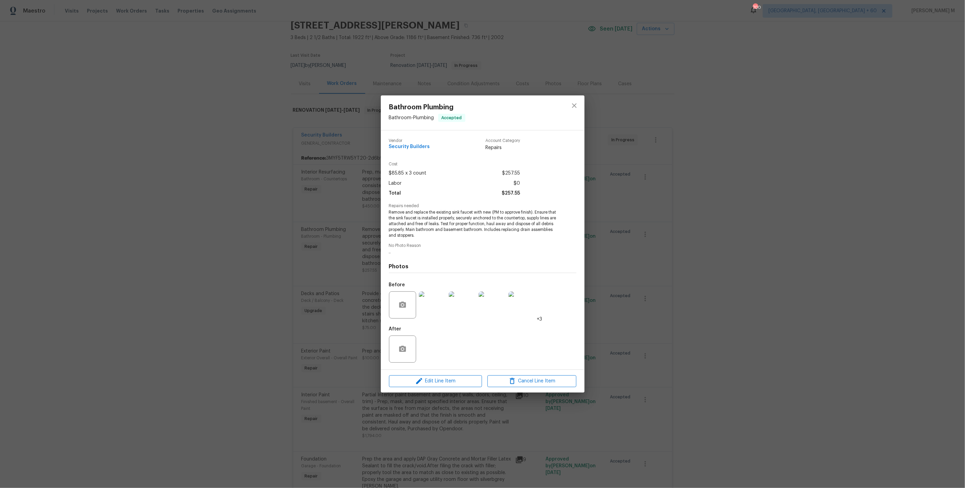
click at [880, 167] on div "Bathroom Plumbing Bathroom - Plumbing Accepted Vendor Security Builders Account…" at bounding box center [482, 244] width 965 height 488
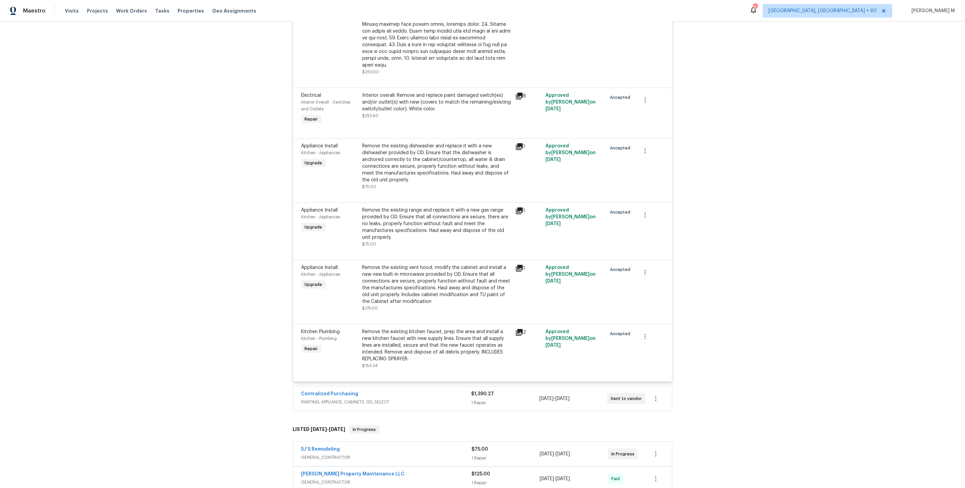
scroll to position [726, 0]
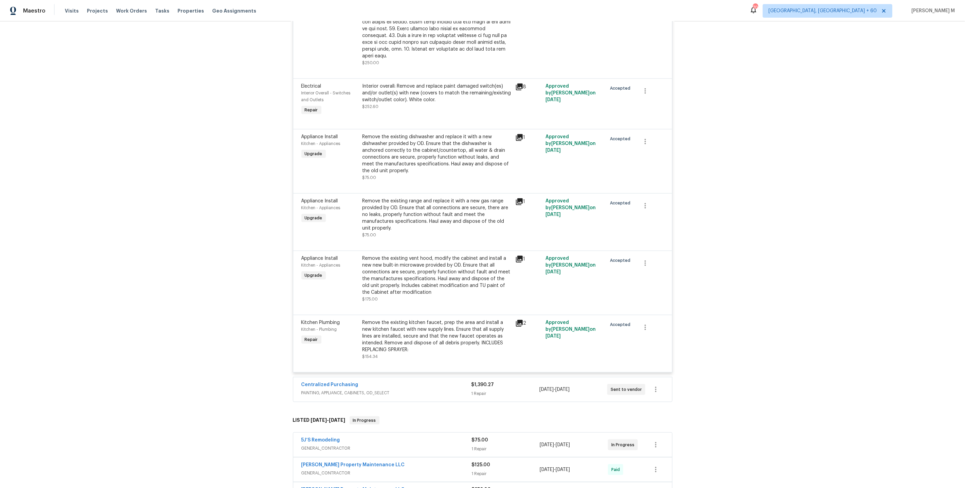
click at [312, 389] on span "PAINTING, APPLIANCE, CABINETS, OD_SELECT" at bounding box center [386, 392] width 170 height 7
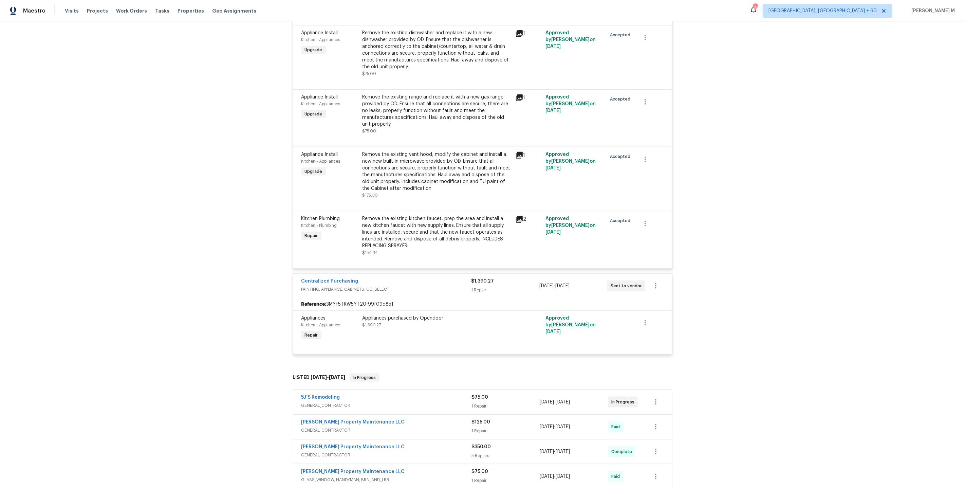
scroll to position [0, 0]
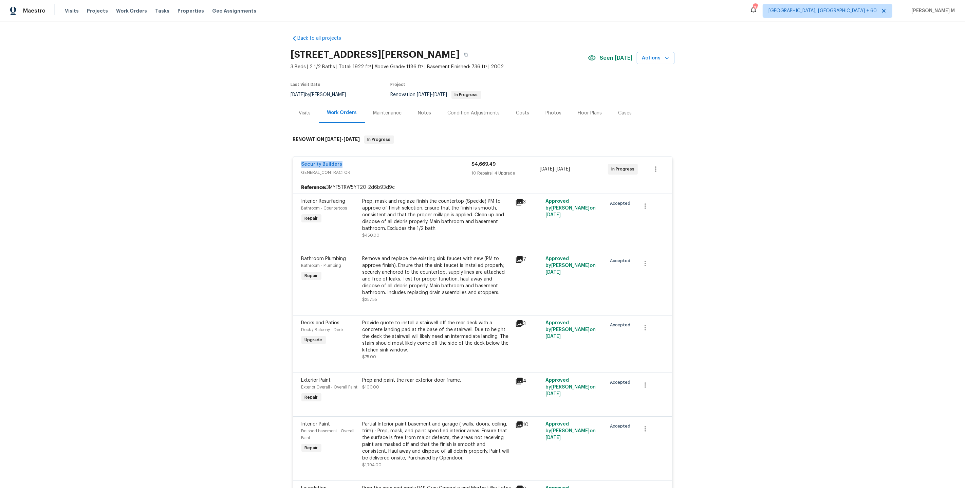
drag, startPoint x: 358, startPoint y: 158, endPoint x: 247, endPoint y: 158, distance: 110.6
click at [247, 158] on div "Back to all projects 3519 Cast Palm Dr, Buford, GA 30519 3 Beds | 2 1/2 Baths |…" at bounding box center [482, 254] width 965 height 466
copy link "Security Builders"
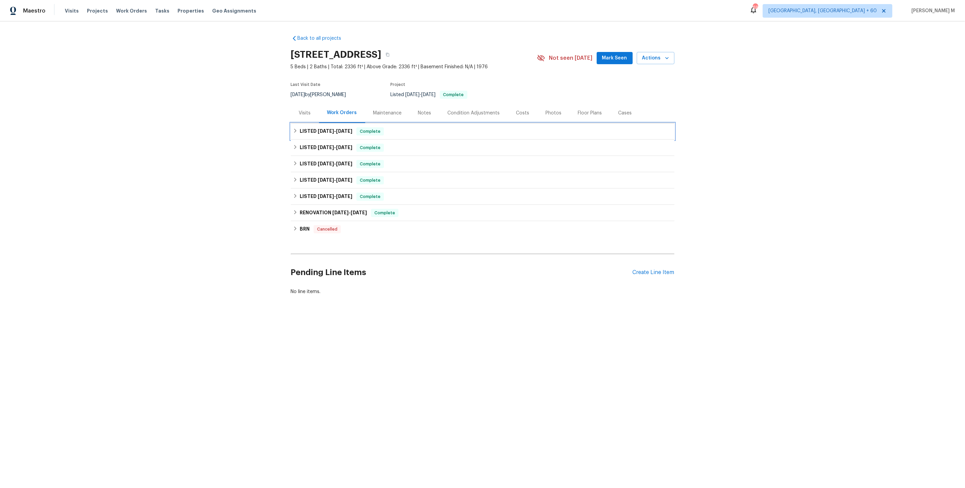
click at [329, 129] on span "[DATE] - [DATE]" at bounding box center [335, 131] width 35 height 5
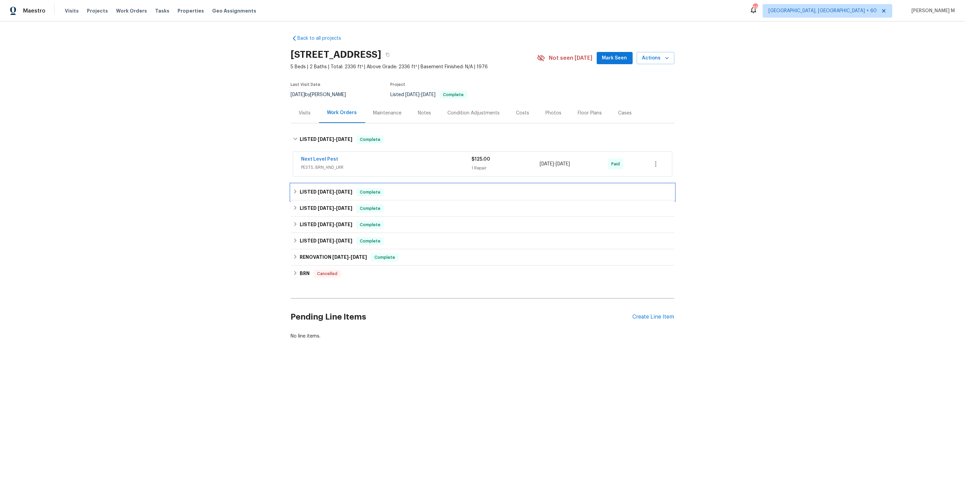
click at [316, 188] on h6 "LISTED [DATE] - [DATE]" at bounding box center [326, 192] width 53 height 8
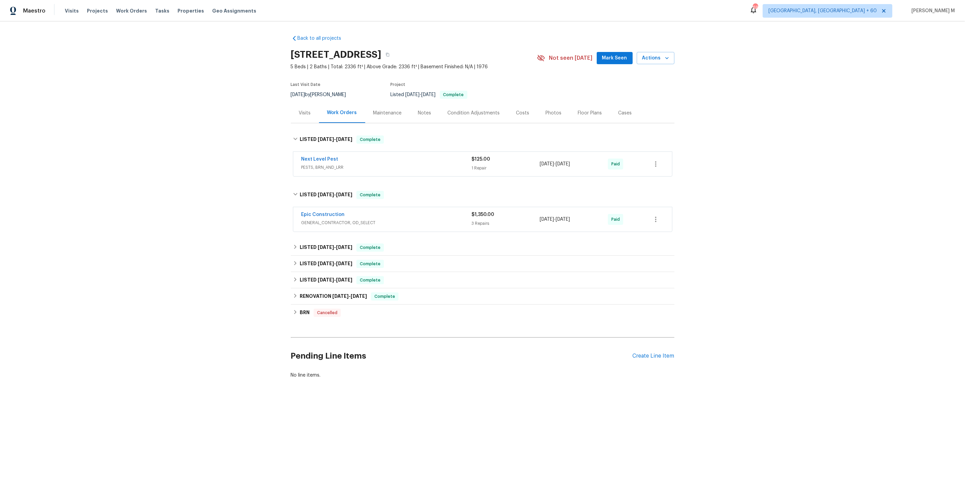
click at [326, 213] on div "Epic Construction" at bounding box center [386, 215] width 170 height 8
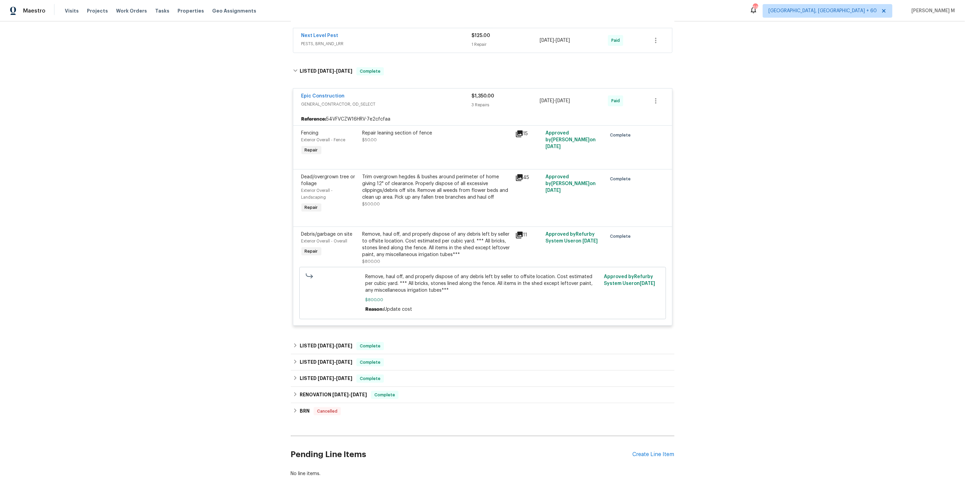
scroll to position [124, 0]
click at [332, 337] on div "LISTED [DATE] - [DATE] Complete" at bounding box center [482, 345] width 383 height 16
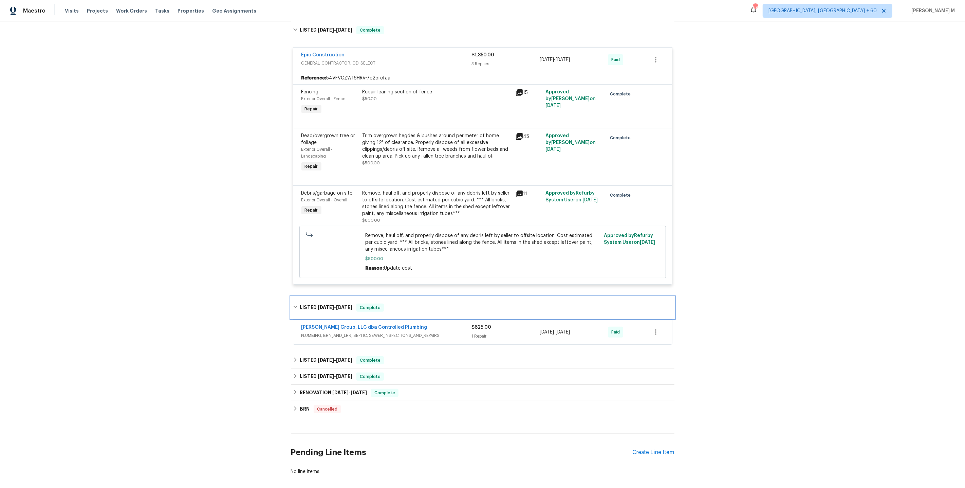
scroll to position [172, 0]
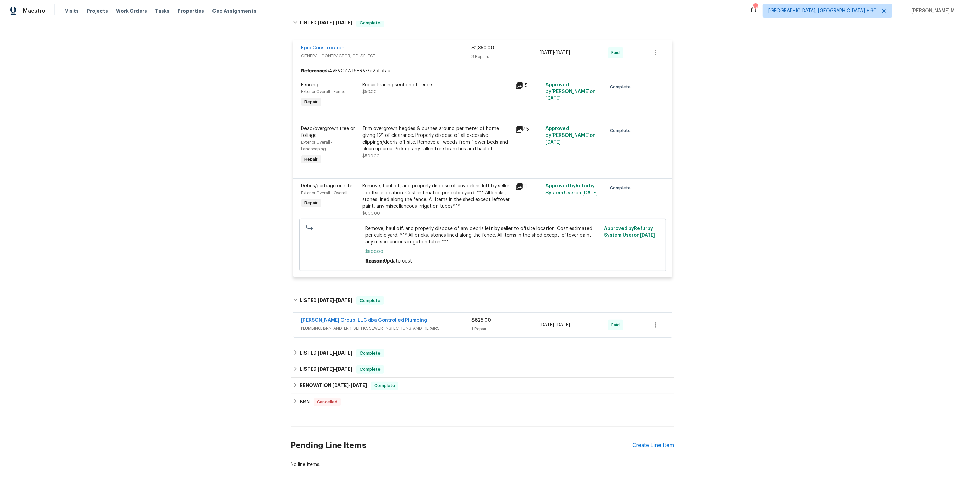
click at [324, 325] on span "PLUMBING, BRN_AND_LRR, SEPTIC, SEWER_INSPECTIONS_AND_REPAIRS" at bounding box center [386, 328] width 170 height 7
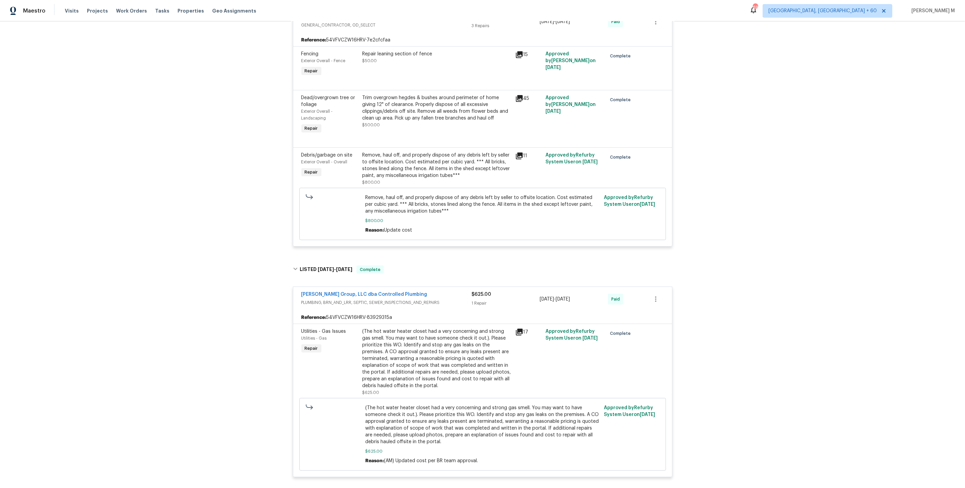
scroll to position [351, 0]
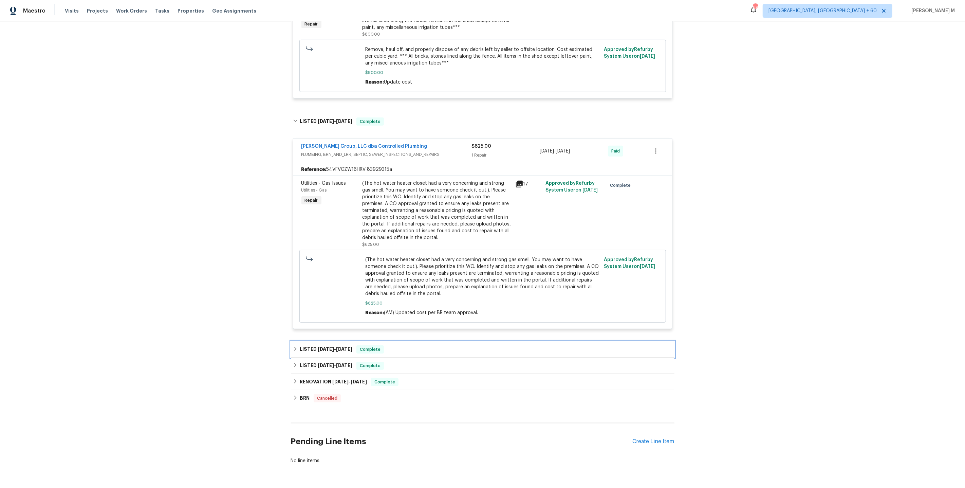
click at [325, 346] on span "[DATE]" at bounding box center [326, 348] width 16 height 5
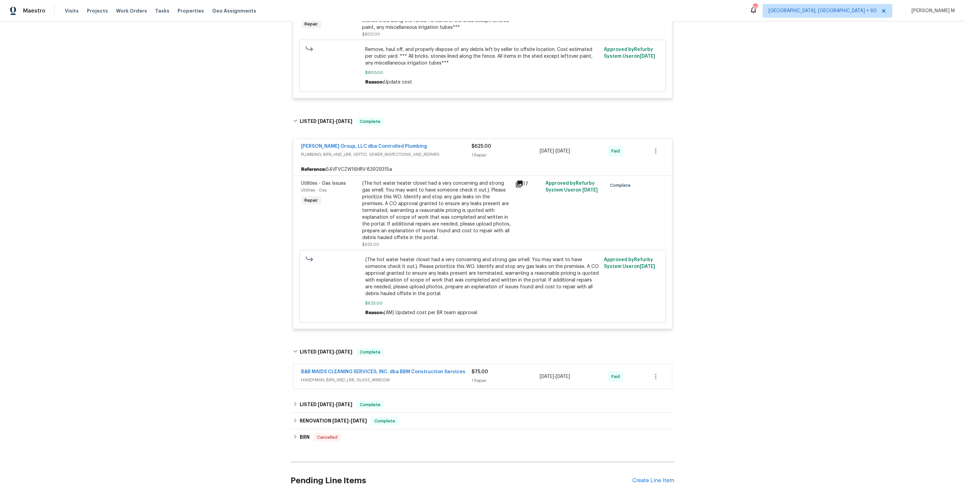
click at [322, 376] on span "HANDYMAN, BRN_AND_LRR, GLASS_WINDOW" at bounding box center [386, 379] width 170 height 7
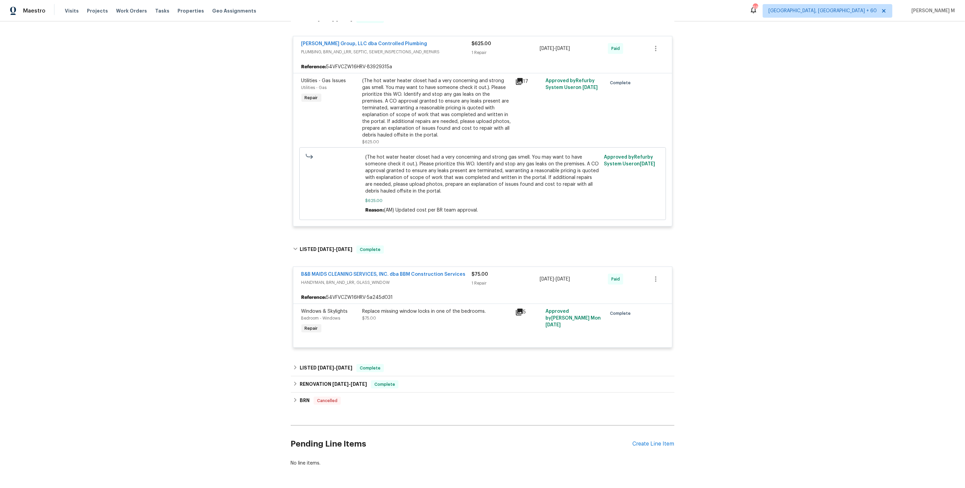
scroll to position [0, 0]
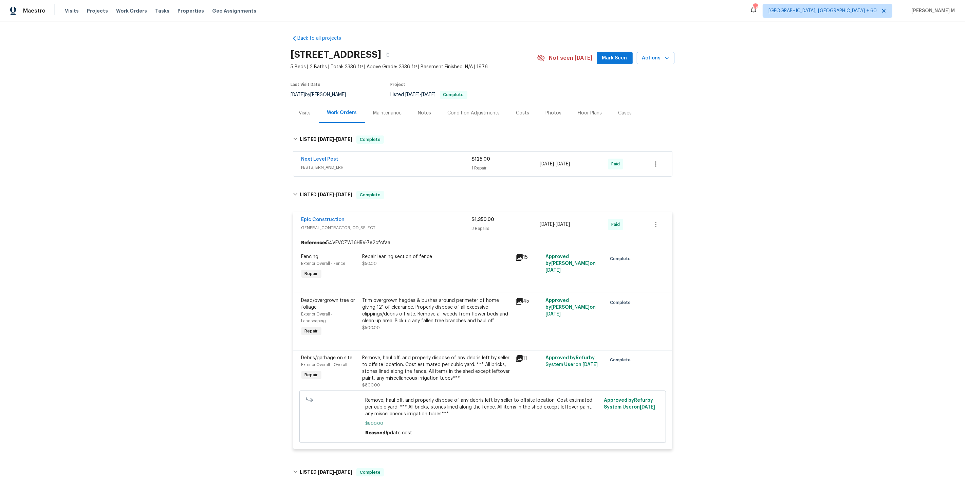
click at [388, 110] on div "Maintenance" at bounding box center [387, 113] width 29 height 7
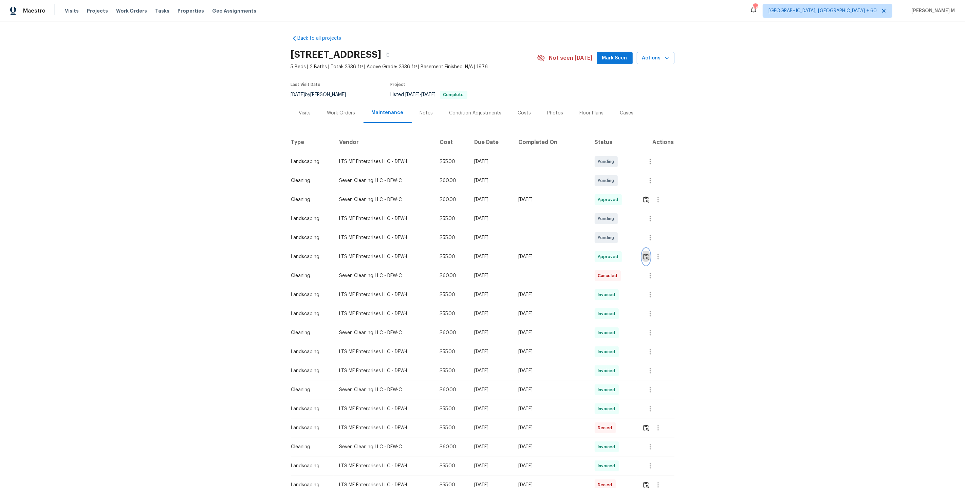
click at [646, 256] on img "button" at bounding box center [646, 256] width 6 height 6
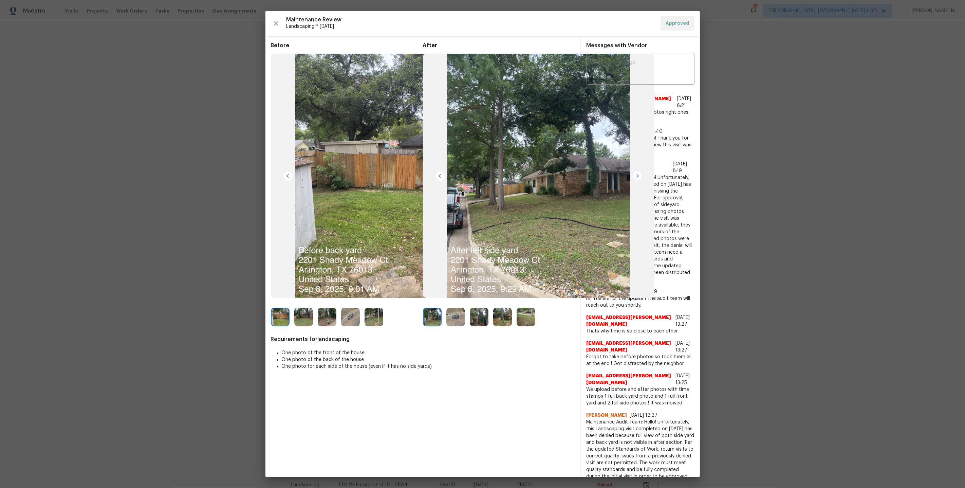
click at [530, 322] on img at bounding box center [525, 316] width 19 height 19
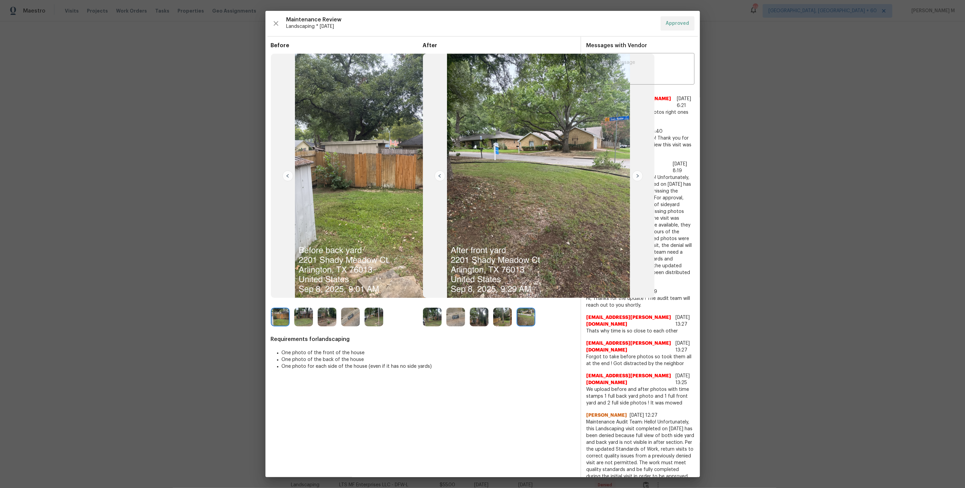
click at [503, 320] on img at bounding box center [502, 316] width 19 height 19
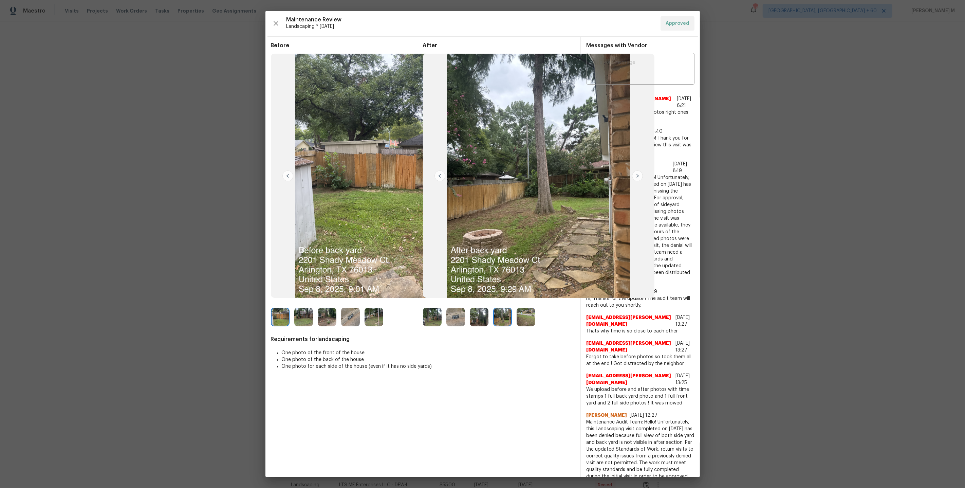
click at [519, 315] on img at bounding box center [525, 316] width 19 height 19
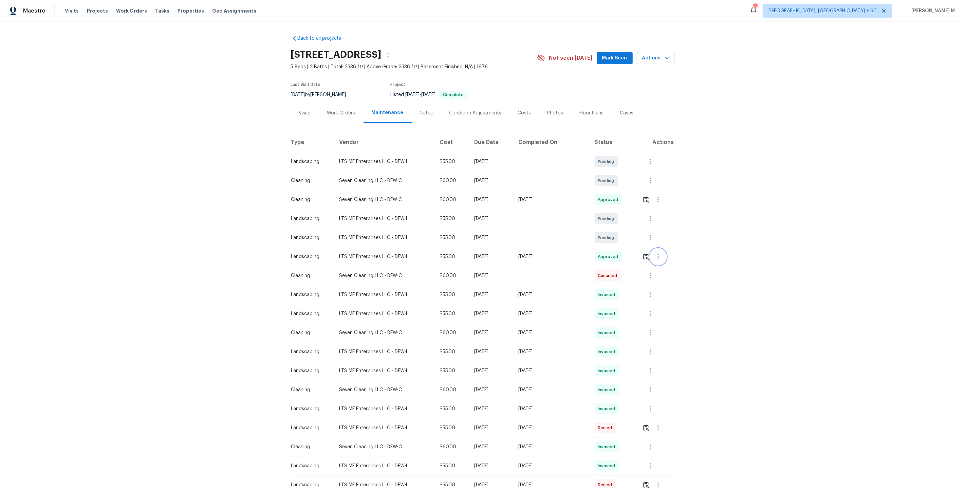
click at [657, 257] on button "button" at bounding box center [658, 256] width 16 height 16
click at [657, 257] on li "Message vendor" at bounding box center [675, 253] width 48 height 11
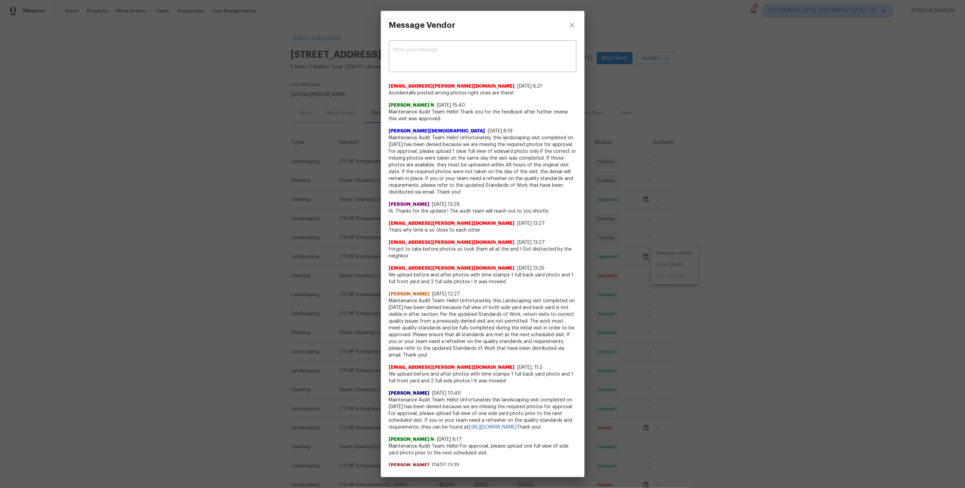
drag, startPoint x: 401, startPoint y: 119, endPoint x: 473, endPoint y: 128, distance: 72.1
click at [473, 128] on div "[PERSON_NAME][DEMOGRAPHIC_DATA] [DATE] 8:19 Maintenance Audit Team: Hello! Unfo…" at bounding box center [482, 158] width 187 height 73
click at [645, 202] on div "Message Vendor x ​ ec00cee8-00b2-4029-9dc0-37986488cad8+edwin@subcontractors.op…" at bounding box center [482, 244] width 965 height 488
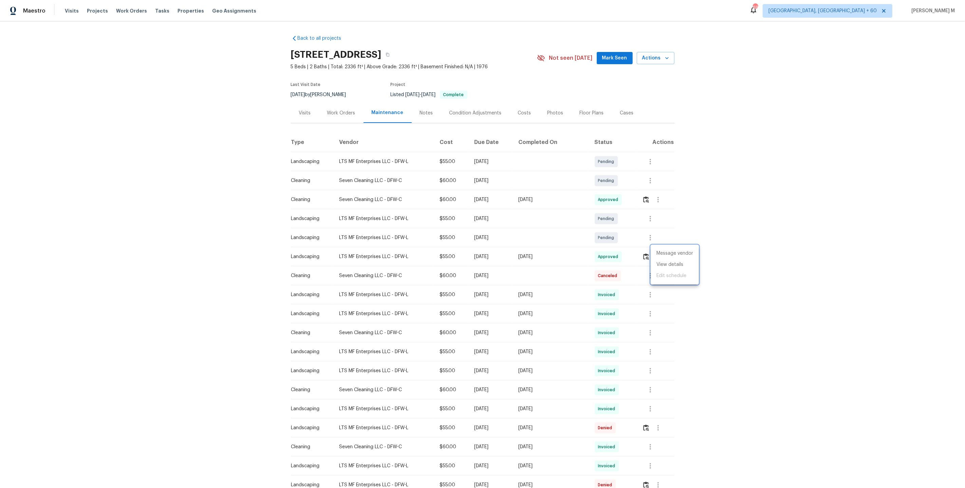
click at [341, 114] on div at bounding box center [482, 244] width 965 height 488
click at [333, 115] on div "Work Orders" at bounding box center [341, 113] width 44 height 20
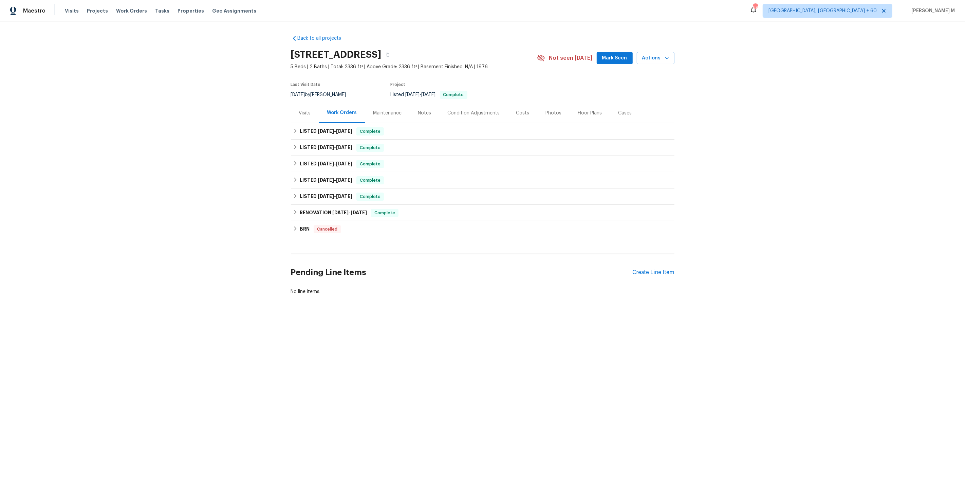
click at [380, 110] on div "Maintenance" at bounding box center [387, 113] width 29 height 7
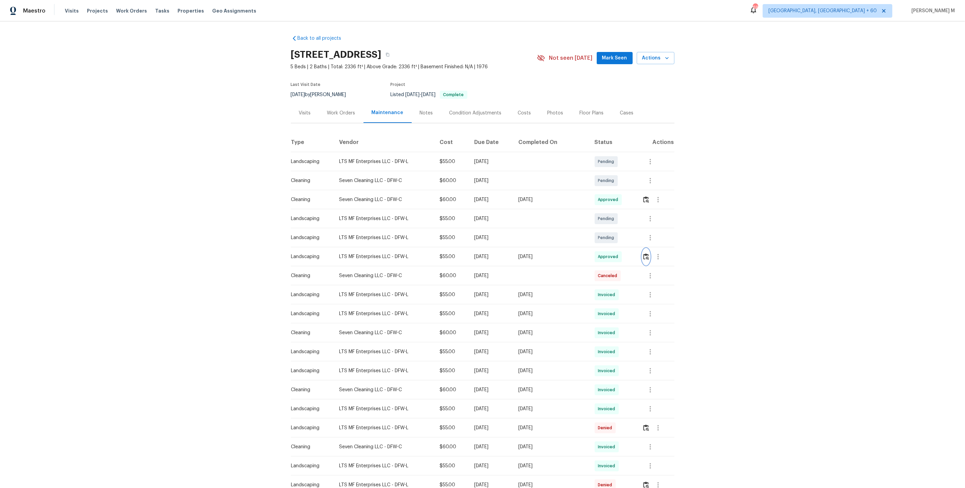
click at [645, 248] on button "button" at bounding box center [646, 256] width 8 height 16
click at [646, 199] on button "button" at bounding box center [646, 199] width 8 height 16
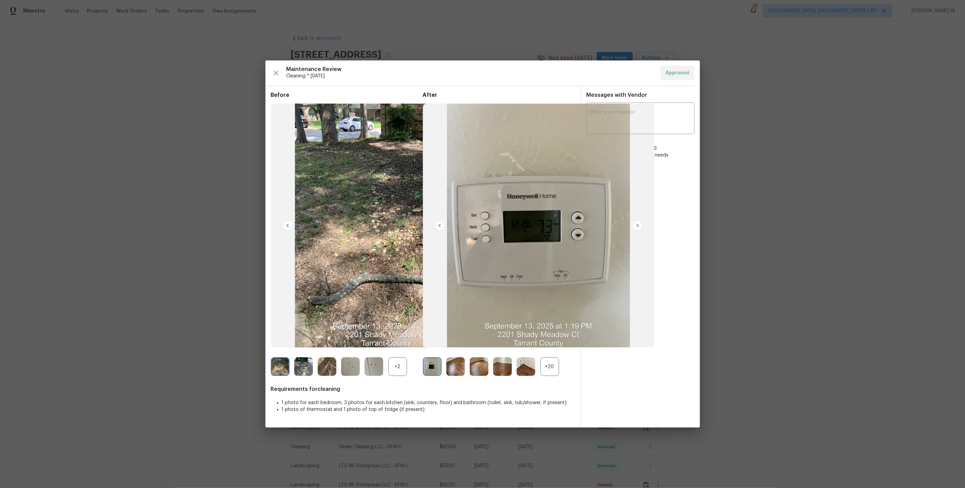
click at [547, 369] on div "+20" at bounding box center [549, 366] width 19 height 19
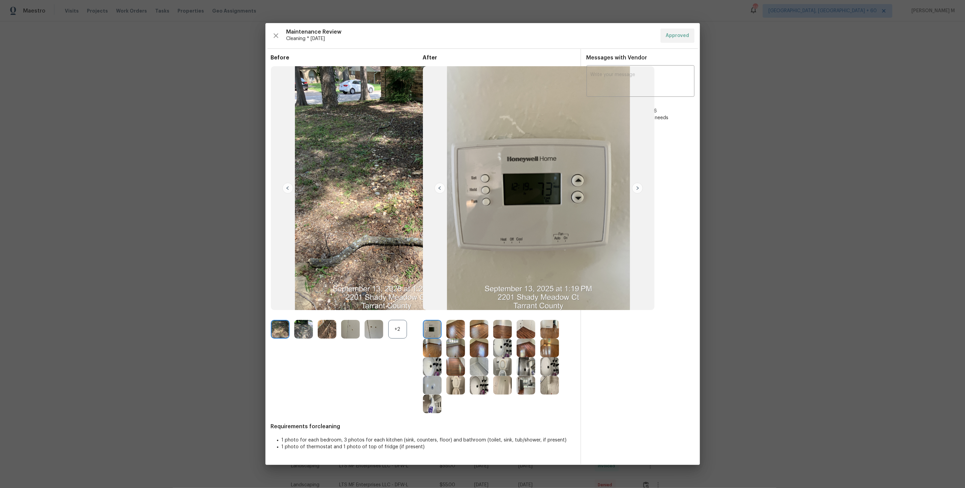
click at [320, 351] on div "Before +2" at bounding box center [347, 233] width 152 height 359
click at [322, 332] on img at bounding box center [327, 329] width 19 height 19
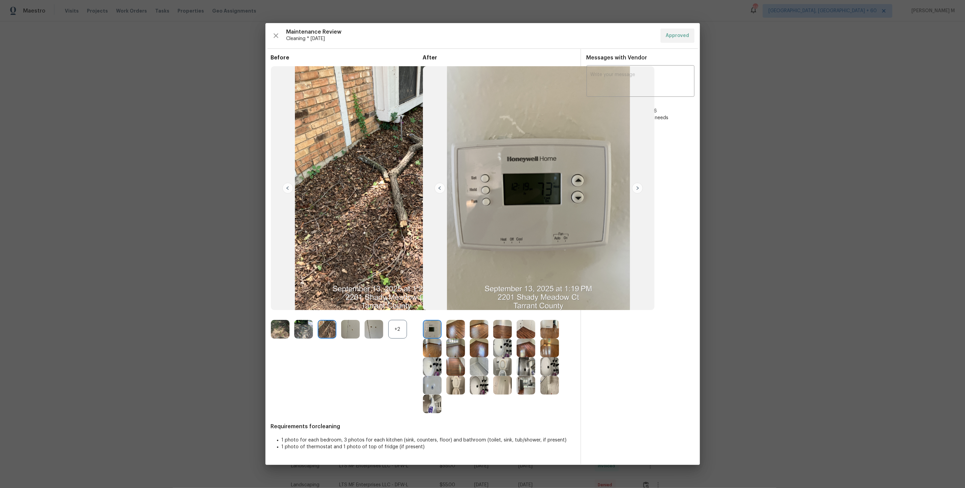
click at [395, 327] on div "+2" at bounding box center [397, 329] width 19 height 19
click at [345, 328] on img at bounding box center [350, 329] width 19 height 19
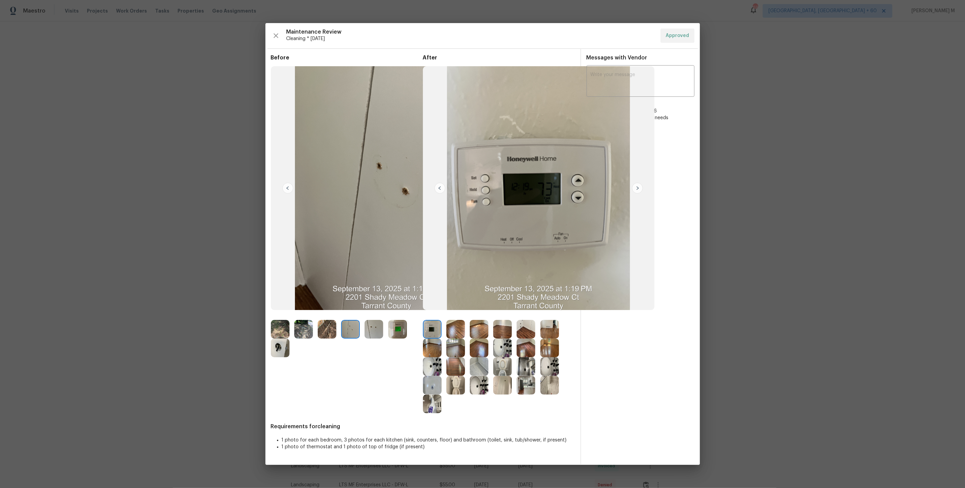
click at [373, 328] on img at bounding box center [373, 329] width 19 height 19
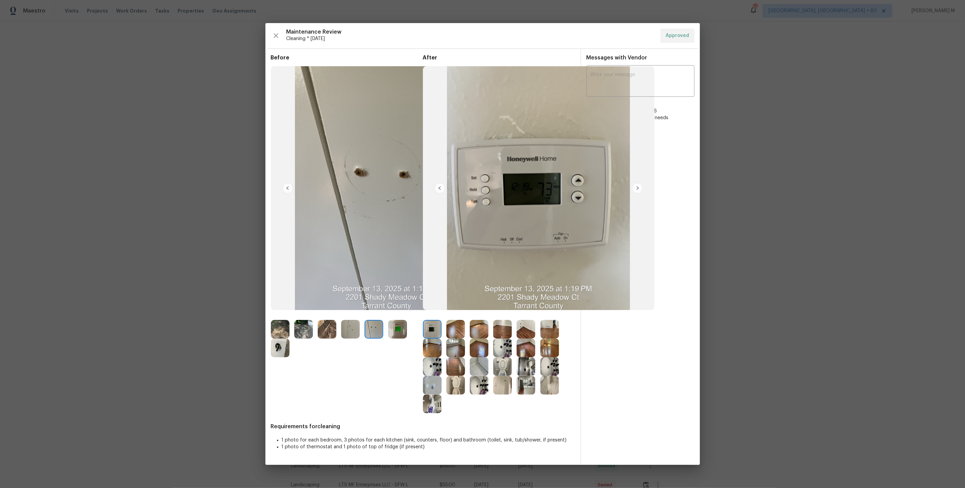
click at [373, 328] on img at bounding box center [373, 329] width 19 height 19
click at [351, 329] on img at bounding box center [350, 329] width 19 height 19
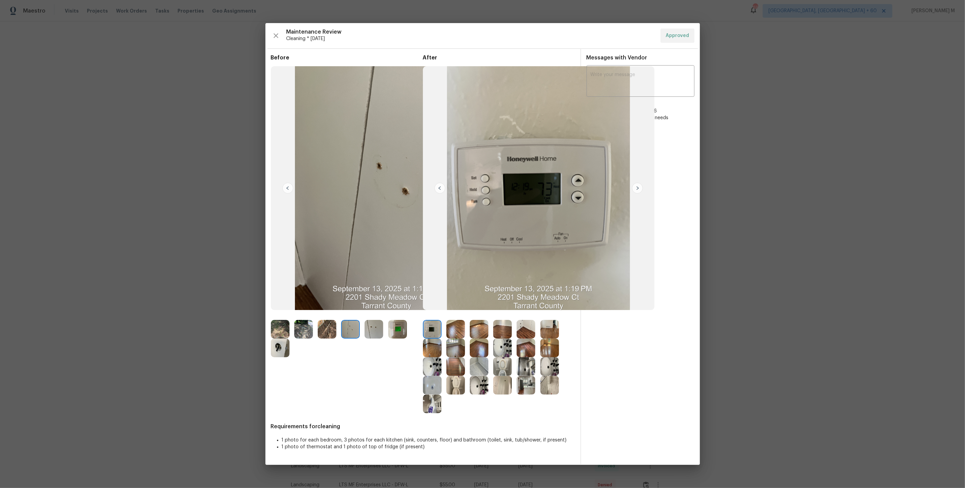
click at [325, 326] on img at bounding box center [327, 329] width 19 height 19
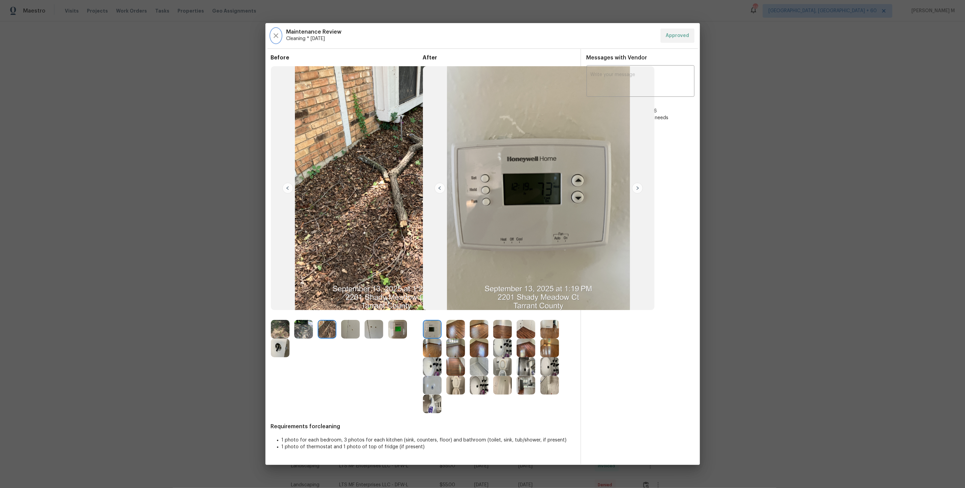
click at [275, 33] on icon "button" at bounding box center [276, 36] width 8 height 8
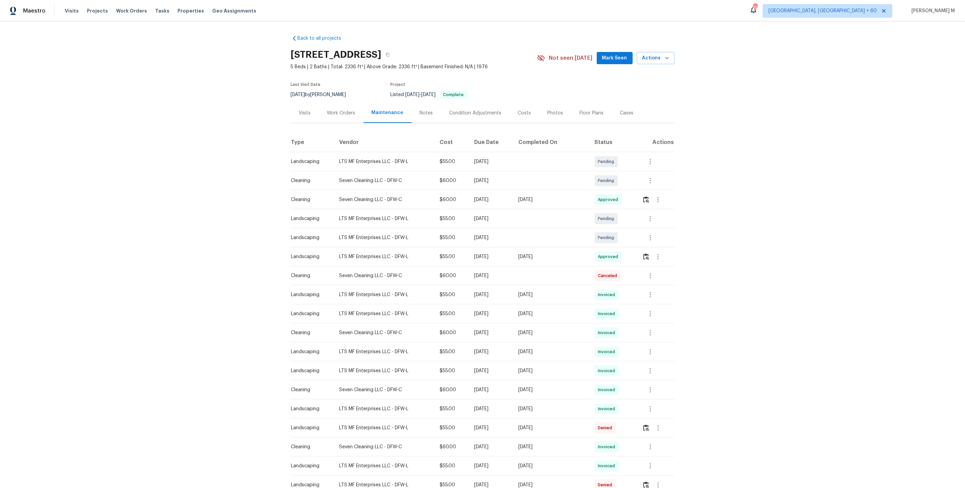
click at [343, 115] on div "Work Orders" at bounding box center [341, 113] width 44 height 20
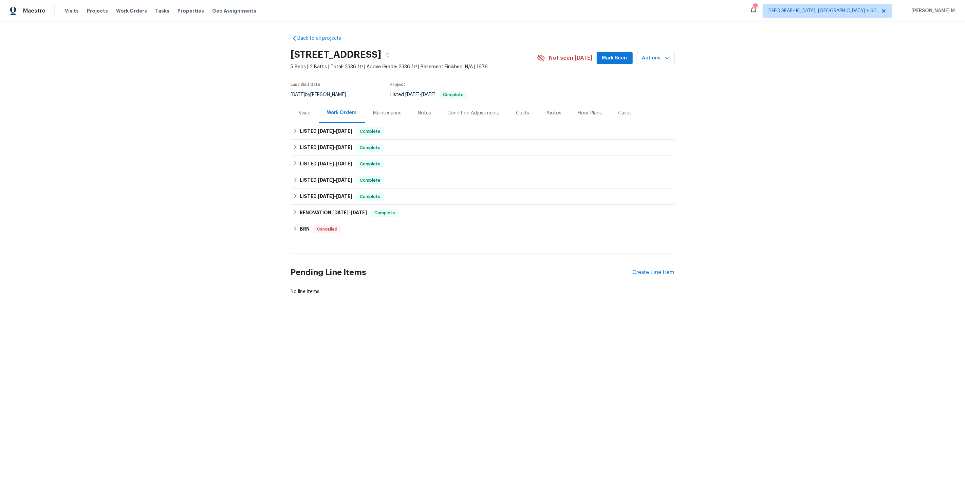
click at [299, 103] on div "Visits" at bounding box center [305, 113] width 28 height 20
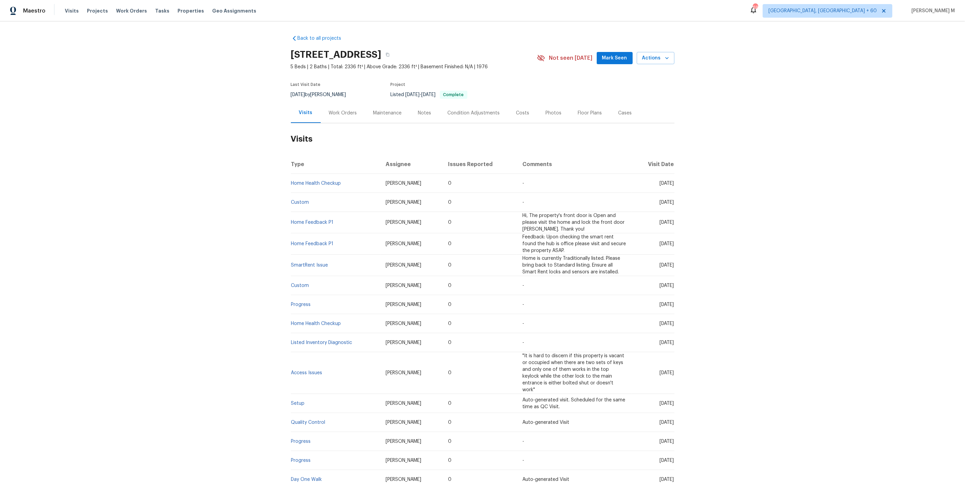
click at [391, 111] on div "Maintenance" at bounding box center [387, 113] width 29 height 7
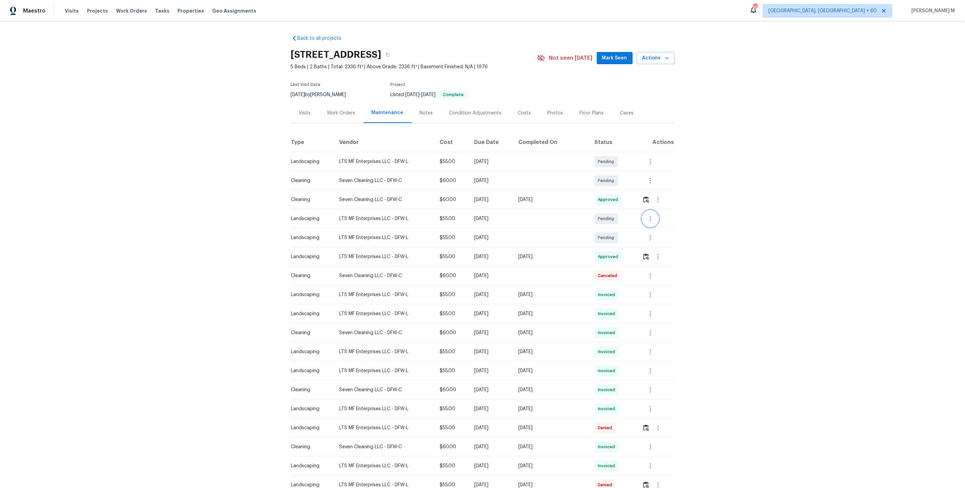
click at [652, 214] on icon "button" at bounding box center [650, 218] width 8 height 8
click at [619, 225] on div at bounding box center [482, 244] width 965 height 488
click at [646, 236] on button "button" at bounding box center [650, 237] width 16 height 16
click at [646, 236] on li "Message vendor" at bounding box center [678, 234] width 70 height 11
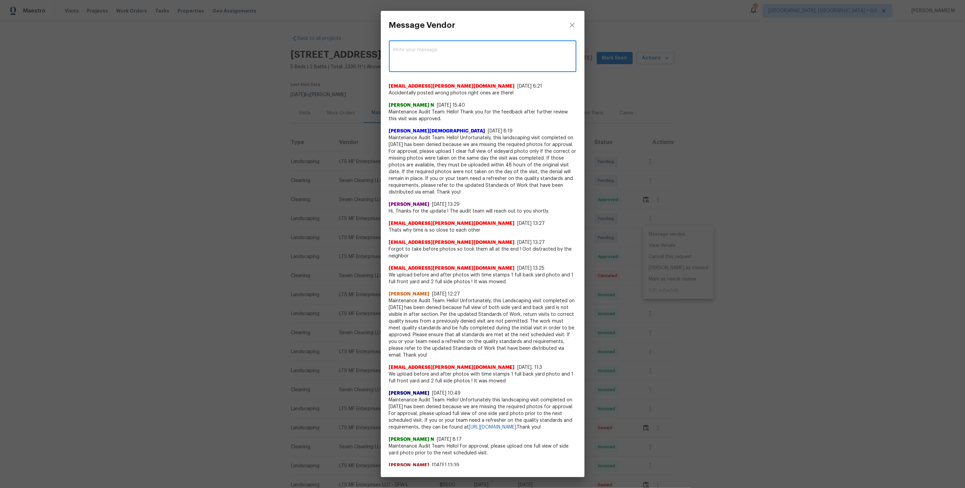
click at [449, 54] on textarea at bounding box center [482, 57] width 179 height 19
type textarea "Team, we got feedback aboit the front year please clear up teh deberis and cut …"
click at [438, 55] on textarea at bounding box center [482, 57] width 179 height 19
paste textarea "Team, got feedback on the front yard. Please clear out the debris and cut down …"
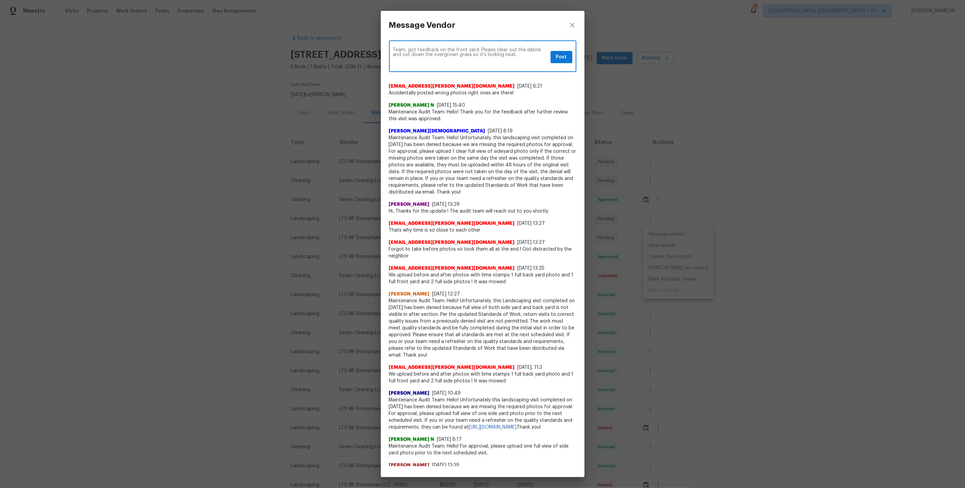
drag, startPoint x: 536, startPoint y: 48, endPoint x: 504, endPoint y: 53, distance: 33.0
click at [504, 53] on textarea "Team, got feedback on the front yard. Please clear out the debris and cut down …" at bounding box center [470, 57] width 155 height 19
click at [396, 53] on textarea "Team, got feedback on the front yard. Please clear out the debris and leafs" at bounding box center [470, 57] width 155 height 19
click at [0, 0] on span "leaves." at bounding box center [0, 0] width 0 height 0
type textarea "Team, got feedback on the front yard. Please clear out the debris and leaves."
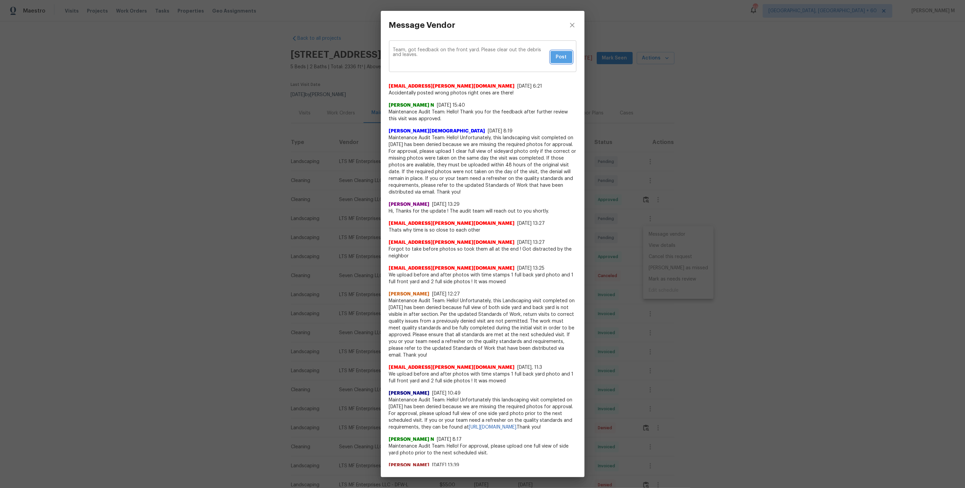
click at [565, 61] on button "Post" at bounding box center [561, 57] width 22 height 13
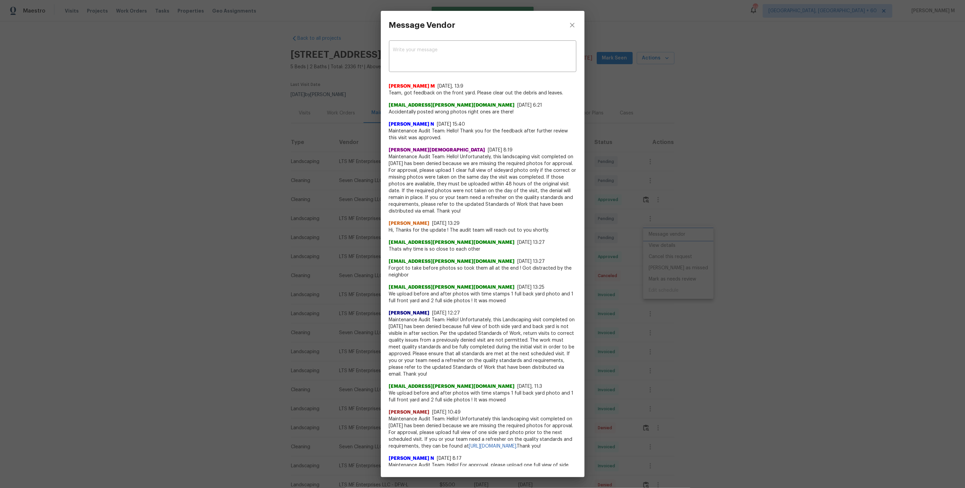
click at [333, 162] on div "Message Vendor x ​ Vignesh M 9/15/25, 13:9 Team, got feedback on the front yard…" at bounding box center [482, 244] width 965 height 488
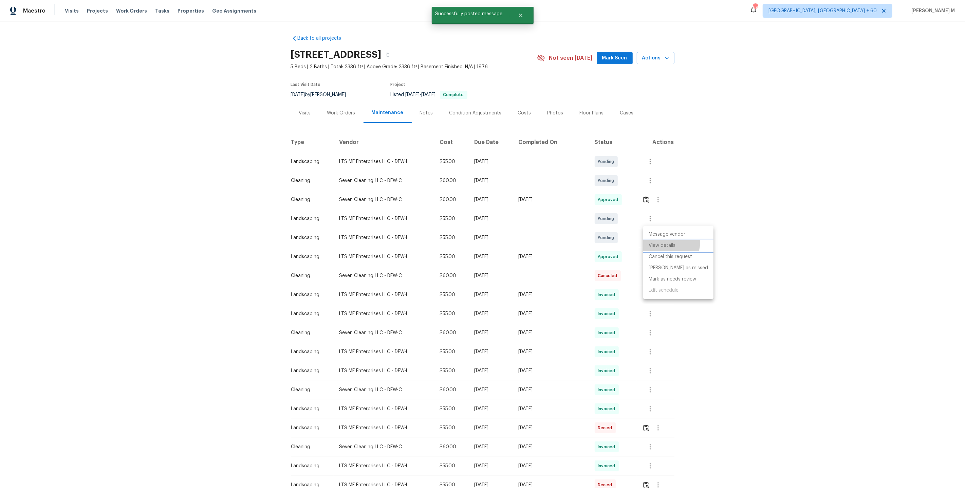
click at [650, 240] on li "View details" at bounding box center [678, 245] width 70 height 11
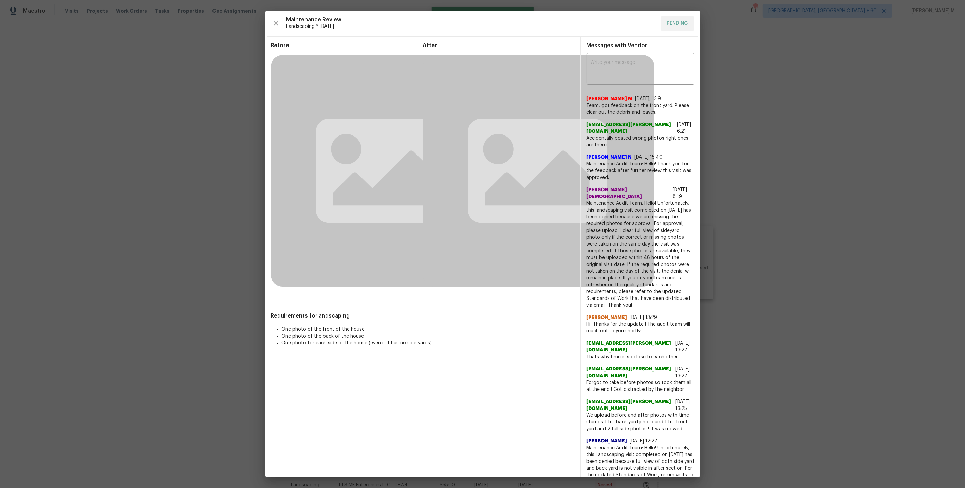
click at [680, 186] on div "Johnson Jesus 7/31/25, 8:19" at bounding box center [640, 193] width 108 height 14
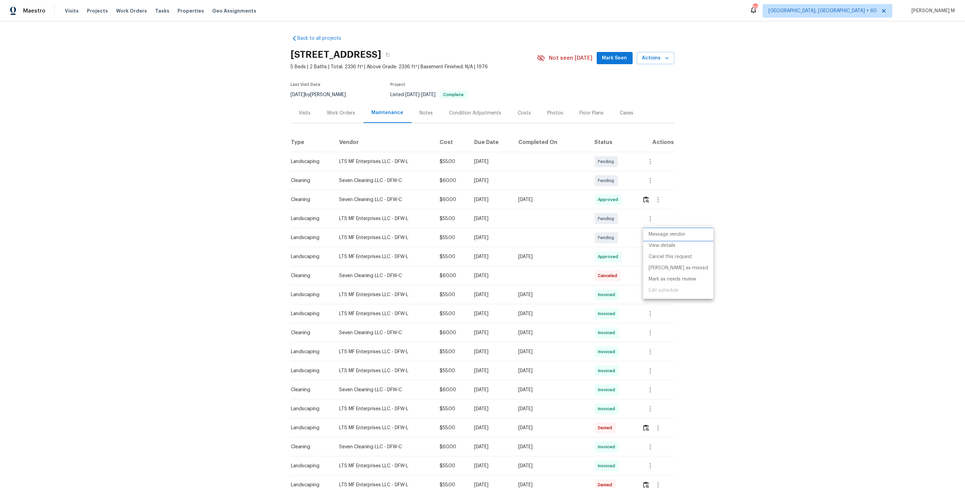
click at [672, 234] on li "Message vendor" at bounding box center [678, 234] width 70 height 11
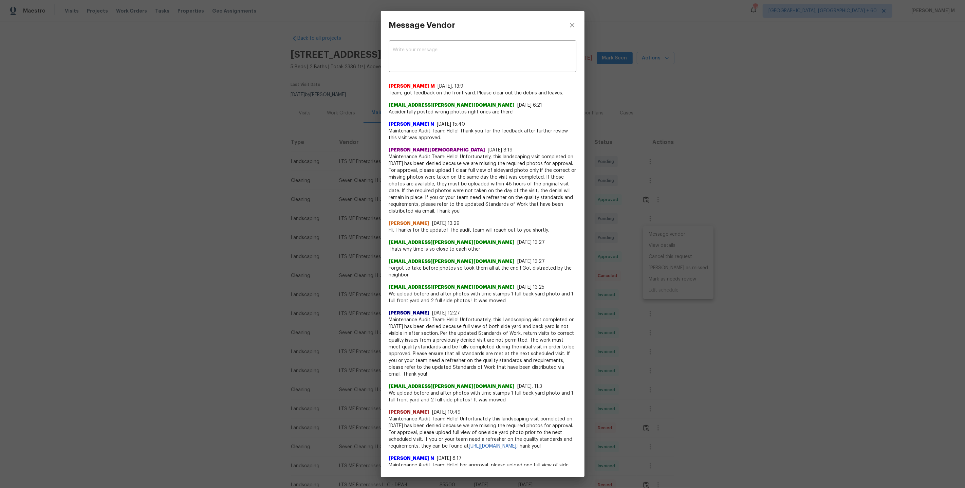
click at [402, 224] on span "Nirosha Banu" at bounding box center [409, 223] width 41 height 7
copy span "Nirosha Banu"
click at [393, 86] on span "[PERSON_NAME] M" at bounding box center [412, 86] width 46 height 7
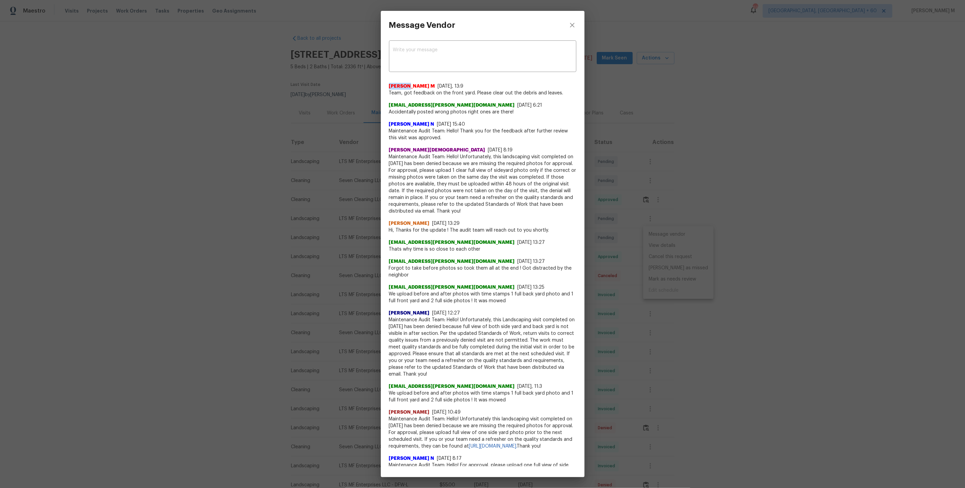
click at [393, 86] on span "[PERSON_NAME] M" at bounding box center [412, 86] width 46 height 7
copy span "[PERSON_NAME] M"
click at [251, 208] on div "Message Vendor x ​ Vignesh M 9/15/25, 13:9 Team, got feedback on the front yard…" at bounding box center [482, 244] width 965 height 488
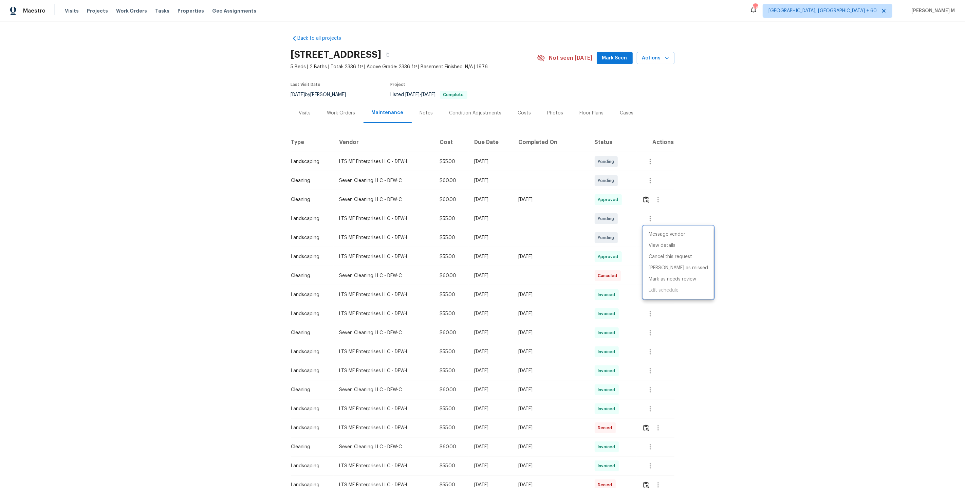
click at [360, 80] on div at bounding box center [482, 244] width 965 height 488
click at [337, 110] on div "Work Orders" at bounding box center [341, 113] width 28 height 7
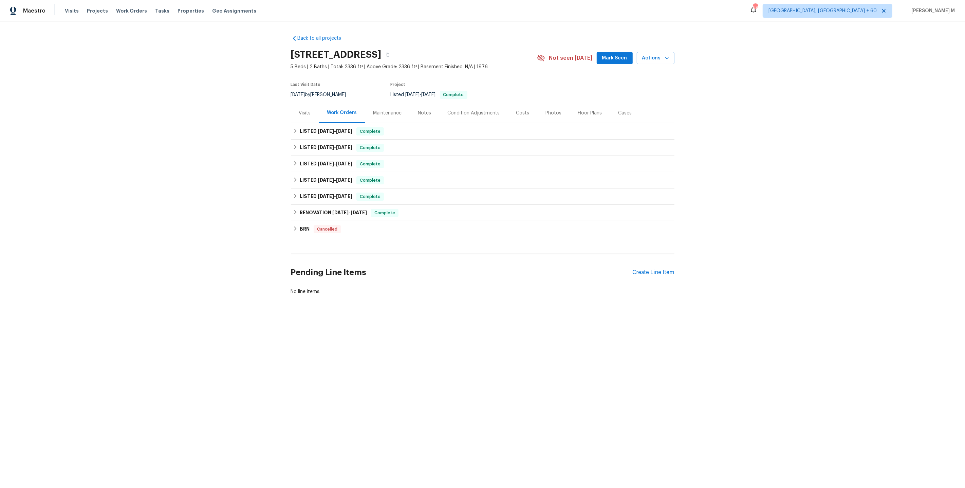
click at [649, 258] on div "Pending Line Items Create Line Item" at bounding box center [482, 273] width 383 height 32
click at [644, 269] on div "Create Line Item" at bounding box center [653, 272] width 42 height 6
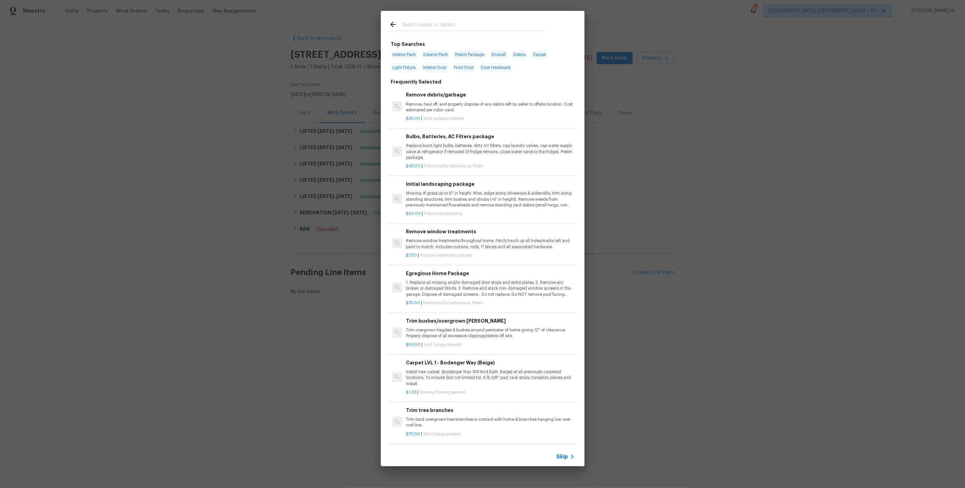
click at [555, 455] on div "Skip" at bounding box center [483, 456] width 204 height 19
click at [559, 454] on span "Skip" at bounding box center [562, 456] width 12 height 7
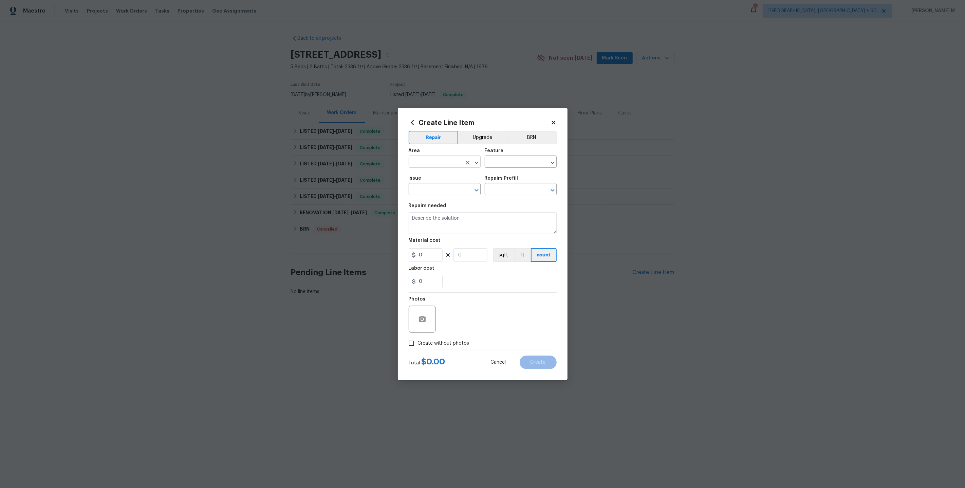
click at [422, 168] on input "text" at bounding box center [435, 162] width 53 height 11
type input "INte"
type input "Door"
type input "Ba"
click at [444, 182] on li "Interior Addition" at bounding box center [444, 180] width 73 height 11
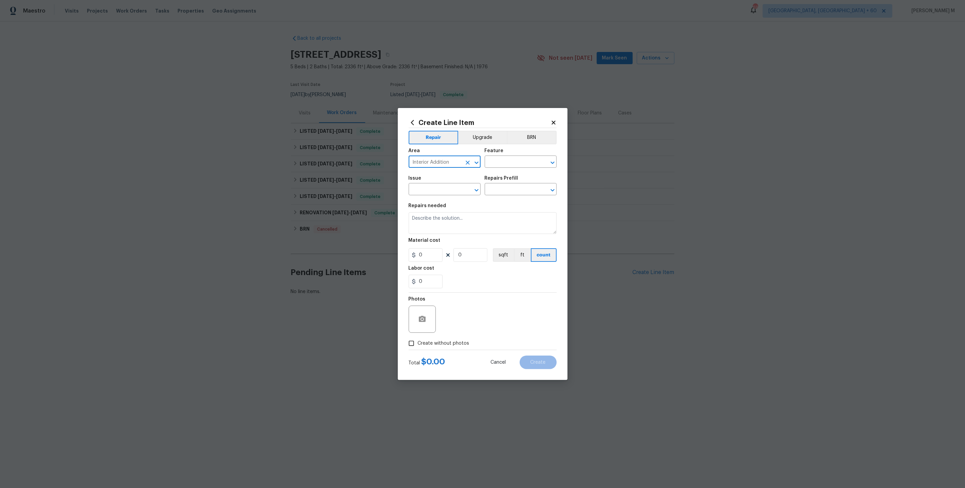
drag, startPoint x: 456, startPoint y: 165, endPoint x: 343, endPoint y: 165, distance: 113.0
click at [343, 165] on div "Create Line Item Repair Upgrade BRN Area Interior Addition ​ Feature ​ Issue ​ …" at bounding box center [482, 244] width 965 height 488
type input "Interior Addition"
click at [523, 172] on div "Area Interior Addition ​ Feature ​" at bounding box center [483, 157] width 148 height 27
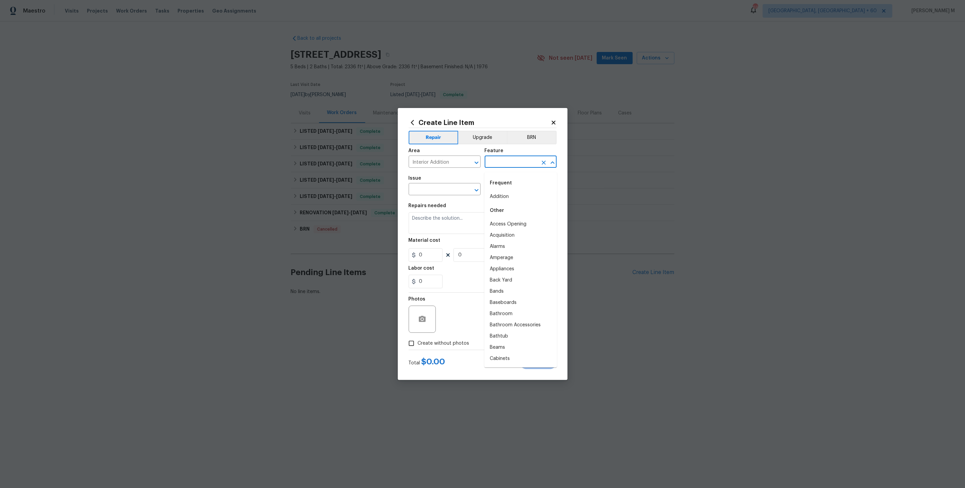
click at [511, 168] on input "text" at bounding box center [511, 162] width 53 height 11
click at [500, 250] on li "Interior Door" at bounding box center [520, 252] width 73 height 11
drag, startPoint x: 519, startPoint y: 164, endPoint x: 448, endPoint y: 164, distance: 71.3
click at [448, 164] on div "Area Interior Addition ​ Feature Interior Door ​" at bounding box center [483, 157] width 148 height 27
type input "Interior Door"
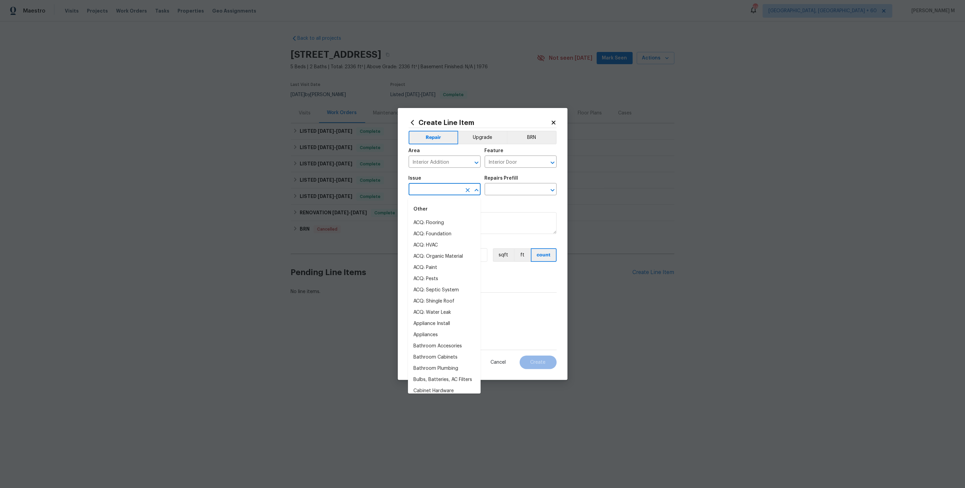
click at [418, 192] on input "text" at bounding box center [435, 190] width 53 height 11
click at [436, 308] on li "Interior Door" at bounding box center [444, 312] width 73 height 11
type input "Interior Door"
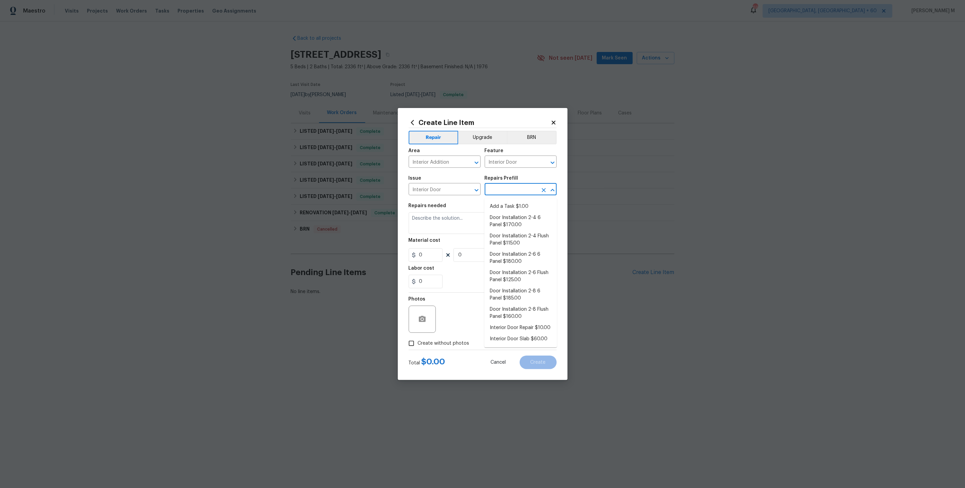
click at [507, 196] on body "Maestro Visits Projects Work Orders Tasks Properties Geo Assignments 690 Albuqu…" at bounding box center [482, 170] width 965 height 341
click at [505, 210] on li "Add a Task $1.00" at bounding box center [520, 206] width 73 height 11
type input "Add a Task $1.00"
type textarea "HPM to detail"
type input "1"
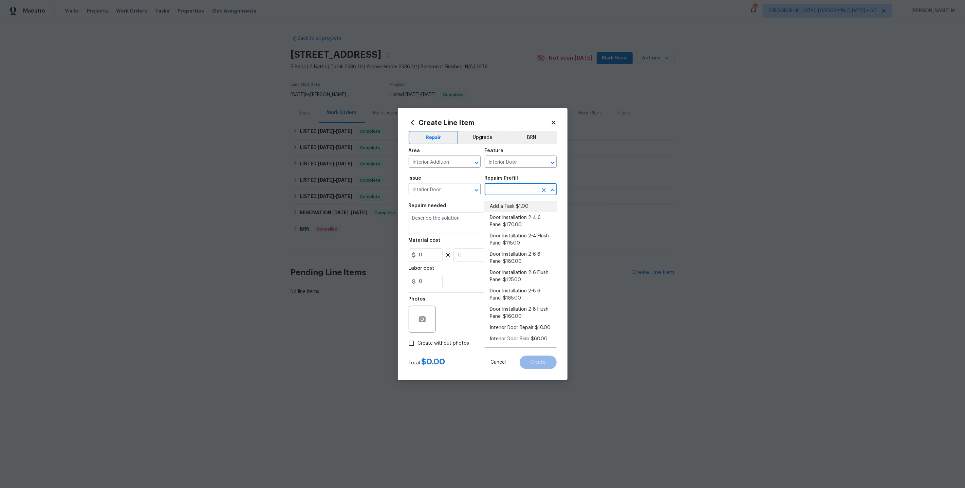
type input "1"
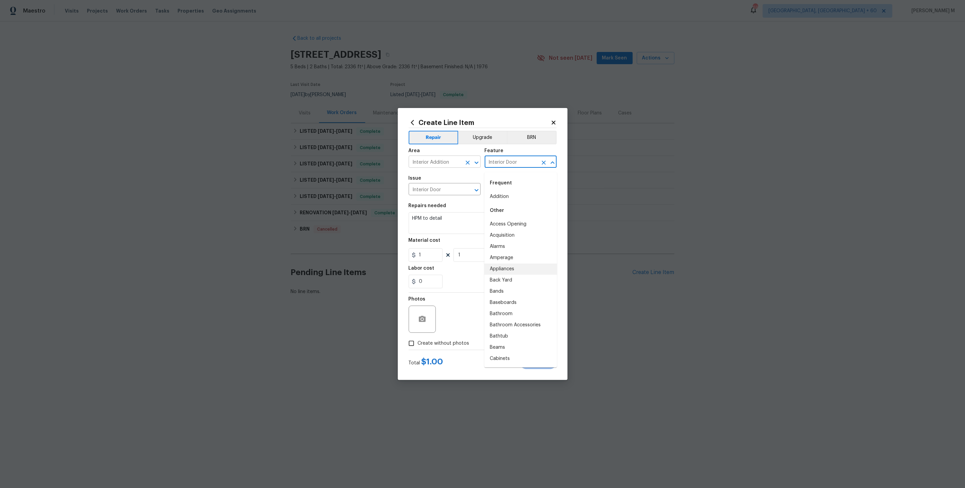
drag, startPoint x: 517, startPoint y: 164, endPoint x: 447, endPoint y: 164, distance: 70.6
click at [447, 164] on div "Area Interior Addition ​ Feature Interior Door ​" at bounding box center [483, 157] width 148 height 27
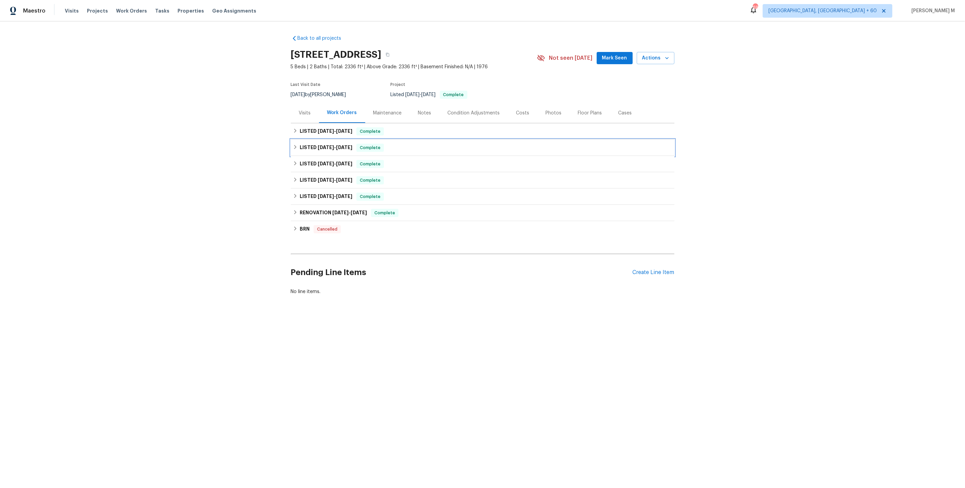
click at [315, 139] on div "LISTED 4/9/25 - 4/16/25 Complete" at bounding box center [482, 147] width 383 height 16
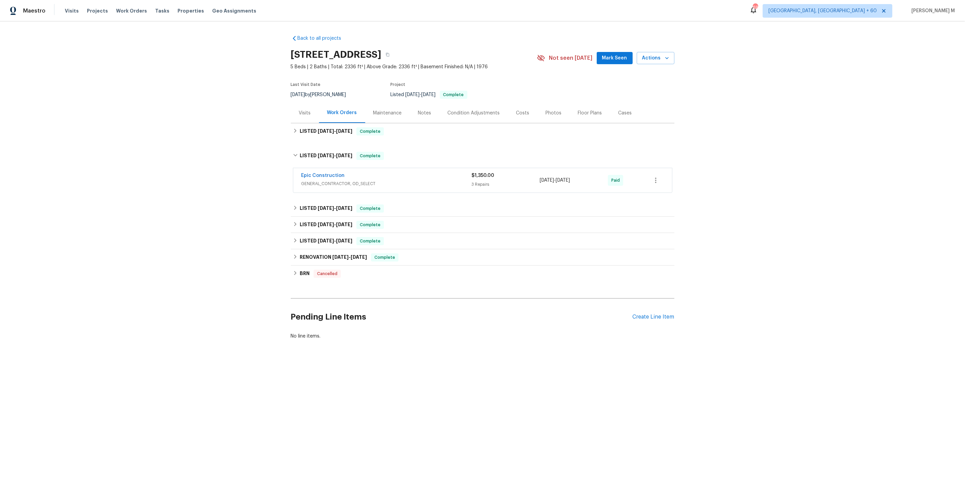
click at [319, 138] on div "Back to all projects 2201 Shady Meadow Ct, Arlington, TX 76013 5 Beds | 2 Baths…" at bounding box center [482, 187] width 383 height 315
click at [319, 134] on div "LISTED 5/7/25 - 5/9/25 Complete" at bounding box center [482, 131] width 383 height 16
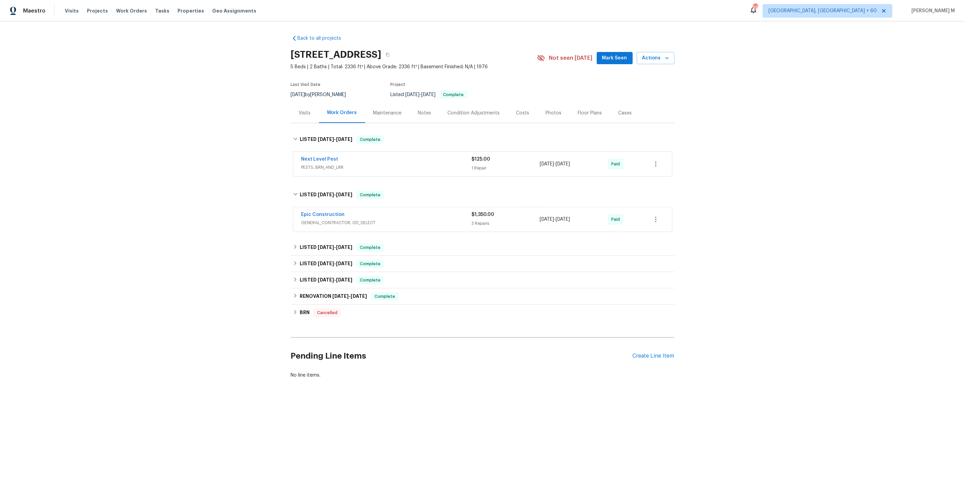
click at [324, 219] on span "GENERAL_CONTRACTOR, OD_SELECT" at bounding box center [386, 222] width 170 height 7
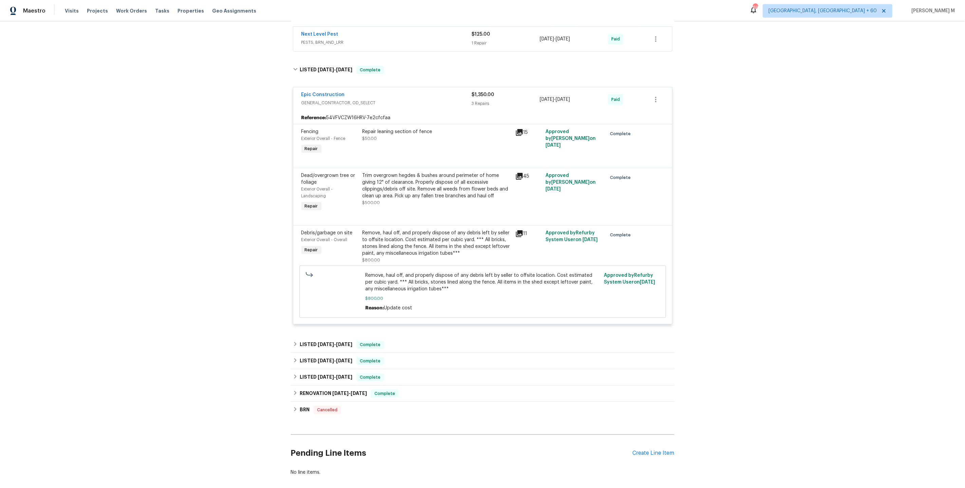
scroll to position [136, 0]
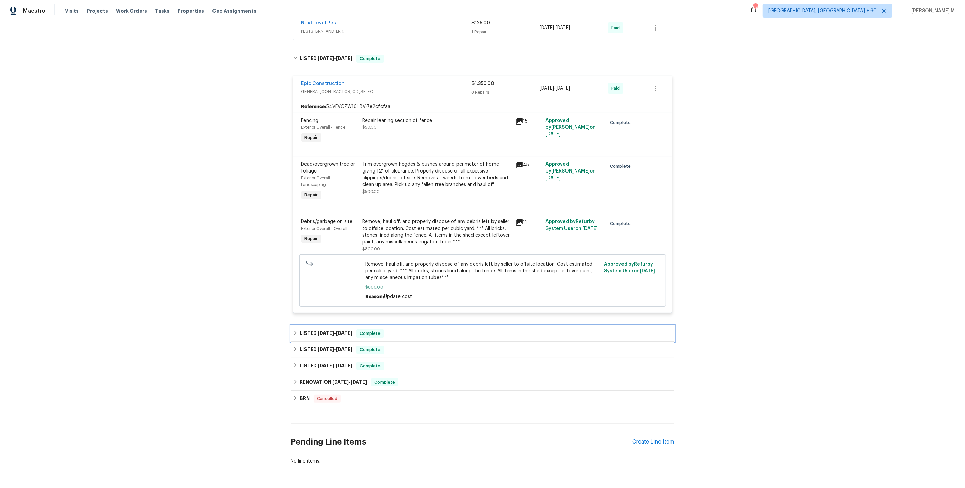
click at [323, 325] on div "LISTED 3/29/25 - 4/3/25 Complete" at bounding box center [482, 333] width 383 height 16
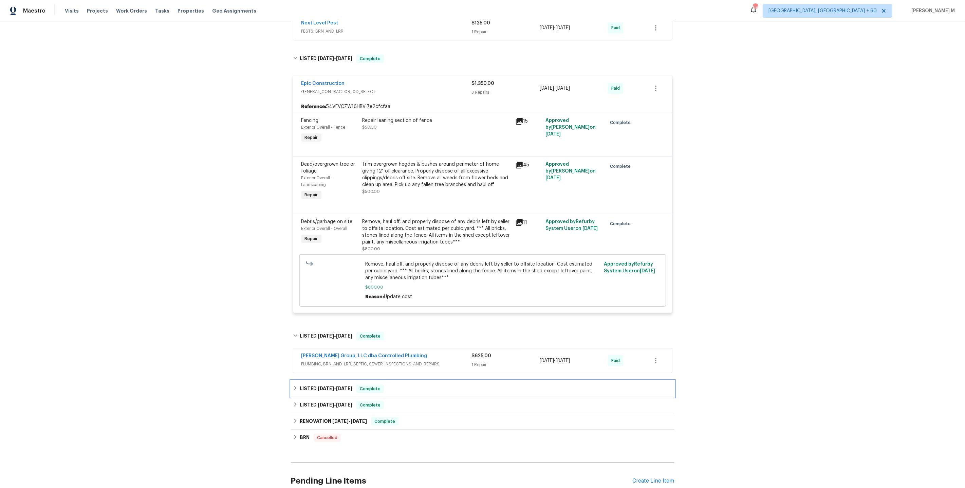
click at [327, 386] on span "3/21/25" at bounding box center [326, 388] width 16 height 5
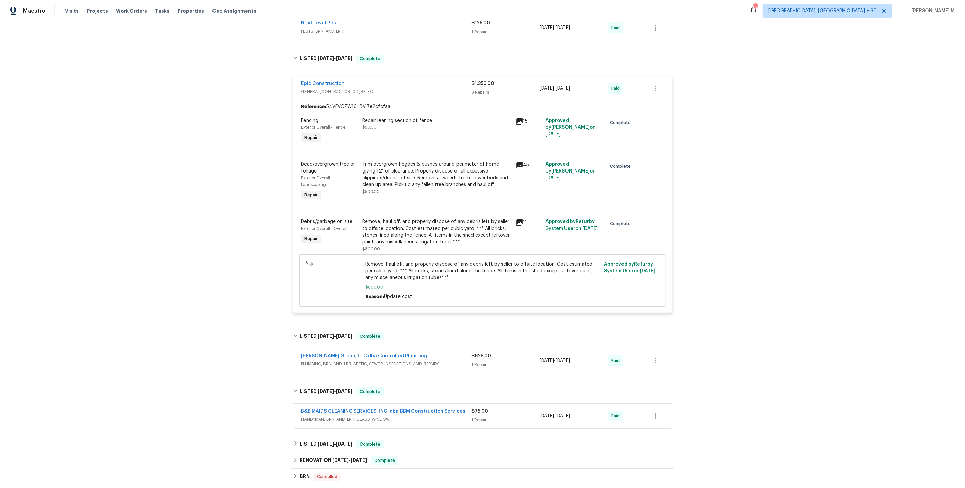
click at [346, 416] on span "HANDYMAN, BRN_AND_LRR, GLASS_WINDOW" at bounding box center [386, 419] width 170 height 7
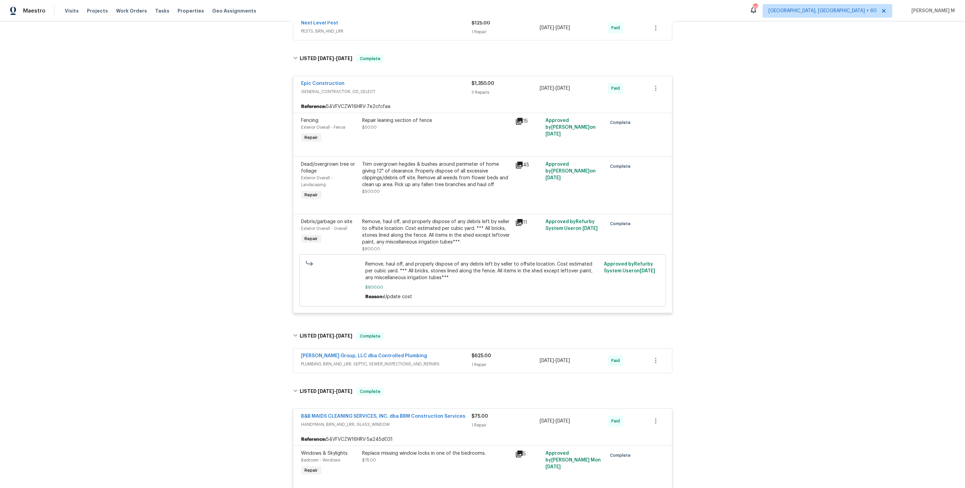
scroll to position [280, 0]
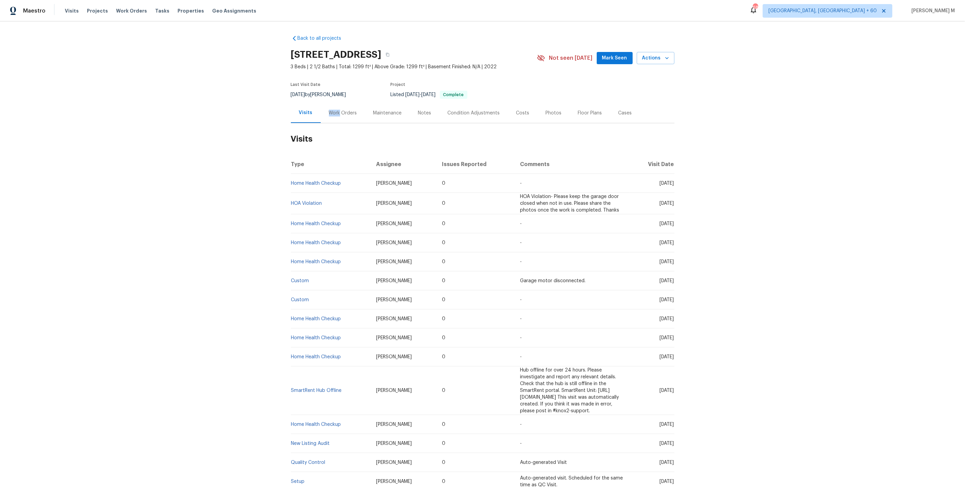
click at [335, 110] on div "Work Orders" at bounding box center [343, 113] width 28 height 7
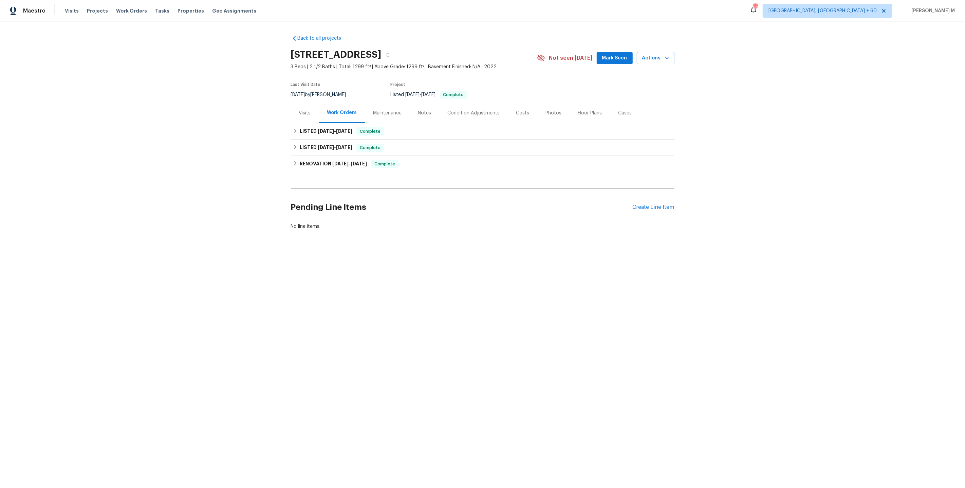
click at [322, 114] on div "Work Orders" at bounding box center [342, 113] width 46 height 20
click at [323, 130] on h6 "LISTED [DATE] - [DATE]" at bounding box center [326, 131] width 53 height 8
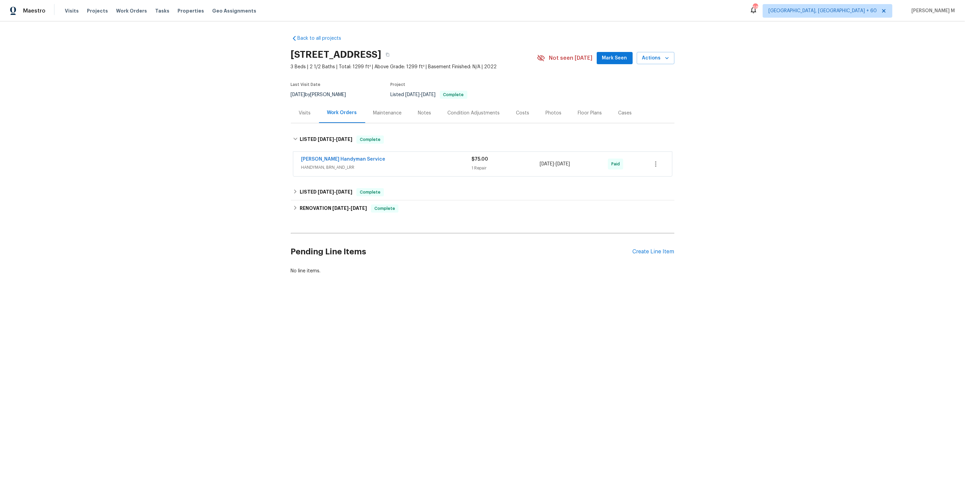
click at [324, 164] on span "HANDYMAN, BRN_AND_LRR" at bounding box center [386, 167] width 170 height 7
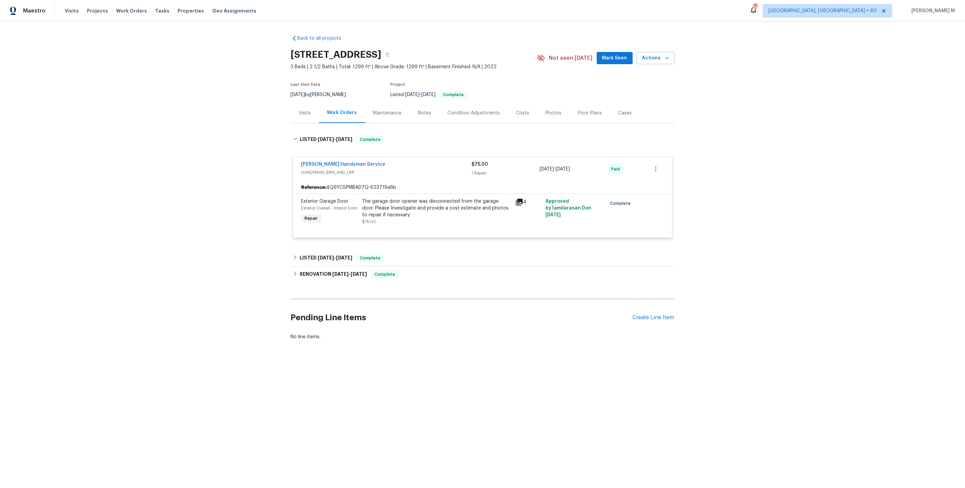
click at [308, 240] on div "Back to all projects [STREET_ADDRESS] 3 Beds | 2 1/2 Baths | Total: 1299 ft² | …" at bounding box center [482, 188] width 383 height 316
click at [319, 250] on div "LISTED [DATE] - [DATE] Complete" at bounding box center [482, 258] width 383 height 16
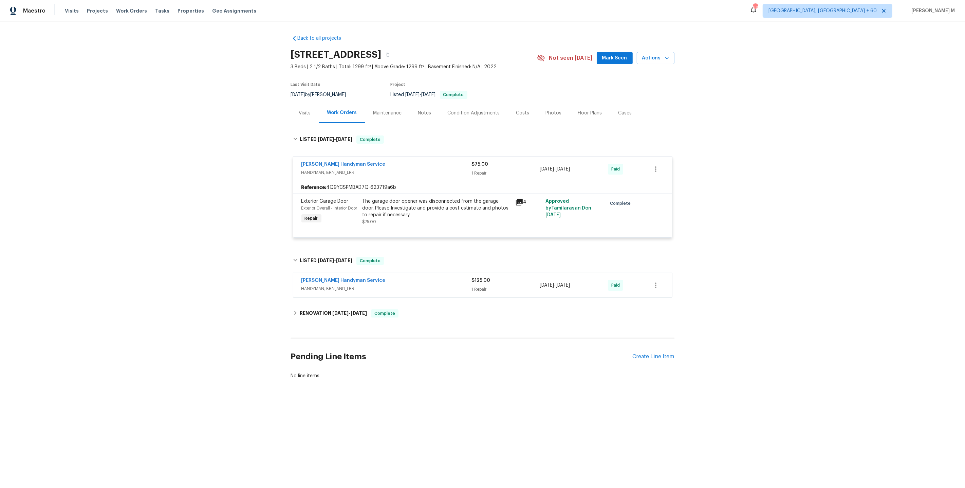
click at [330, 285] on span "HANDYMAN, BRN_AND_LRR" at bounding box center [386, 288] width 170 height 7
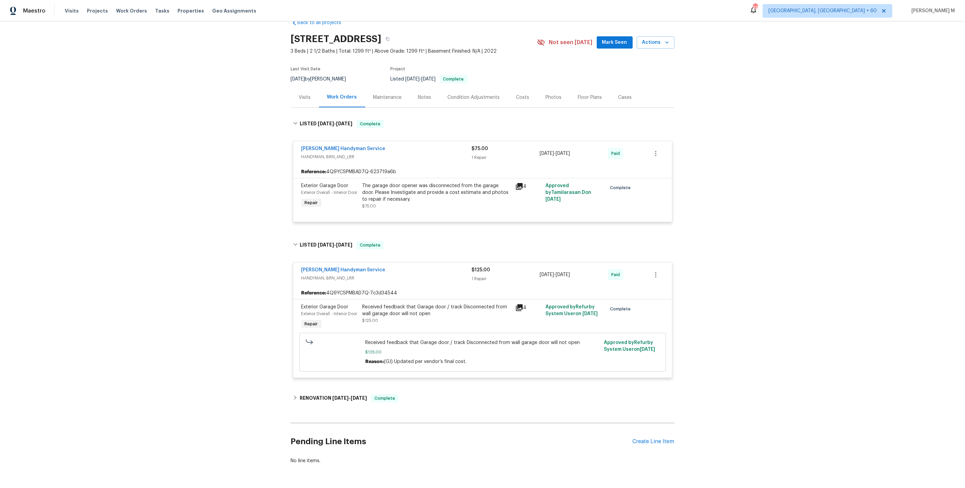
scroll to position [25, 0]
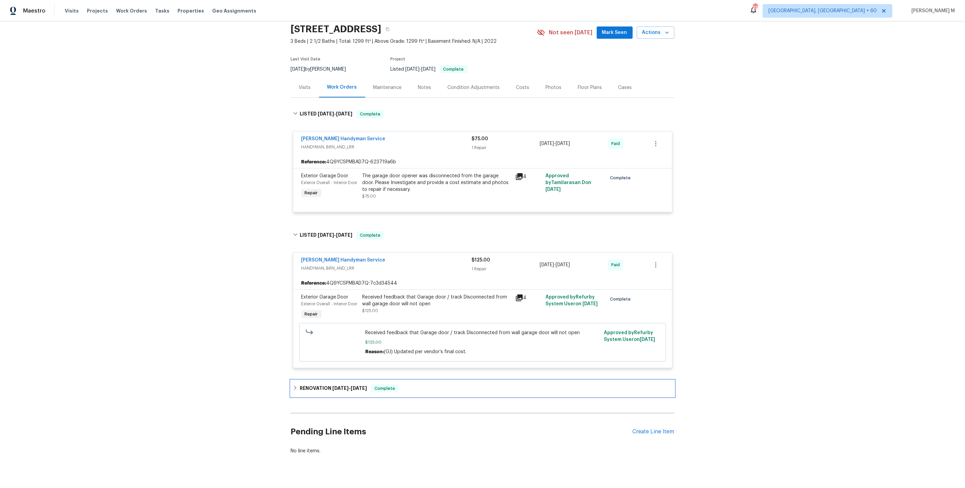
click at [339, 385] on span "[DATE]" at bounding box center [340, 387] width 16 height 5
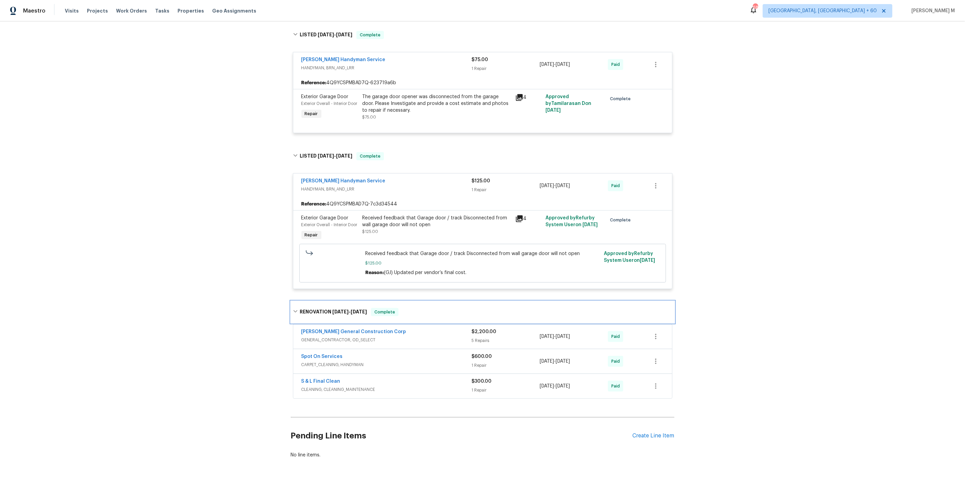
scroll to position [106, 0]
click at [337, 335] on span "GENERAL_CONTRACTOR, OD_SELECT" at bounding box center [386, 338] width 170 height 7
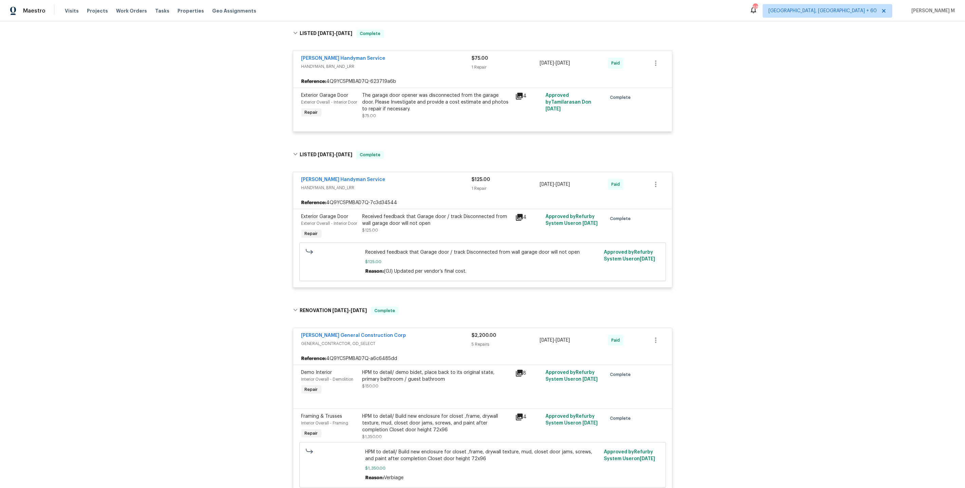
scroll to position [0, 0]
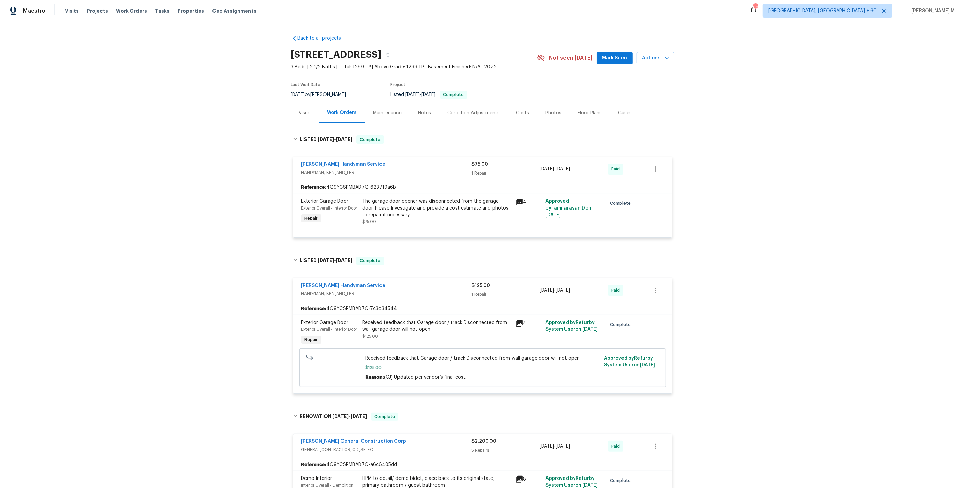
click at [385, 110] on div "Maintenance" at bounding box center [387, 113] width 29 height 7
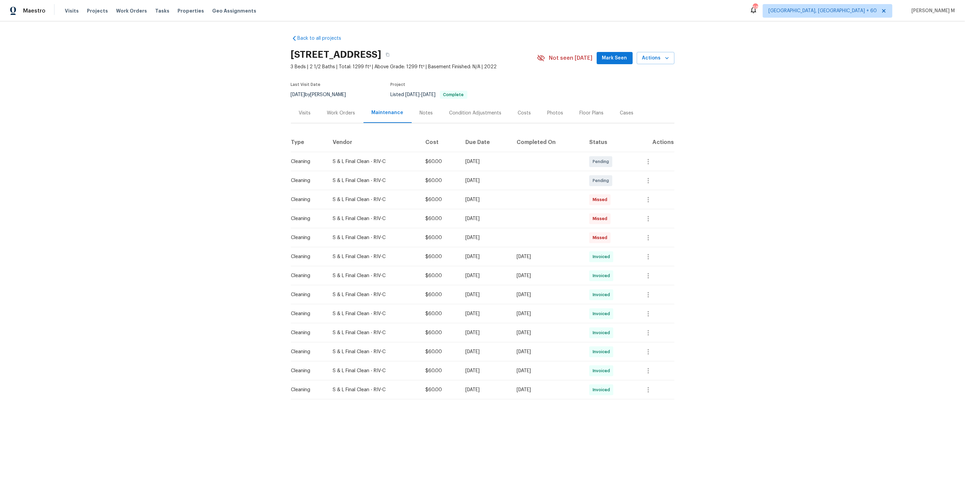
click at [341, 110] on div "Work Orders" at bounding box center [341, 113] width 28 height 7
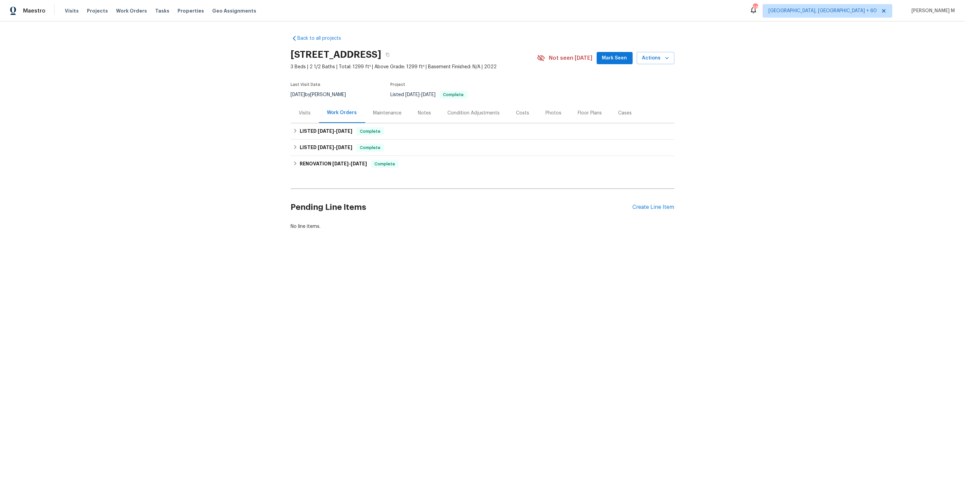
click at [648, 205] on div "Pending Line Items Create Line Item" at bounding box center [482, 207] width 383 height 32
click at [650, 204] on div "Create Line Item" at bounding box center [653, 207] width 42 height 6
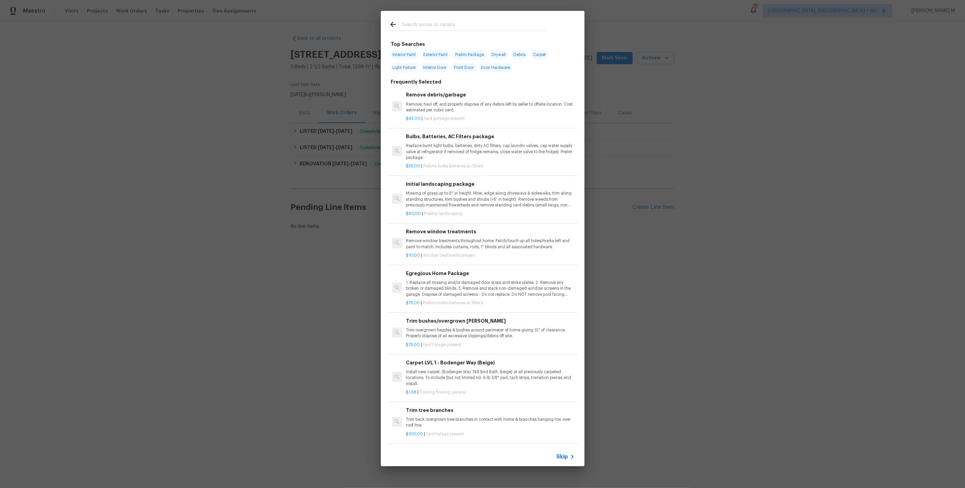
click at [572, 458] on icon at bounding box center [572, 456] width 8 height 8
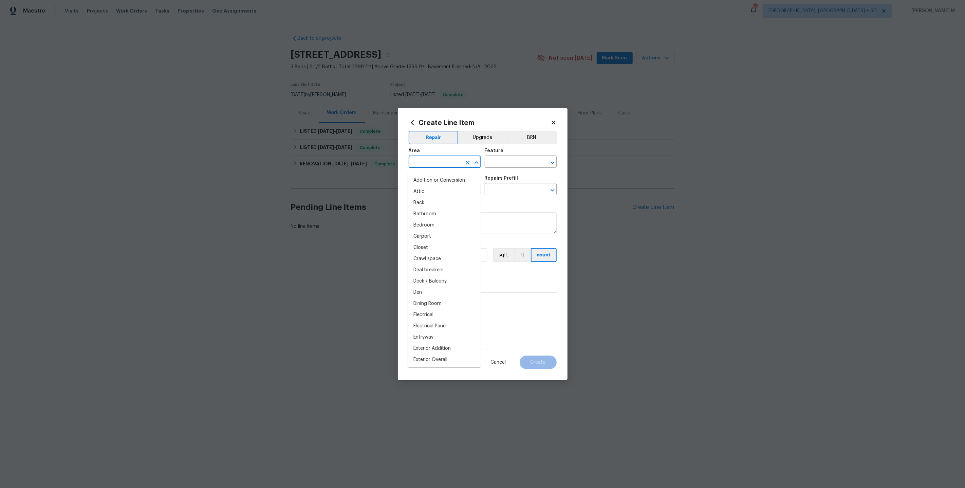
click at [437, 168] on input "text" at bounding box center [435, 162] width 53 height 11
click at [428, 182] on li "Living Room" at bounding box center [444, 180] width 73 height 11
drag, startPoint x: 446, startPoint y: 167, endPoint x: 372, endPoint y: 167, distance: 74.0
click at [372, 167] on div "Create Line Item Repair Upgrade BRN Area Living Room ​ Feature ​ Issue ​ Repair…" at bounding box center [482, 244] width 965 height 488
type input "Living Room"
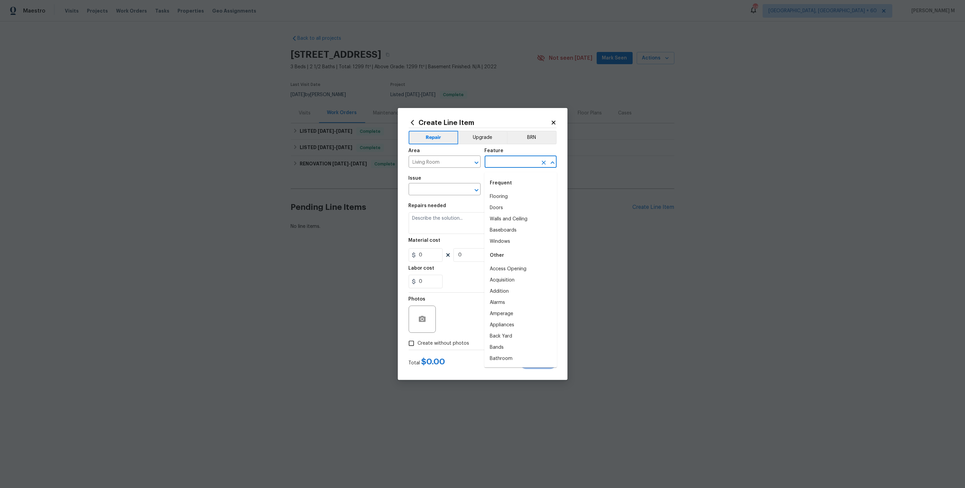
click at [503, 165] on input "text" at bounding box center [511, 162] width 53 height 11
click at [506, 207] on li "Lighting" at bounding box center [520, 207] width 73 height 11
drag, startPoint x: 519, startPoint y: 165, endPoint x: 449, endPoint y: 165, distance: 69.6
click at [450, 165] on div "Area Living Room ​ Feature Lighting ​" at bounding box center [483, 157] width 148 height 27
type input "Lighting"
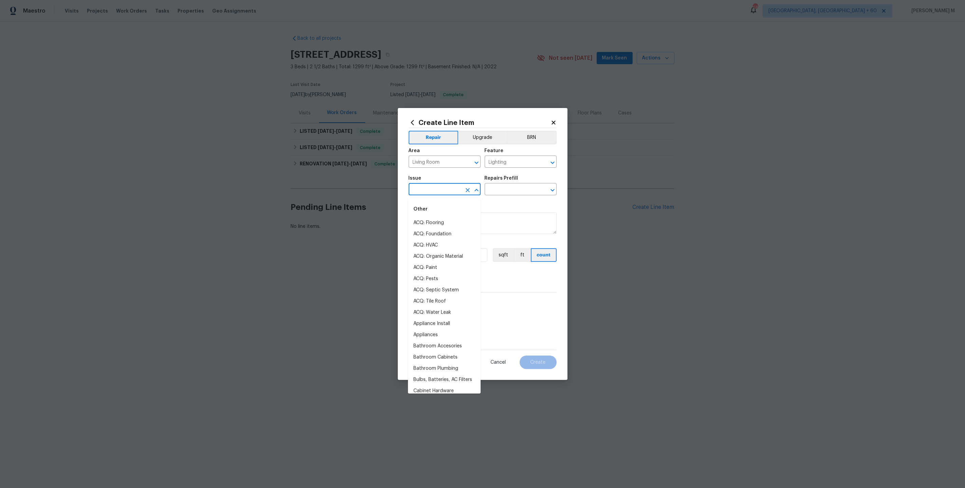
click at [432, 191] on input "text" at bounding box center [435, 190] width 53 height 11
click at [438, 221] on li "Electrical Lighting" at bounding box center [444, 222] width 73 height 11
drag, startPoint x: 455, startPoint y: 192, endPoint x: 342, endPoint y: 192, distance: 112.3
click at [342, 192] on div "Create Line Item Repair Upgrade BRN Area Living Room ​ Feature Lighting ​ Issue…" at bounding box center [482, 244] width 965 height 488
type input "Electrical Lighting"
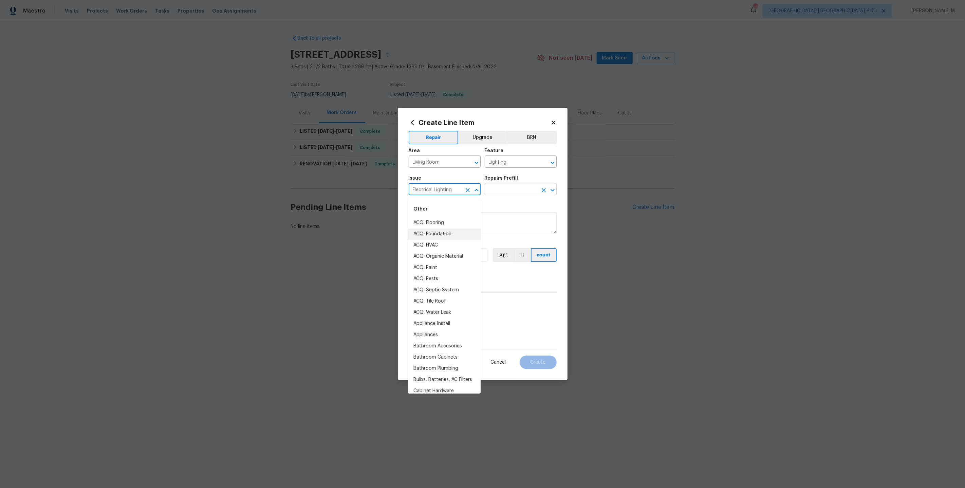
click at [505, 190] on input "text" at bounding box center [511, 190] width 53 height 11
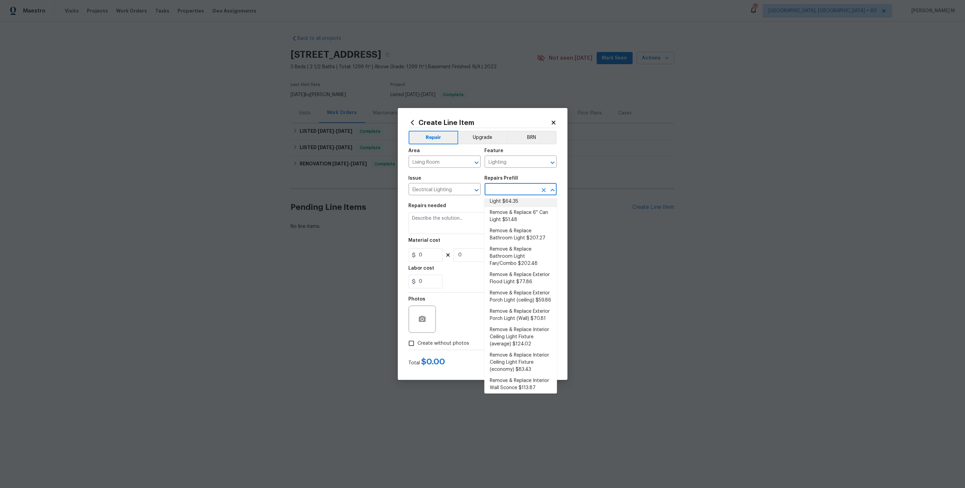
scroll to position [72, 0]
click at [526, 323] on li "Remove & Replace Interior Ceiling Light Fixture (average) $124.02" at bounding box center [520, 335] width 73 height 25
type input "Remove & Replace Interior Ceiling Light Fixture (average) $124.02"
type textarea "Remove the existing interior ceiling light fixture and replace it with new AVER…"
type input "1"
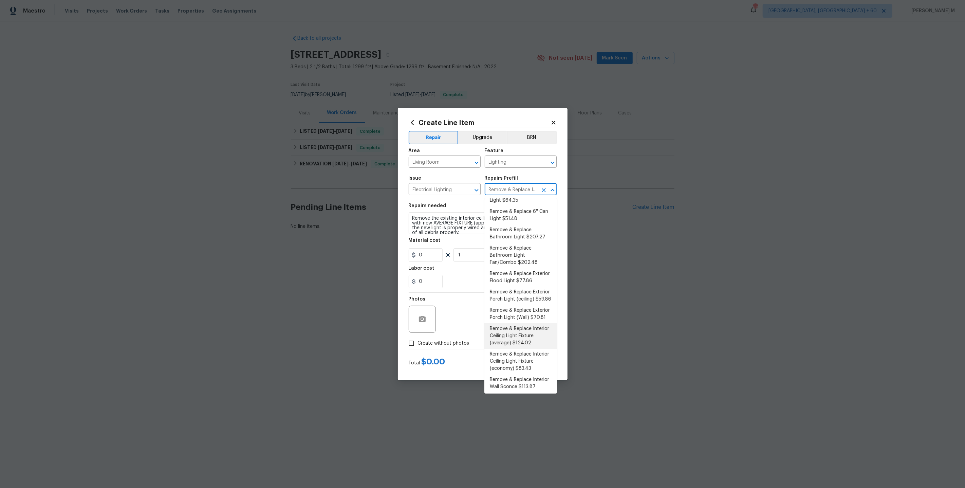
type input "124.02"
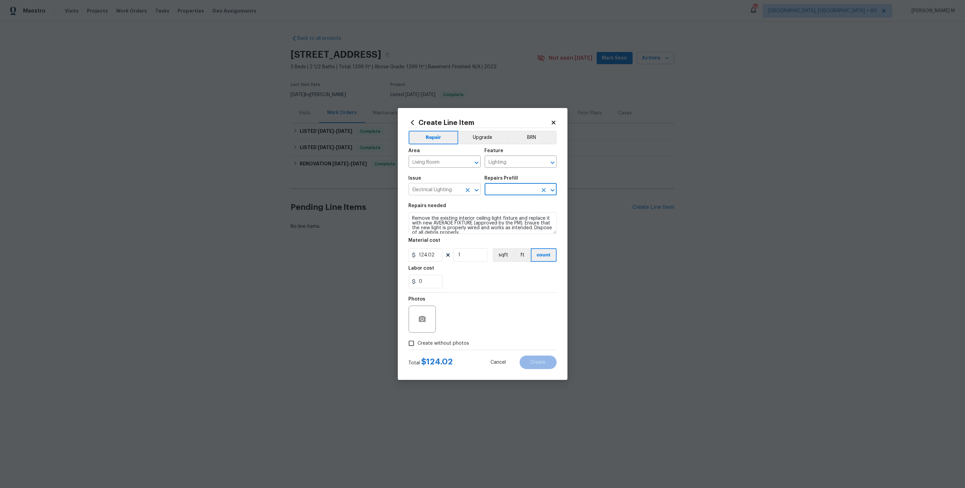
scroll to position [0, 0]
click at [487, 189] on input "Remove & Replace Interior Ceiling Light Fixture (average) $124.02" at bounding box center [511, 190] width 53 height 11
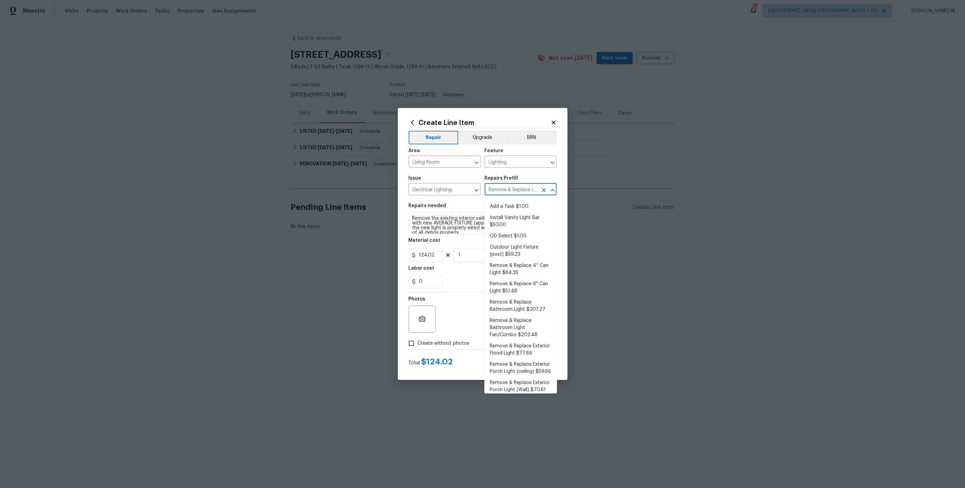
scroll to position [10, 0]
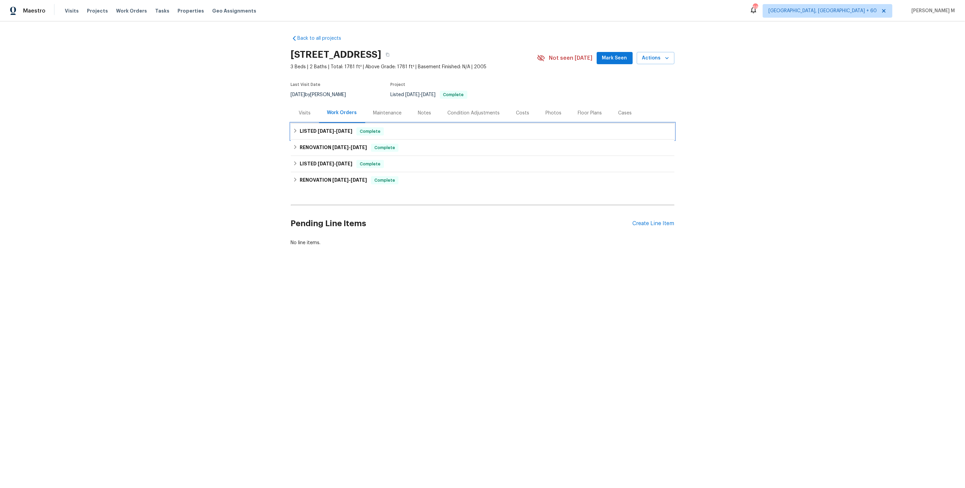
click at [328, 132] on div "LISTED [DATE] - [DATE] Complete" at bounding box center [482, 131] width 383 height 16
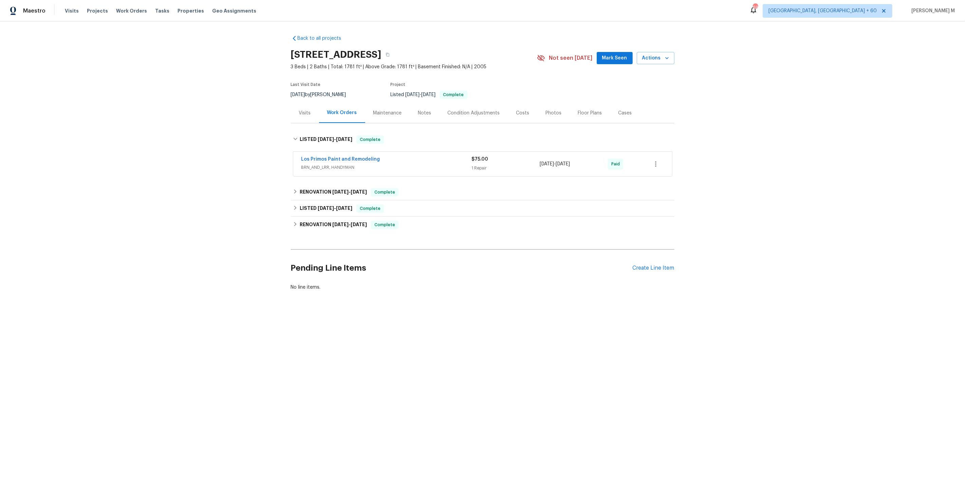
click at [324, 164] on span "BRN_AND_LRR, HANDYMAN" at bounding box center [386, 167] width 170 height 7
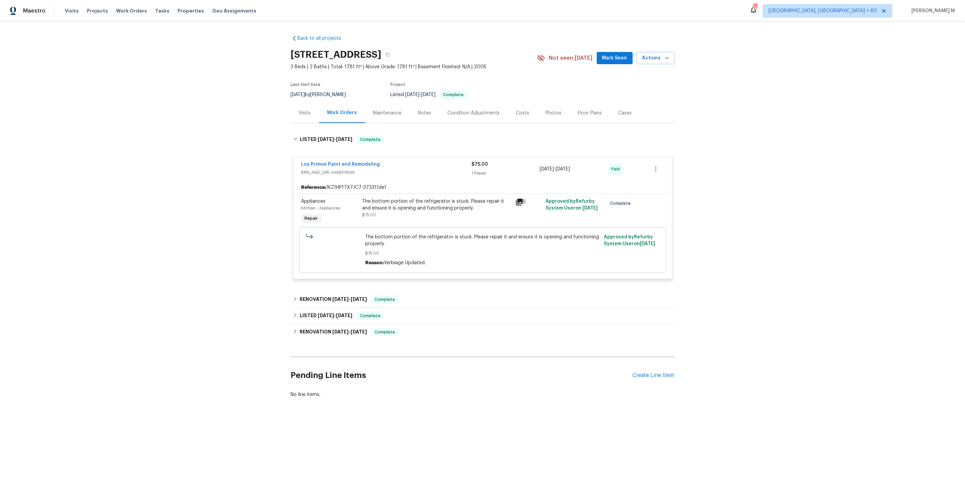
click at [442, 207] on div "The bottom portion of the refrigerator is stuck. Please repair it and ensure it…" at bounding box center [436, 208] width 149 height 20
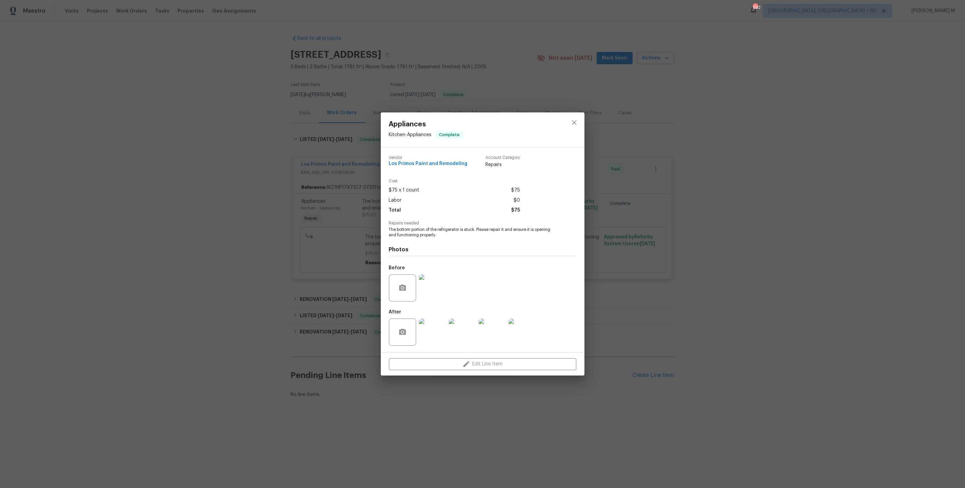
click at [428, 327] on img at bounding box center [432, 331] width 27 height 27
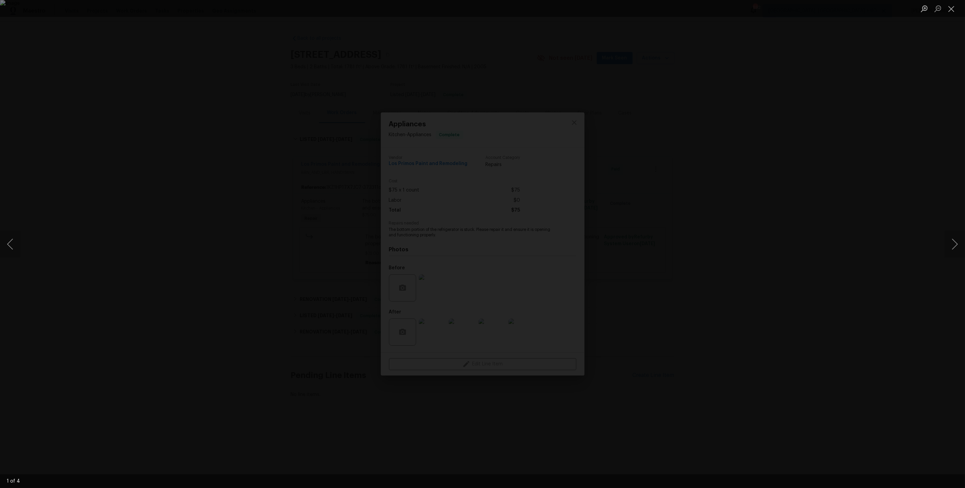
click at [831, 235] on div "Lightbox" at bounding box center [482, 244] width 965 height 488
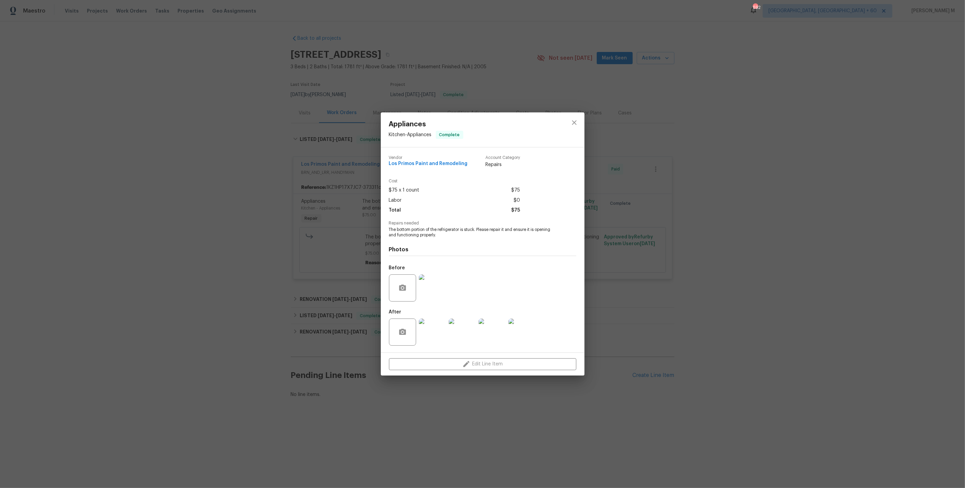
click at [426, 291] on img at bounding box center [432, 287] width 27 height 27
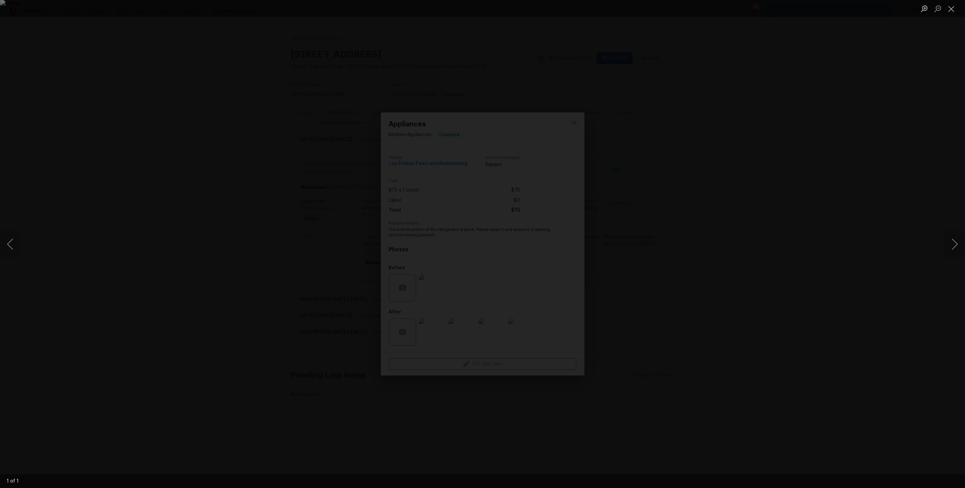
click at [711, 304] on div "Lightbox" at bounding box center [482, 244] width 965 height 488
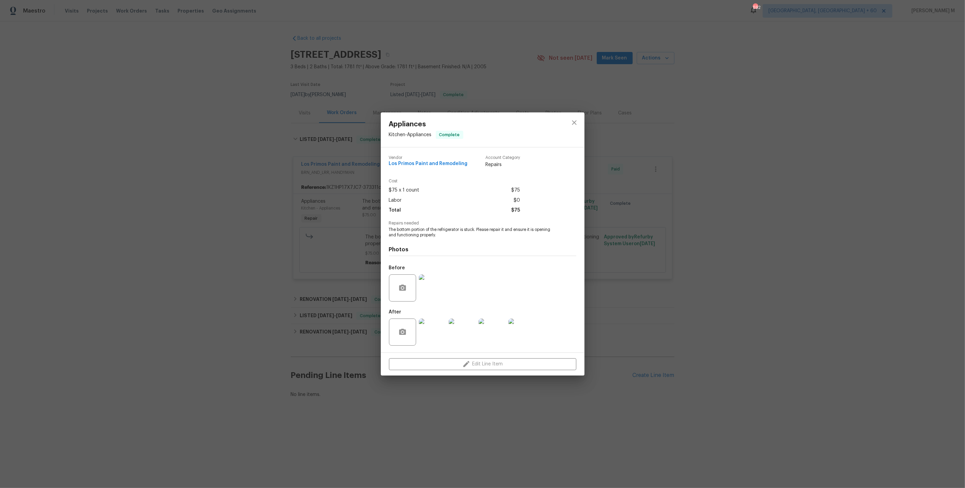
click at [443, 338] on img at bounding box center [432, 331] width 27 height 27
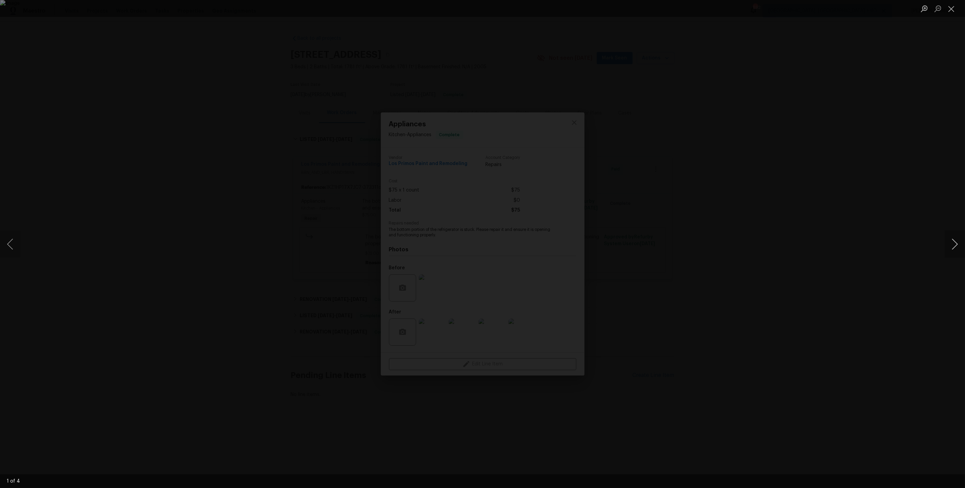
click at [953, 245] on button "Next image" at bounding box center [954, 243] width 20 height 27
click at [952, 246] on button "Next image" at bounding box center [954, 243] width 20 height 27
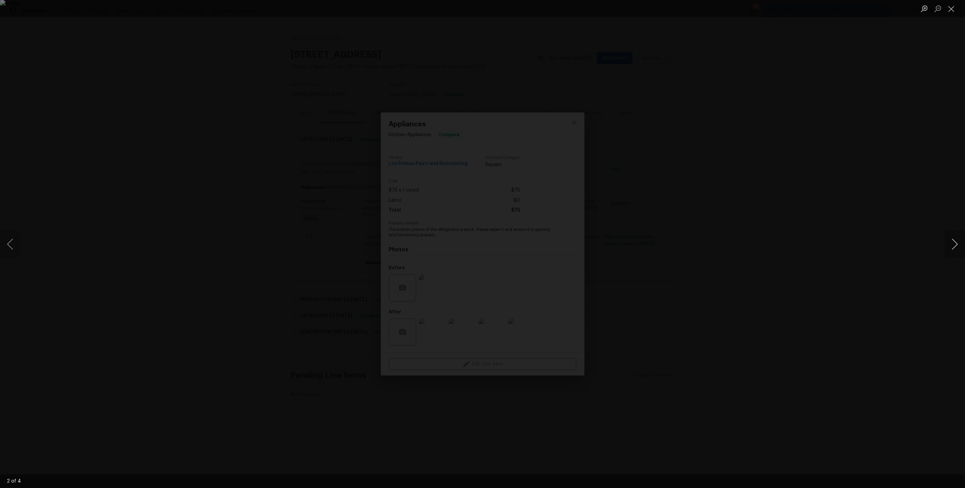
click at [952, 246] on button "Next image" at bounding box center [954, 243] width 20 height 27
click at [899, 222] on div "Lightbox" at bounding box center [482, 244] width 965 height 488
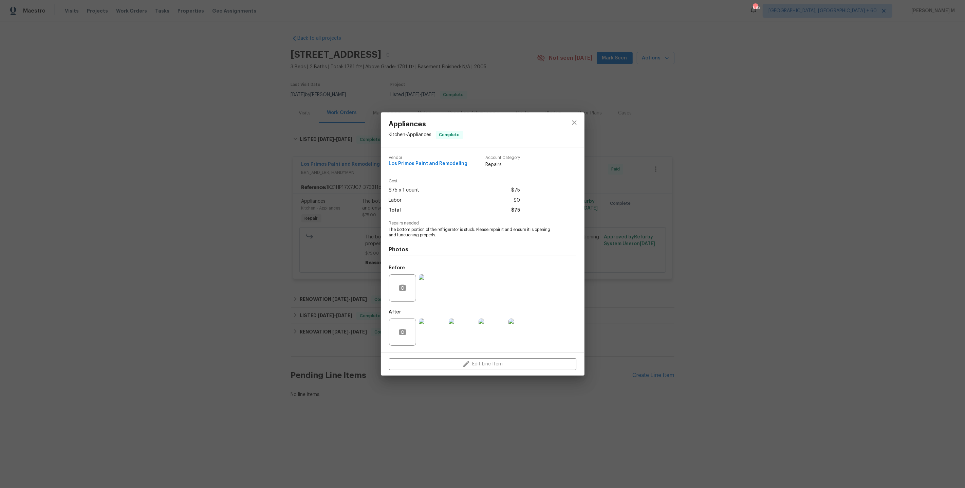
click at [854, 204] on div "Appliances Kitchen - Appliances Complete Vendor Los Primos Paint and Remodeling…" at bounding box center [482, 244] width 965 height 488
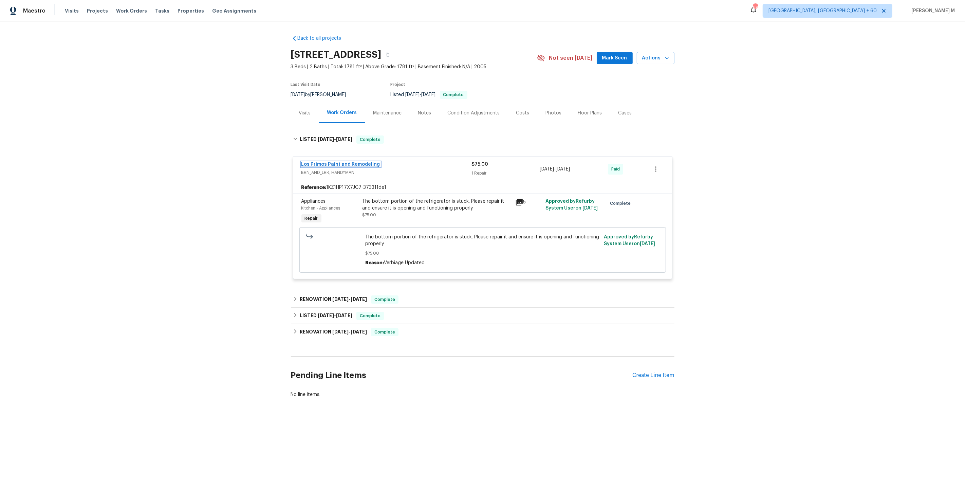
click at [354, 162] on link "Los Primos Paint and Remodeling" at bounding box center [340, 164] width 79 height 5
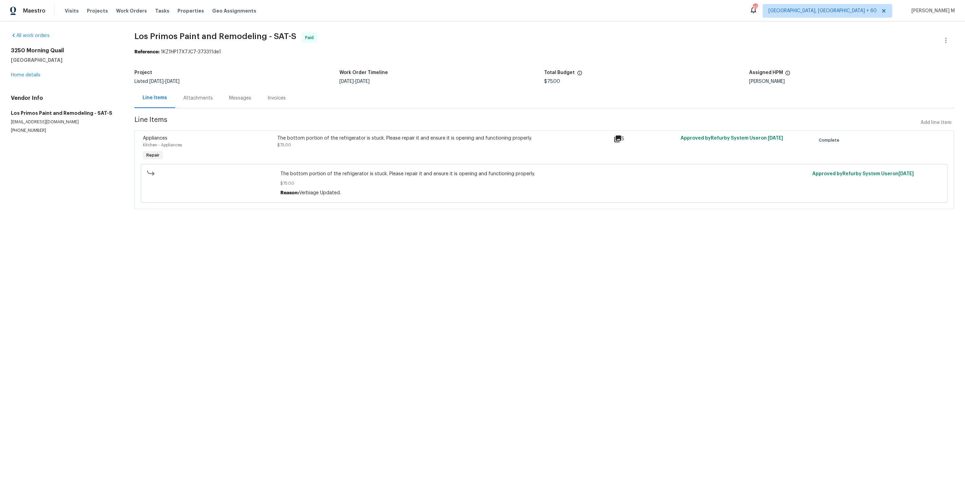
click at [196, 97] on div "Attachments" at bounding box center [198, 98] width 30 height 7
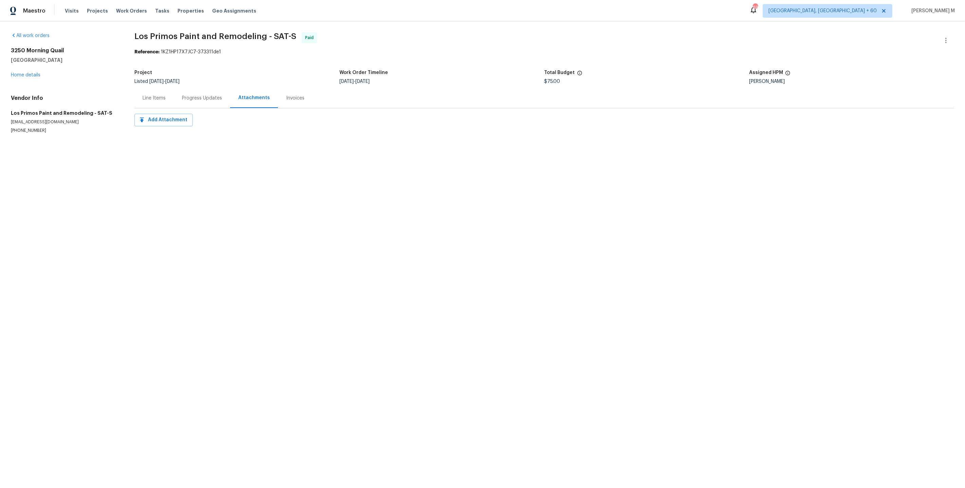
click at [196, 96] on div "Progress Updates" at bounding box center [202, 98] width 40 height 7
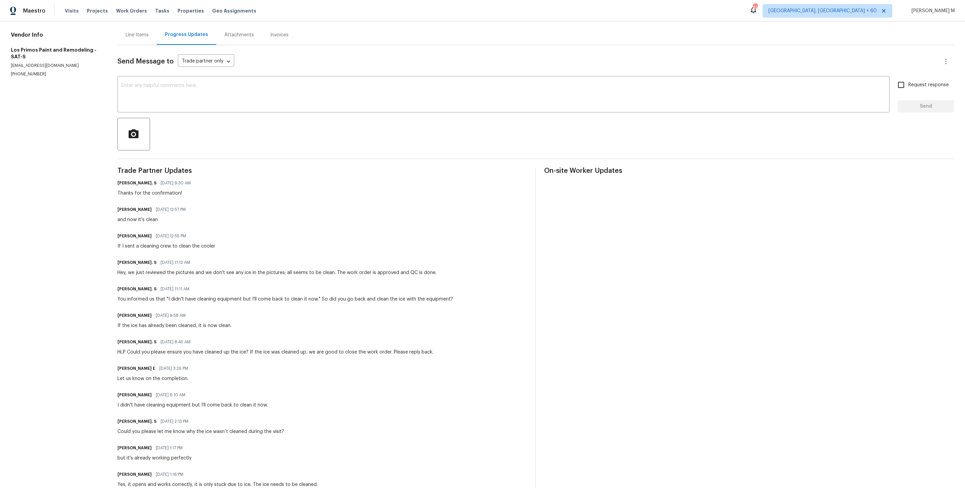
scroll to position [63, 0]
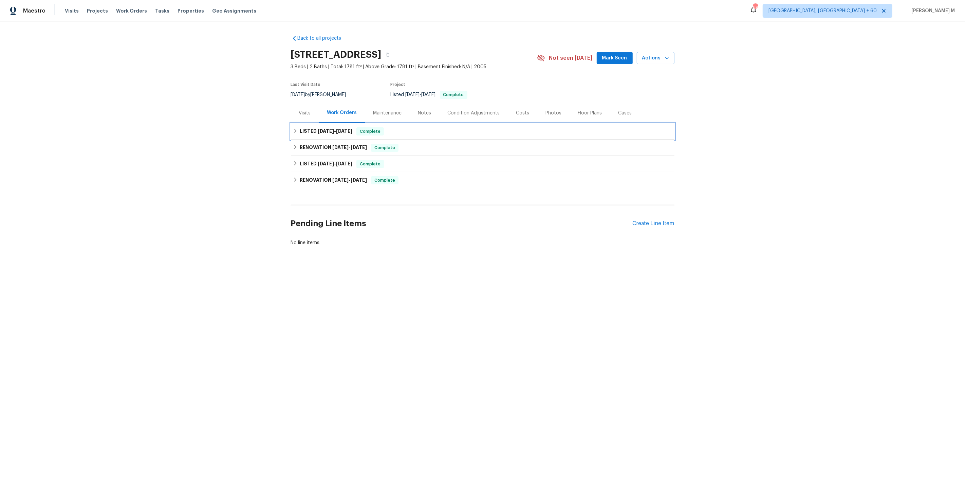
click at [318, 129] on span "[DATE]" at bounding box center [326, 131] width 16 height 5
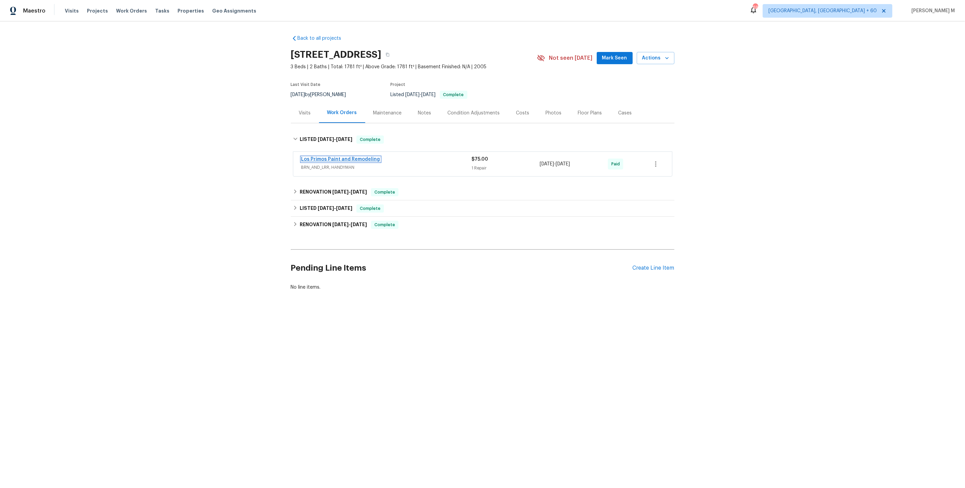
click at [319, 158] on link "Los Primos Paint and Remodeling" at bounding box center [340, 159] width 79 height 5
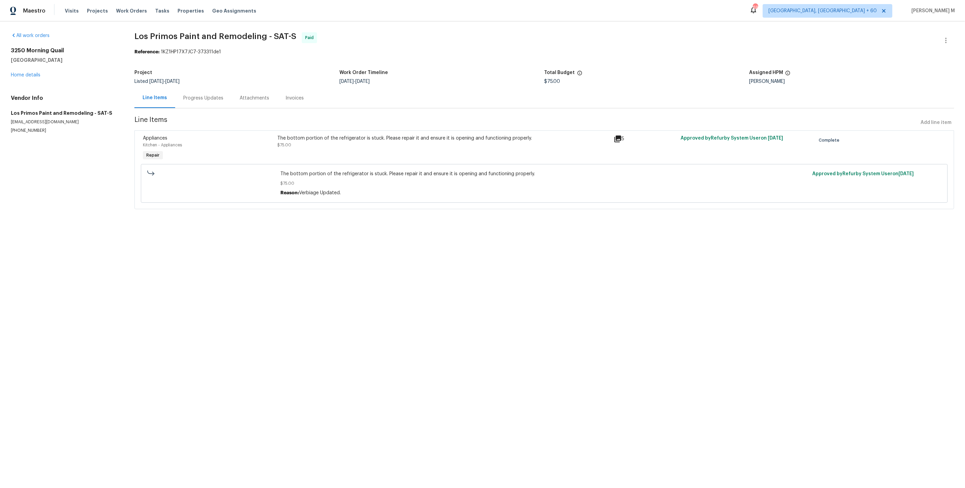
click at [190, 100] on div "Progress Updates" at bounding box center [203, 98] width 56 height 20
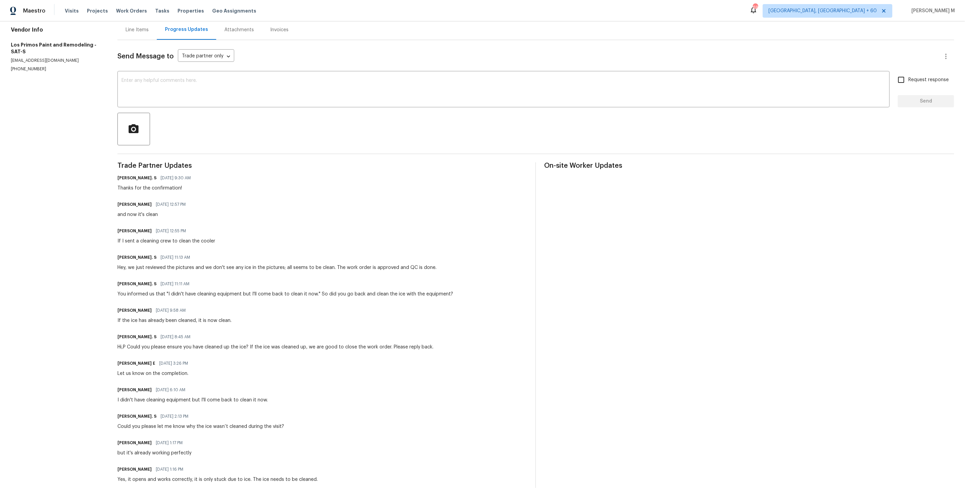
scroll to position [179, 0]
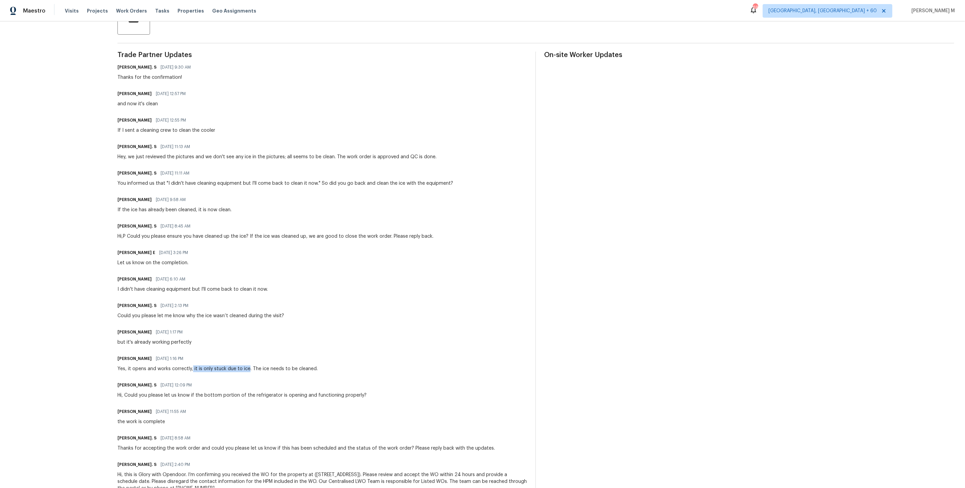
drag, startPoint x: 187, startPoint y: 349, endPoint x: 244, endPoint y: 349, distance: 56.7
click at [244, 365] on div "Yes, it opens and works correctly, it is only stuck due to ice. The ice needs t…" at bounding box center [217, 368] width 200 height 7
copy div "it is only stuck due to ice"
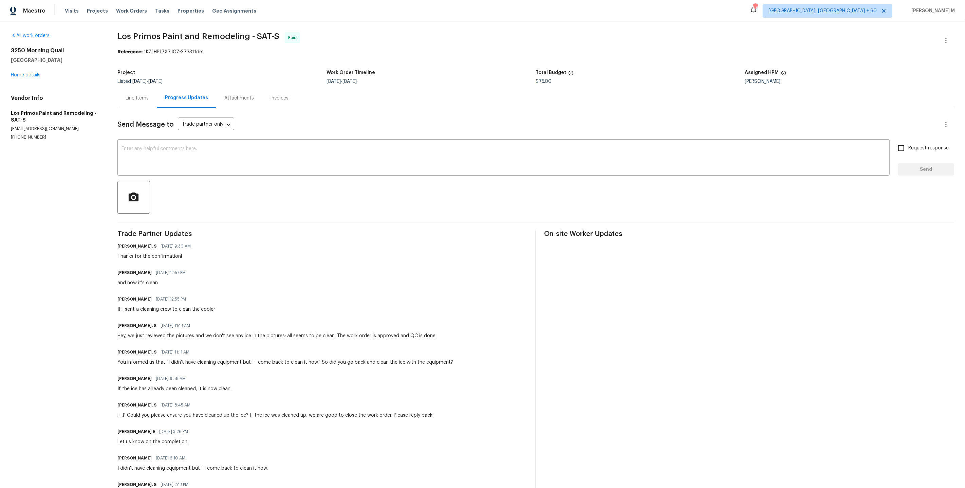
click at [198, 211] on div "Send Message to Trade partner only Trade partner only ​ x ​ Request response Se…" at bounding box center [535, 393] width 836 height 570
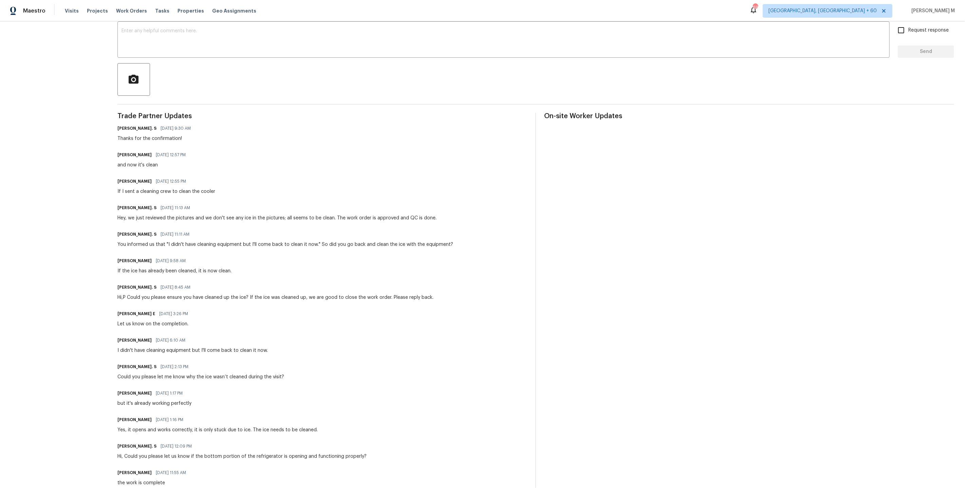
scroll to position [119, 0]
click at [314, 228] on div "[PERSON_NAME]. S [DATE] 11:11 AM" at bounding box center [285, 233] width 336 height 10
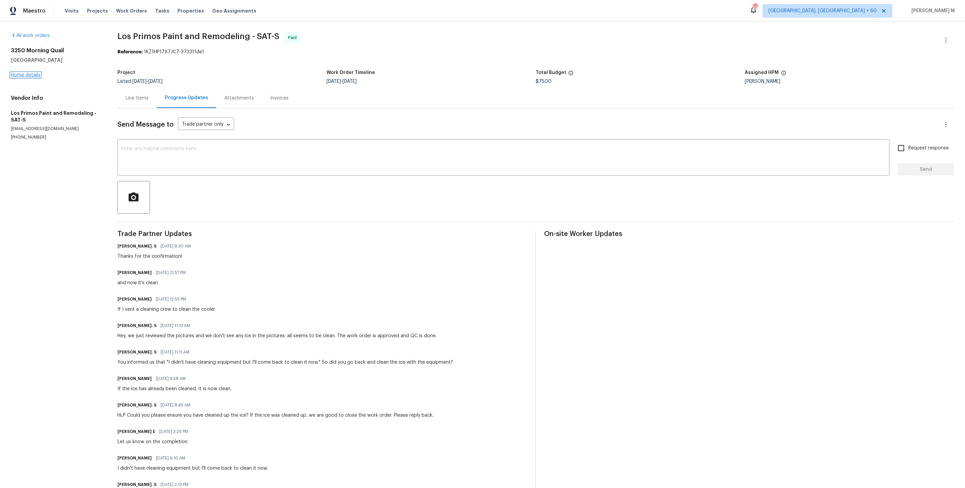
click at [24, 73] on link "Home details" at bounding box center [26, 75] width 30 height 5
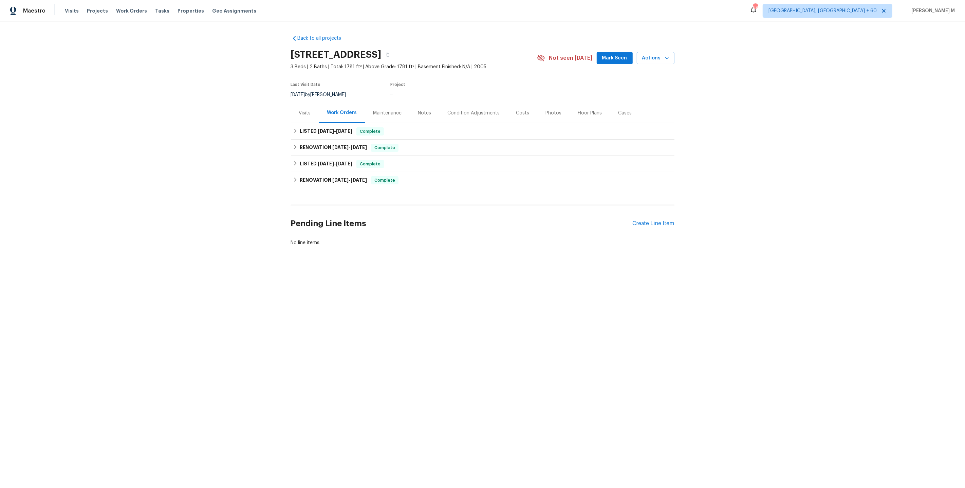
click at [384, 115] on div "Maintenance" at bounding box center [387, 113] width 45 height 20
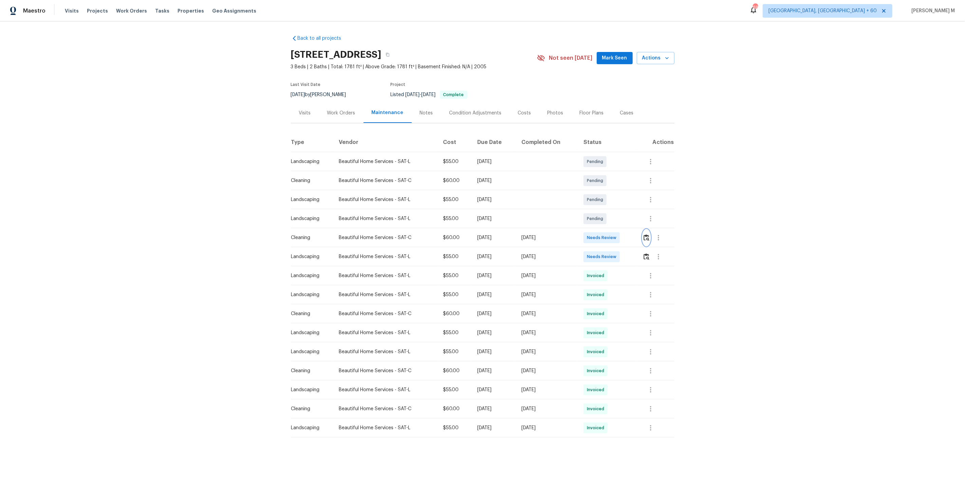
click at [649, 234] on img "button" at bounding box center [646, 237] width 6 height 6
click at [659, 235] on icon "button" at bounding box center [658, 237] width 1 height 5
click at [660, 234] on li "Message vendor" at bounding box center [676, 234] width 48 height 11
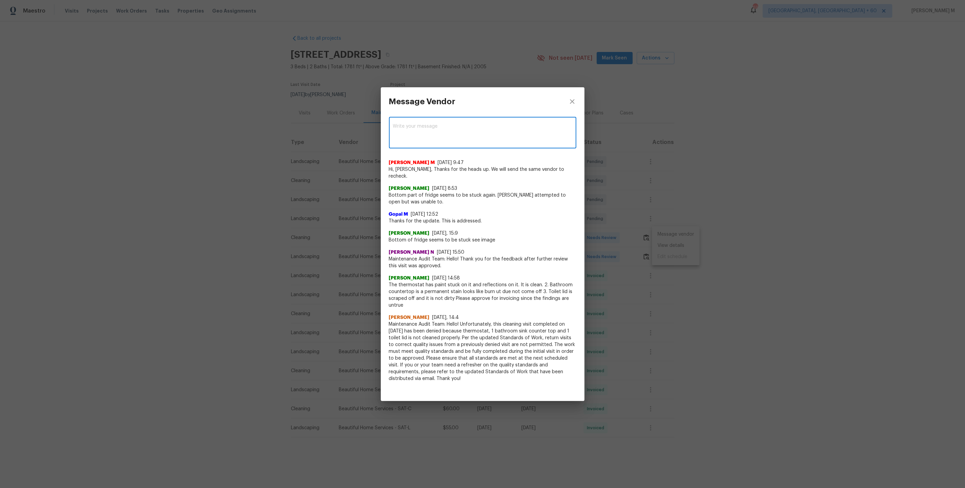
click at [450, 141] on textarea at bounding box center [482, 133] width 179 height 19
type textarea "T"
paste textarea "The bottom part of the fridge is most likely stuck due to ice buildup. When you…"
type textarea "Hello team, The bottom part of the fridge is most likely stuck due to ice build…"
click at [561, 137] on span "Post" at bounding box center [561, 133] width 11 height 8
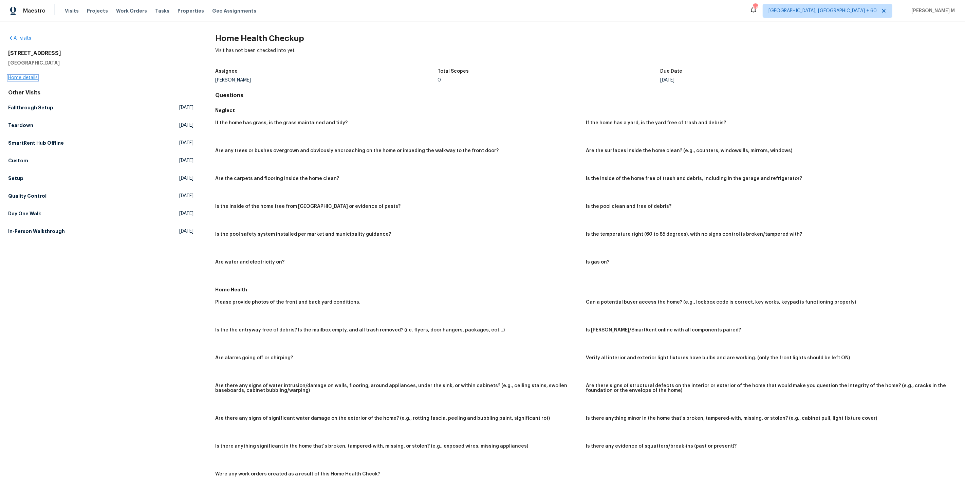
click at [23, 75] on link "Home details" at bounding box center [23, 77] width 30 height 5
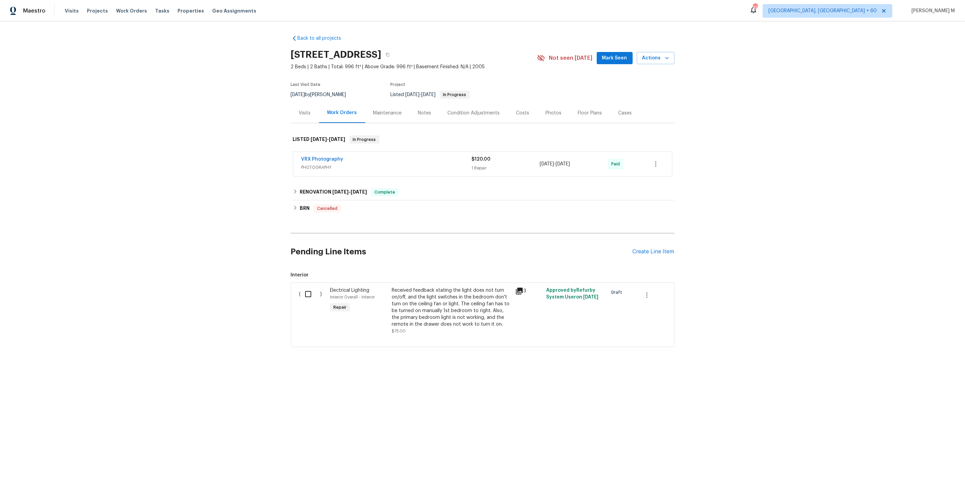
click at [305, 110] on div "Visits" at bounding box center [305, 113] width 12 height 7
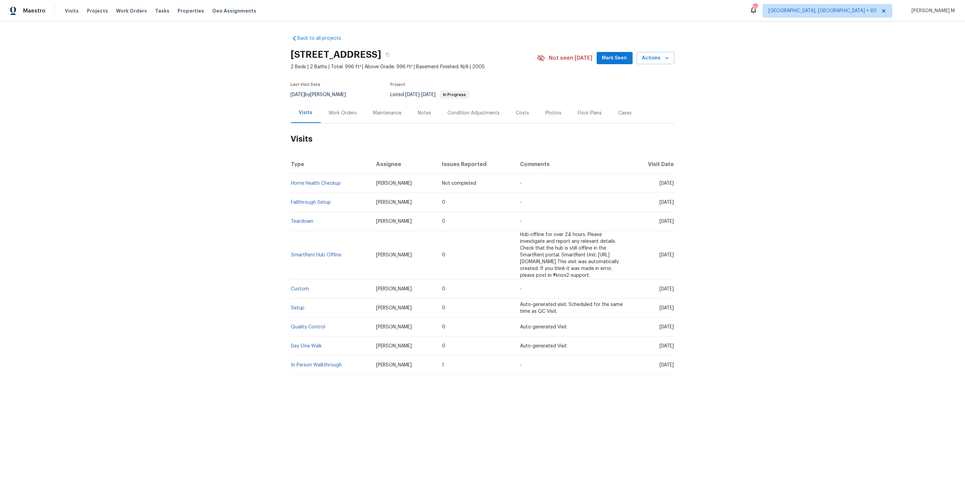
click at [660, 181] on span "[DATE]" at bounding box center [667, 183] width 14 height 5
click at [632, 196] on td "[DATE]" at bounding box center [651, 202] width 44 height 19
click at [349, 110] on div "Work Orders" at bounding box center [343, 113] width 28 height 7
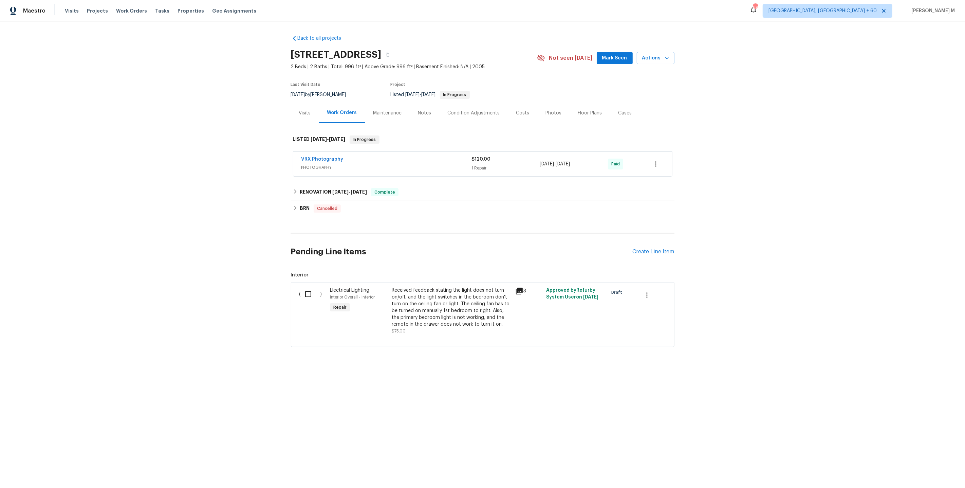
click at [382, 110] on div "Maintenance" at bounding box center [387, 113] width 29 height 7
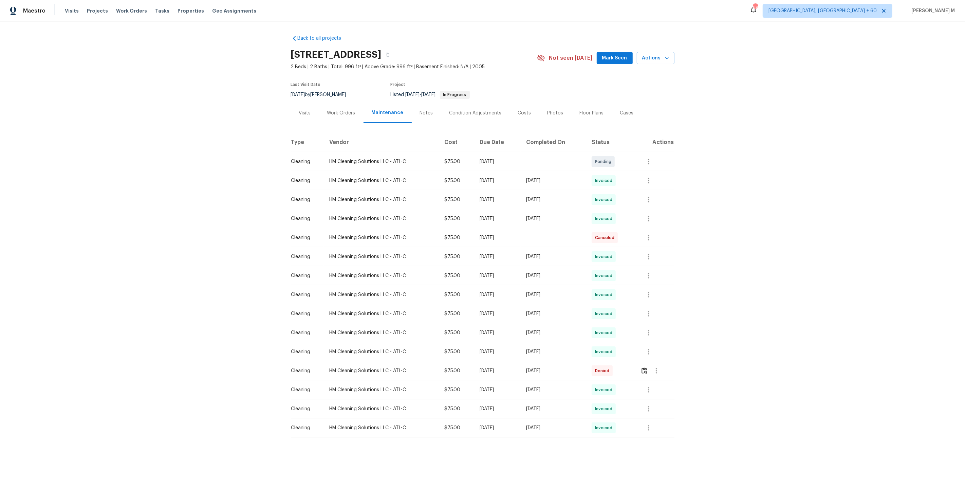
click at [310, 113] on div "Visits" at bounding box center [305, 113] width 28 height 20
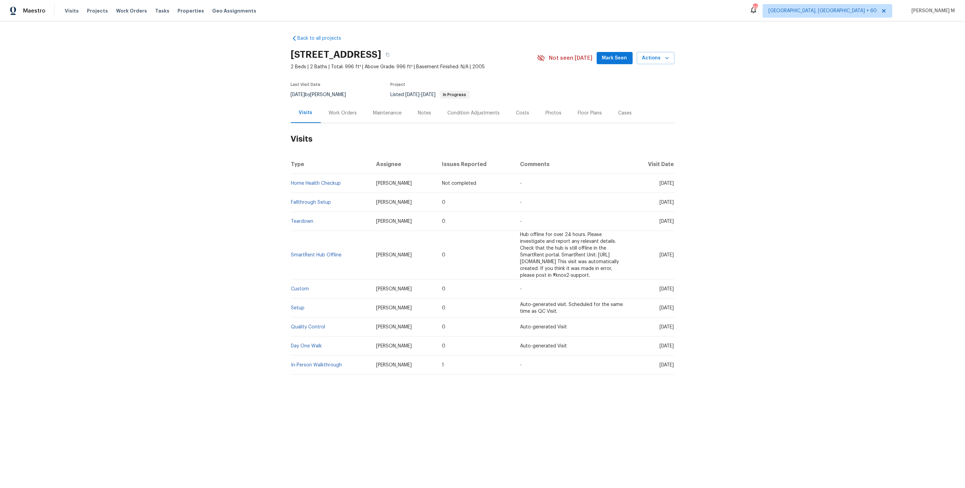
click at [350, 117] on div "Work Orders" at bounding box center [343, 113] width 44 height 20
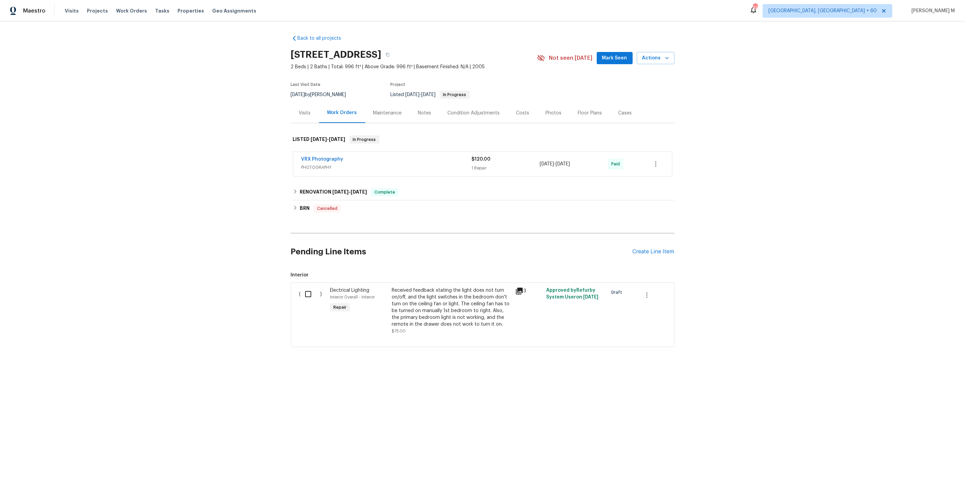
click at [307, 112] on div "Visits" at bounding box center [305, 113] width 12 height 7
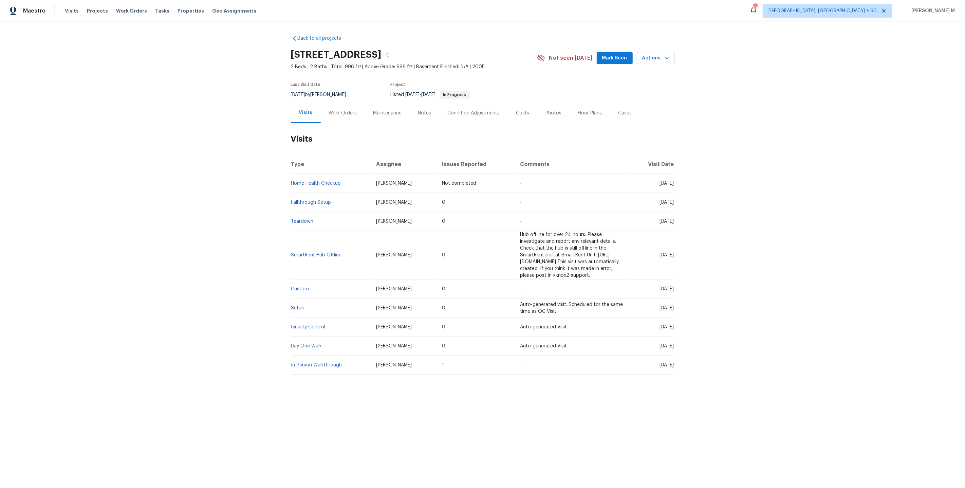
click at [618, 110] on div "Cases" at bounding box center [625, 113] width 14 height 7
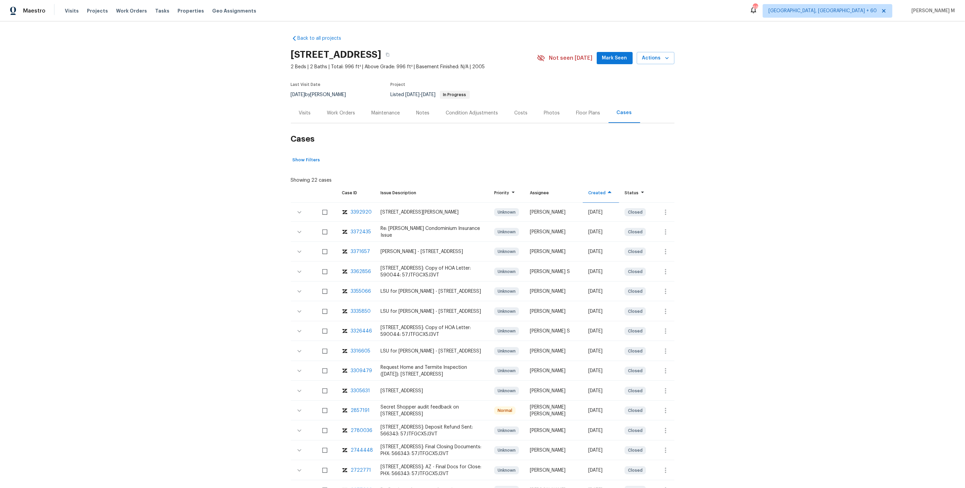
click at [360, 209] on div "3392920" at bounding box center [361, 212] width 21 height 7
click at [394, 56] on button "button" at bounding box center [387, 55] width 12 height 12
click at [66, 12] on span "Visits" at bounding box center [72, 10] width 14 height 7
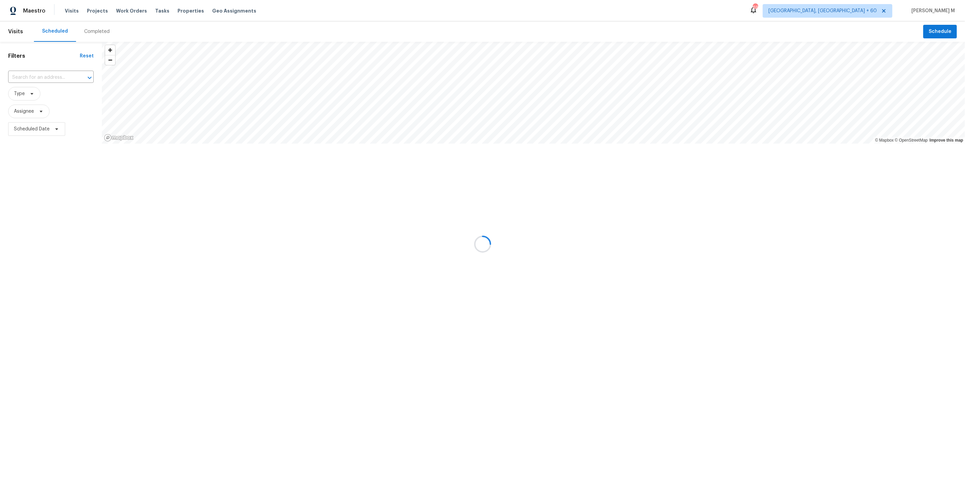
click at [42, 76] on div at bounding box center [482, 244] width 965 height 488
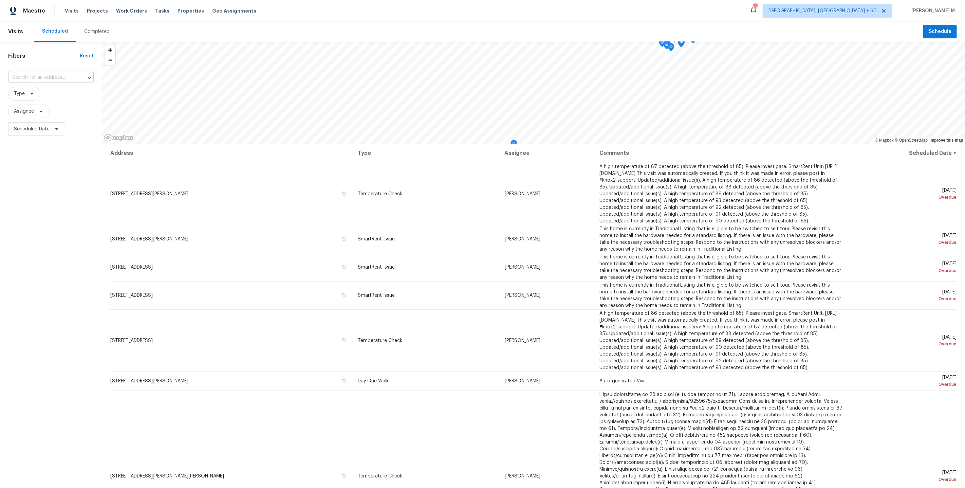
click at [60, 75] on input "text" at bounding box center [41, 77] width 67 height 11
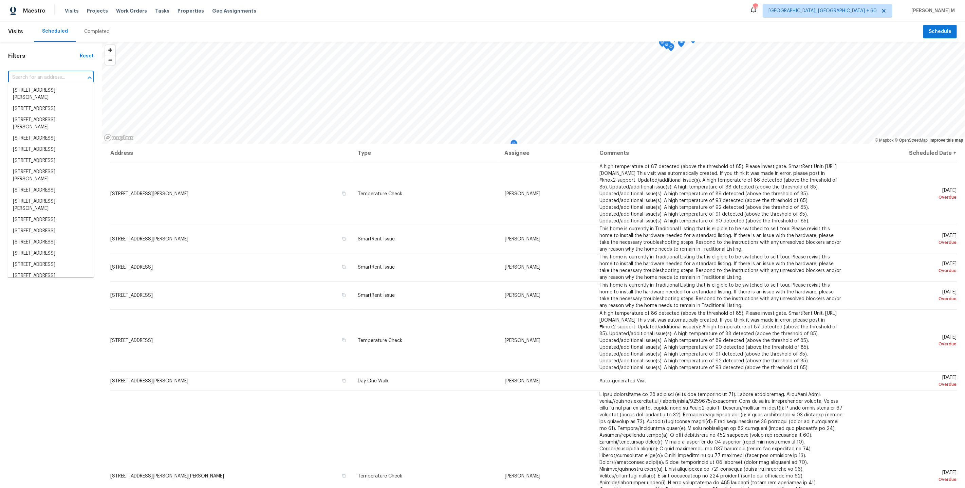
paste input "[STREET_ADDRESS]"
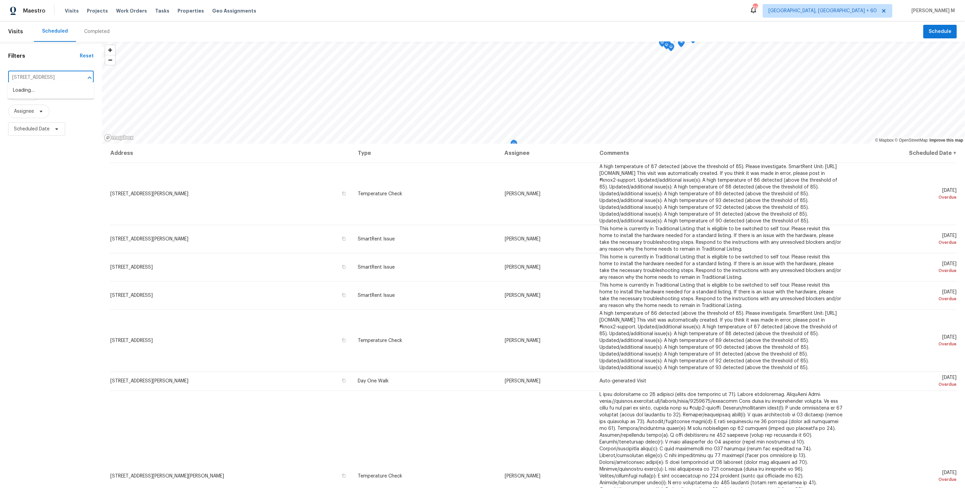
scroll to position [0, 34]
type input "[STREET_ADDRESS]"
click at [778, 32] on div "Scheduled Completed" at bounding box center [478, 31] width 889 height 20
click at [876, 11] on span "Albuquerque, NM + 60" at bounding box center [822, 10] width 108 height 7
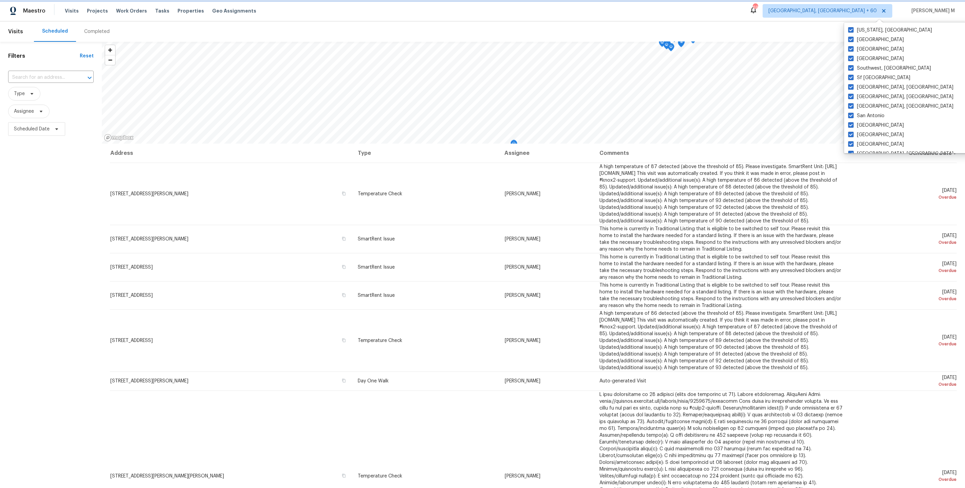
click at [886, 12] on icon at bounding box center [883, 10] width 5 height 5
checkbox input "false"
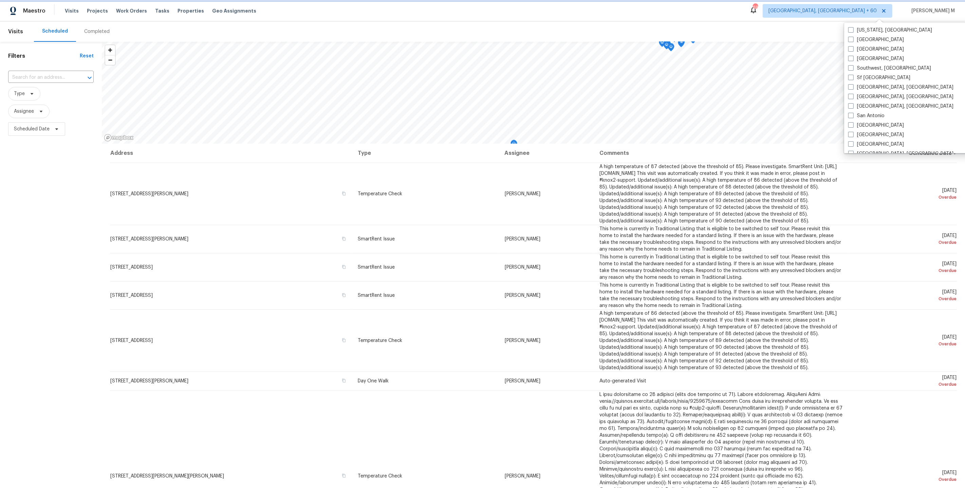
checkbox input "false"
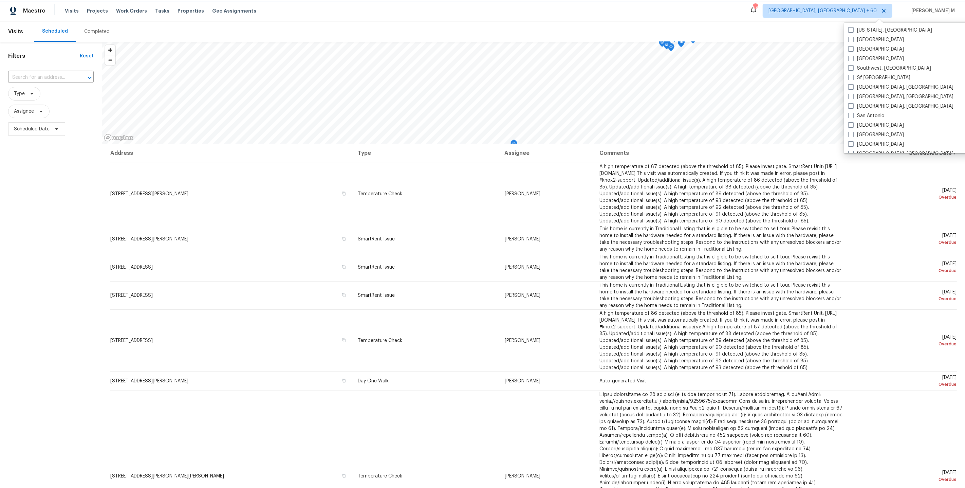
checkbox input "false"
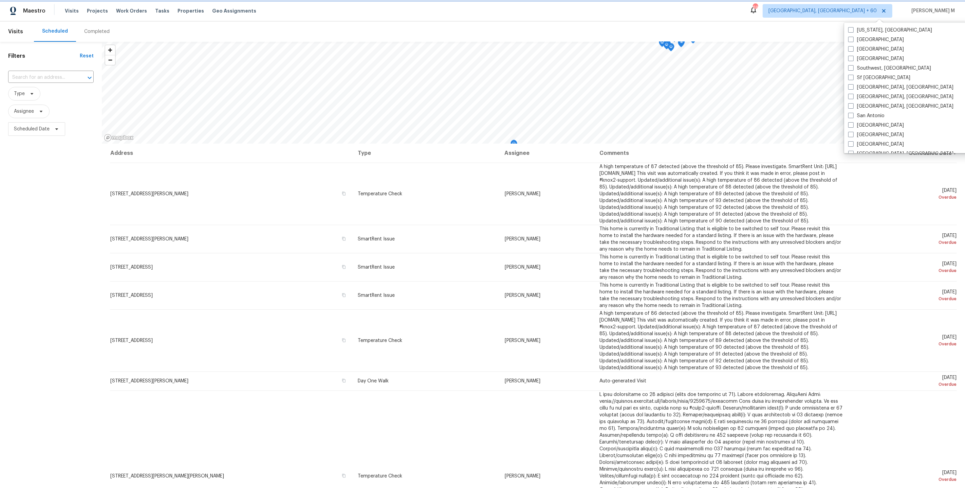
checkbox input "false"
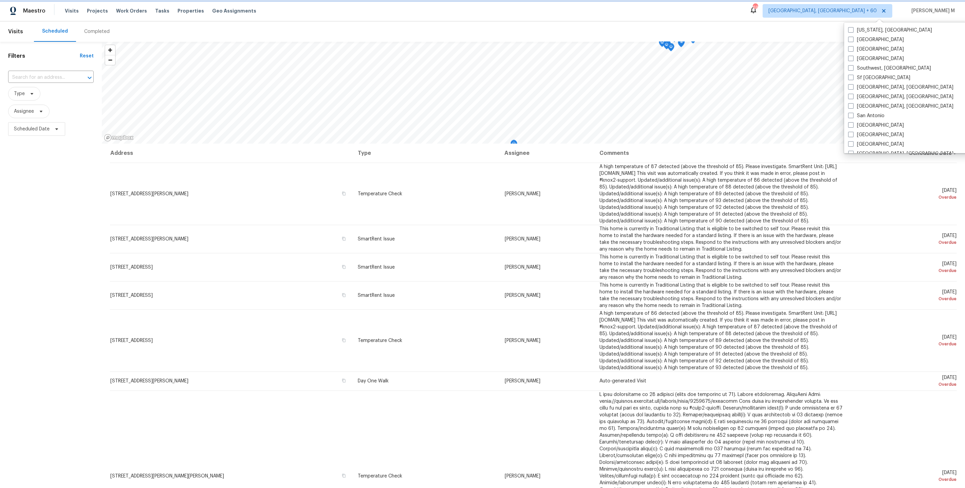
checkbox input "false"
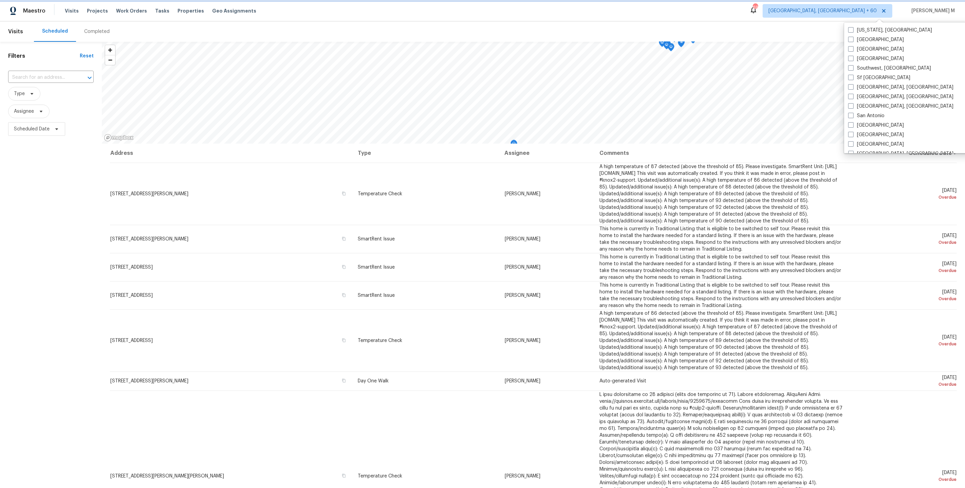
checkbox input "false"
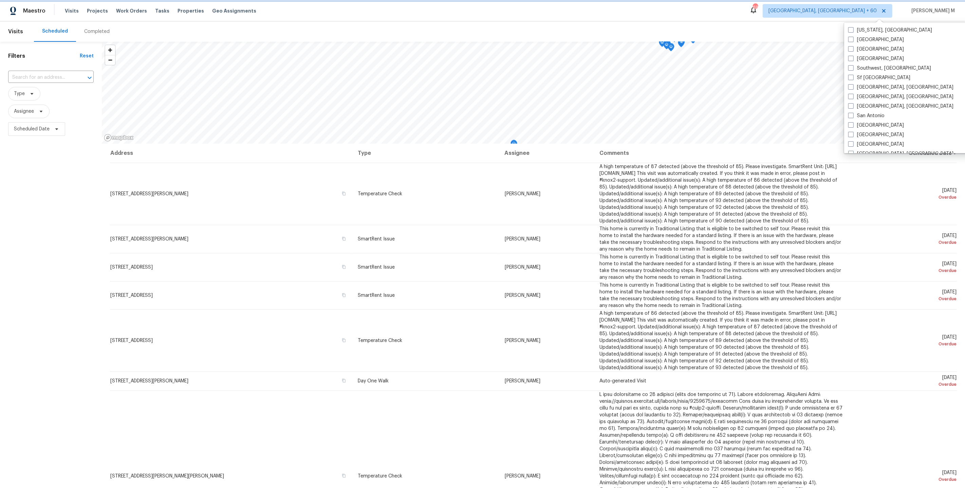
checkbox input "false"
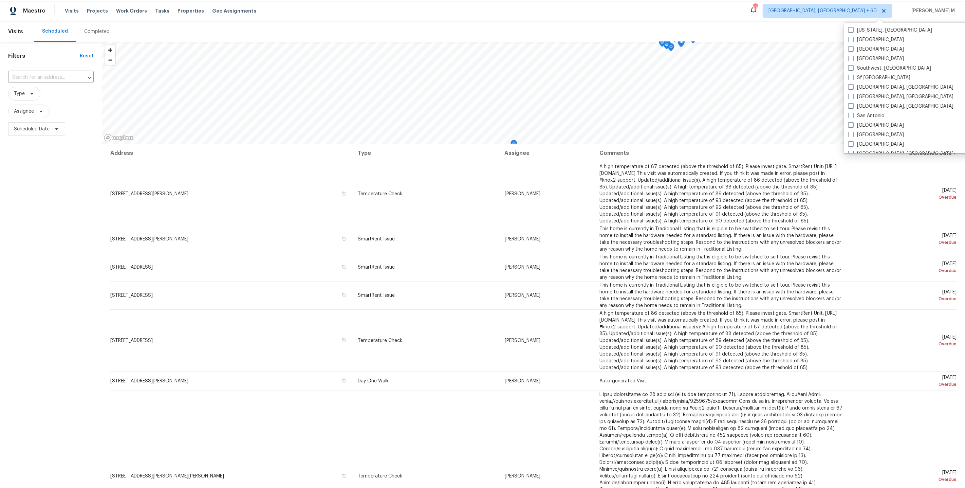
checkbox input "false"
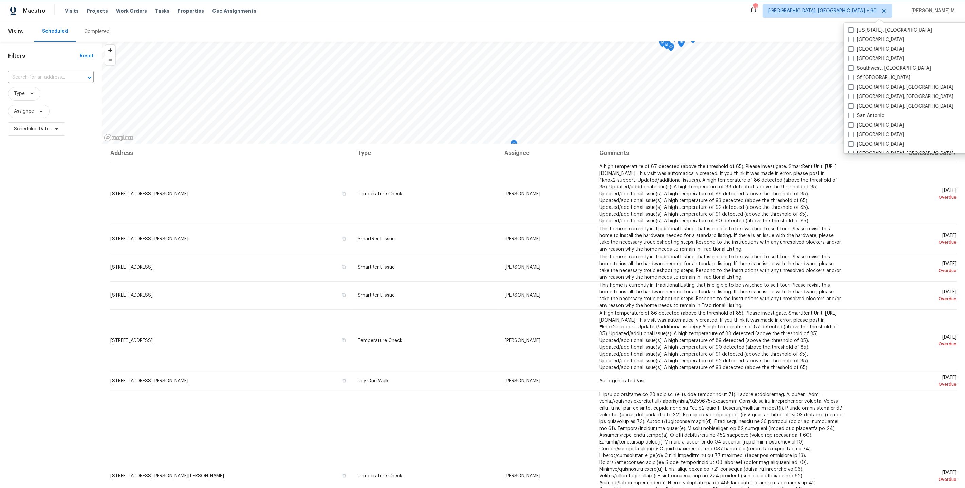
checkbox input "false"
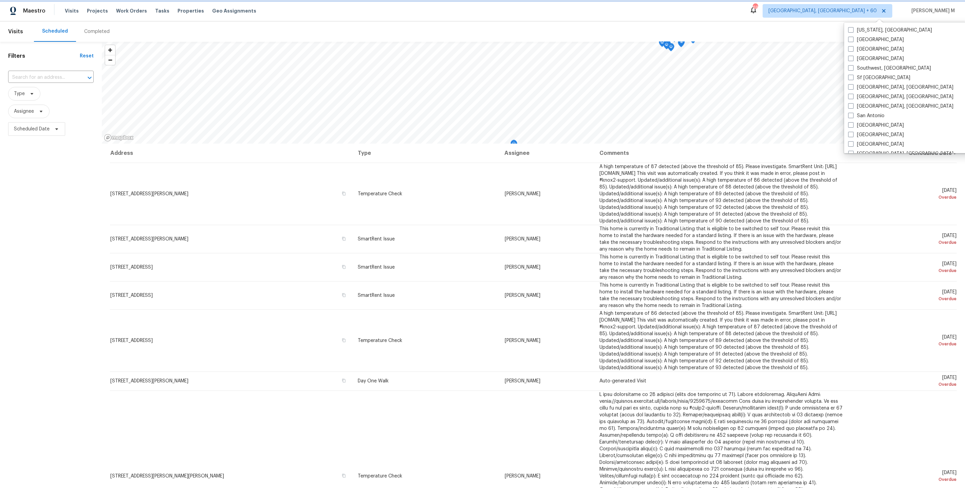
checkbox input "false"
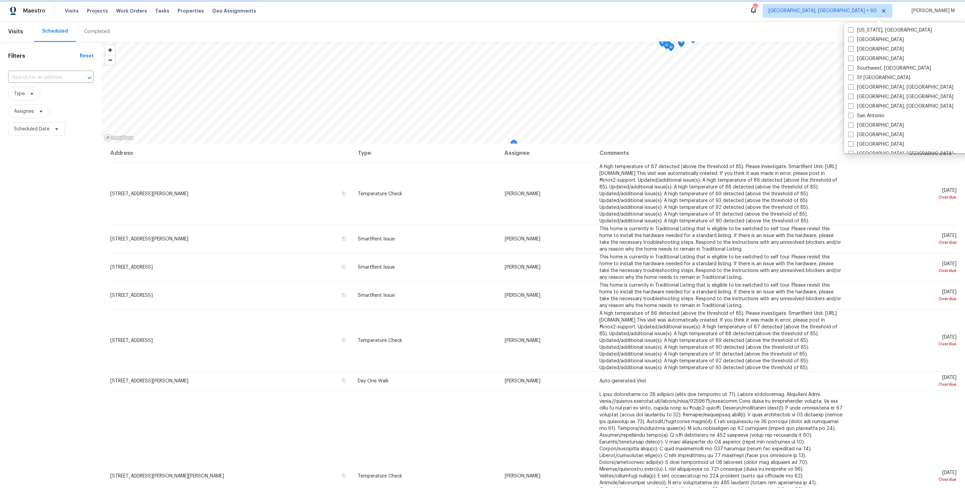
checkbox input "false"
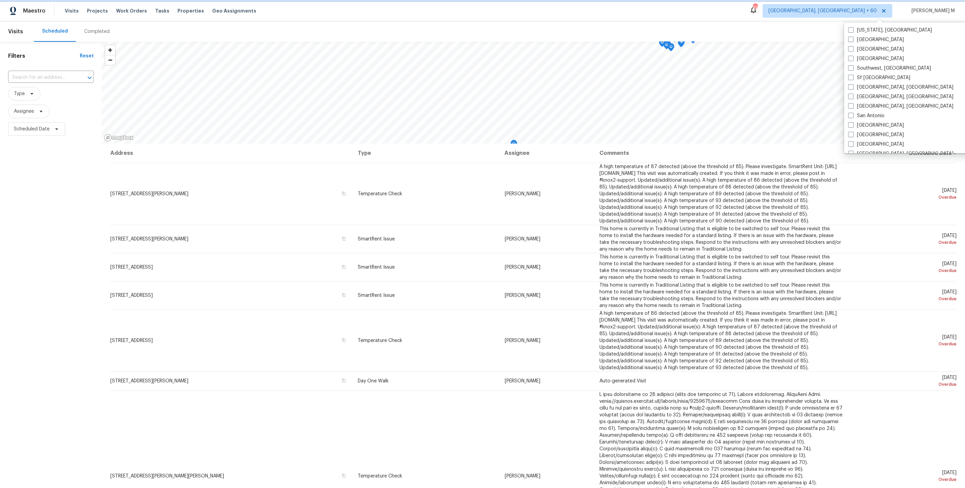
checkbox input "false"
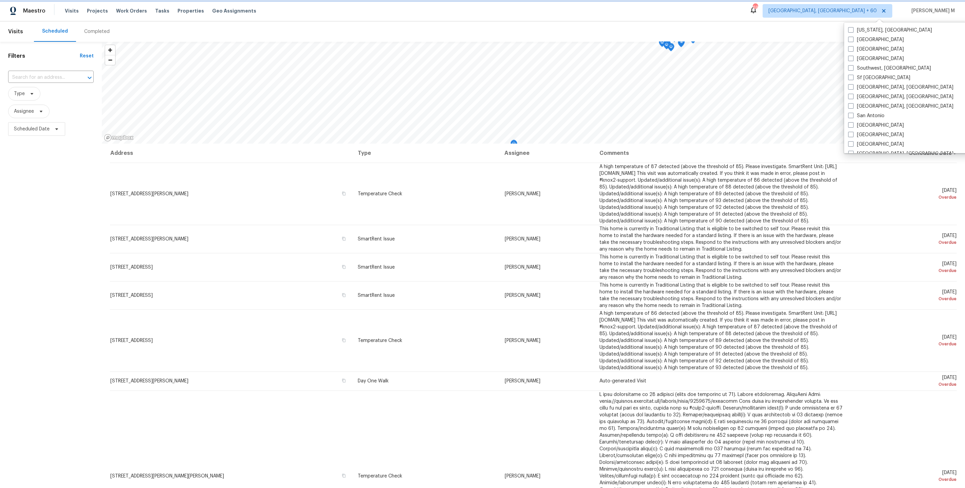
checkbox input "false"
checkbox input "true"
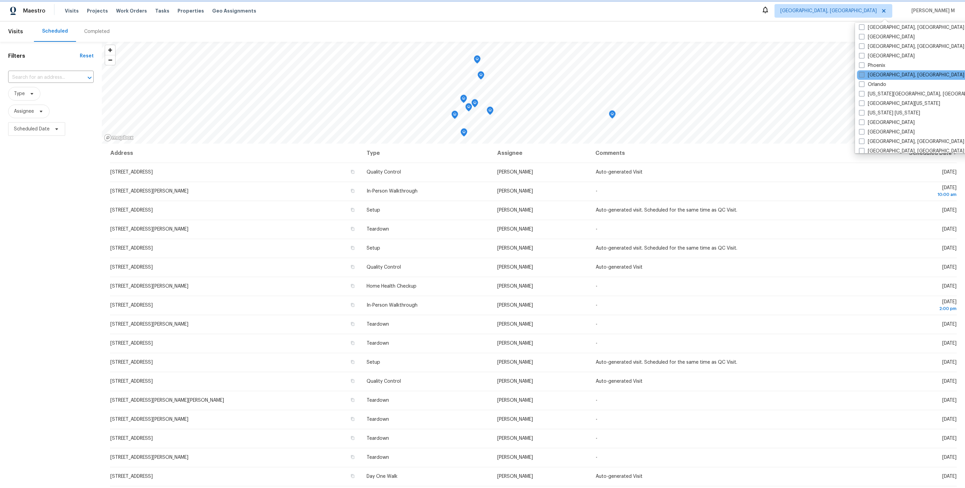
scroll to position [135, 0]
click at [868, 64] on label "Phoenix" at bounding box center [872, 66] width 26 height 7
click at [863, 64] on input "Phoenix" at bounding box center [861, 65] width 4 height 4
checkbox input "true"
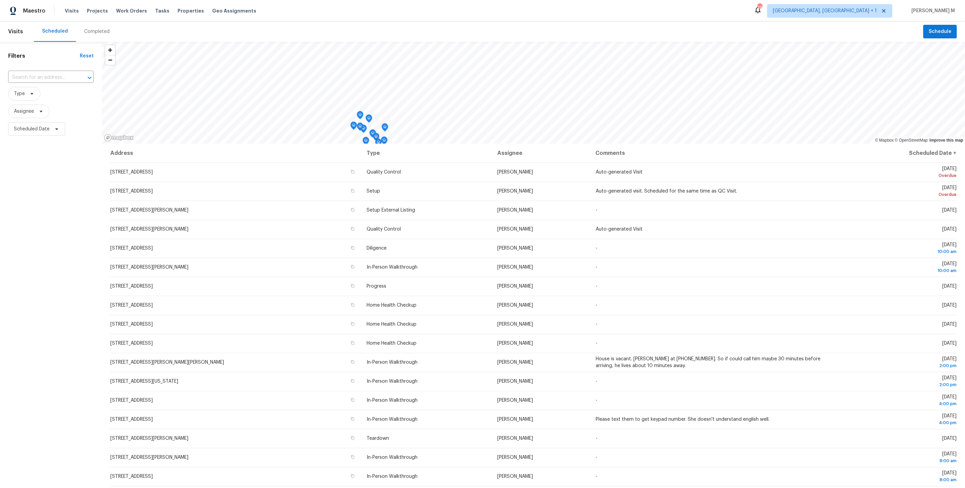
click at [56, 70] on div "​" at bounding box center [51, 77] width 86 height 15
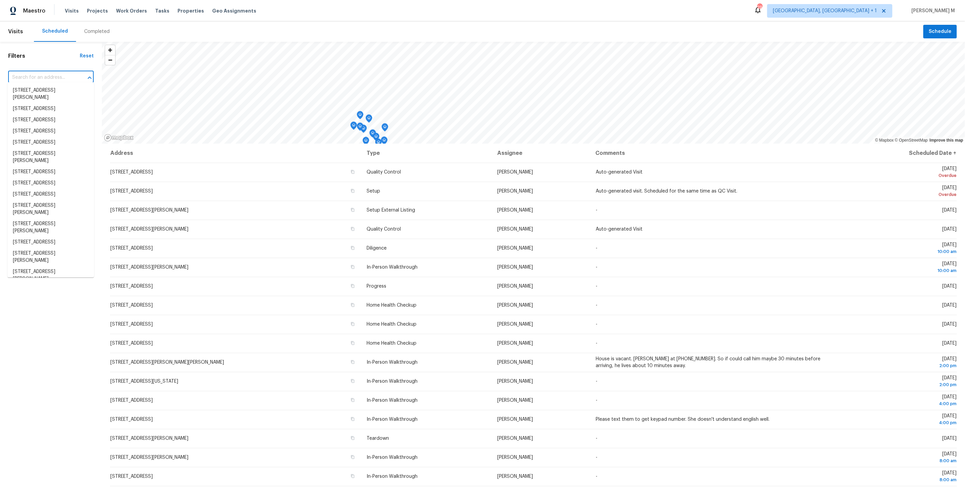
paste input "295 N Rural Rd Unit 128, Chandler, AZ 85226"
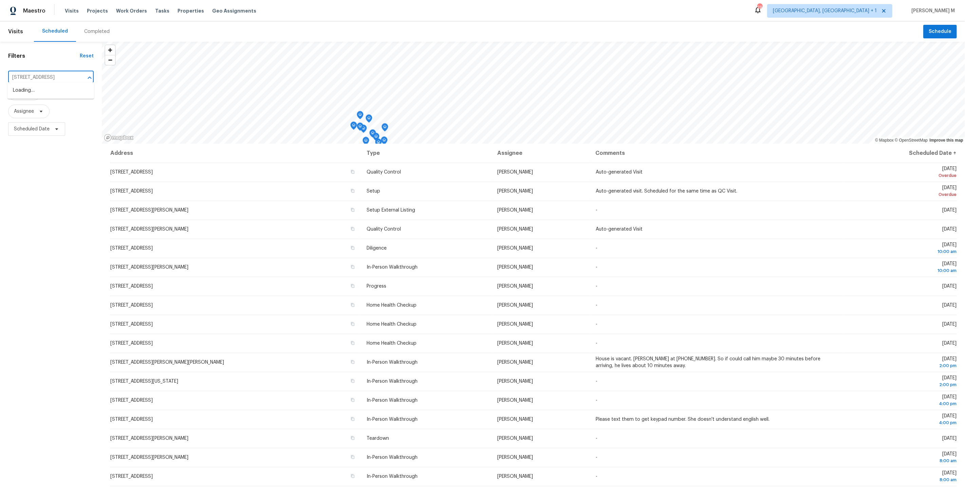
type input "295 N Rural Rd"
click at [63, 96] on li "295 N Rural Rd Unit 160, Chandler, AZ 85226" at bounding box center [50, 90] width 87 height 11
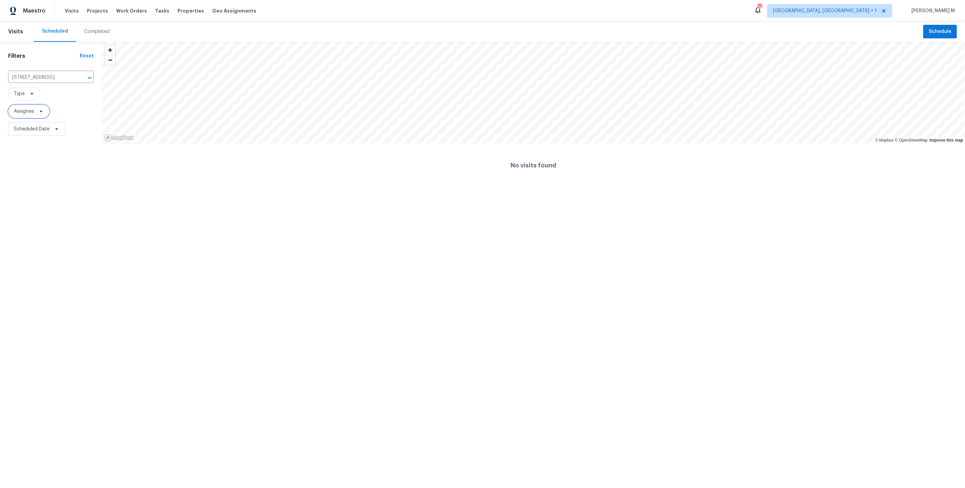
click at [27, 110] on span "Assignee" at bounding box center [24, 111] width 20 height 7
click at [57, 109] on span "Assignee" at bounding box center [51, 112] width 86 height 14
click at [42, 130] on span "Scheduled Date" at bounding box center [36, 129] width 57 height 14
click at [87, 88] on span "Type" at bounding box center [51, 94] width 86 height 14
click at [89, 67] on div "Filters Reset 295 N Rural Rd Unit 160, Chandler, AZ 85226 ​ Type Assignee Sched…" at bounding box center [51, 114] width 102 height 145
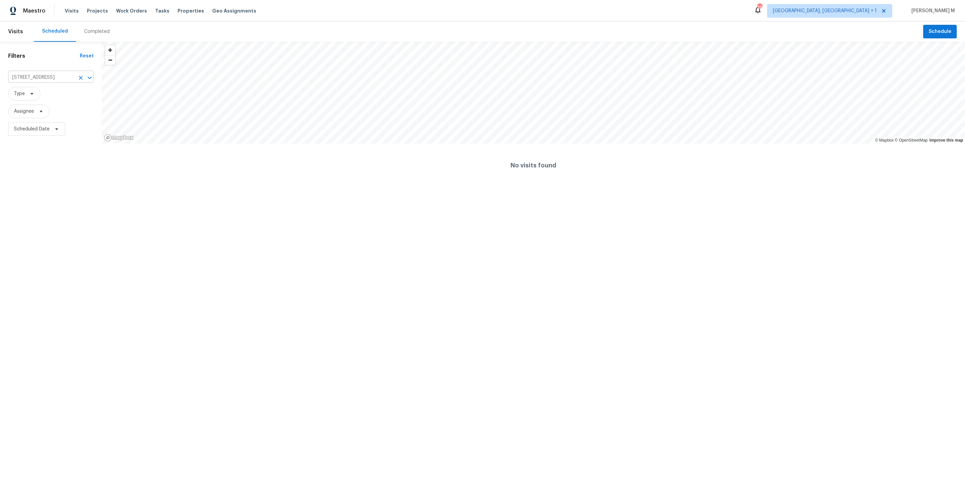
click at [89, 76] on icon "Open" at bounding box center [90, 78] width 8 height 8
type input "295 N Rural Rd"
click at [48, 107] on li "295 N Rural Rd Unit 128, Chandler, AZ 85226" at bounding box center [50, 101] width 87 height 11
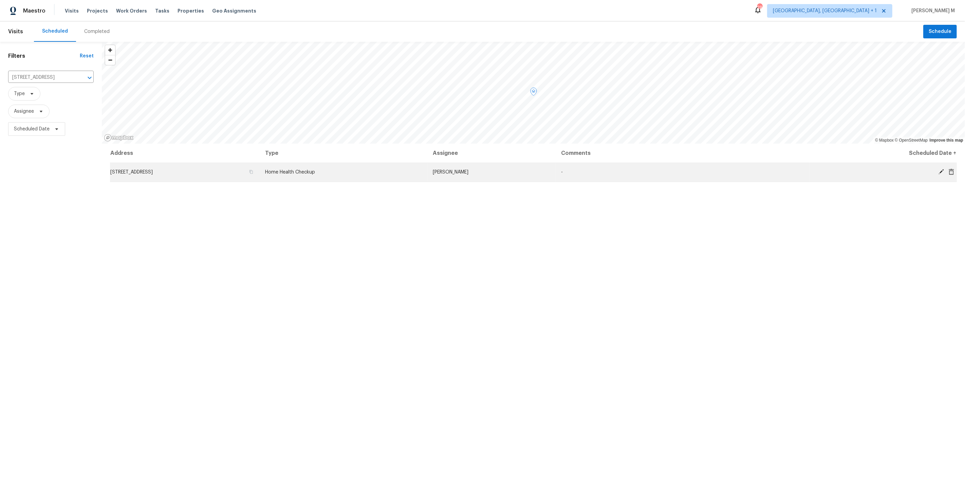
click at [946, 177] on td "Tue, Sep 16" at bounding box center [883, 172] width 147 height 19
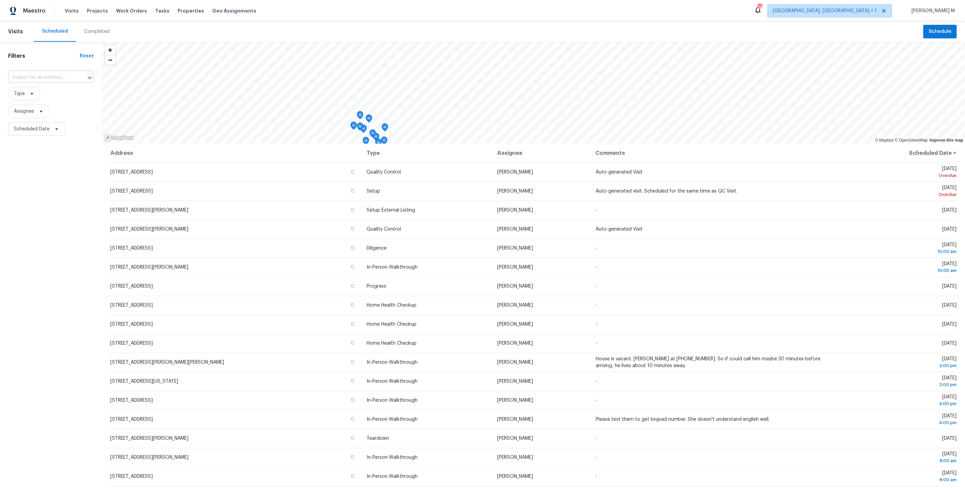
click at [32, 79] on input "text" at bounding box center [41, 77] width 67 height 11
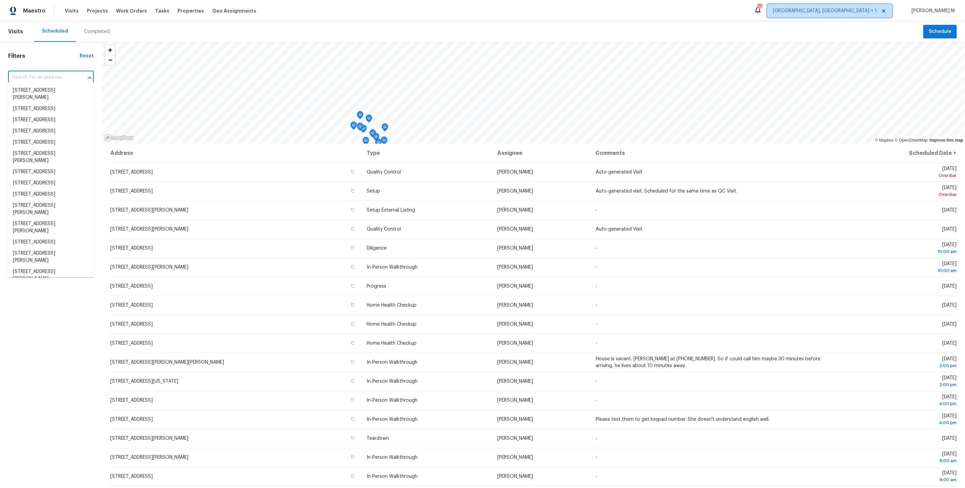
click at [866, 12] on span "[GEOGRAPHIC_DATA], [GEOGRAPHIC_DATA] + 1" at bounding box center [825, 10] width 104 height 7
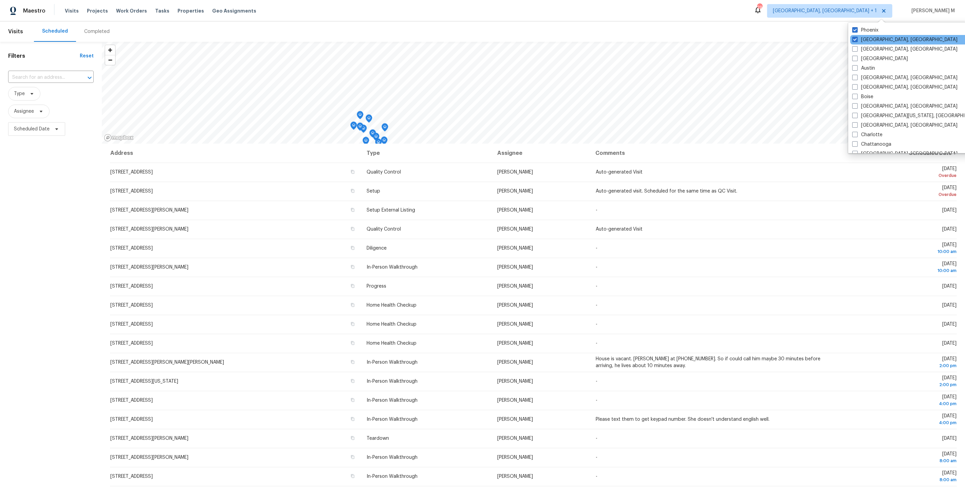
click at [872, 35] on div "[GEOGRAPHIC_DATA], [GEOGRAPHIC_DATA]" at bounding box center [918, 40] width 137 height 10
click at [874, 38] on label "[GEOGRAPHIC_DATA], [GEOGRAPHIC_DATA]" at bounding box center [904, 39] width 105 height 7
click at [856, 38] on input "[GEOGRAPHIC_DATA], [GEOGRAPHIC_DATA]" at bounding box center [854, 38] width 4 height 4
checkbox input "false"
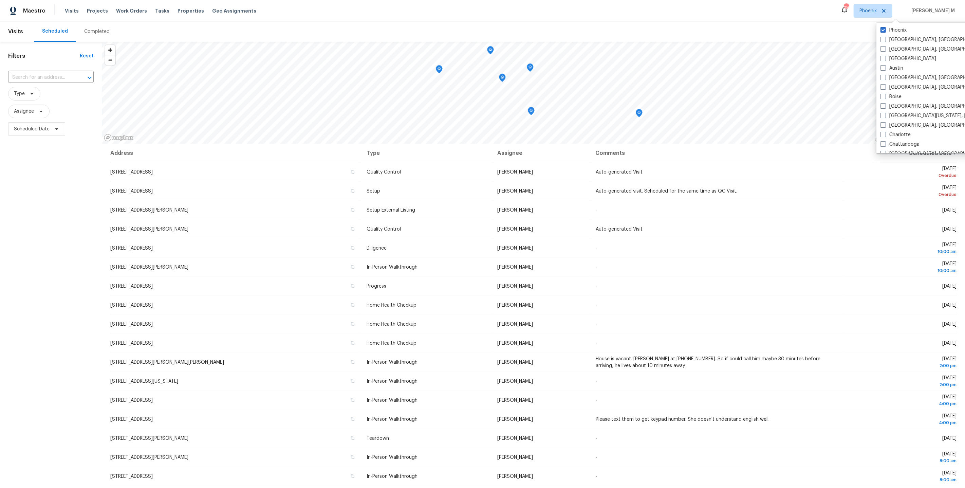
click at [65, 87] on span "Type" at bounding box center [51, 94] width 86 height 14
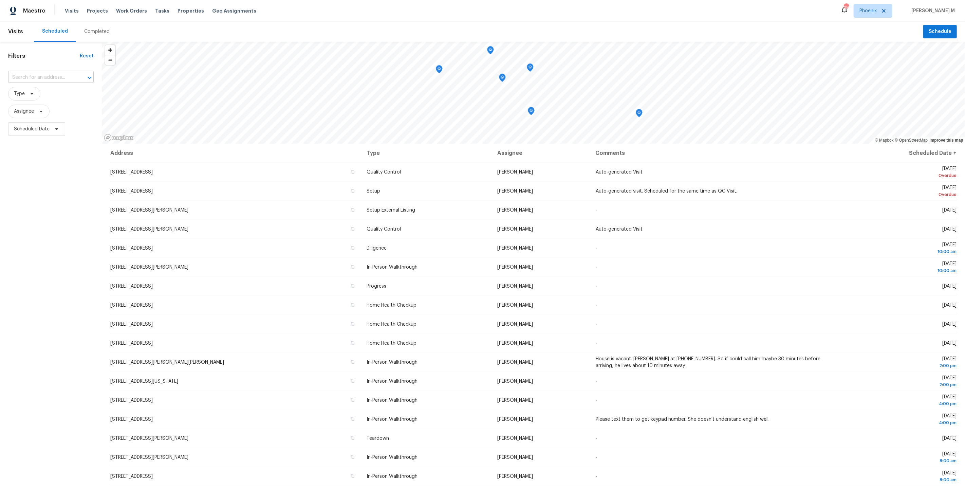
click at [50, 76] on input "text" at bounding box center [41, 77] width 67 height 11
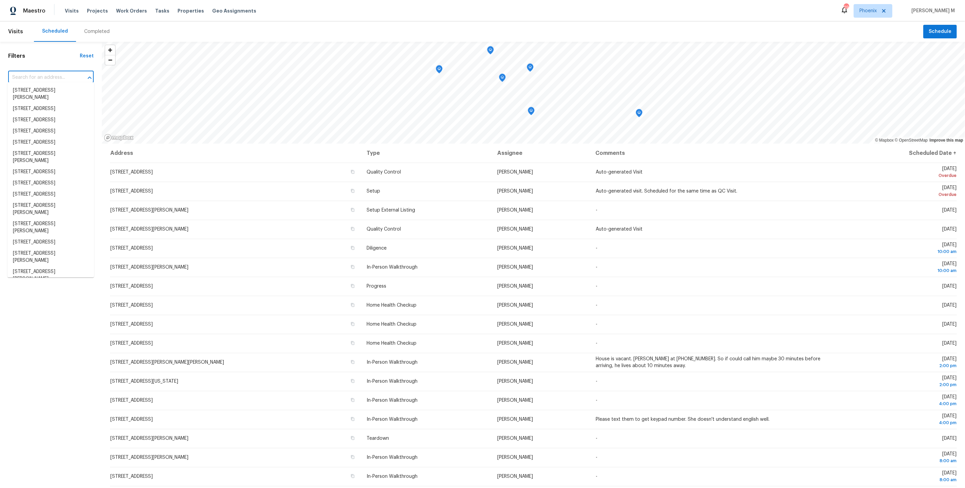
paste input "[STREET_ADDRESS]"
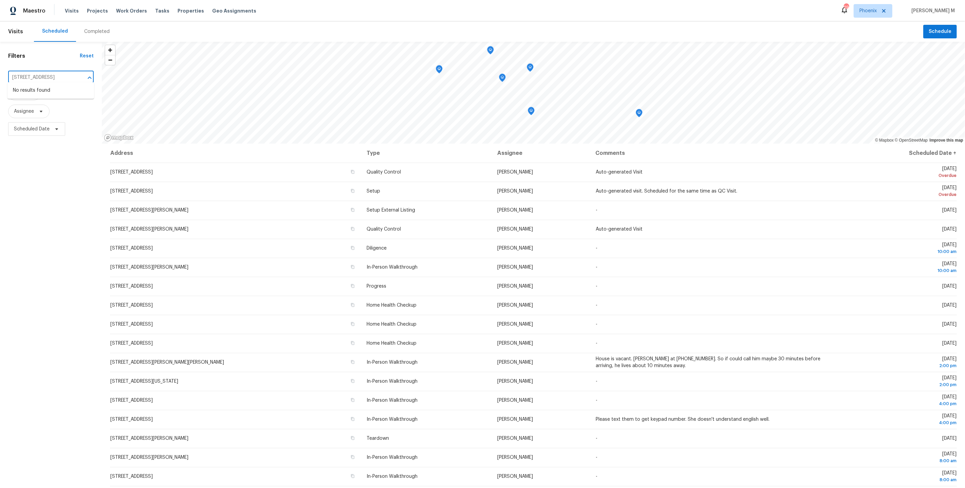
type input "[STREET_ADDRESS]"
click at [55, 107] on li "[STREET_ADDRESS]" at bounding box center [50, 101] width 87 height 11
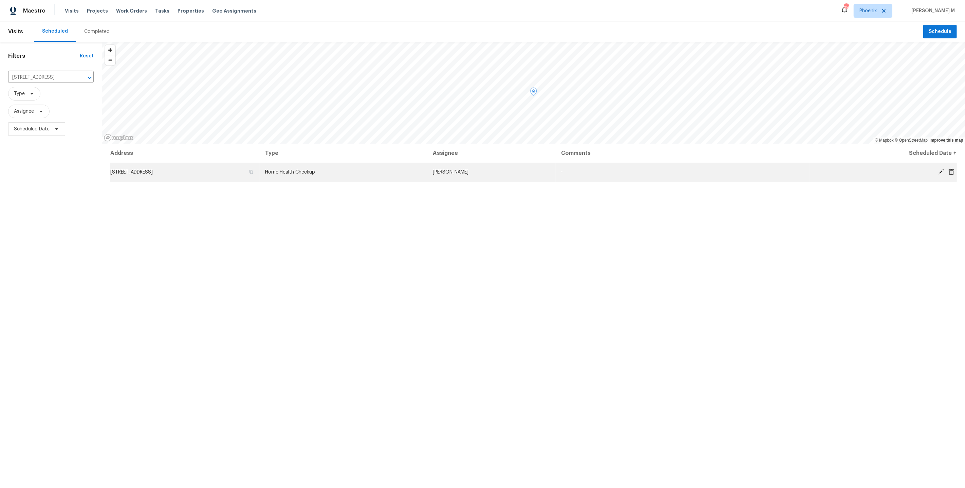
click at [941, 172] on icon at bounding box center [940, 171] width 5 height 5
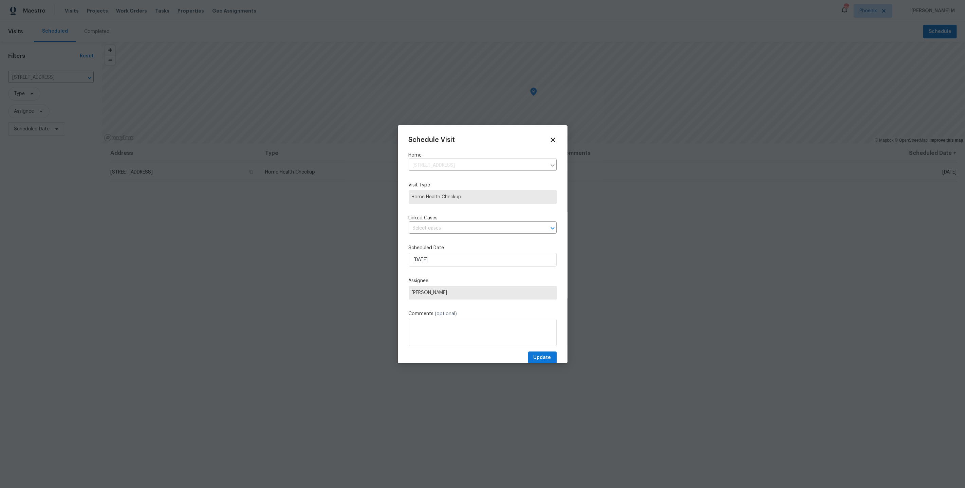
click at [483, 244] on label "Scheduled Date" at bounding box center [483, 247] width 148 height 7
click at [467, 253] on input "[DATE]" at bounding box center [483, 260] width 148 height 14
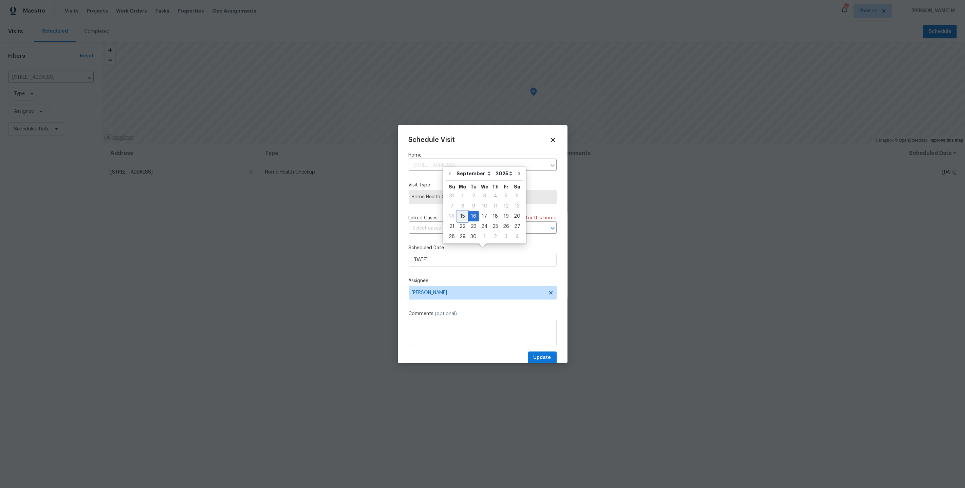
click at [463, 216] on div "15" at bounding box center [462, 216] width 11 height 10
type input "[DATE]"
click at [554, 351] on button "Update" at bounding box center [542, 357] width 29 height 13
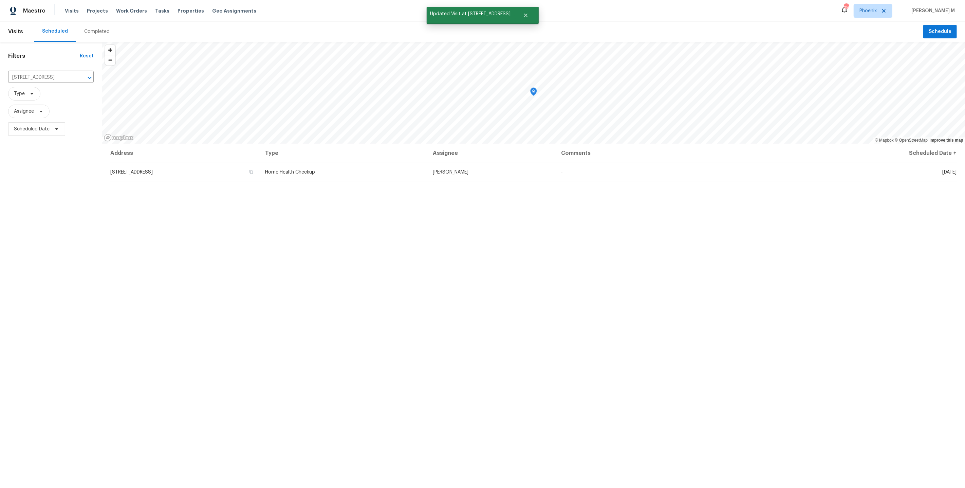
click at [427, 222] on div "Address Type Assignee Comments Scheduled Date ↑ [STREET_ADDRESS] Home Health Ch…" at bounding box center [533, 339] width 863 height 390
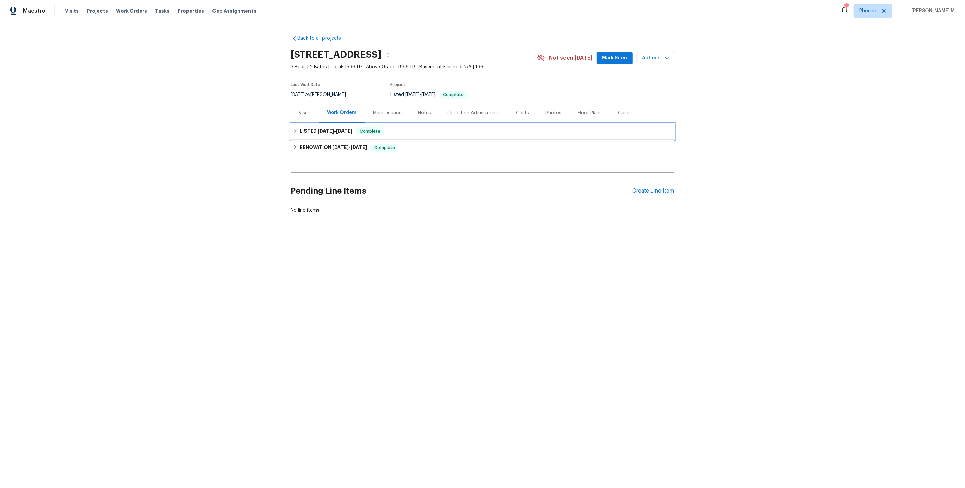
click at [311, 127] on h6 "LISTED [DATE] - [DATE]" at bounding box center [326, 131] width 53 height 8
click at [316, 200] on div "Back to all projects [STREET_ADDRESS] 3 Beds | 2 Baths | Total: 1596 ft² | Abov…" at bounding box center [482, 147] width 383 height 234
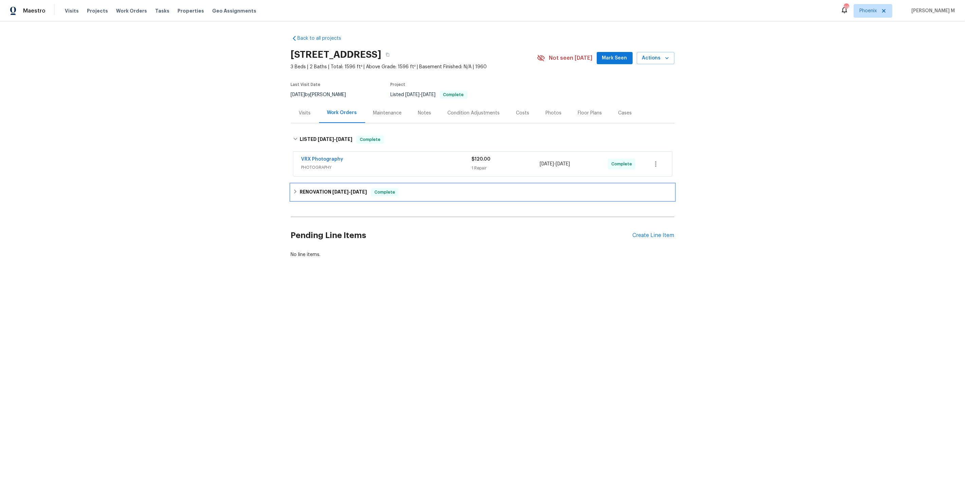
click at [316, 192] on div "RENOVATION [DATE] - [DATE] Complete" at bounding box center [482, 192] width 383 height 16
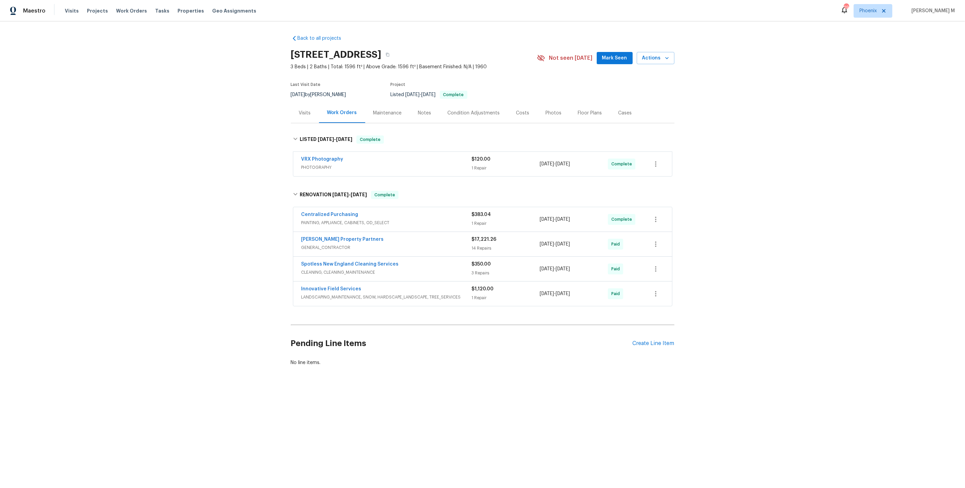
click at [326, 244] on span "GENERAL_CONTRACTOR" at bounding box center [386, 247] width 170 height 7
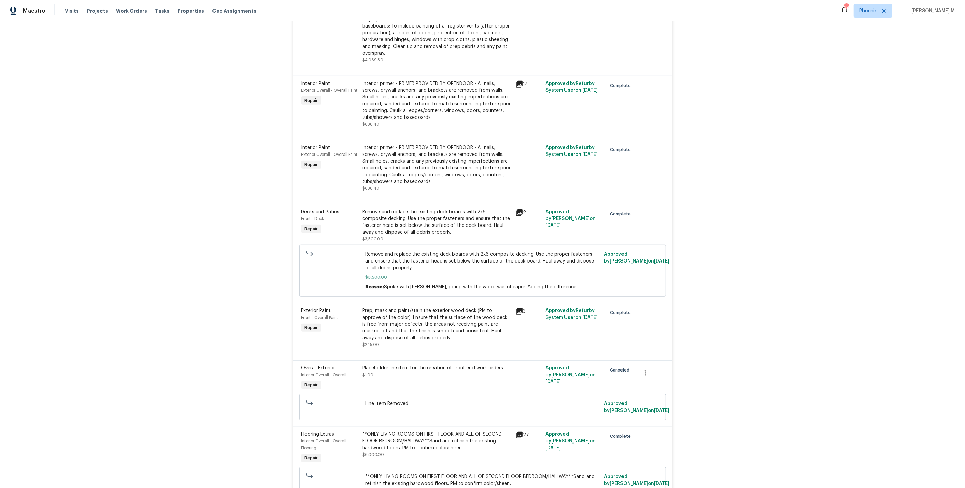
scroll to position [859, 0]
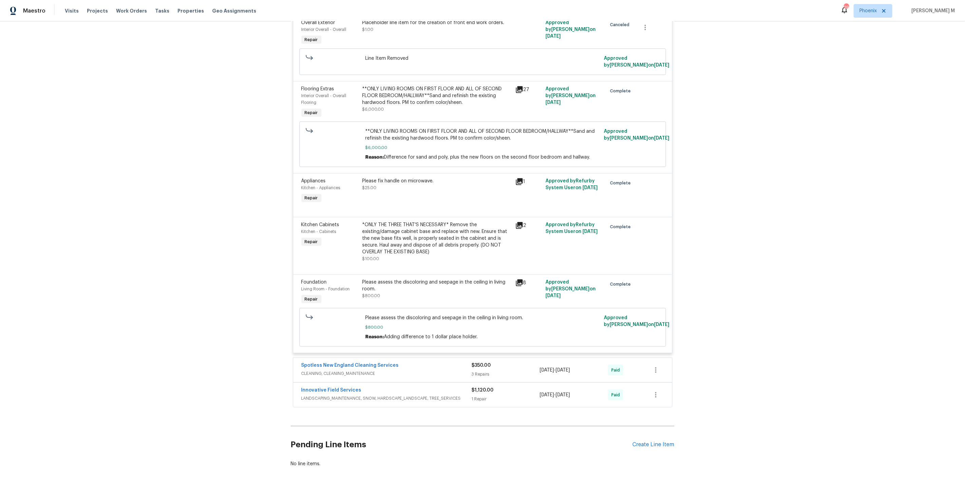
click at [657, 429] on div "Pending Line Items Create Line Item" at bounding box center [482, 445] width 383 height 32
click at [660, 441] on div "Create Line Item" at bounding box center [653, 444] width 42 height 6
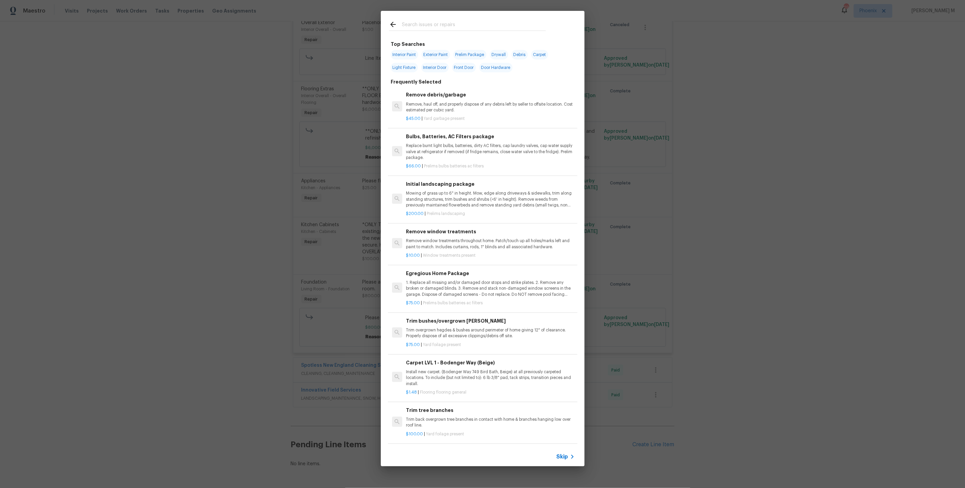
click at [565, 458] on span "Skip" at bounding box center [562, 456] width 12 height 7
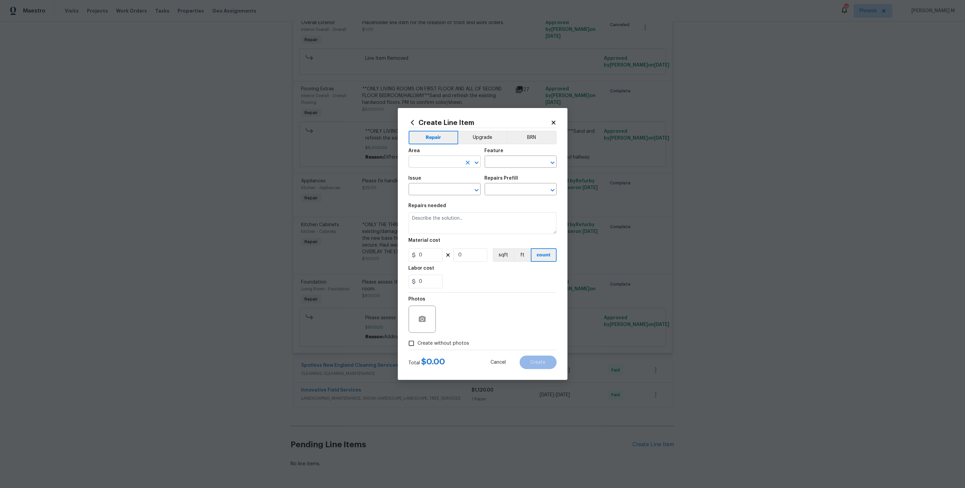
click at [426, 168] on input "text" at bounding box center [435, 162] width 53 height 11
type input "IN"
click at [443, 179] on li "Interior Addition" at bounding box center [444, 180] width 73 height 11
type input "Interior Addition"
click at [508, 166] on input "text" at bounding box center [511, 162] width 53 height 11
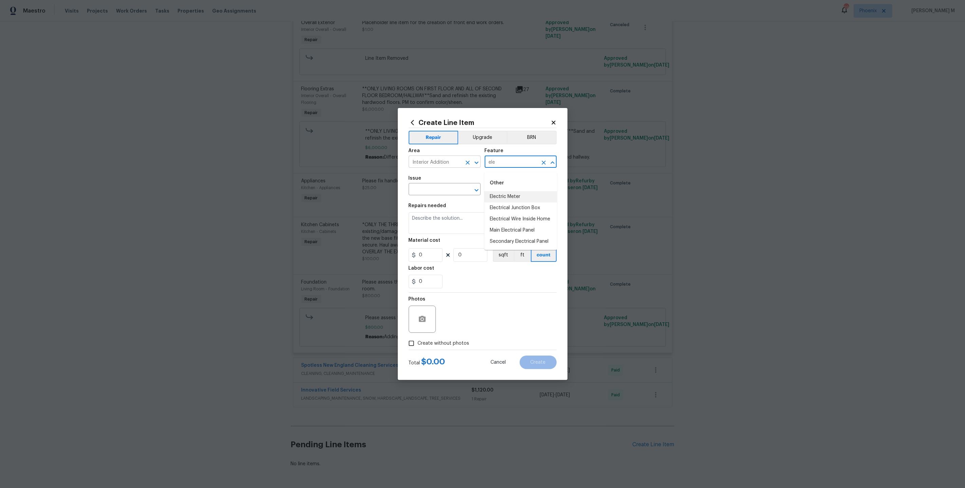
type input "ele"
click at [449, 168] on input "Interior Addition" at bounding box center [435, 162] width 53 height 11
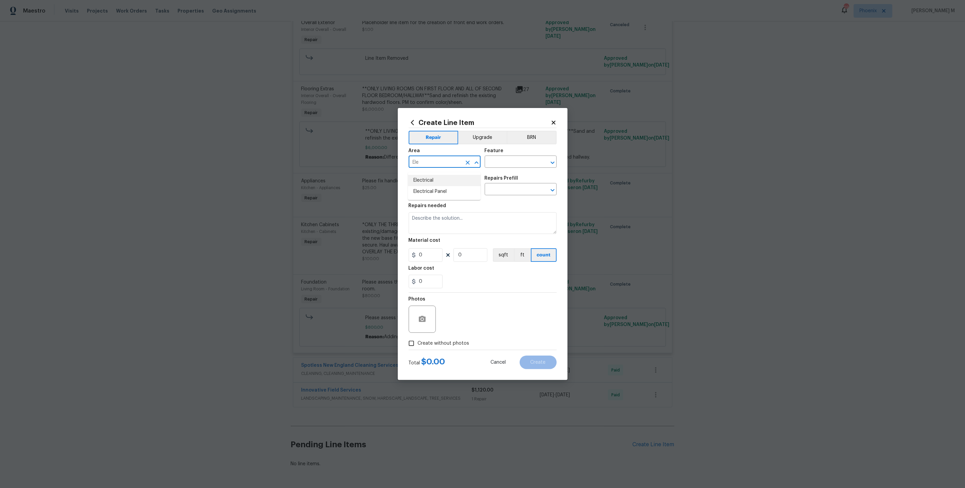
click at [454, 180] on li "Electrical" at bounding box center [444, 180] width 73 height 11
type input "Electrical"
click at [445, 157] on div "Area" at bounding box center [445, 152] width 72 height 9
click at [445, 166] on input "Electrical" at bounding box center [435, 162] width 53 height 11
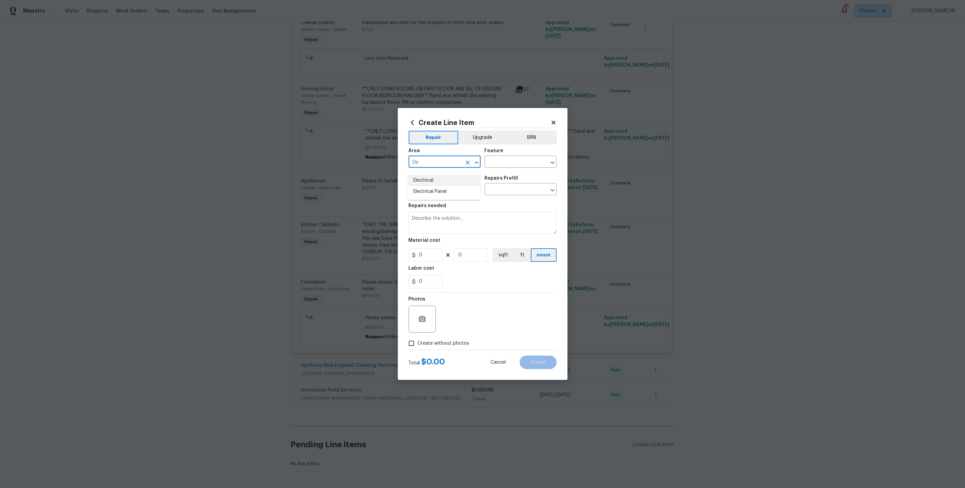
click at [449, 183] on li "Electrical" at bounding box center [444, 180] width 73 height 11
type input "Electrical"
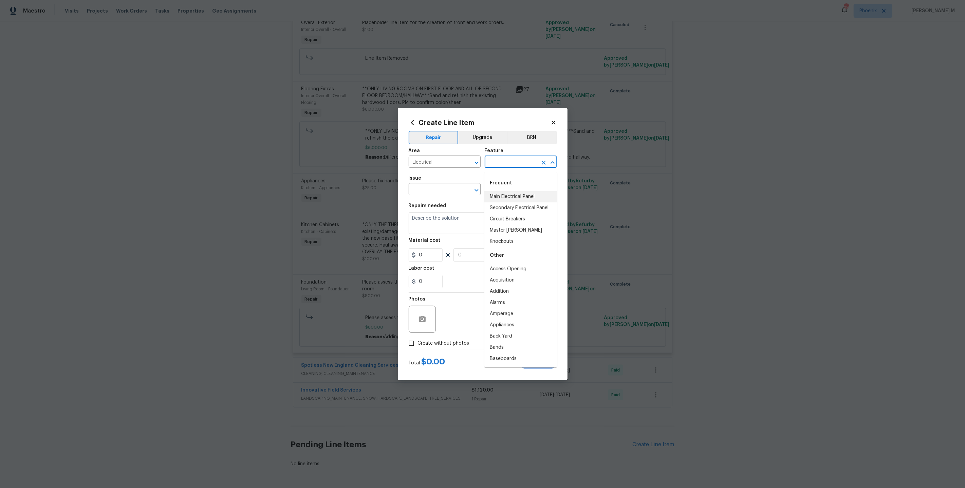
click at [512, 167] on input "text" at bounding box center [511, 162] width 53 height 11
type input "Co"
click at [514, 256] on li "Electrical Wire Inside Home" at bounding box center [520, 257] width 73 height 11
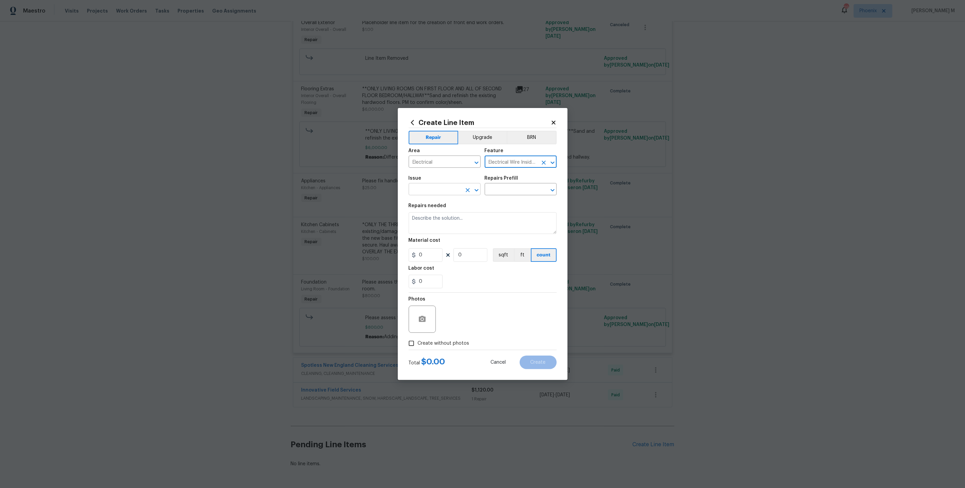
type input "Electrical Wire Inside Home"
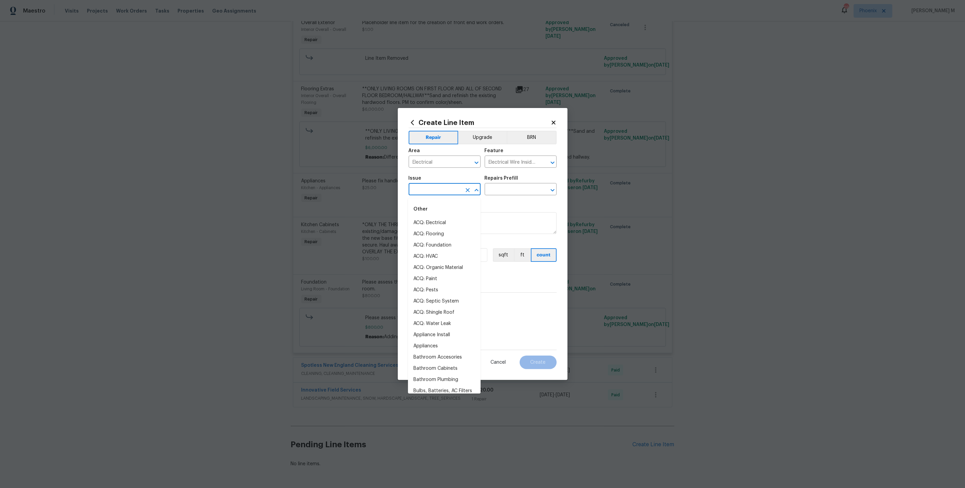
click at [447, 194] on input "text" at bounding box center [435, 190] width 53 height 11
click at [438, 233] on li "Electrical" at bounding box center [444, 233] width 73 height 11
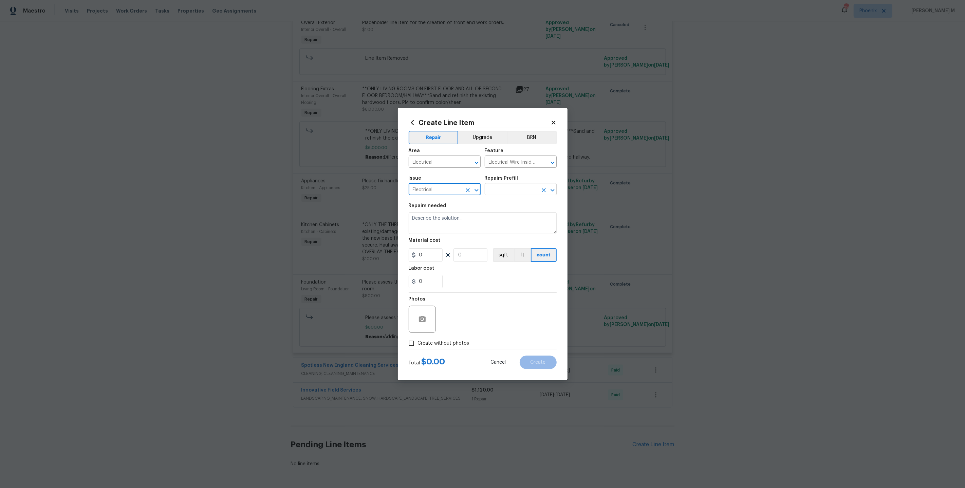
type input "Electrical"
click at [509, 190] on input "text" at bounding box center [511, 190] width 53 height 11
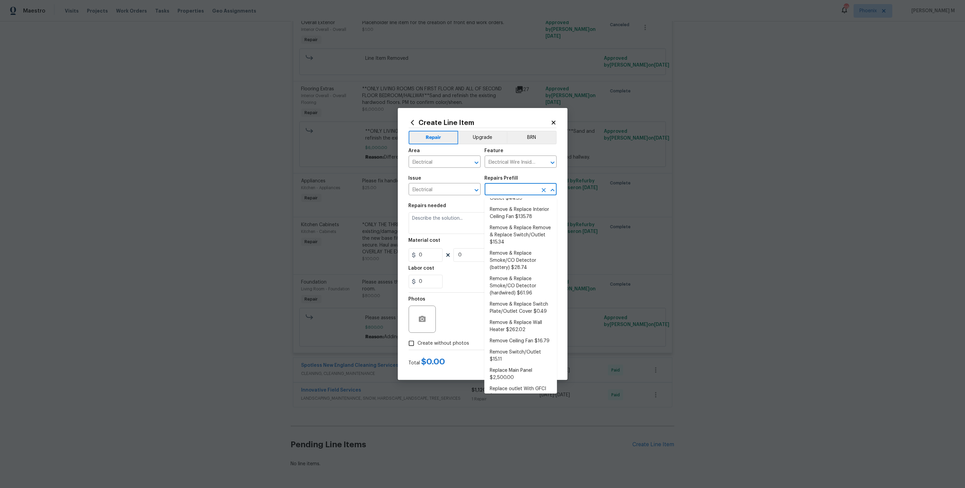
scroll to position [141, 0]
click at [518, 411] on li "Weatherproof Outlet Cover $30.00" at bounding box center [520, 420] width 73 height 18
type input "Weatherproof Outlet Cover $30.00"
type textarea "Install a weatherproof outlet cover on the exterior outlet(s) as directed by th…"
type input "30"
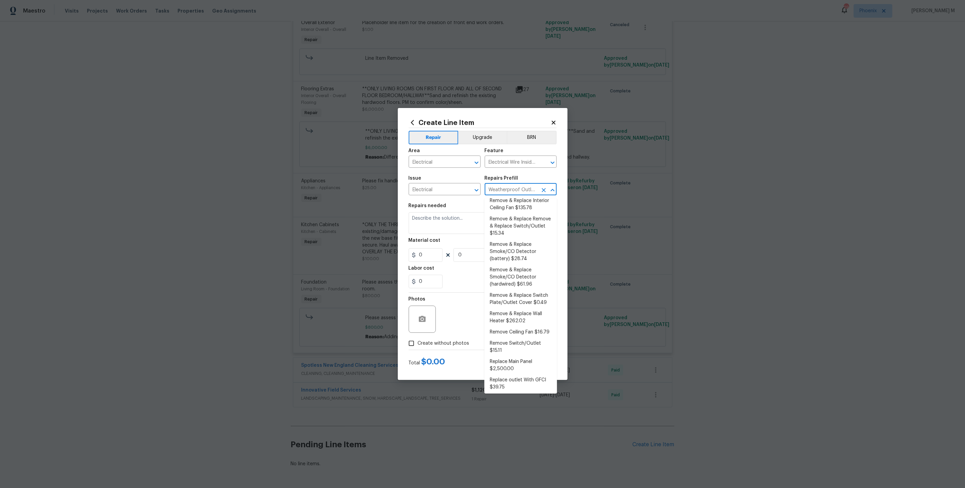
type input "1"
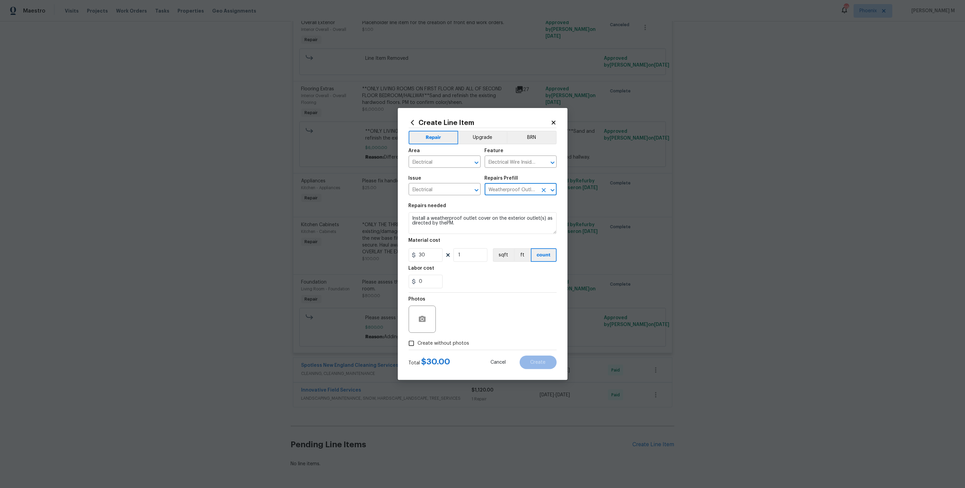
click at [510, 188] on input "Weatherproof Outlet Cover $30.00" at bounding box center [511, 190] width 53 height 11
drag, startPoint x: 521, startPoint y: 191, endPoint x: 520, endPoint y: 194, distance: 3.5
click at [520, 194] on input "Weatherproof Outlet Cover $30.00" at bounding box center [511, 190] width 53 height 11
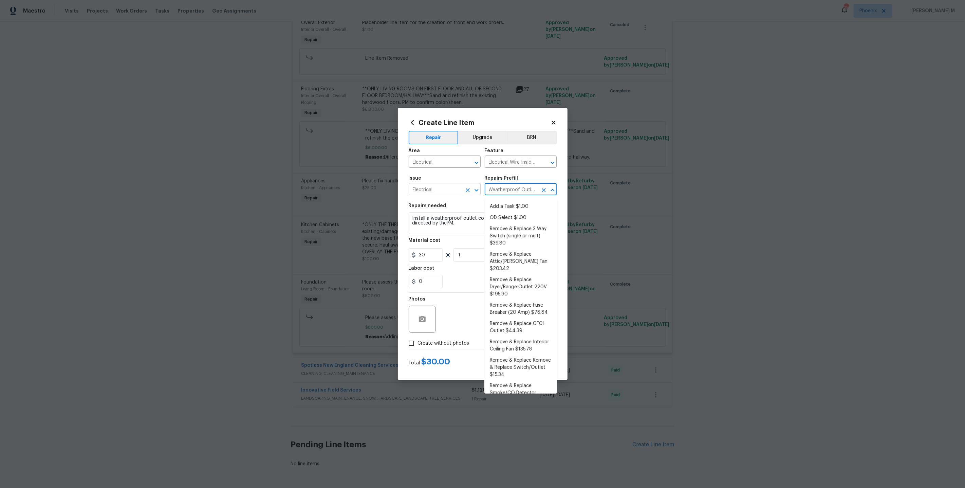
scroll to position [138, 0]
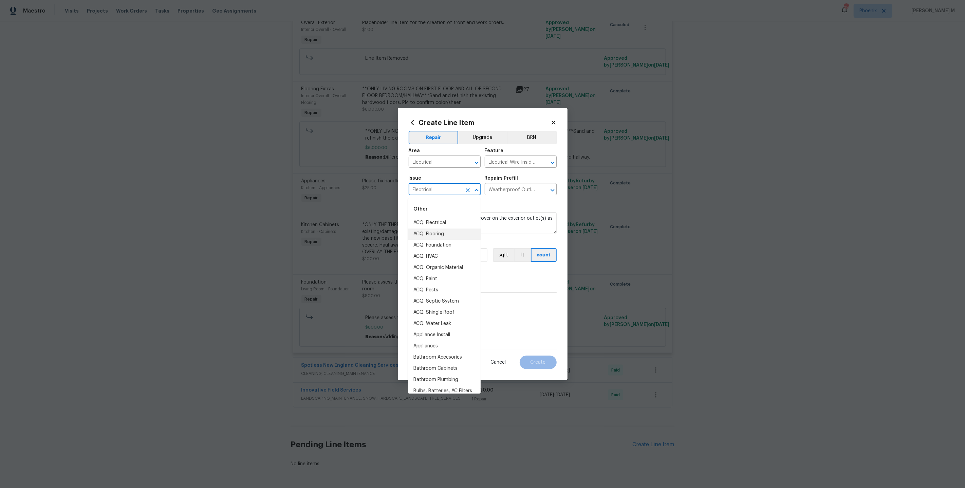
drag, startPoint x: 445, startPoint y: 190, endPoint x: 347, endPoint y: 192, distance: 98.1
click at [347, 192] on div "Create Line Item Repair Upgrade BRN Area Electrical ​ Feature Electrical Wire I…" at bounding box center [482, 244] width 965 height 488
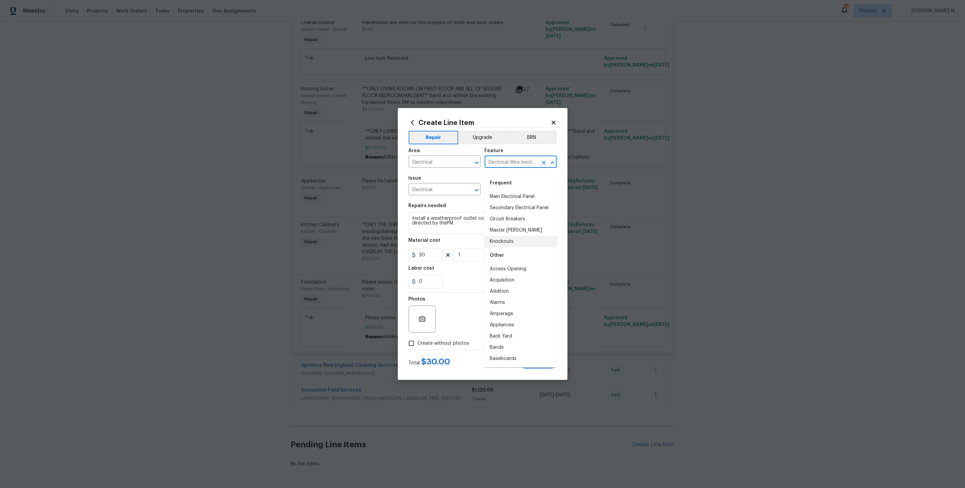
scroll to position [0, 11]
drag, startPoint x: 487, startPoint y: 167, endPoint x: 538, endPoint y: 169, distance: 51.3
click at [538, 168] on div "Electrical Wire Inside Home ​" at bounding box center [521, 162] width 72 height 11
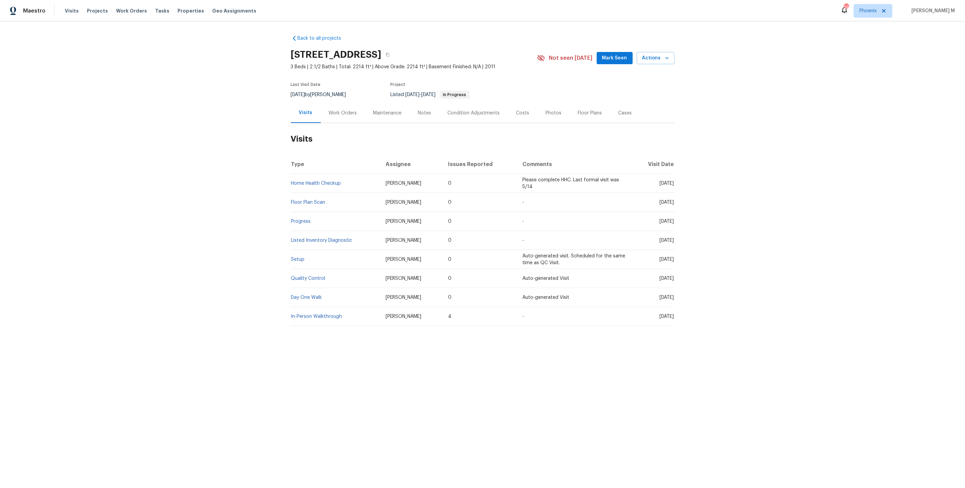
click at [358, 112] on div "Work Orders" at bounding box center [343, 113] width 44 height 20
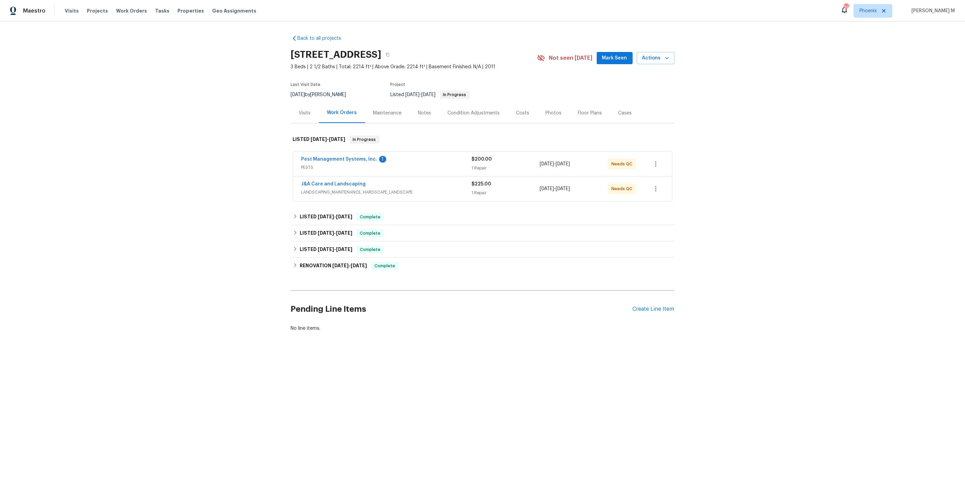
click at [318, 189] on span "LANDSCAPING_MAINTENANCE, HARDSCAPE_LANDSCAPE" at bounding box center [386, 192] width 170 height 7
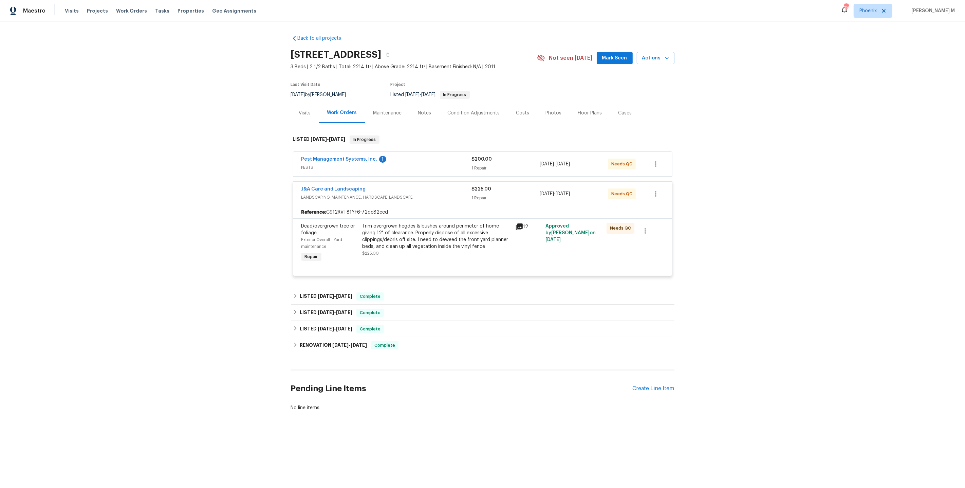
click at [316, 168] on div "Pest Management Systems, Inc. 1 PESTS $200.00 1 Repair [DATE] - [DATE] Needs QC" at bounding box center [482, 164] width 379 height 24
click at [334, 288] on div "LISTED [DATE] - [DATE] Complete" at bounding box center [482, 296] width 383 height 16
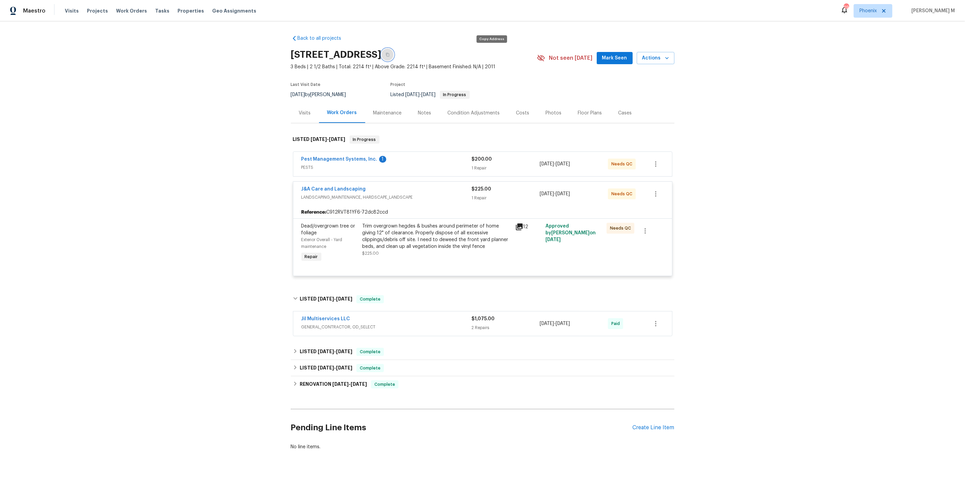
click at [394, 50] on button "button" at bounding box center [387, 55] width 12 height 12
click at [651, 424] on div "Create Line Item" at bounding box center [653, 427] width 42 height 6
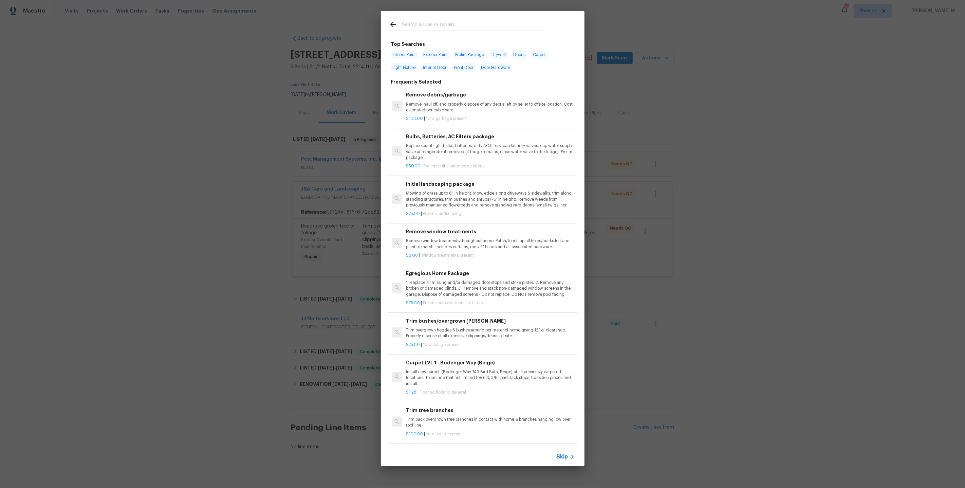
click at [570, 459] on icon at bounding box center [572, 456] width 8 height 8
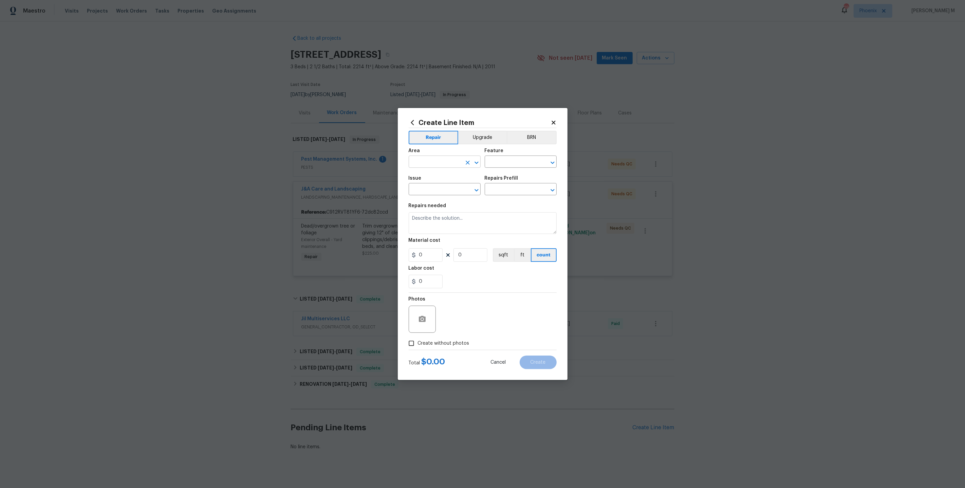
click at [443, 166] on input "text" at bounding box center [435, 162] width 53 height 11
type input "Po"
click at [450, 179] on li "Interior Addition" at bounding box center [444, 180] width 73 height 11
type input "Interior Addition"
click at [496, 164] on input "text" at bounding box center [511, 162] width 53 height 11
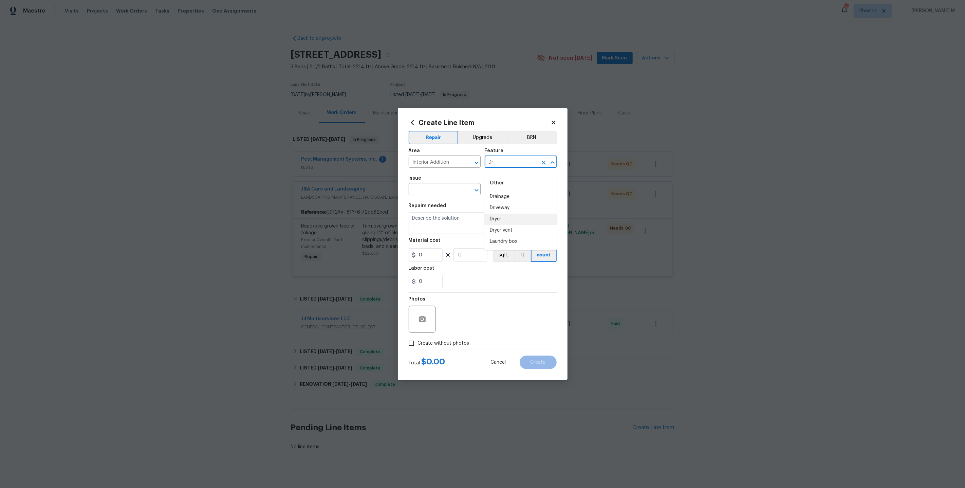
type input "D"
click at [507, 190] on div "Other" at bounding box center [520, 183] width 73 height 16
click at [503, 199] on li "Cabinets" at bounding box center [520, 196] width 73 height 11
type input "Cabinets"
click at [422, 195] on input "text" at bounding box center [435, 190] width 53 height 11
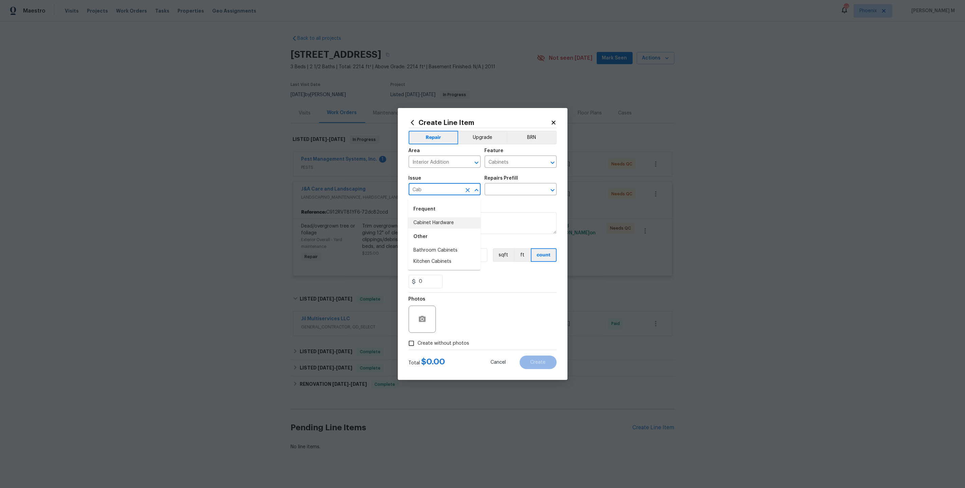
click at [430, 219] on li "Cabinet Hardware" at bounding box center [444, 222] width 73 height 11
type input "Cabinet Hardware"
click at [509, 194] on input "text" at bounding box center [511, 190] width 53 height 11
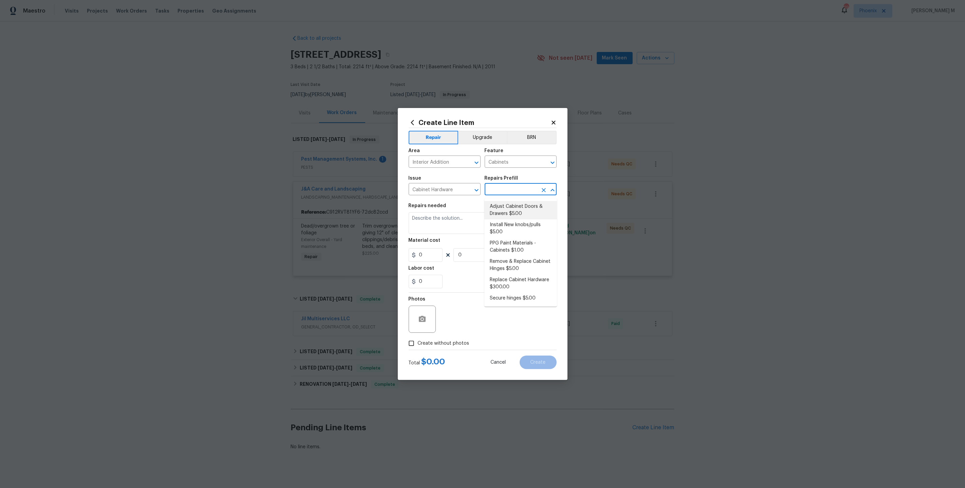
click at [509, 209] on li "Adjust Cabinet Doors & Drawers $5.00" at bounding box center [520, 210] width 73 height 18
type input "Adjust Cabinet Doors & Drawers $5.00"
type textarea "Adjust all cabinet doors and drawers so that they operate as intended."
type input "5"
type input "1"
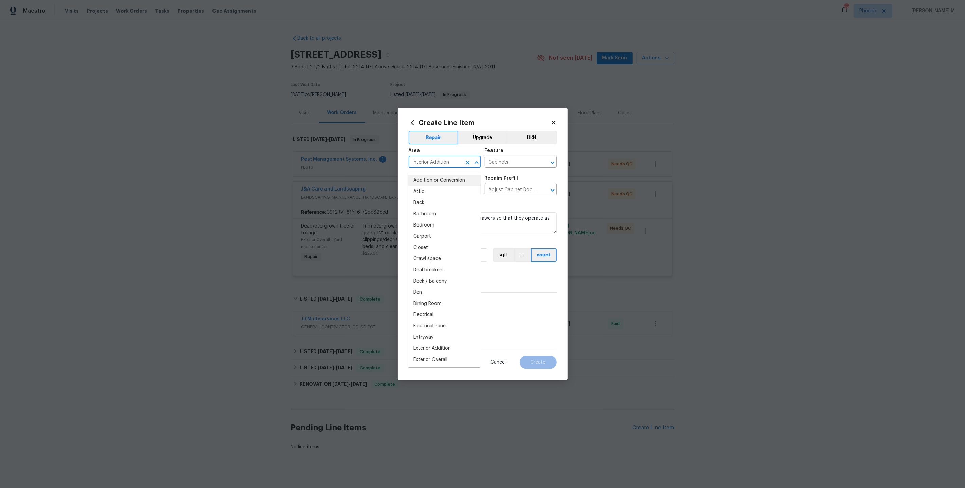
drag, startPoint x: 450, startPoint y: 169, endPoint x: 343, endPoint y: 169, distance: 106.9
click at [343, 169] on div "Create Line Item Repair Upgrade BRN Area Interior Addition ​ Feature Cabinets ​…" at bounding box center [482, 244] width 965 height 488
click at [431, 165] on input "Interior Addition" at bounding box center [435, 162] width 53 height 11
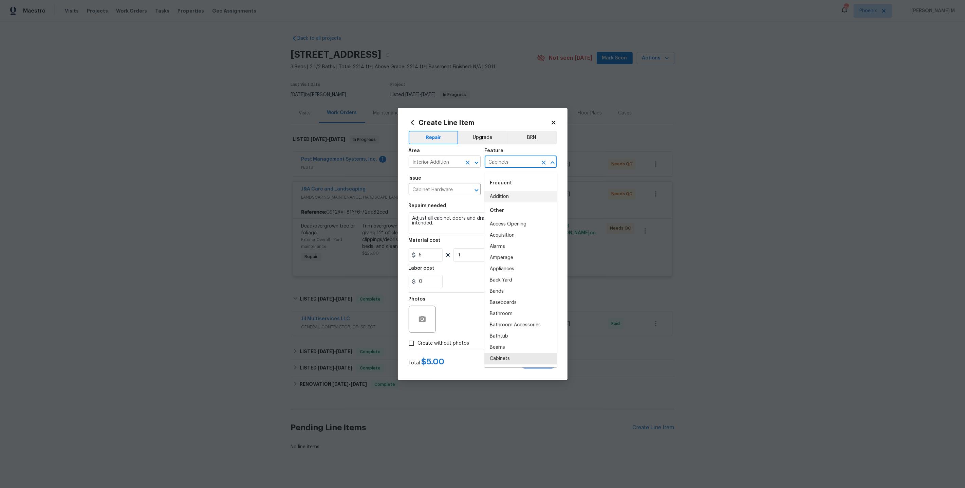
drag, startPoint x: 514, startPoint y: 165, endPoint x: 457, endPoint y: 165, distance: 56.7
click at [457, 165] on div "Area Interior Addition ​ Feature Cabinets ​" at bounding box center [483, 157] width 148 height 27
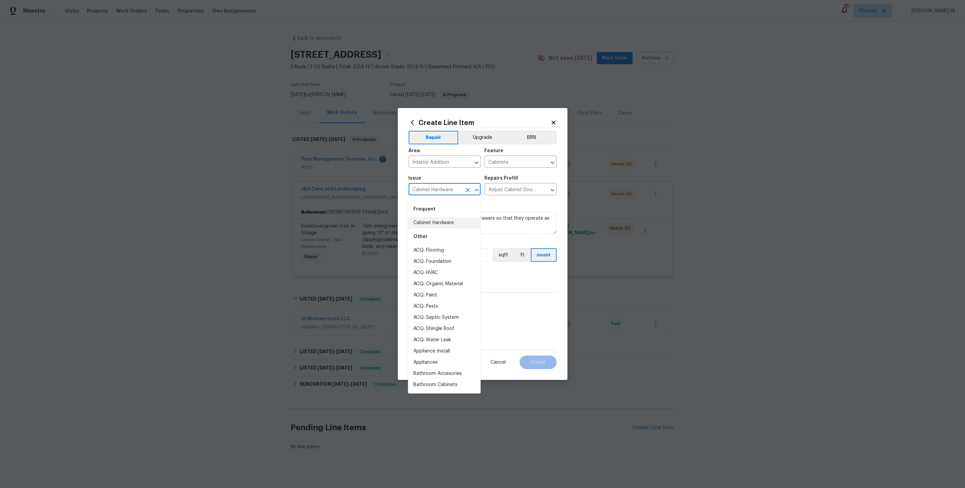
drag, startPoint x: 457, startPoint y: 192, endPoint x: 344, endPoint y: 192, distance: 113.0
click at [344, 192] on div "Create Line Item Repair Upgrade BRN Area Interior Addition ​ Feature Cabinets ​…" at bounding box center [482, 244] width 965 height 488
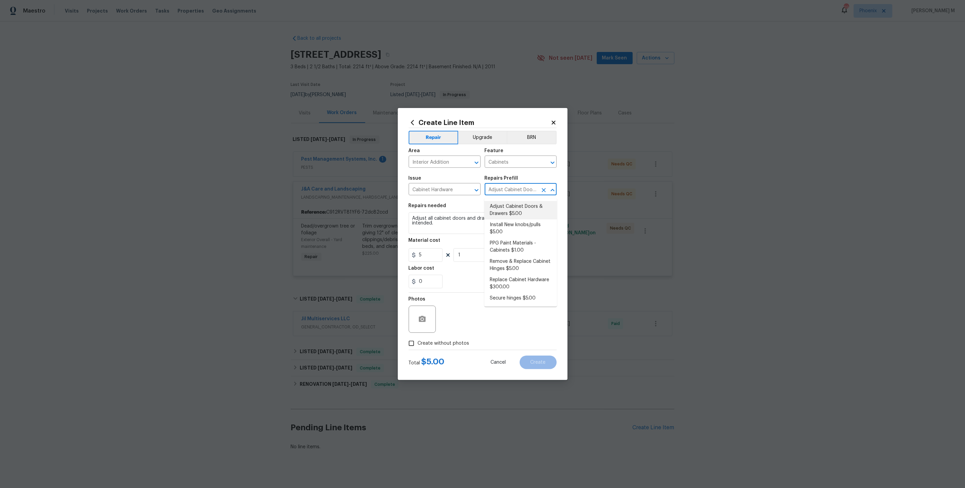
scroll to position [0, 36]
drag, startPoint x: 489, startPoint y: 192, endPoint x: 524, endPoint y: 191, distance: 35.0
click at [524, 191] on input "Adjust Cabinet Doors & Drawers $5.00" at bounding box center [511, 190] width 53 height 11
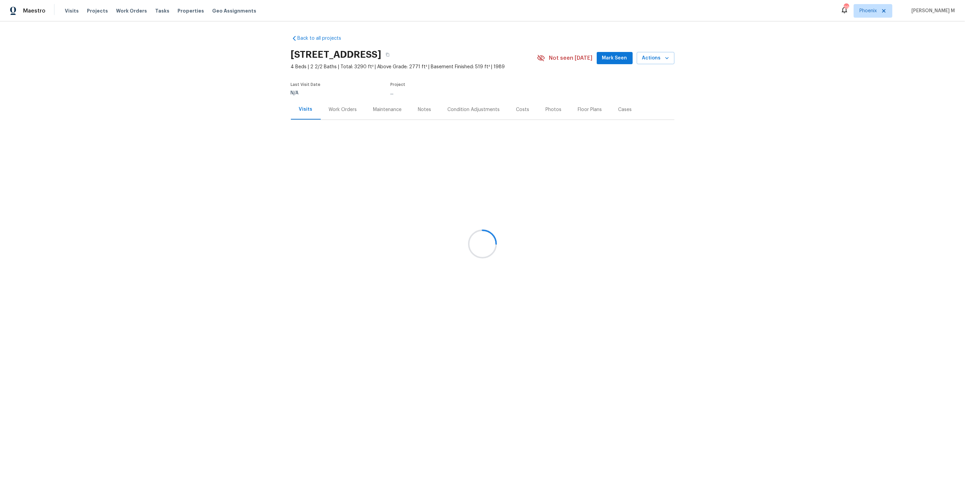
click at [338, 107] on div at bounding box center [482, 244] width 965 height 488
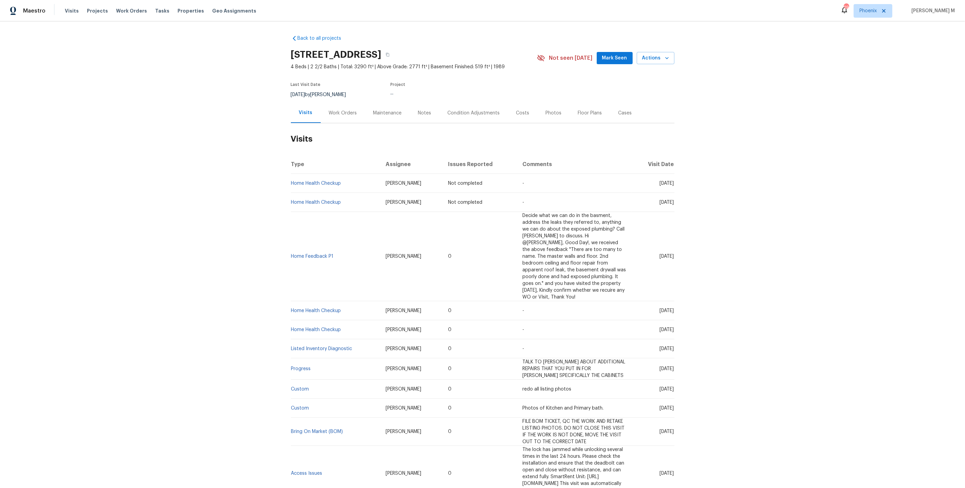
click at [336, 110] on div "Work Orders" at bounding box center [343, 113] width 28 height 7
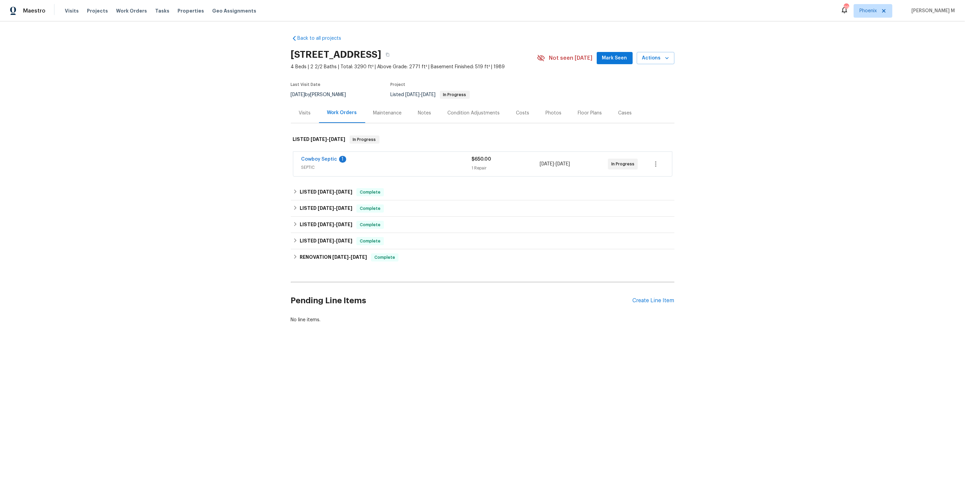
click at [312, 164] on span "SEPTIC" at bounding box center [386, 167] width 170 height 7
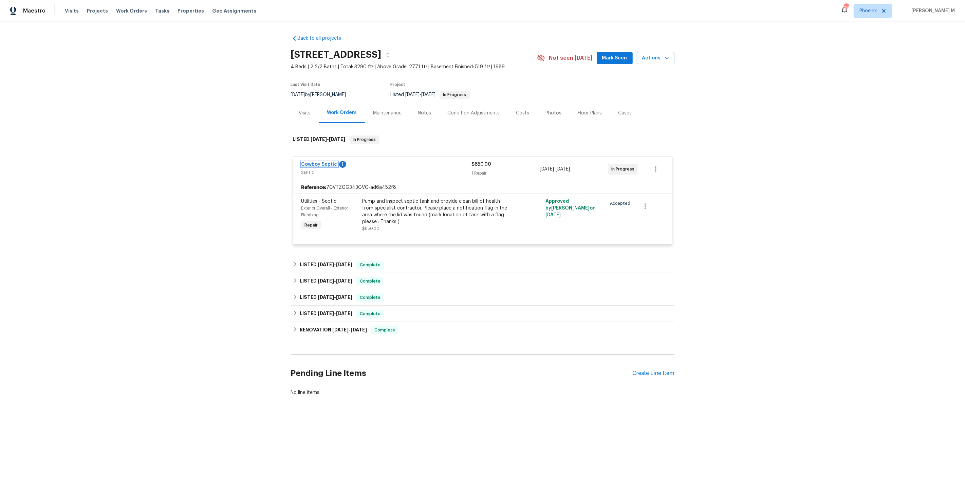
click at [309, 162] on link "Cowboy Septic" at bounding box center [319, 164] width 36 height 5
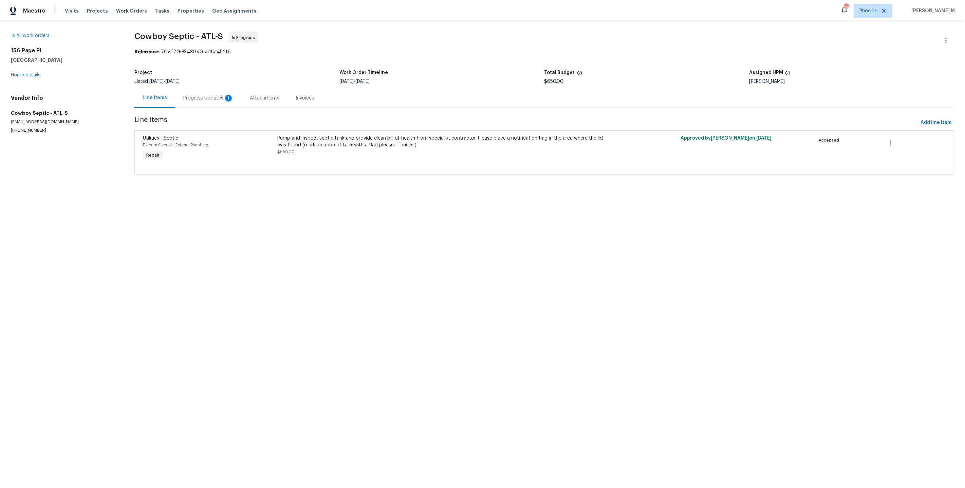
click at [184, 100] on div "Progress Updates 1" at bounding box center [208, 98] width 67 height 20
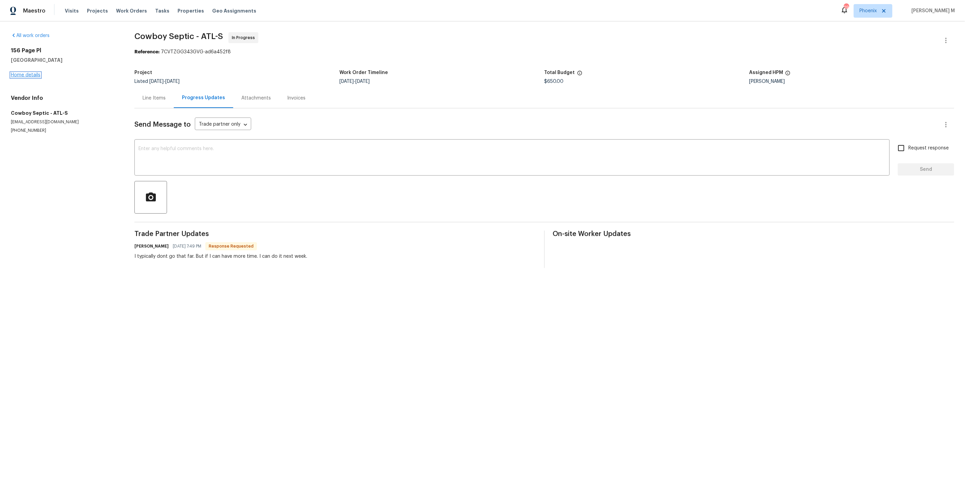
click at [26, 73] on link "Home details" at bounding box center [26, 75] width 30 height 5
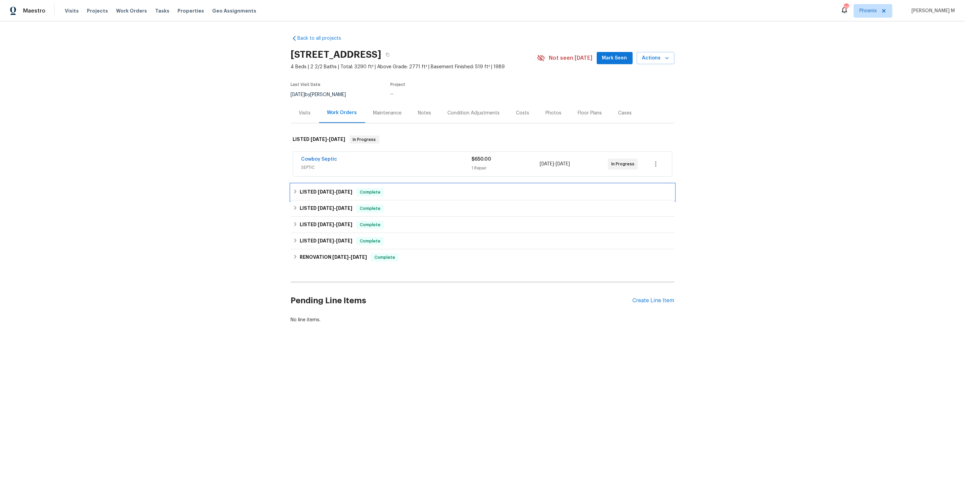
click at [321, 189] on span "[DATE]" at bounding box center [326, 191] width 16 height 5
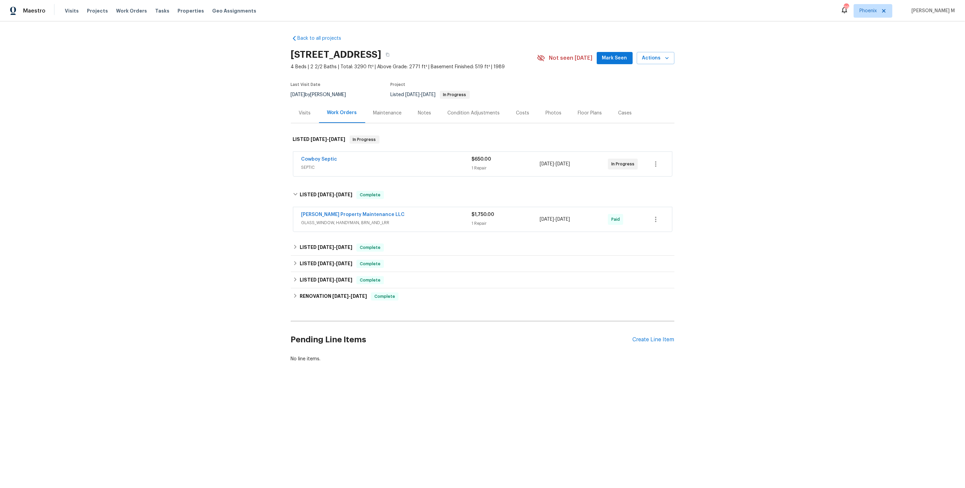
click at [337, 219] on span "GLASS_WINDOW, HANDYMAN, BRN_AND_LRR" at bounding box center [386, 222] width 170 height 7
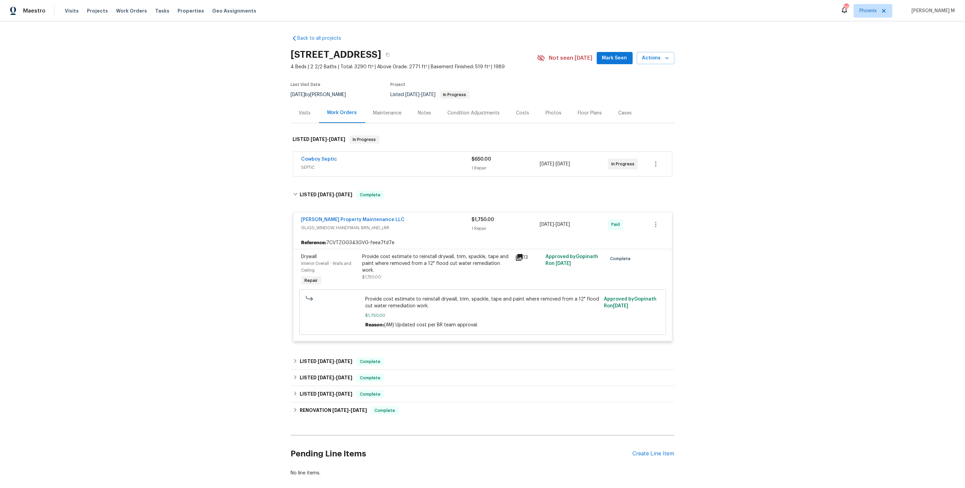
click at [413, 253] on div "Provide cost estimate to reinstall drywall, trim, spackle, tape and paint where…" at bounding box center [436, 263] width 149 height 20
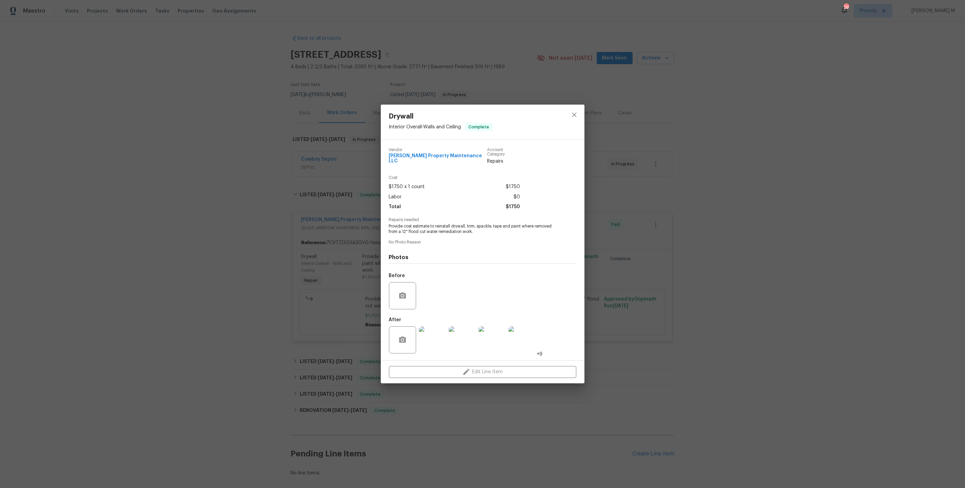
click at [420, 335] on img at bounding box center [432, 339] width 27 height 27
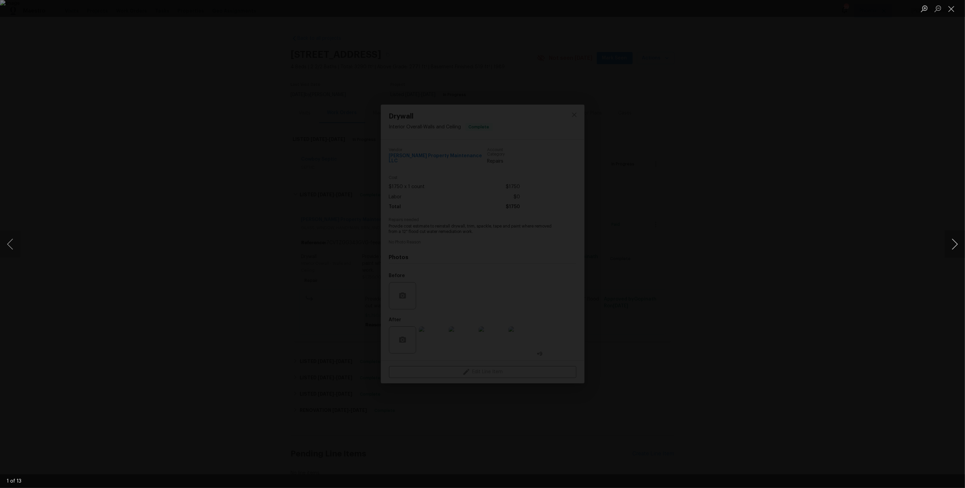
click at [961, 245] on button "Next image" at bounding box center [954, 243] width 20 height 27
click at [866, 132] on div "Lightbox" at bounding box center [482, 244] width 965 height 488
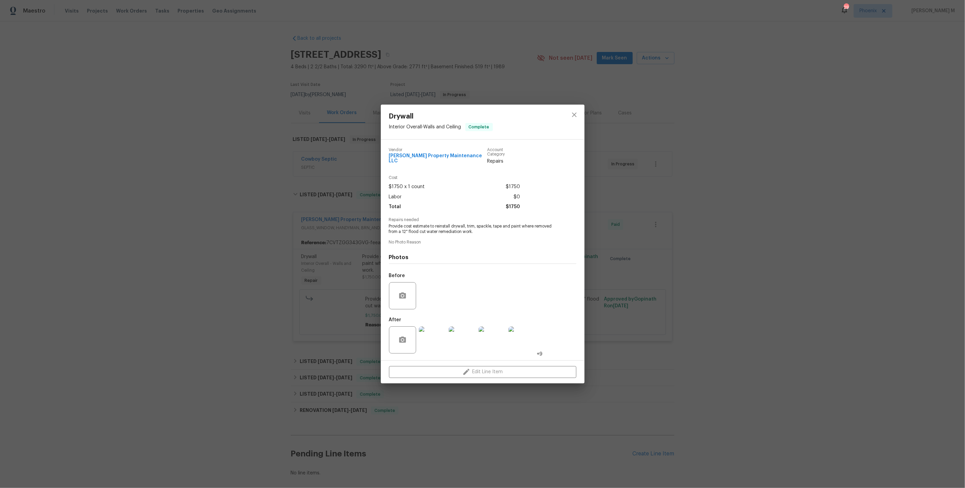
click at [866, 132] on div "Drywall Interior Overall - Walls and Ceiling Complete Vendor Glen Property Main…" at bounding box center [482, 244] width 965 height 488
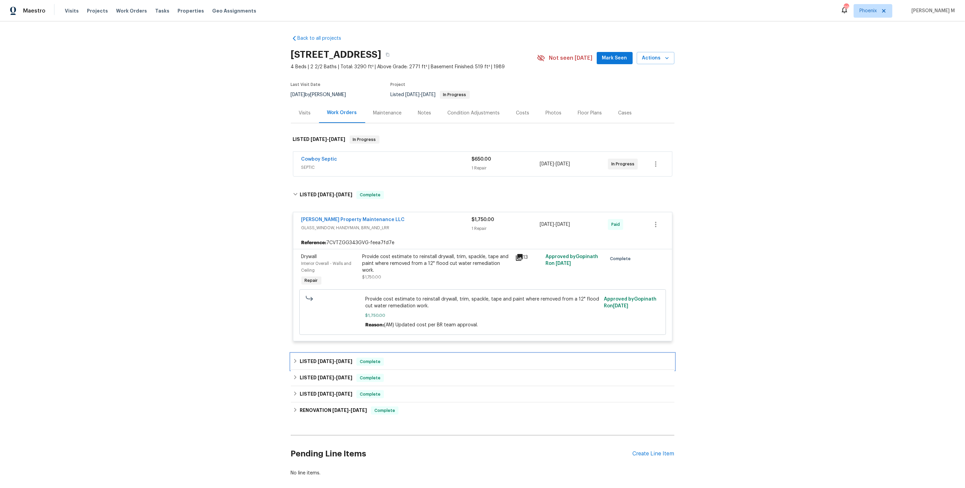
click at [328, 359] on span "7/21/25" at bounding box center [326, 361] width 16 height 5
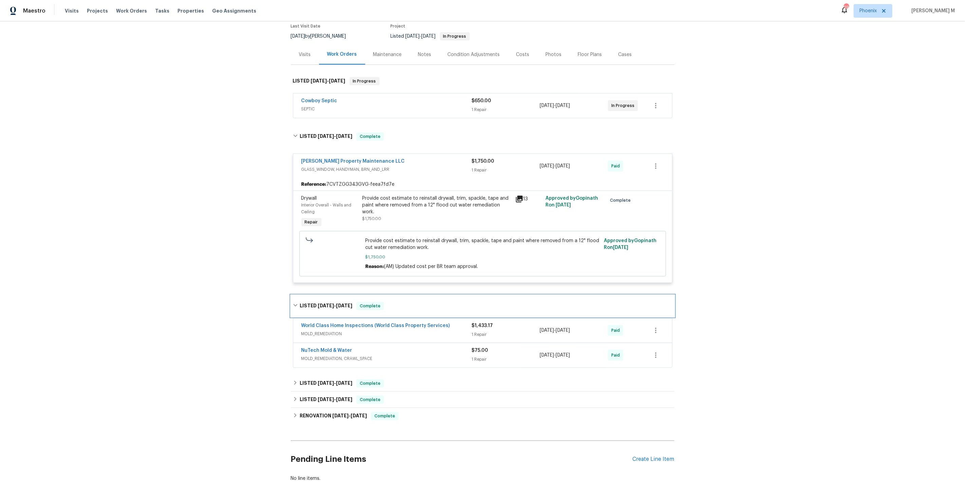
scroll to position [59, 0]
click at [331, 354] on span "MOLD_REMEDIATION, CRAWL_SPACE" at bounding box center [386, 357] width 170 height 7
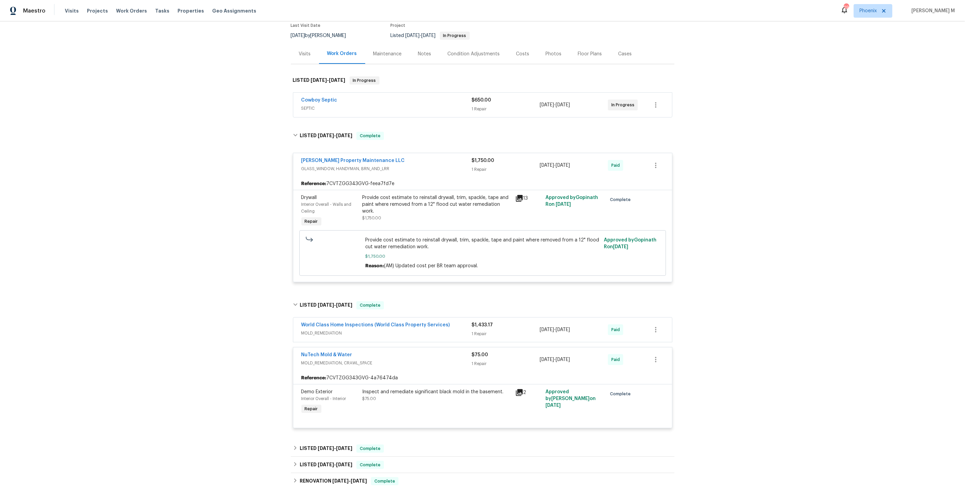
scroll to position [150, 0]
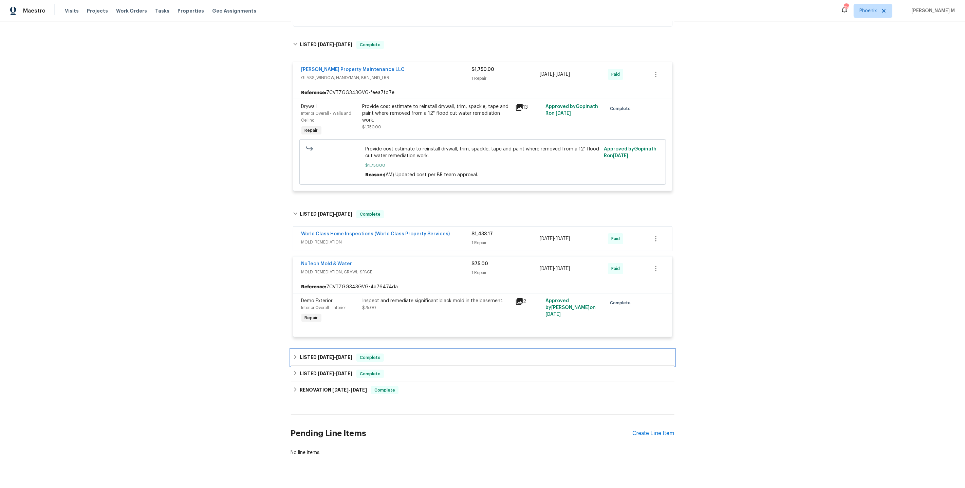
click at [342, 355] on span "4/24/25" at bounding box center [344, 357] width 16 height 5
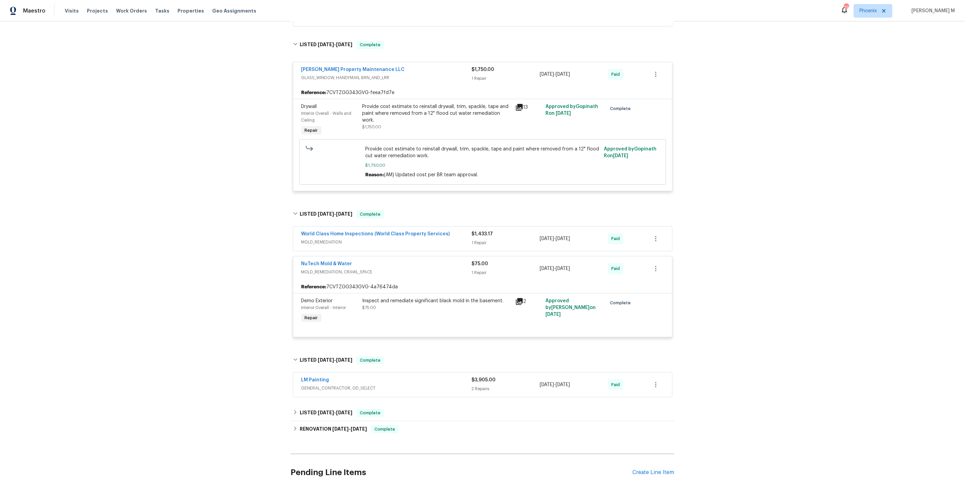
click at [335, 239] on span "MOLD_REMEDIATION" at bounding box center [386, 242] width 170 height 7
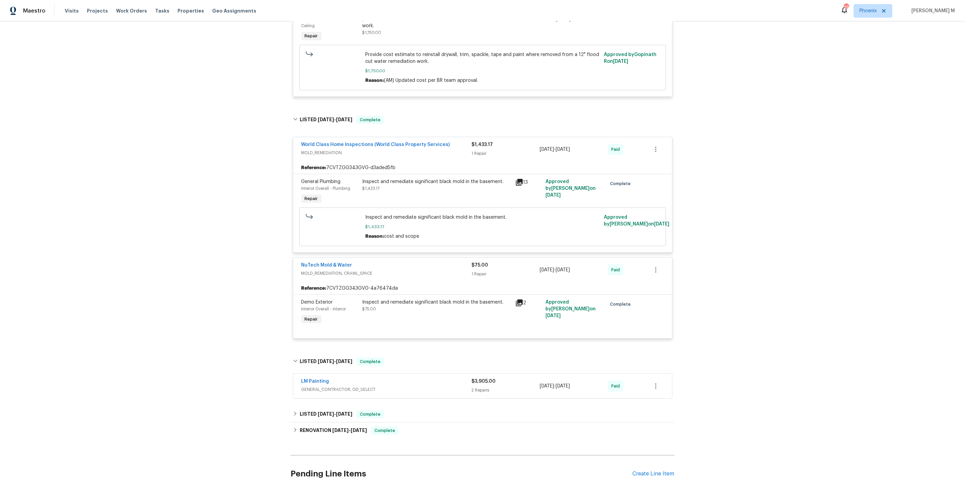
scroll to position [282, 0]
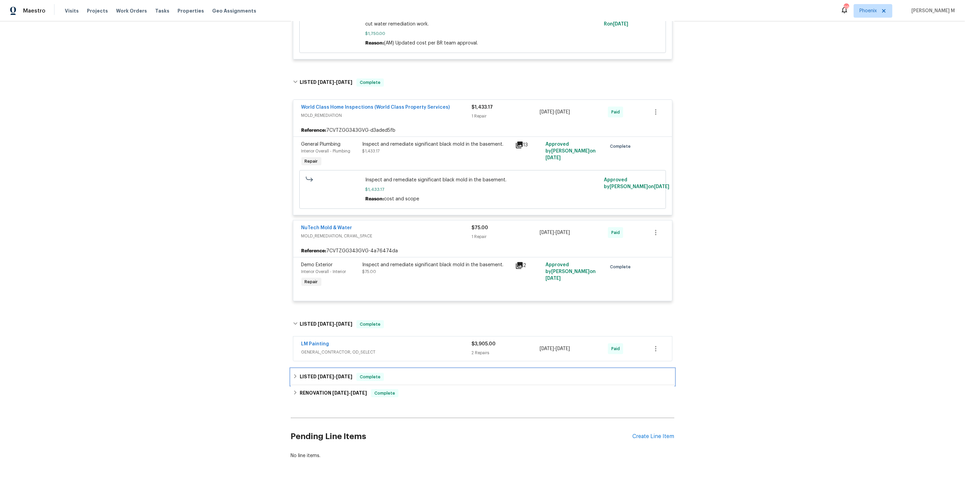
click at [308, 368] on div "LISTED 4/2/25 - 4/5/25 Complete" at bounding box center [482, 376] width 383 height 16
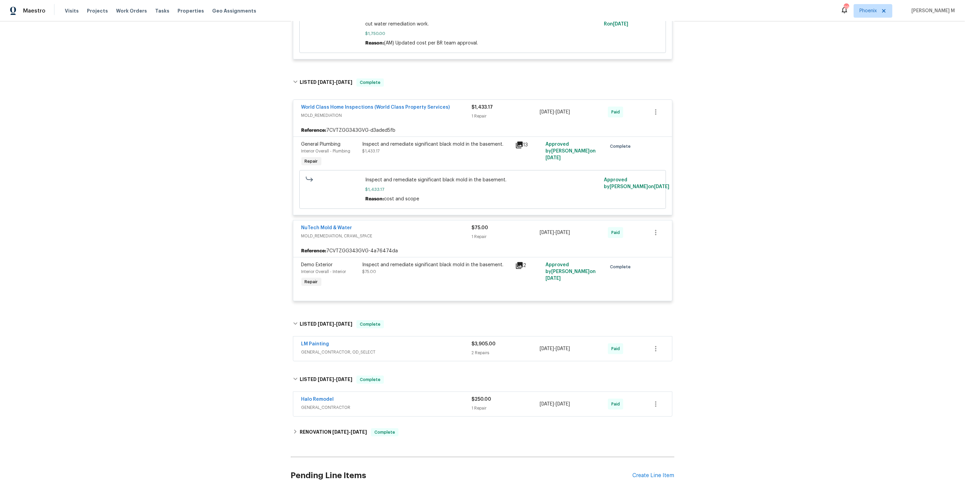
click at [319, 348] on span "GENERAL_CONTRACTOR, OD_SELECT" at bounding box center [386, 351] width 170 height 7
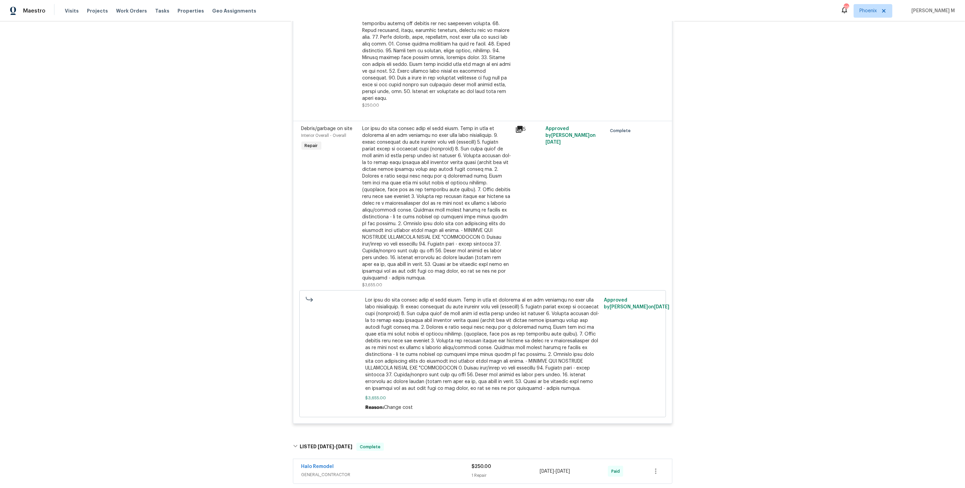
scroll to position [793, 0]
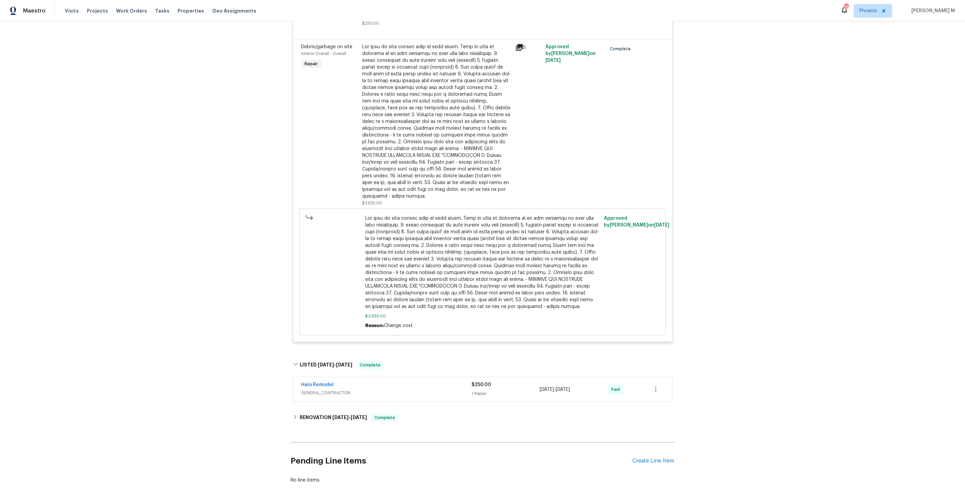
click at [317, 389] on span "GENERAL_CONTRACTOR" at bounding box center [386, 392] width 170 height 7
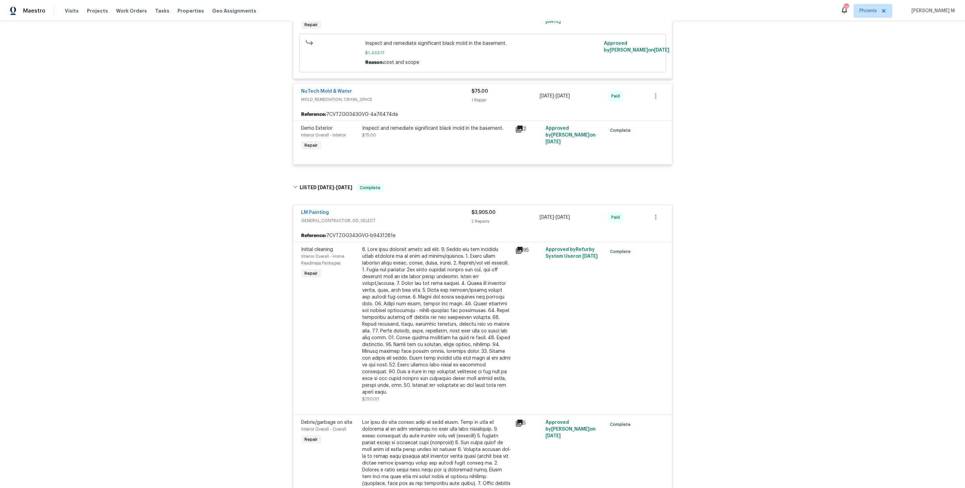
scroll to position [0, 0]
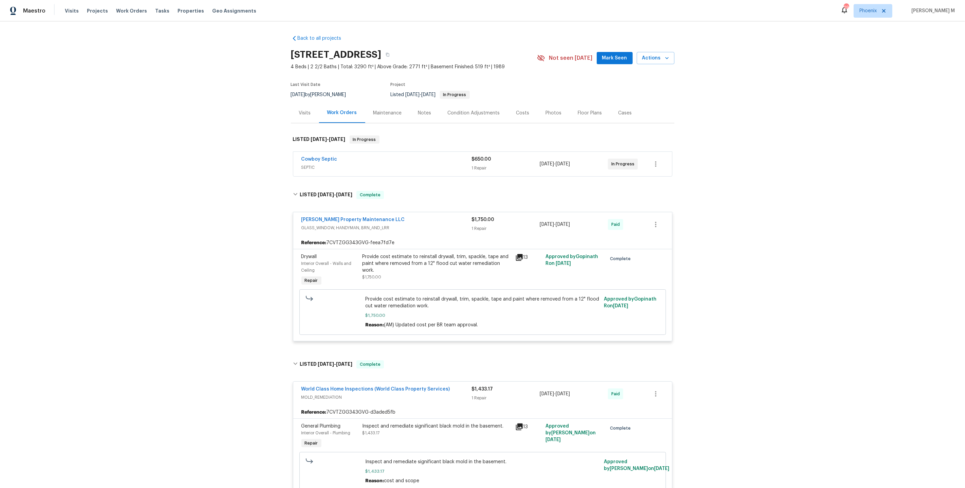
click at [373, 110] on div "Maintenance" at bounding box center [387, 113] width 29 height 7
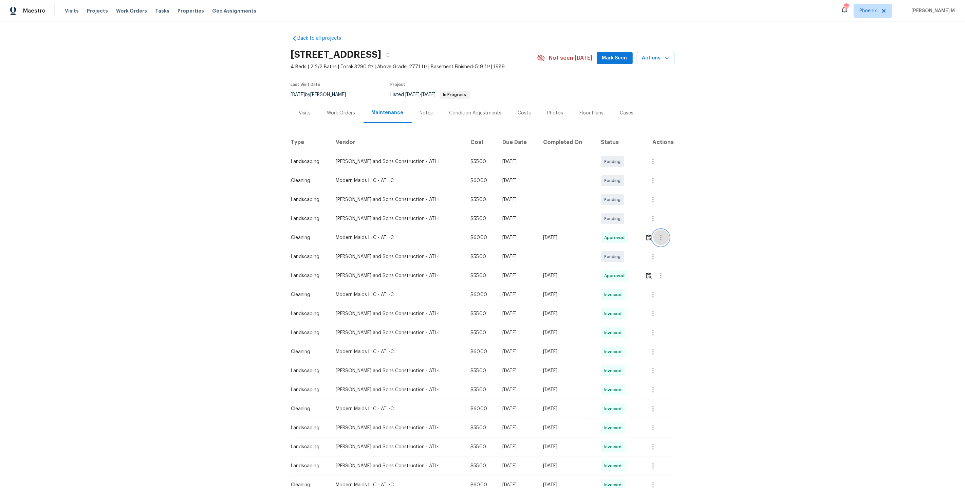
click at [653, 232] on button "button" at bounding box center [661, 237] width 16 height 16
click at [621, 267] on div at bounding box center [482, 244] width 965 height 488
click at [647, 277] on button "button" at bounding box center [649, 275] width 8 height 16
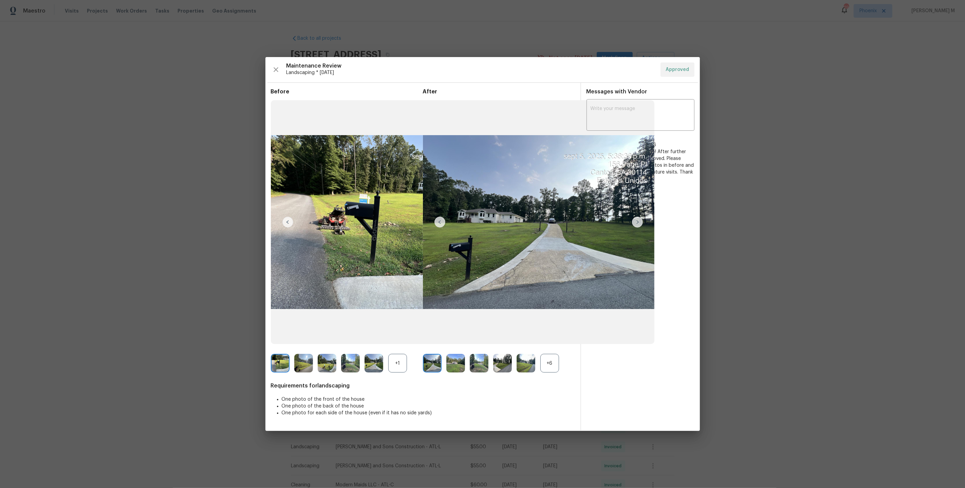
click at [550, 368] on div "+6" at bounding box center [549, 363] width 19 height 19
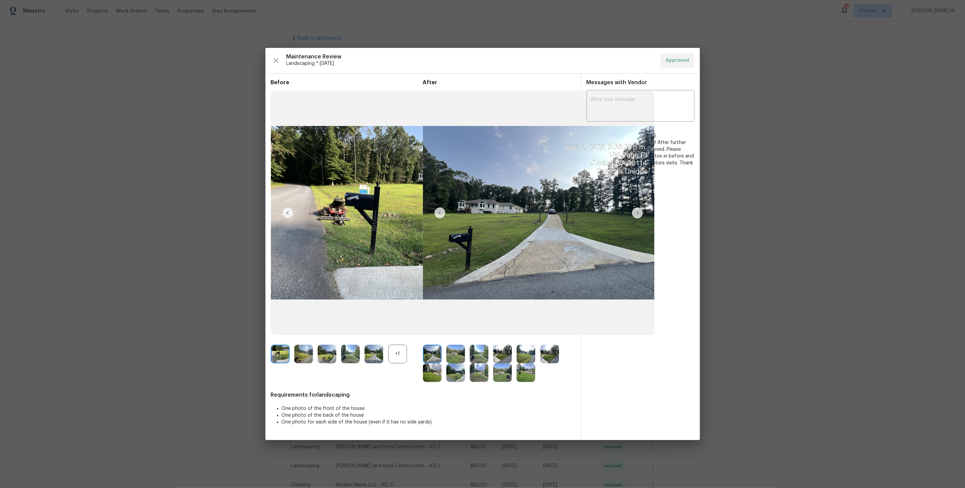
click at [451, 359] on img at bounding box center [455, 353] width 19 height 19
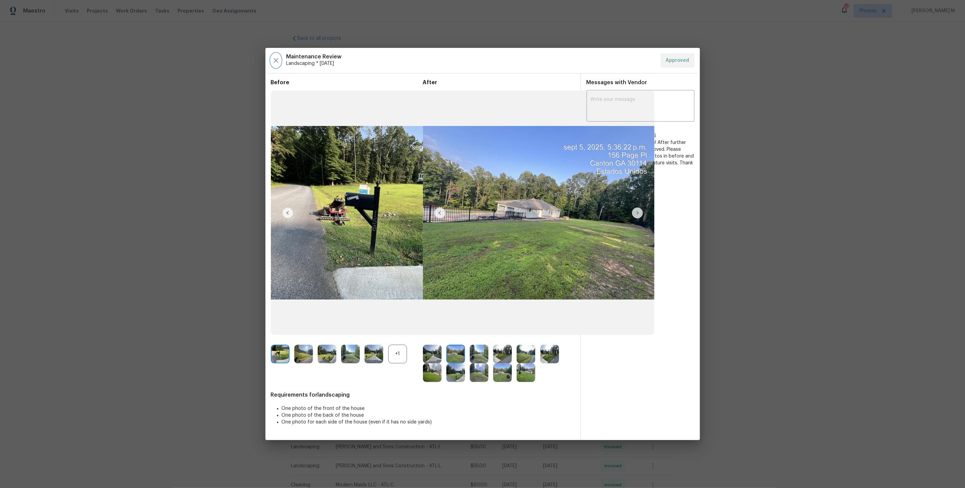
click at [272, 63] on icon "button" at bounding box center [276, 60] width 8 height 8
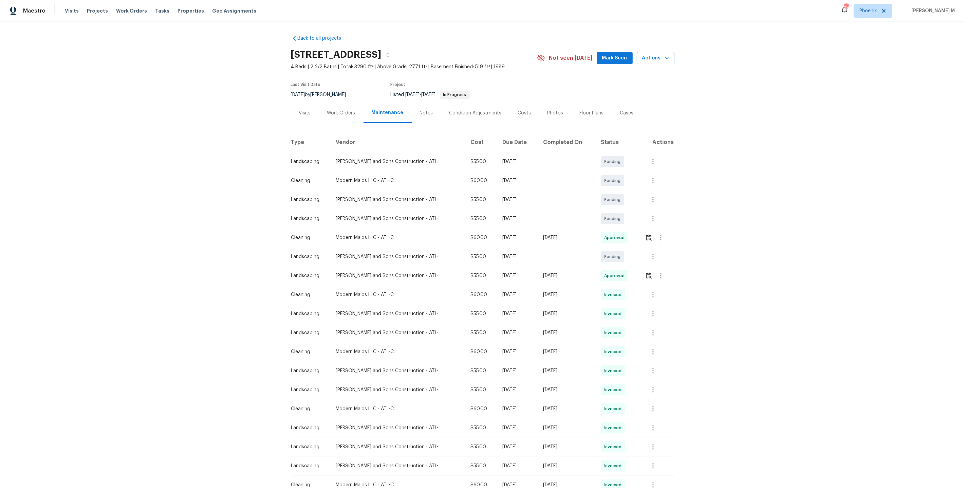
click at [420, 57] on div "156 Page Pl, Canton, GA 30114" at bounding box center [414, 55] width 246 height 18
click at [394, 56] on button "button" at bounding box center [387, 55] width 12 height 12
click at [334, 112] on div "Work Orders" at bounding box center [341, 113] width 28 height 7
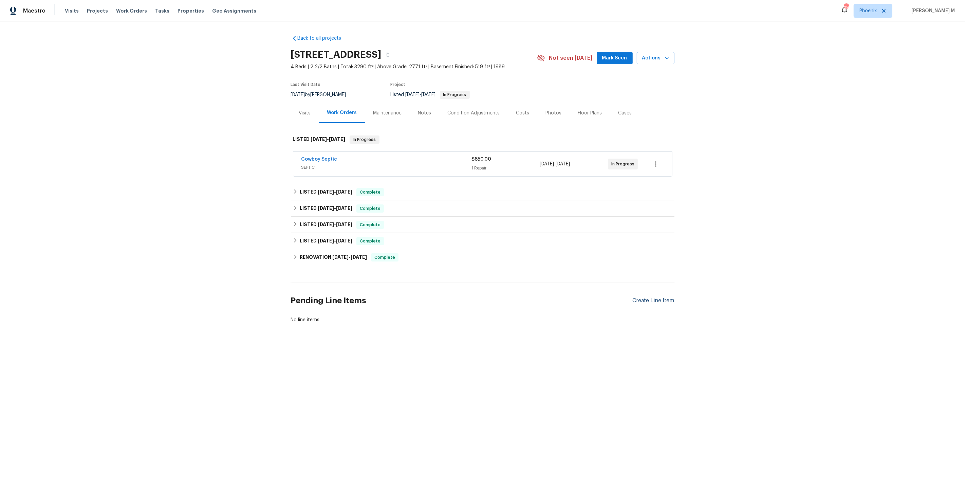
click at [665, 297] on div "Create Line Item" at bounding box center [653, 300] width 42 height 6
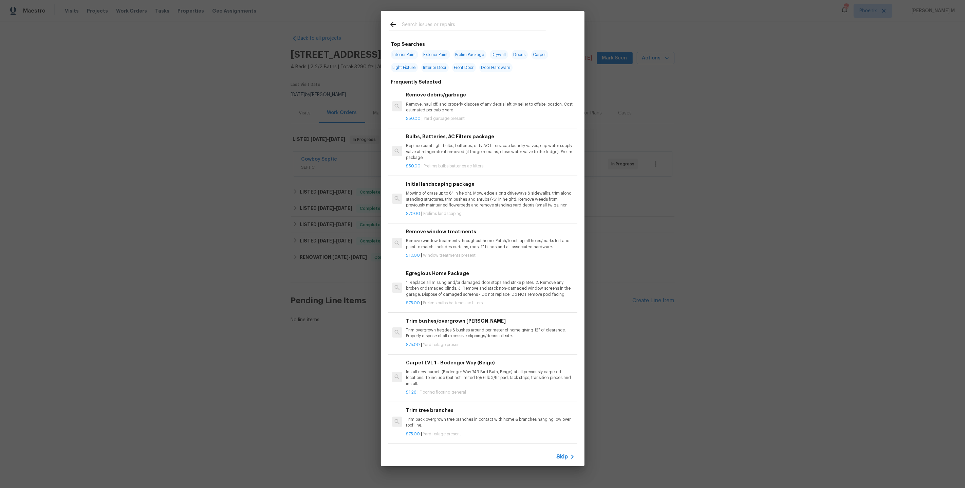
click at [564, 455] on span "Skip" at bounding box center [562, 456] width 12 height 7
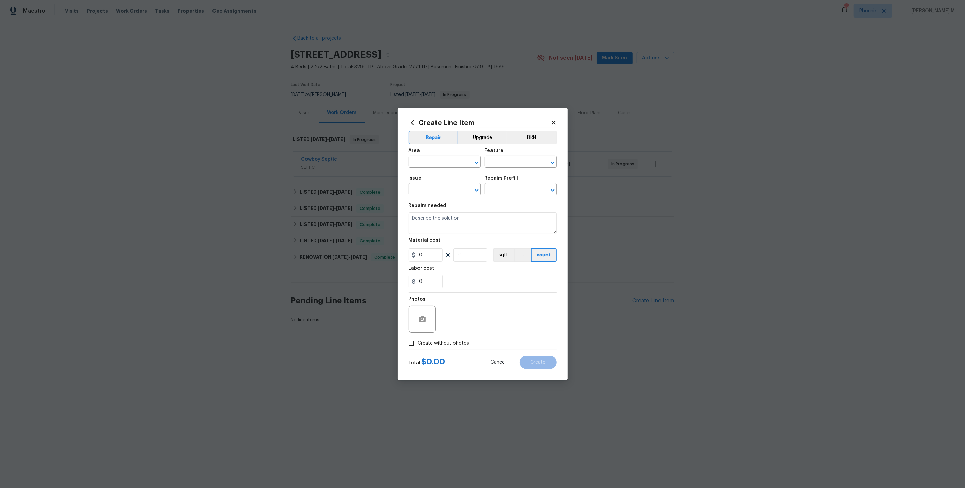
click at [425, 157] on div "Area" at bounding box center [445, 152] width 72 height 9
click at [421, 171] on span "Area ​" at bounding box center [445, 157] width 72 height 27
click at [421, 165] on input "text" at bounding box center [435, 162] width 53 height 11
click at [424, 178] on li "Front" at bounding box center [444, 180] width 73 height 11
type input "Front"
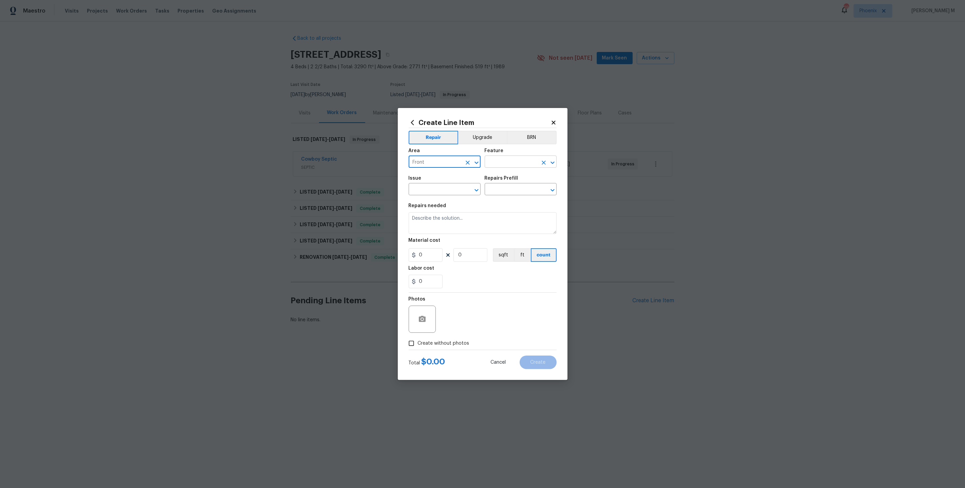
click at [499, 164] on input "text" at bounding box center [511, 162] width 53 height 11
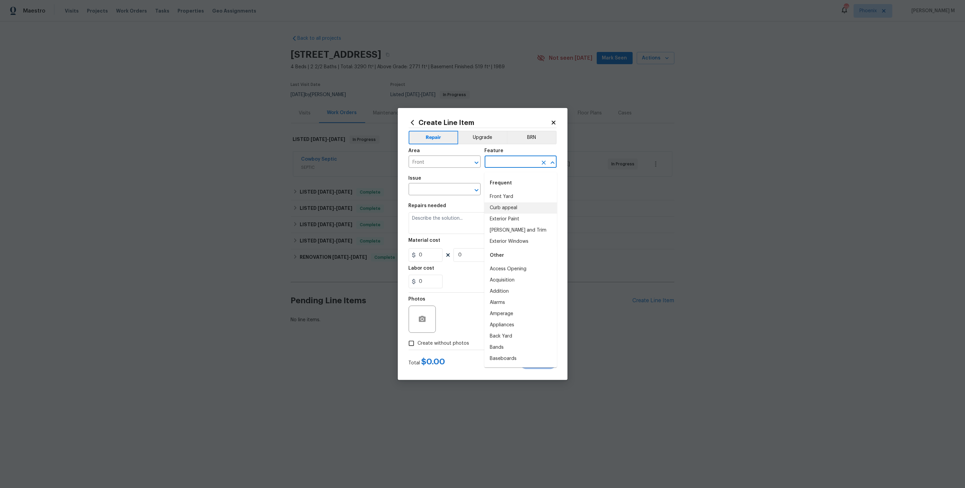
type input "d"
click at [511, 192] on li "Front Yard" at bounding box center [520, 196] width 73 height 11
type input "Front"
click at [523, 206] on li "Railings" at bounding box center [520, 207] width 73 height 11
type input "Railings"
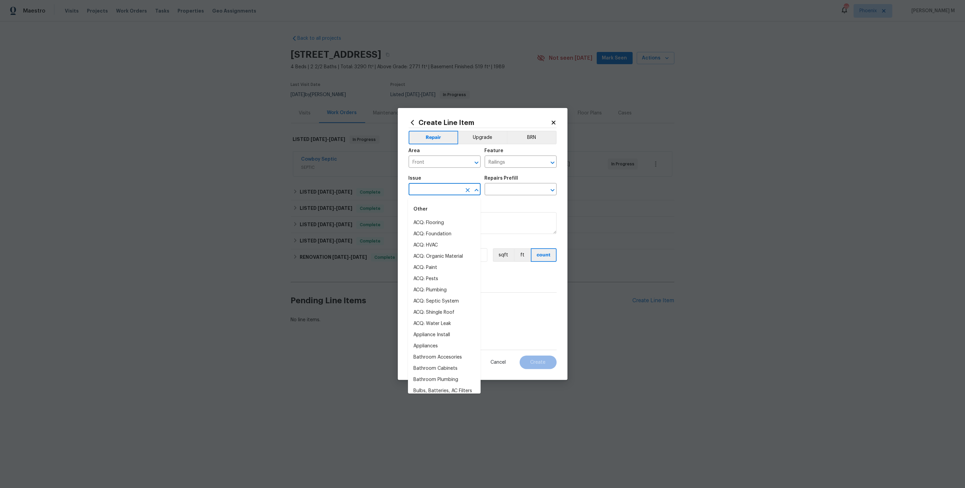
click at [435, 190] on input "text" at bounding box center [435, 190] width 53 height 11
type input "ra"
type input "fro"
click at [433, 193] on input "Ext" at bounding box center [435, 190] width 53 height 11
click at [438, 318] on li "Overall Exterior" at bounding box center [444, 323] width 73 height 11
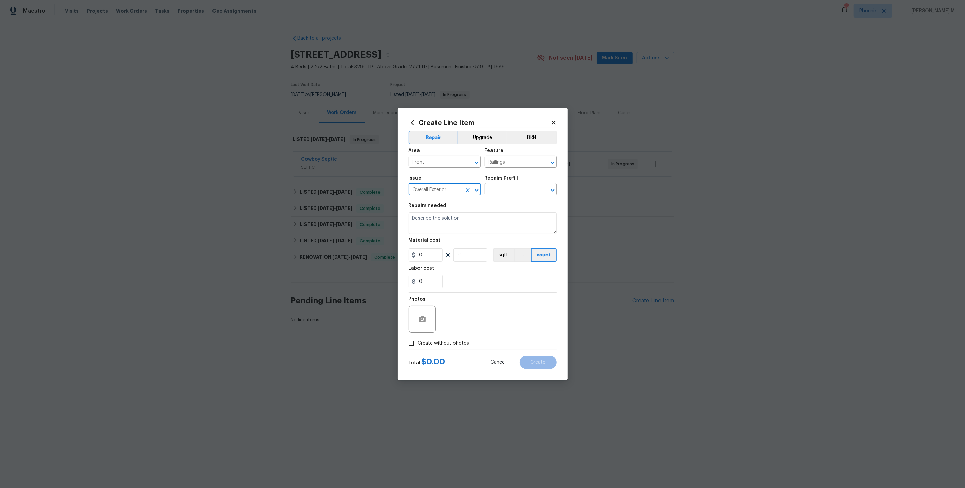
type input "Overall Exterior"
click at [504, 196] on body "Maestro Visits Projects Work Orders Tasks Properties Geo Assignments 29 Phoenix…" at bounding box center [482, 184] width 965 height 369
click at [505, 206] on li "Front End Work Order $1.00" at bounding box center [520, 210] width 73 height 18
type input "Front End Work Order $1.00"
type textarea "Placeholder line item for the creation of front end work orders."
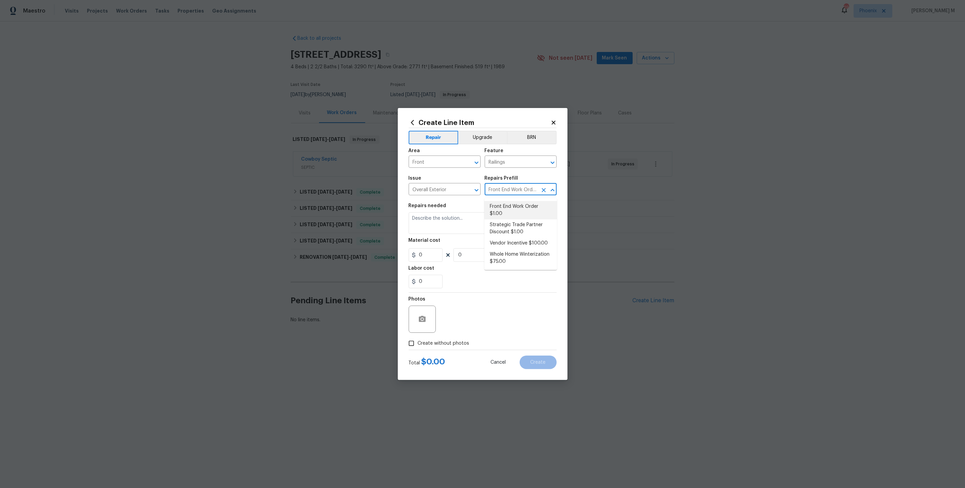
type input "1"
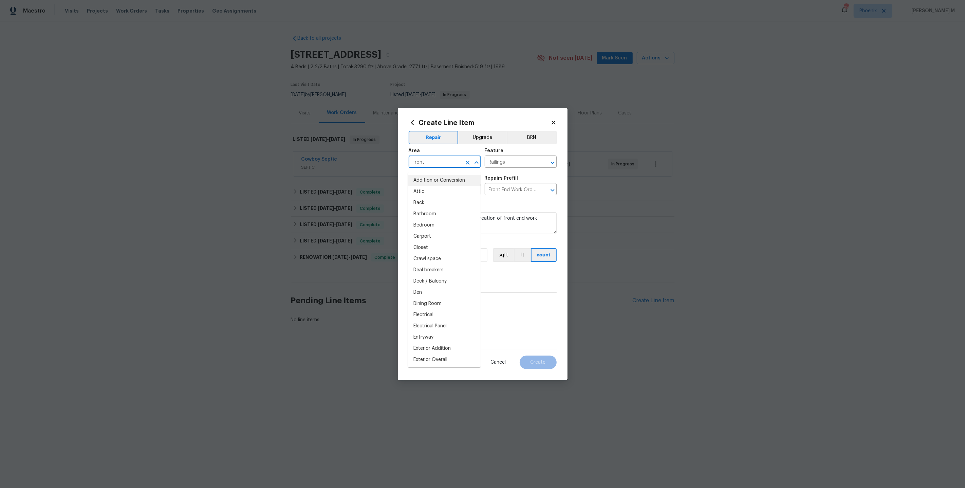
drag, startPoint x: 407, startPoint y: 166, endPoint x: 344, endPoint y: 166, distance: 62.4
click at [344, 166] on div "Create Line Item Repair Upgrade BRN Area Front ​ Feature Railings ​ Issue Overa…" at bounding box center [482, 244] width 965 height 488
click at [497, 211] on div "Repairs needed" at bounding box center [483, 207] width 148 height 9
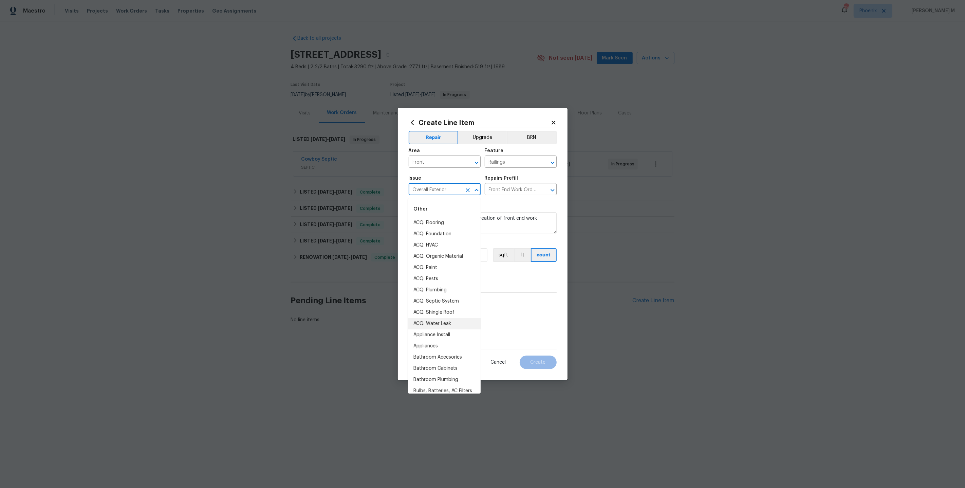
drag, startPoint x: 457, startPoint y: 193, endPoint x: 320, endPoint y: 193, distance: 137.1
click at [320, 193] on div "Create Line Item Repair Upgrade BRN Area Front ​ Feature Railings ​ Issue Overa…" at bounding box center [482, 244] width 965 height 488
click at [515, 192] on input "Front End Work Order $1.00" at bounding box center [511, 190] width 53 height 11
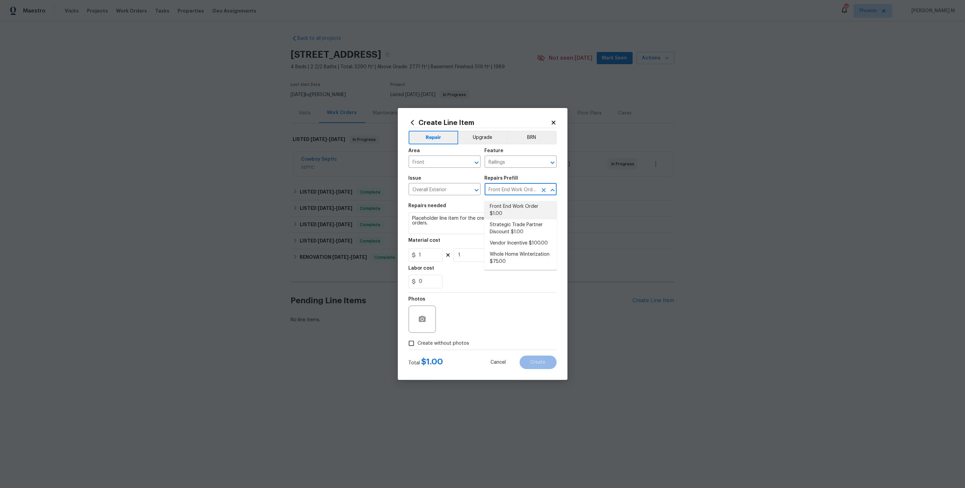
click at [515, 192] on input "Front End Work Order $1.00" at bounding box center [511, 190] width 53 height 11
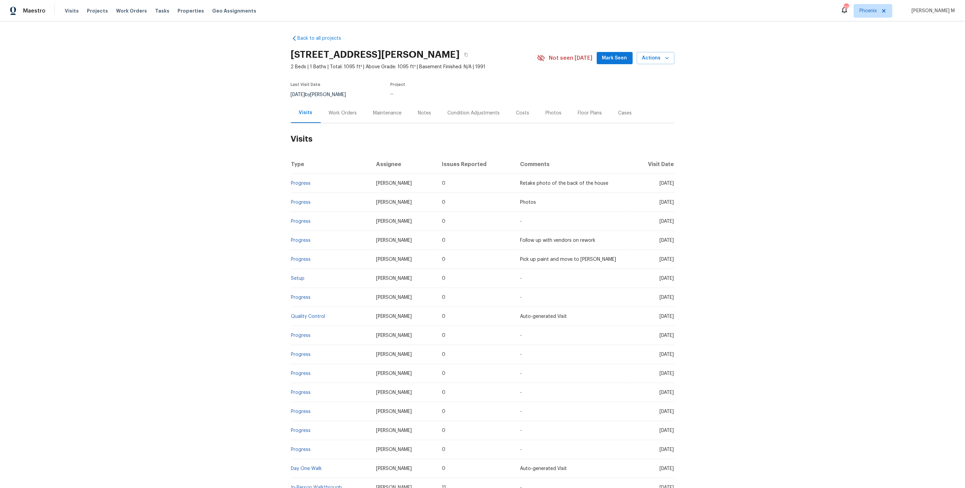
click at [345, 117] on div "Work Orders" at bounding box center [343, 113] width 44 height 20
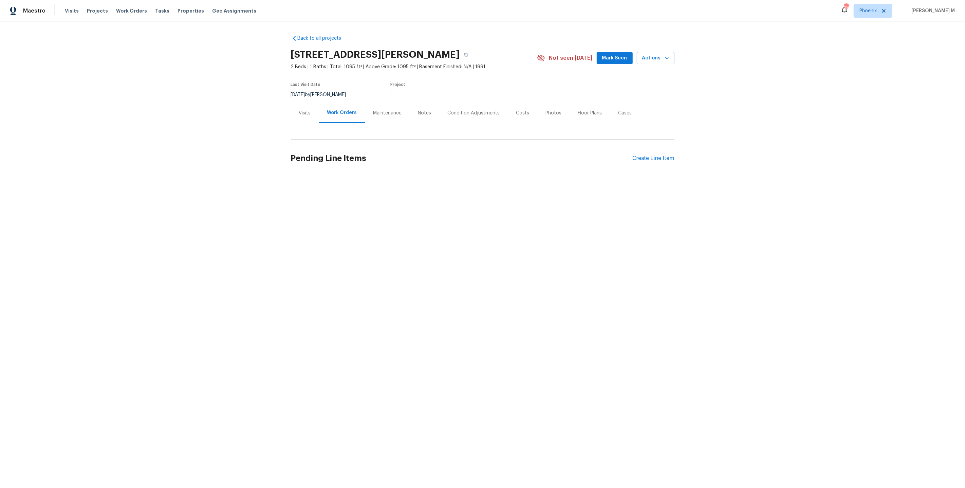
click at [341, 117] on div "Work Orders" at bounding box center [342, 113] width 46 height 20
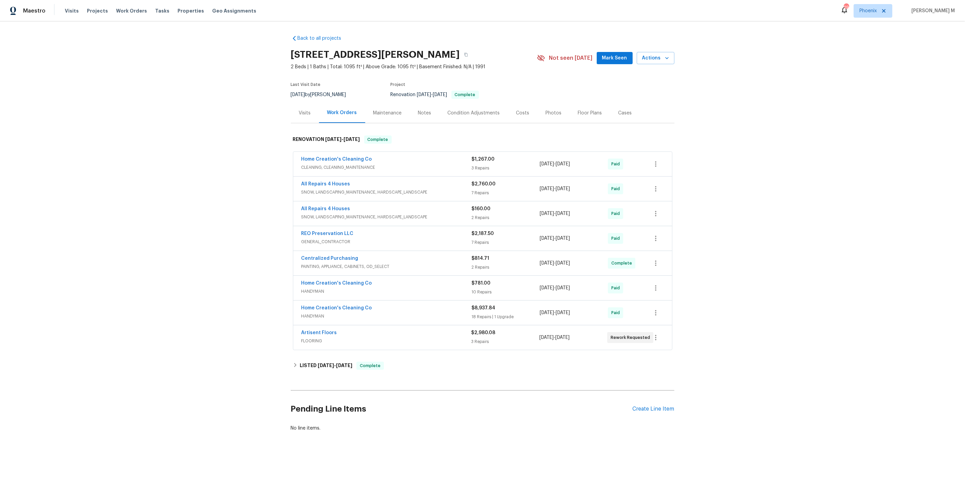
click at [388, 110] on div "Maintenance" at bounding box center [387, 113] width 29 height 7
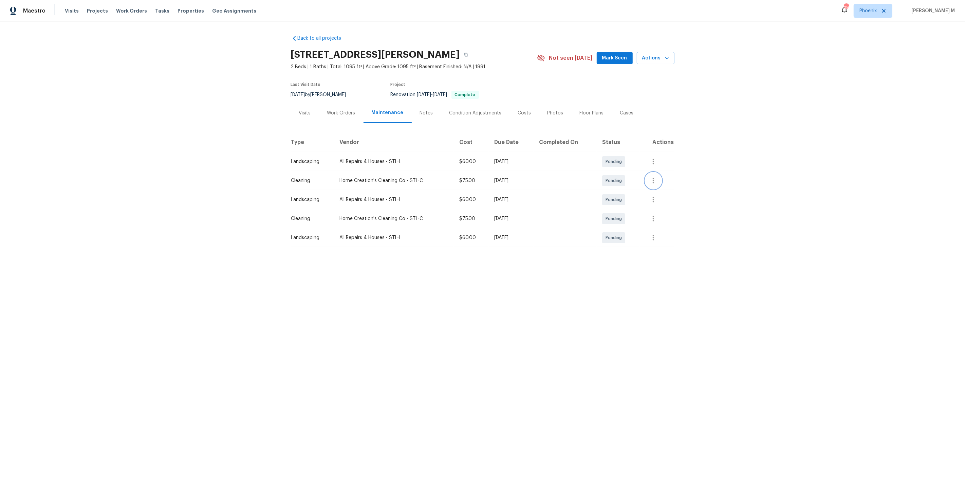
click at [657, 181] on icon "button" at bounding box center [653, 180] width 8 height 8
click at [664, 178] on li "Message vendor" at bounding box center [684, 177] width 70 height 11
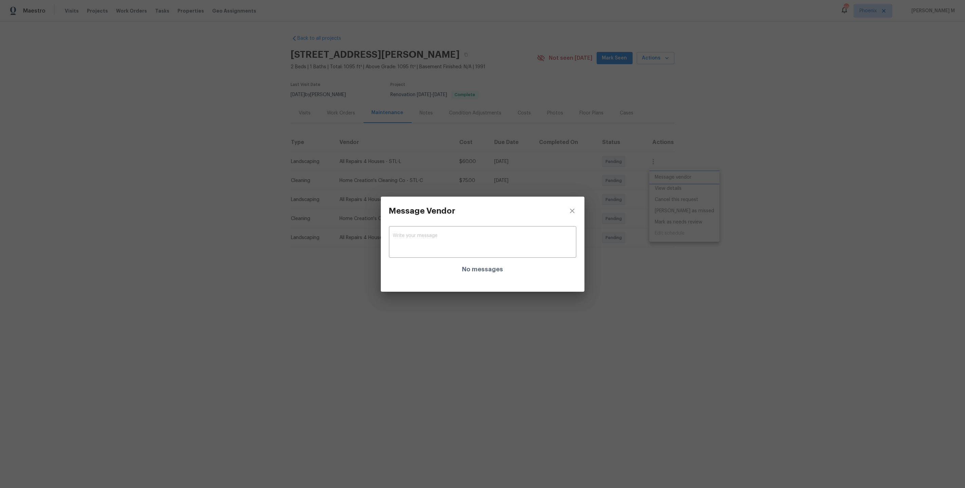
click at [358, 331] on div "Message Vendor x ​ No messages" at bounding box center [482, 244] width 965 height 488
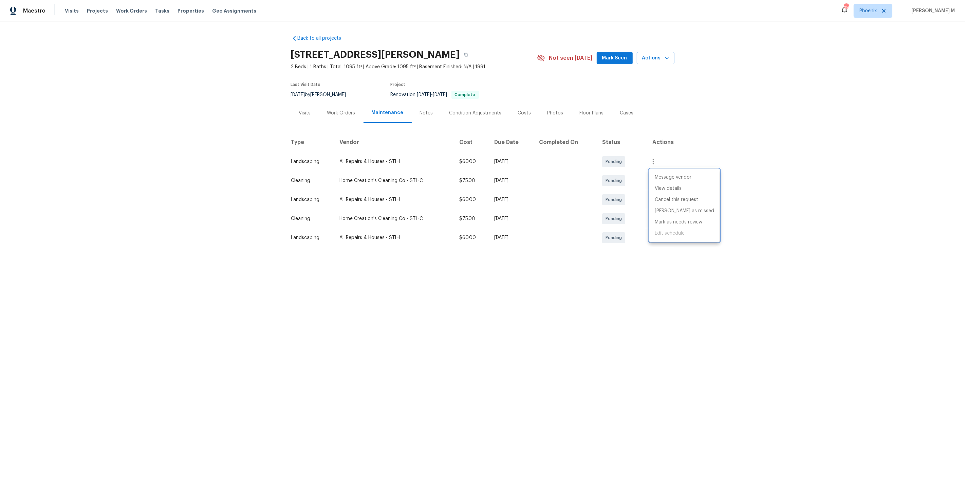
click at [344, 118] on div at bounding box center [482, 244] width 965 height 488
click at [332, 112] on div "Work Orders" at bounding box center [341, 113] width 28 height 7
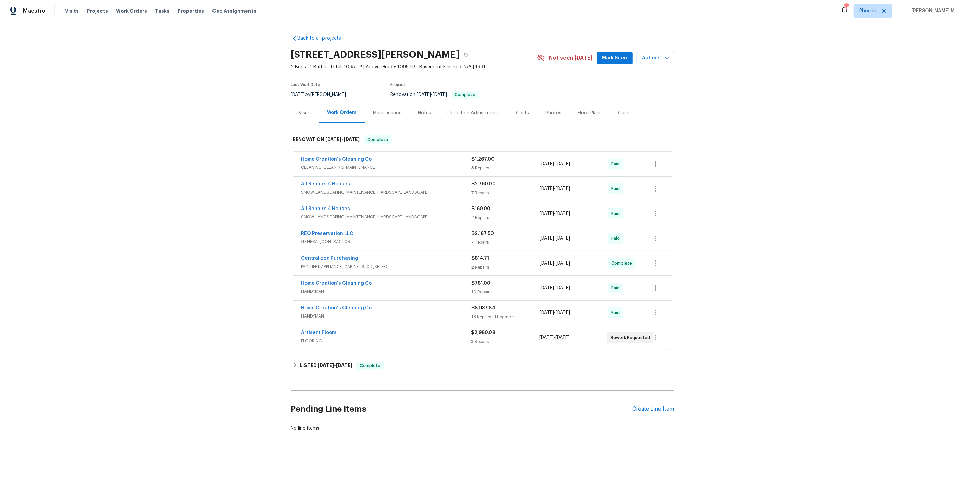
click at [661, 399] on div "Pending Line Items Create Line Item" at bounding box center [482, 409] width 383 height 32
click at [658, 393] on div "Pending Line Items Create Line Item" at bounding box center [482, 409] width 383 height 32
click at [657, 405] on div "Create Line Item" at bounding box center [653, 408] width 42 height 6
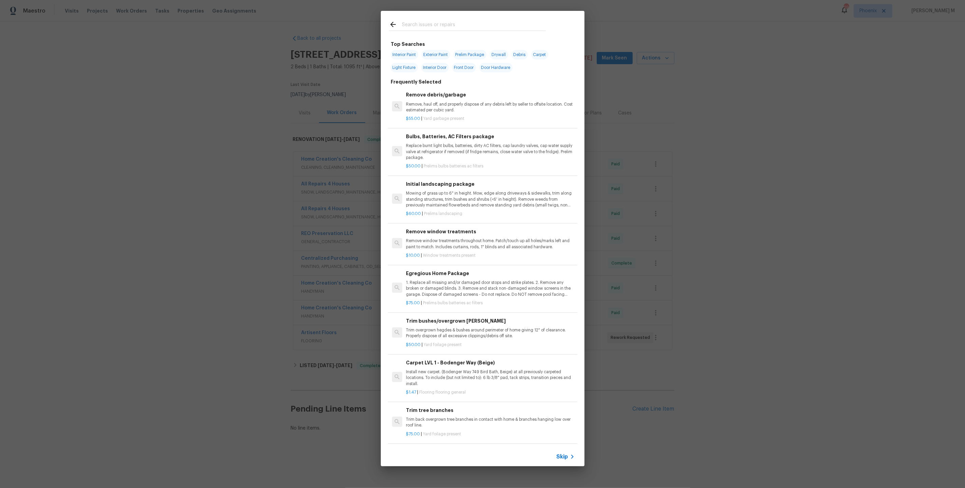
click at [564, 456] on span "Skip" at bounding box center [562, 456] width 12 height 7
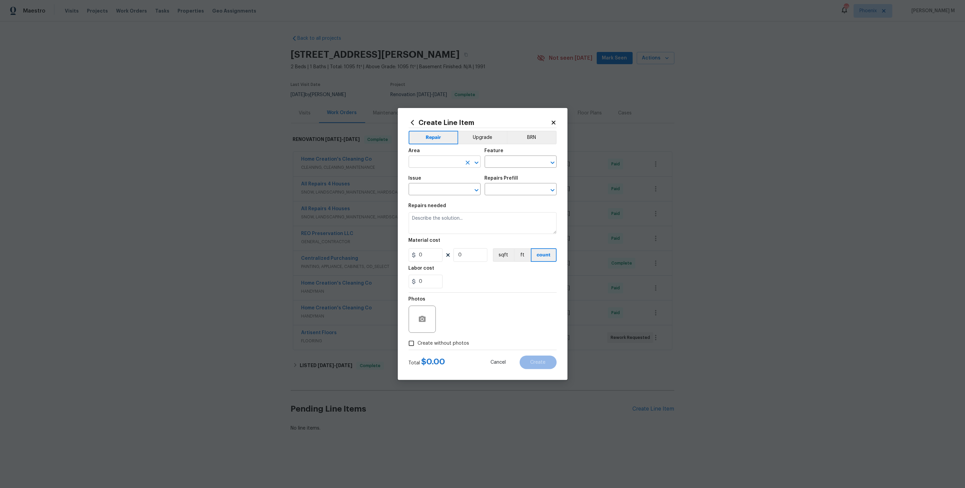
click at [436, 164] on input "text" at bounding box center [435, 162] width 53 height 11
type input "Cou"
click at [437, 184] on li "Kitchen" at bounding box center [444, 180] width 73 height 11
type input "Kitchen"
click at [497, 165] on input "text" at bounding box center [511, 162] width 53 height 11
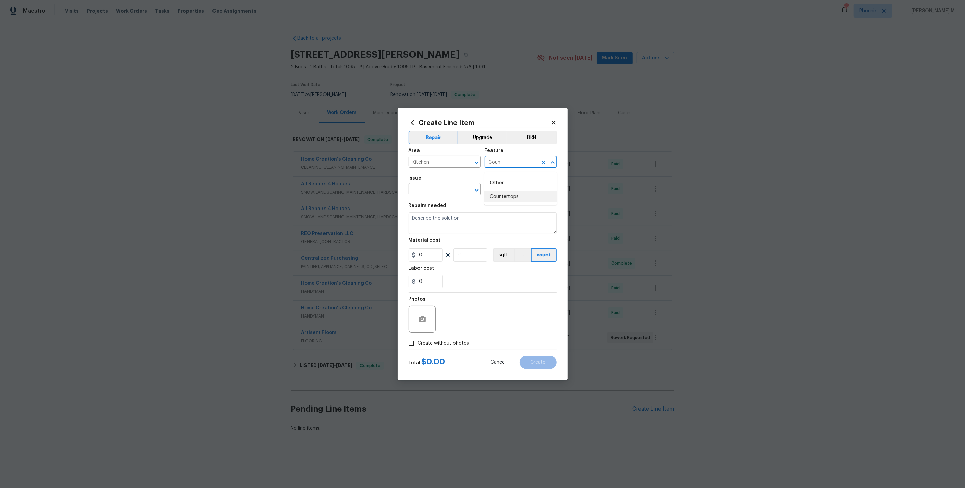
click at [497, 202] on ul "Other Countertops" at bounding box center [520, 188] width 73 height 33
click at [490, 197] on li "Countertops" at bounding box center [520, 196] width 73 height 11
type input "Countertops"
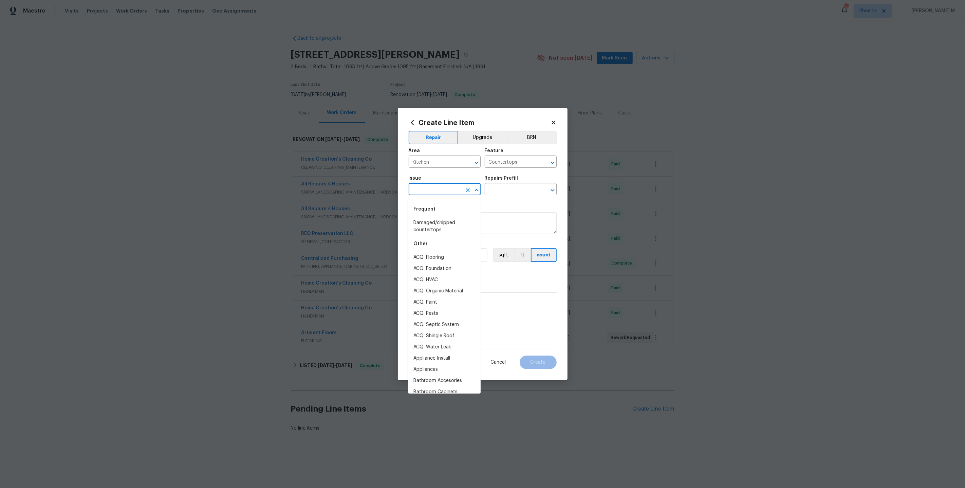
click at [432, 193] on input "text" at bounding box center [435, 190] width 53 height 11
click at [430, 255] on li "Countertops" at bounding box center [444, 257] width 73 height 11
type input "Countertops"
click at [505, 193] on input "text" at bounding box center [511, 190] width 53 height 11
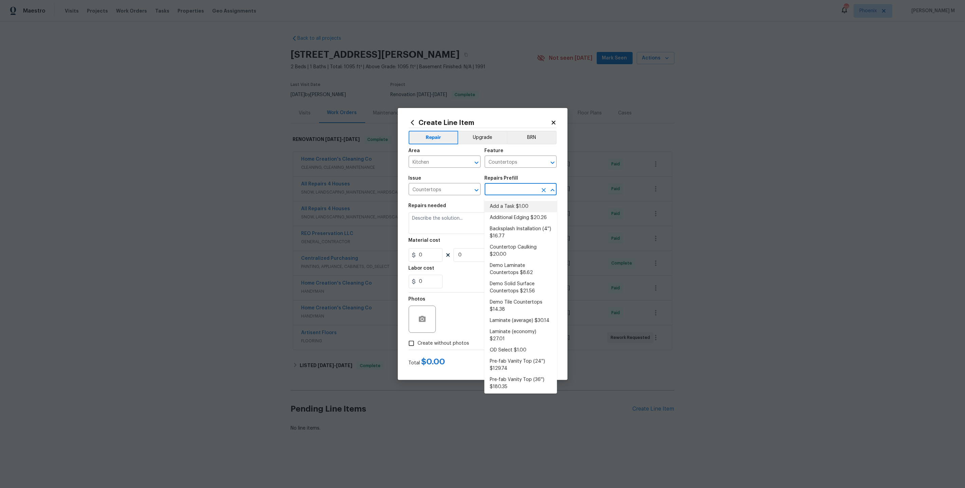
click at [496, 209] on li "Add a Task $1.00" at bounding box center [520, 206] width 73 height 11
type input "Add a Task $1.00"
type textarea "HPM to detail"
type input "1"
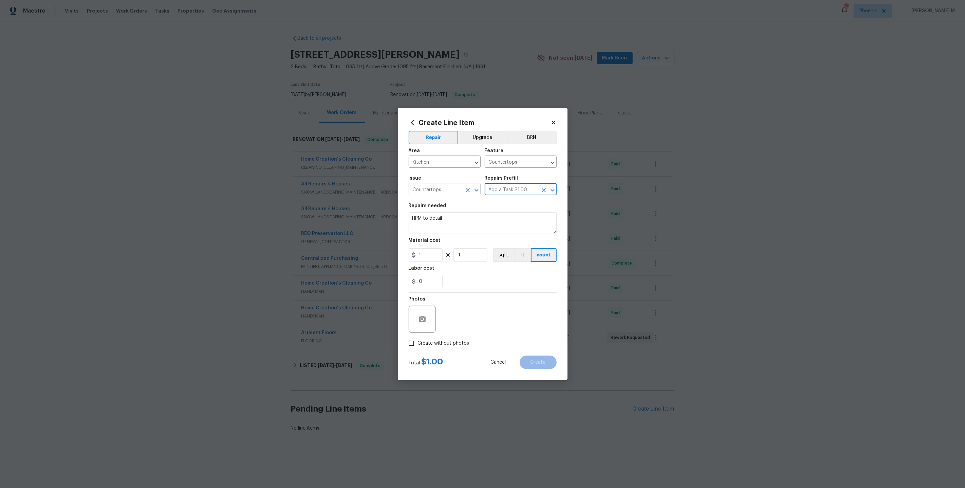
drag, startPoint x: 512, startPoint y: 192, endPoint x: 443, endPoint y: 192, distance: 68.2
click at [443, 192] on div "Issue Countertops ​ Repairs Prefill Add a Task $1.00 ​" at bounding box center [483, 185] width 148 height 27
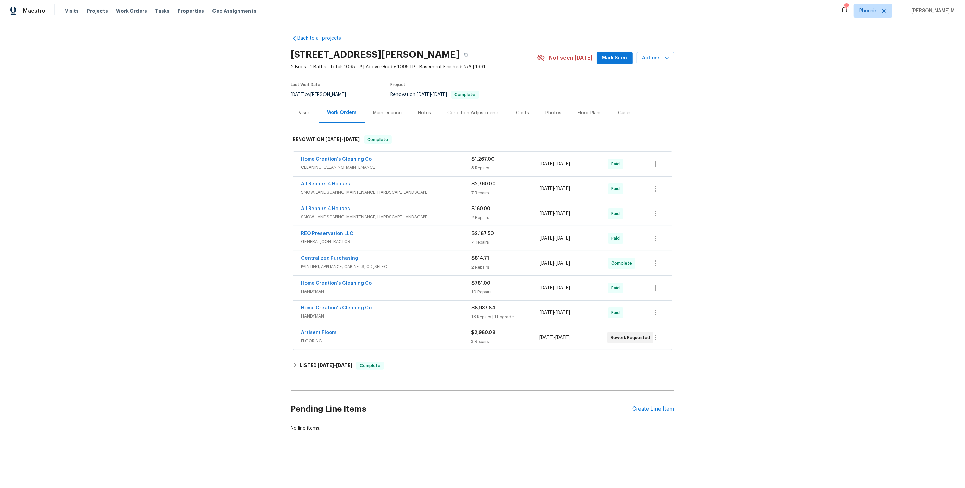
click at [323, 337] on span "FLOORING" at bounding box center [386, 340] width 170 height 7
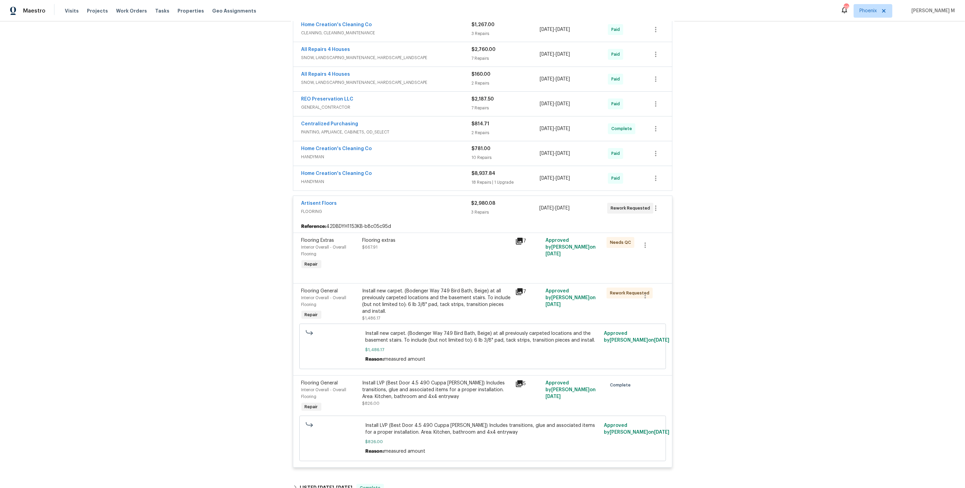
scroll to position [137, 0]
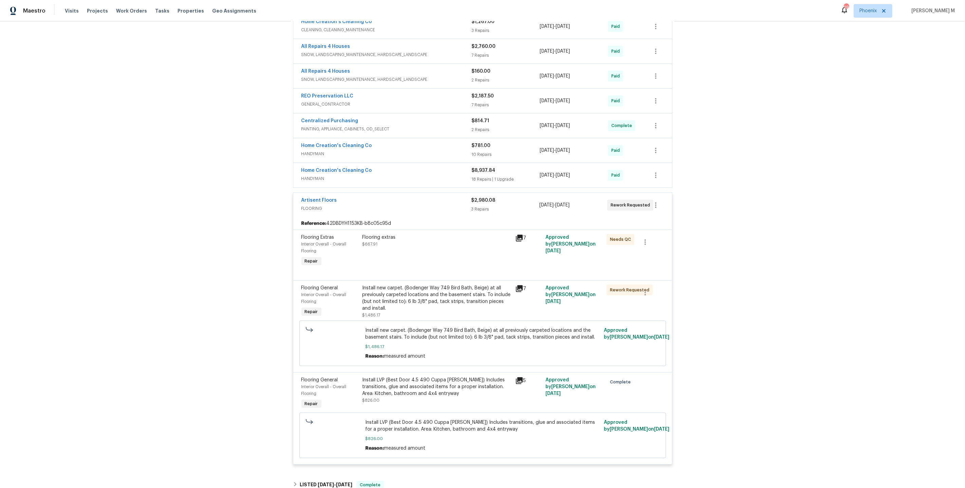
click at [313, 175] on span "HANDYMAN" at bounding box center [386, 178] width 170 height 7
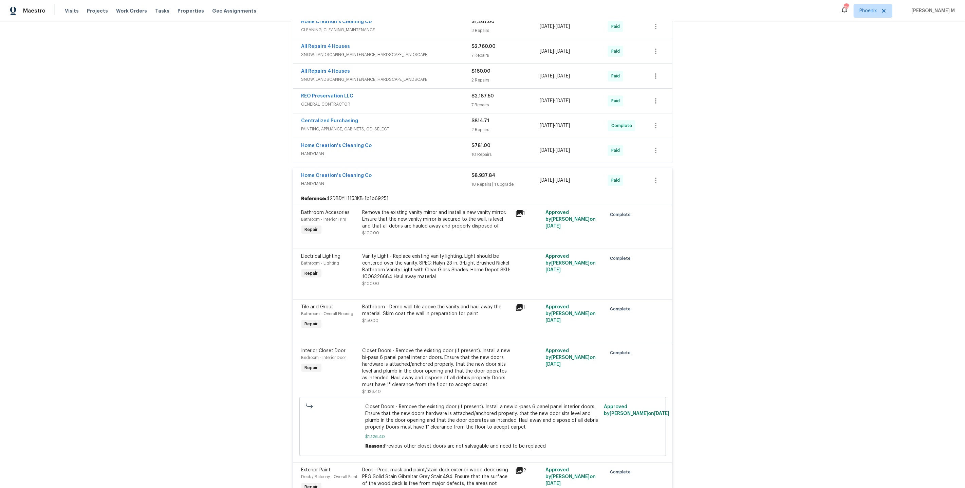
click at [317, 150] on span "HANDYMAN" at bounding box center [386, 153] width 170 height 7
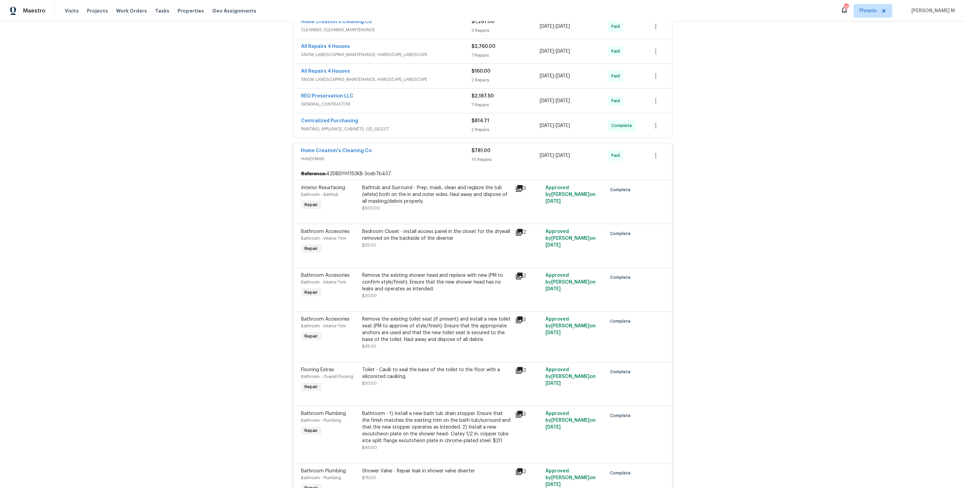
click at [312, 101] on span "GENERAL_CONTRACTOR" at bounding box center [386, 104] width 170 height 7
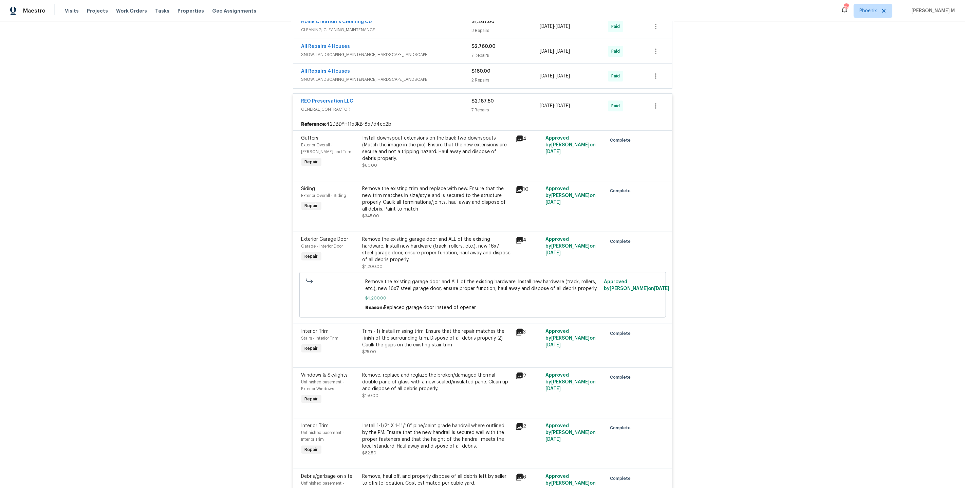
click at [325, 76] on span "SNOW, LANDSCAPING_MAINTENANCE, HARDSCAPE_LANDSCAPE" at bounding box center [386, 79] width 170 height 7
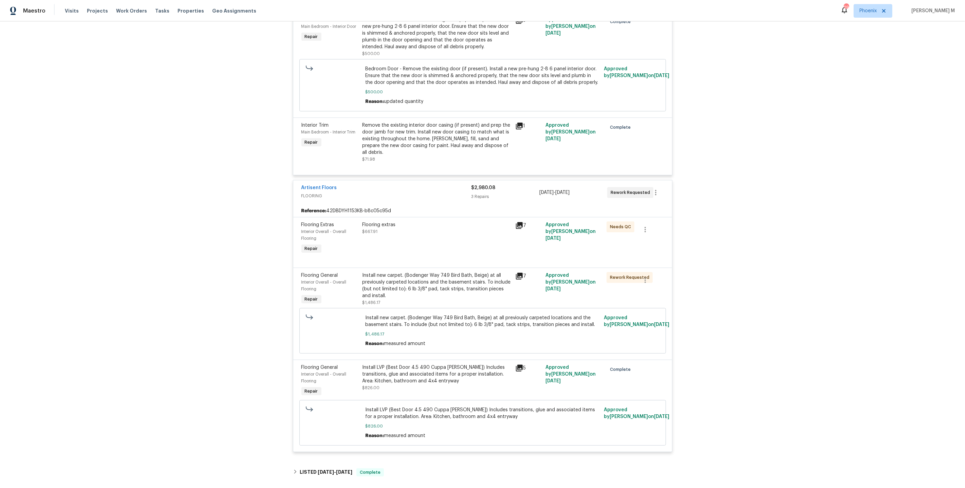
scroll to position [2569, 0]
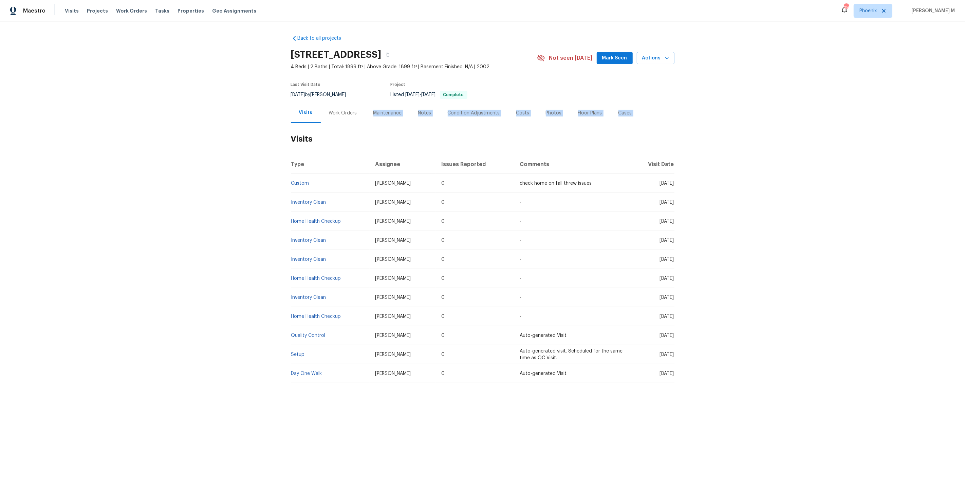
click at [344, 119] on div "Back to all projects [STREET_ADDRESS] 4 Beds | 2 Baths | Total: 1899 ft² | Abov…" at bounding box center [482, 209] width 383 height 359
click at [340, 103] on div "Work Orders" at bounding box center [343, 113] width 44 height 20
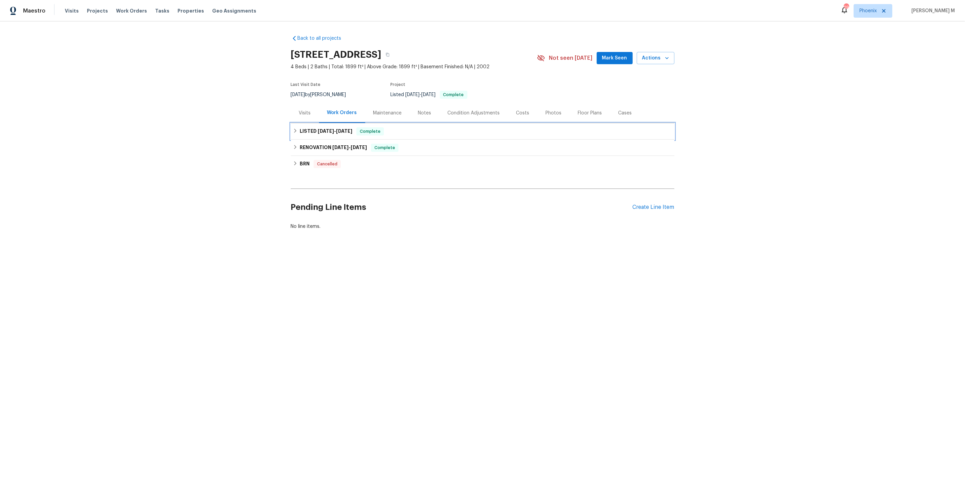
click at [328, 134] on div "LISTED [DATE] - [DATE] Complete" at bounding box center [482, 131] width 383 height 16
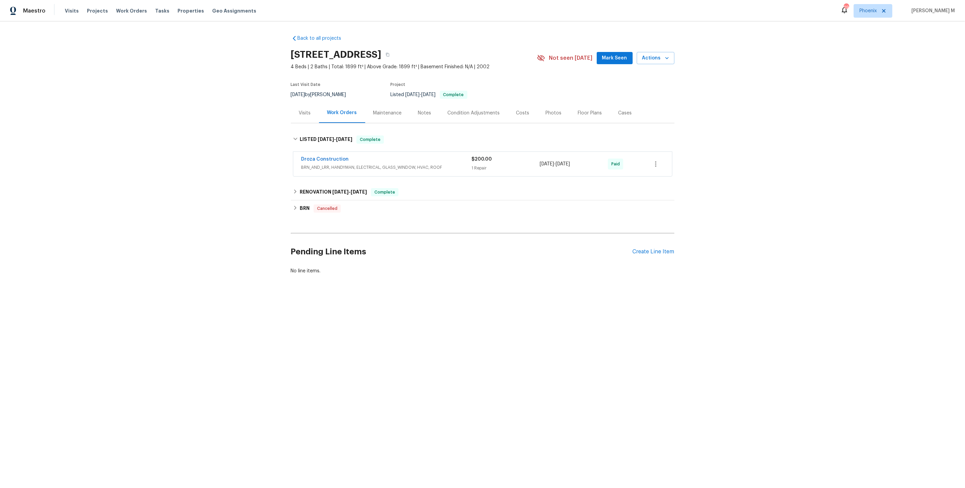
click at [323, 165] on span "BRN_AND_LRR, HANDYMAN, ELECTRICAL, GLASS_WINDOW, HVAC, ROOF" at bounding box center [386, 167] width 170 height 7
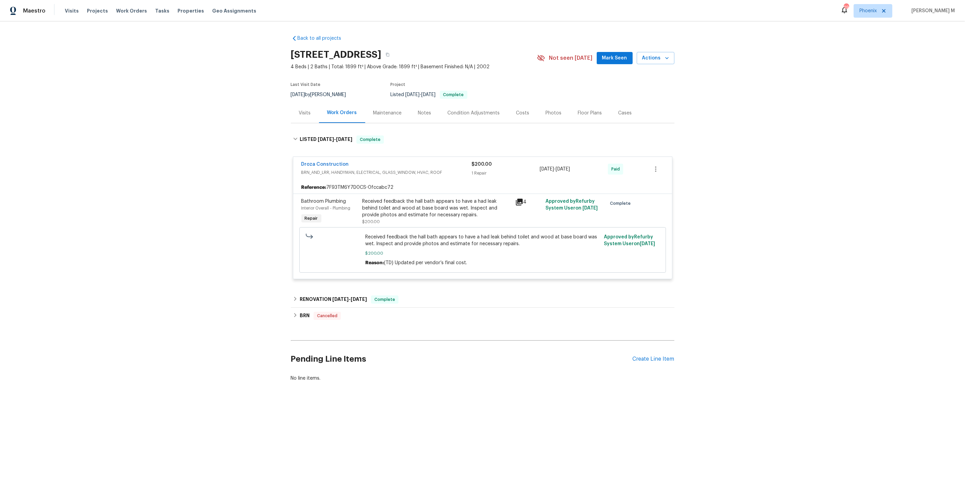
click at [350, 275] on div "Droza Construction BRN_AND_LRR, HANDYMAN, ELECTRICAL, GLASS_WINDOW, HVAC, ROOF …" at bounding box center [482, 218] width 379 height 132
click at [347, 291] on div "RENOVATION [DATE] - [DATE] Complete" at bounding box center [482, 299] width 383 height 16
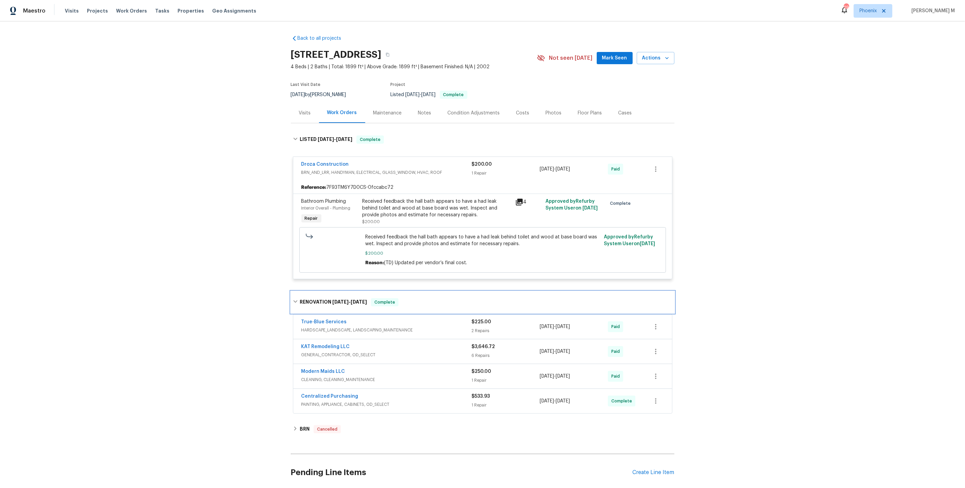
scroll to position [39, 0]
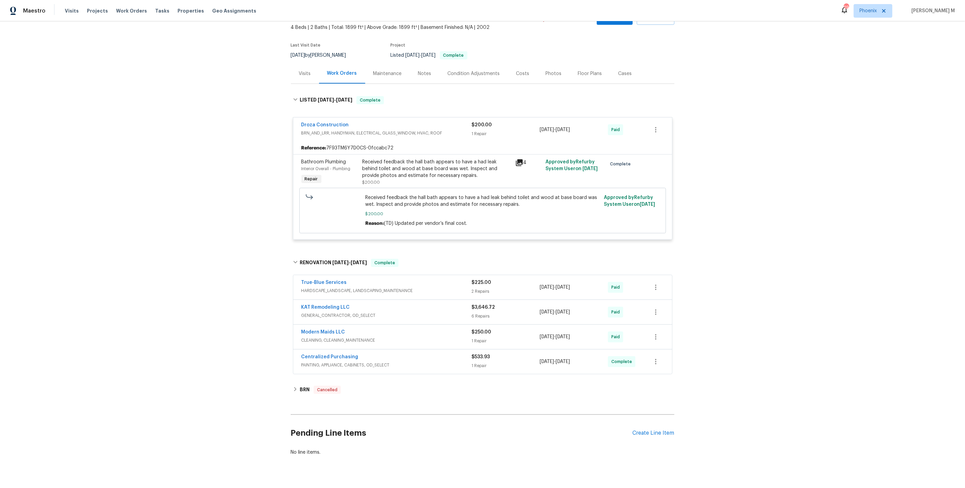
click at [323, 312] on span "GENERAL_CONTRACTOR, OD_SELECT" at bounding box center [386, 315] width 170 height 7
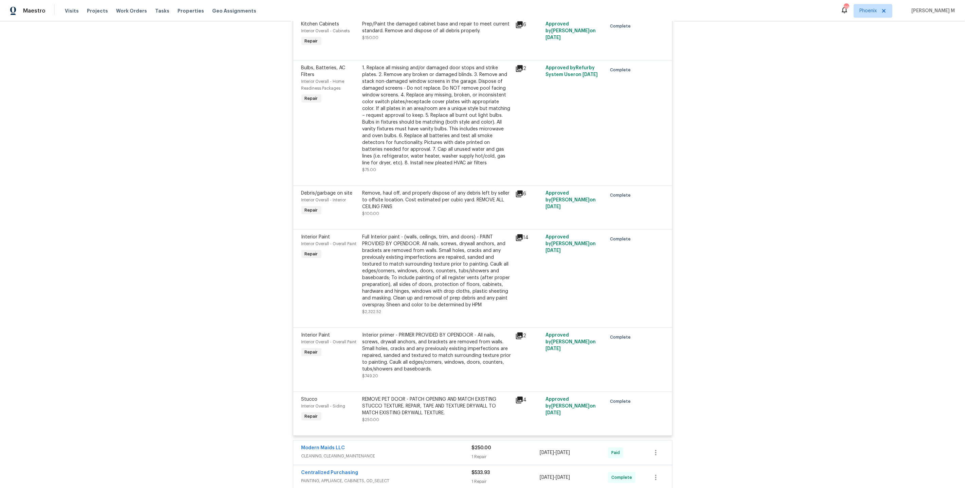
scroll to position [476, 0]
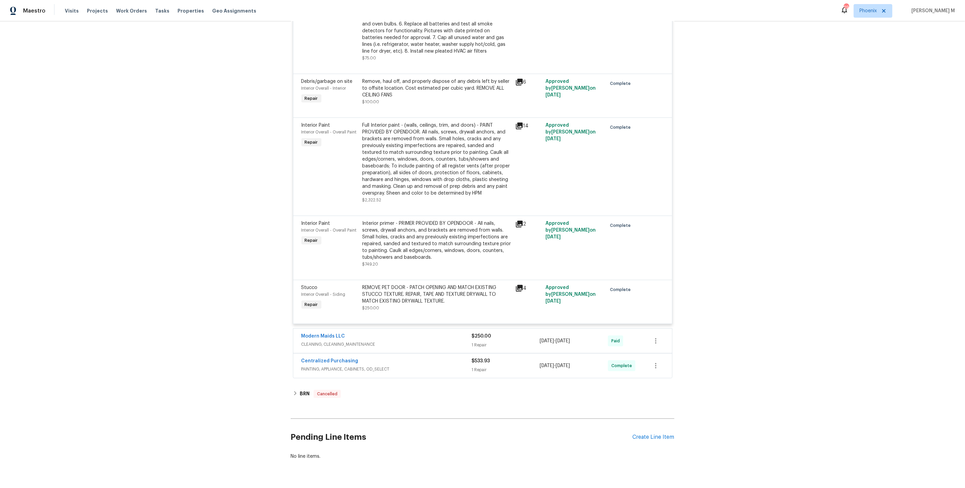
click at [328, 341] on span "CLEANING, CLEANING_MAINTENANCE" at bounding box center [386, 344] width 170 height 7
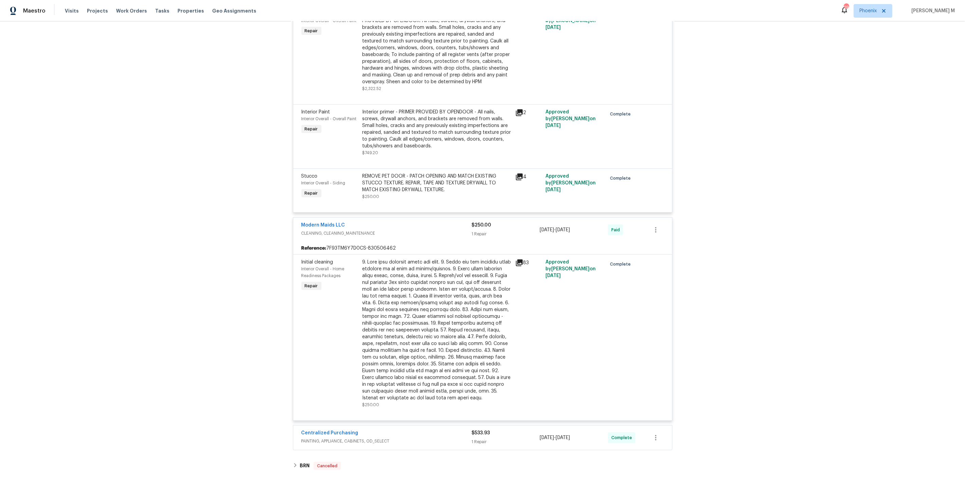
scroll to position [649, 0]
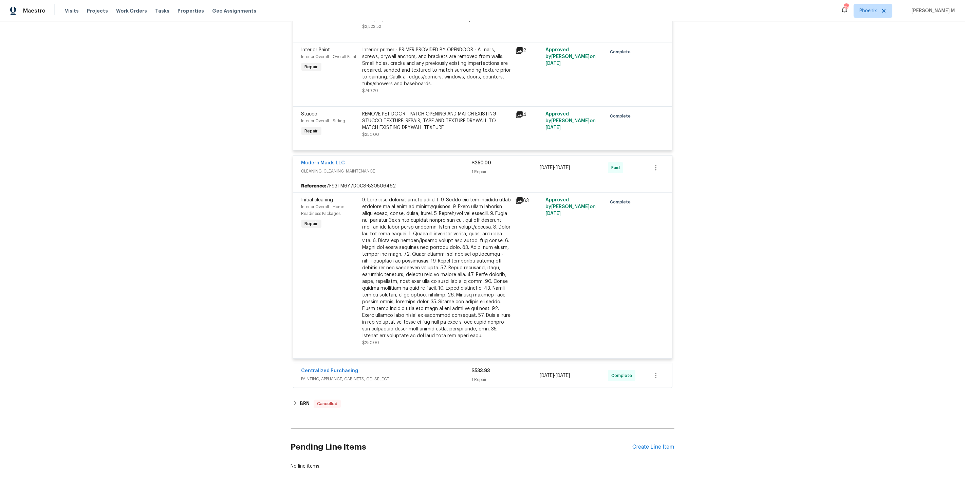
click at [349, 375] on span "PAINTING, APPLIANCE, CABINETS, OD_SELECT" at bounding box center [386, 378] width 170 height 7
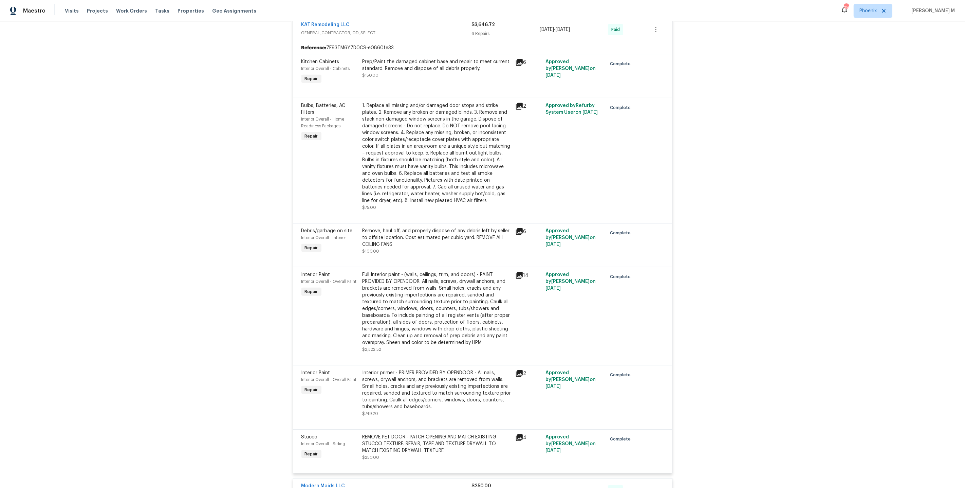
scroll to position [0, 0]
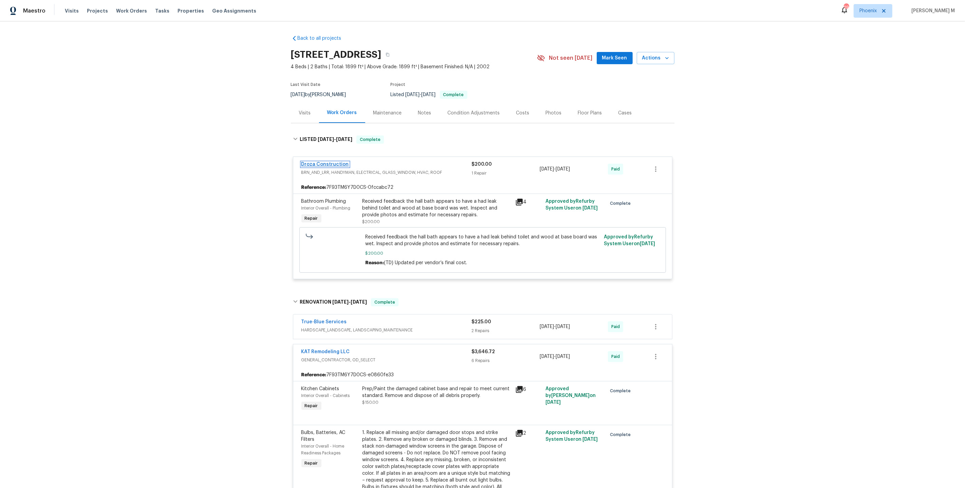
click at [327, 162] on link "Droza Construction" at bounding box center [325, 164] width 48 height 5
